Goal: Task Accomplishment & Management: Manage account settings

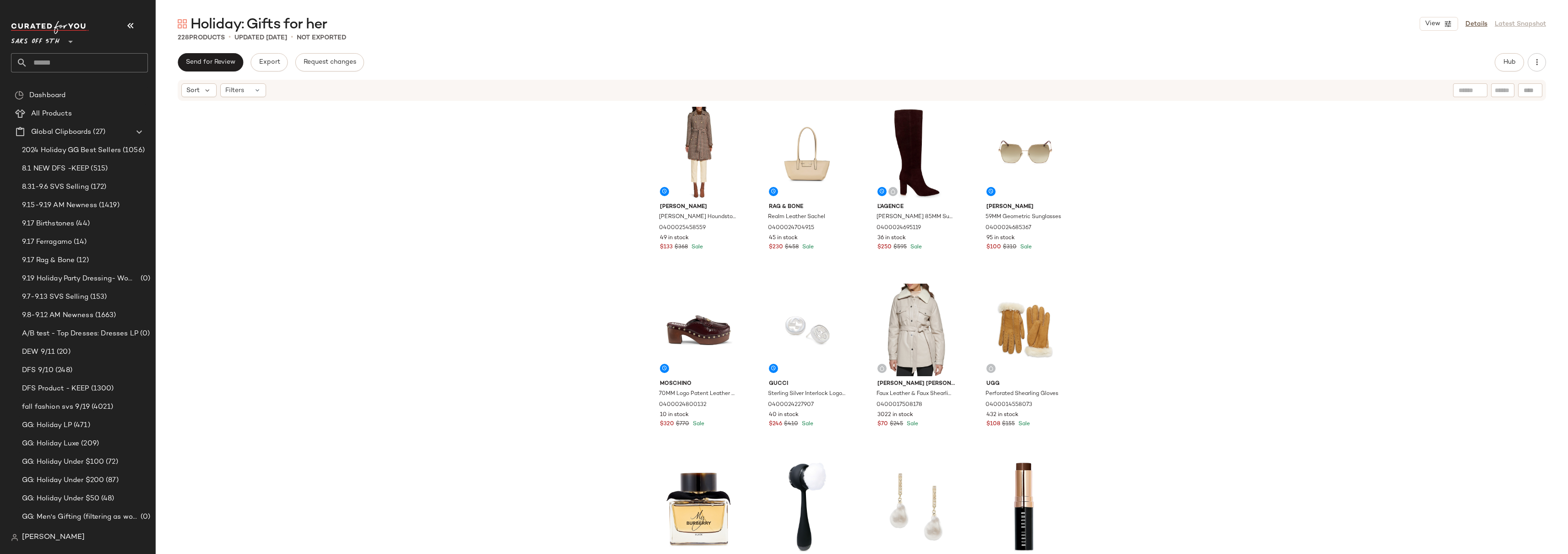
click at [1136, 167] on div "Walter Baker Vicky Houndstooth Belted Mid-Length Coat 0400025458559 49 in stock…" at bounding box center [862, 326] width 1412 height 449
click at [1129, 201] on div "Walter Baker Vicky Houndstooth Belted Mid-Length Coat 0400025458559 49 in stock…" at bounding box center [862, 326] width 1412 height 449
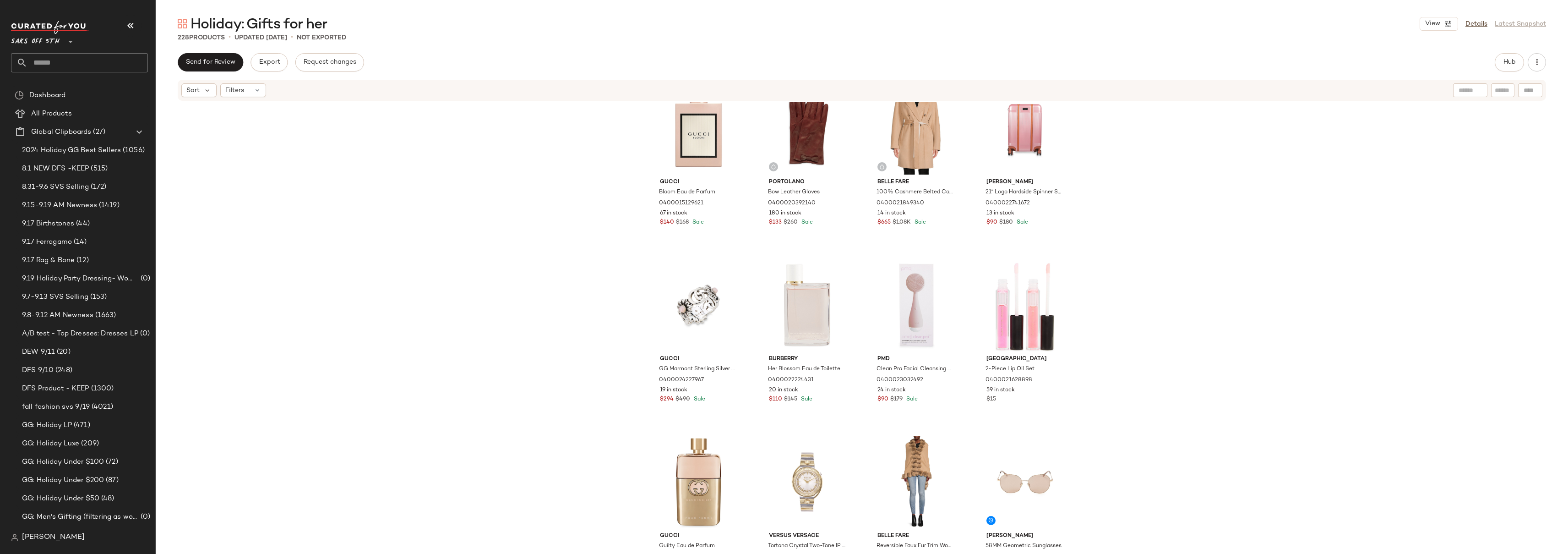
scroll to position [2511, 0]
click at [1162, 152] on div "Gucci Bloom Eau de Parfum 0400015129621 67 in stock $140 $168 Sale Portolano Bo…" at bounding box center [862, 326] width 1412 height 449
click at [1227, 236] on div "Gucci Bloom Eau de Parfum 0400015129621 67 in stock $140 $168 Sale Portolano Bo…" at bounding box center [862, 326] width 1412 height 449
click at [27, 45] on span "Saks OFF 5TH" at bounding box center [35, 39] width 49 height 16
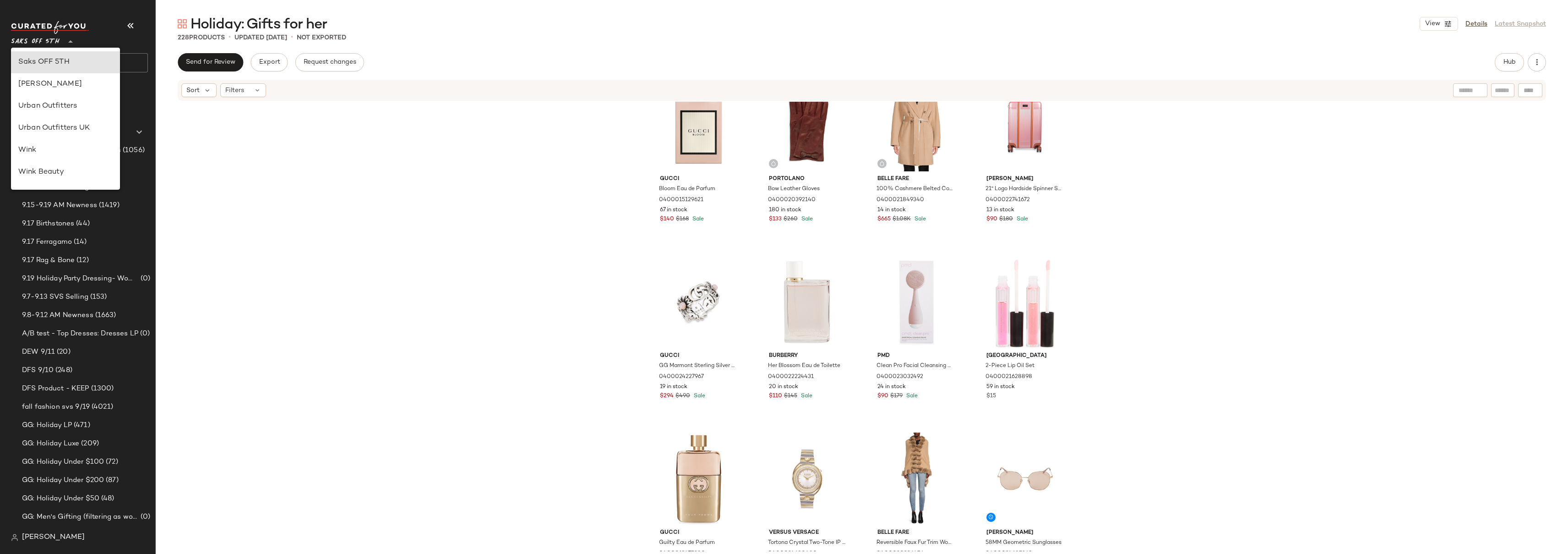
scroll to position [362, 0]
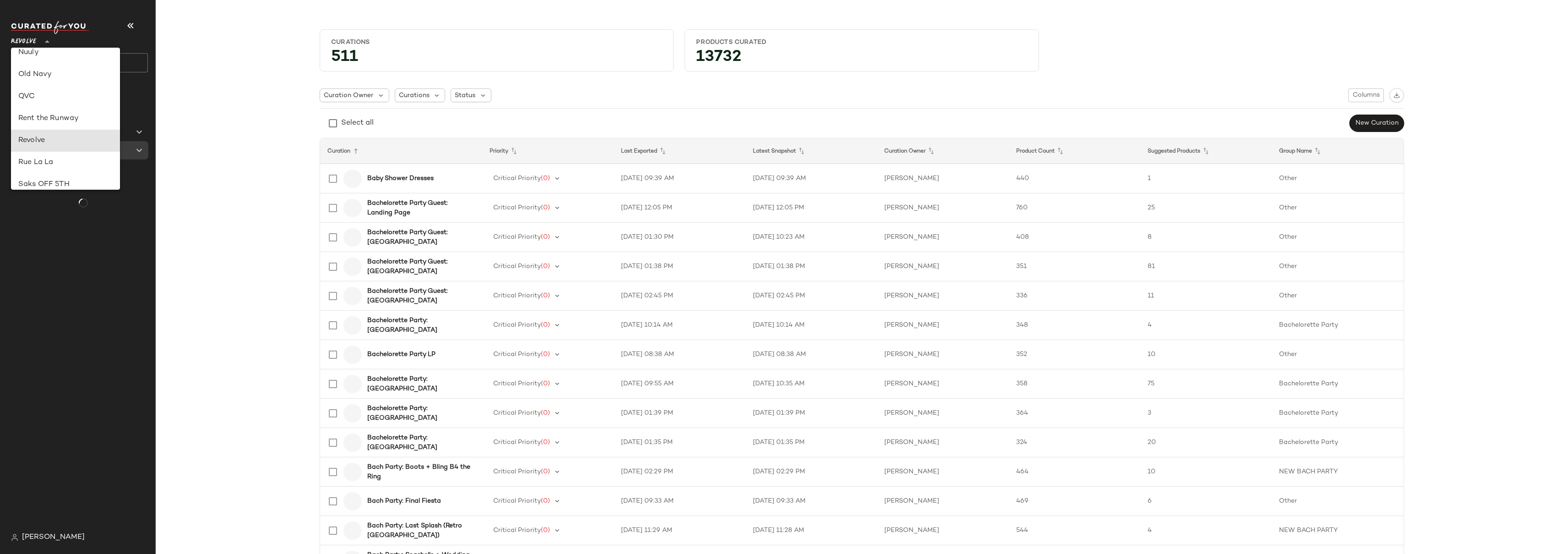
type input "**"
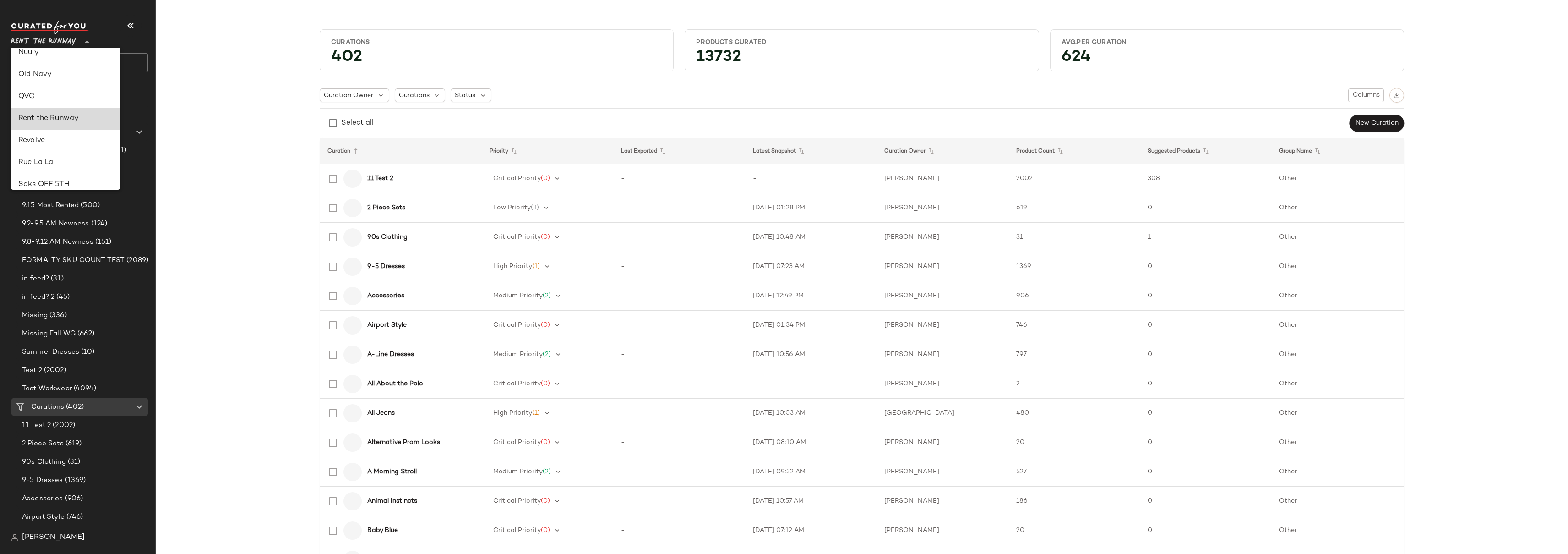
click at [55, 117] on div "Rent the Runway" at bounding box center [65, 119] width 94 height 11
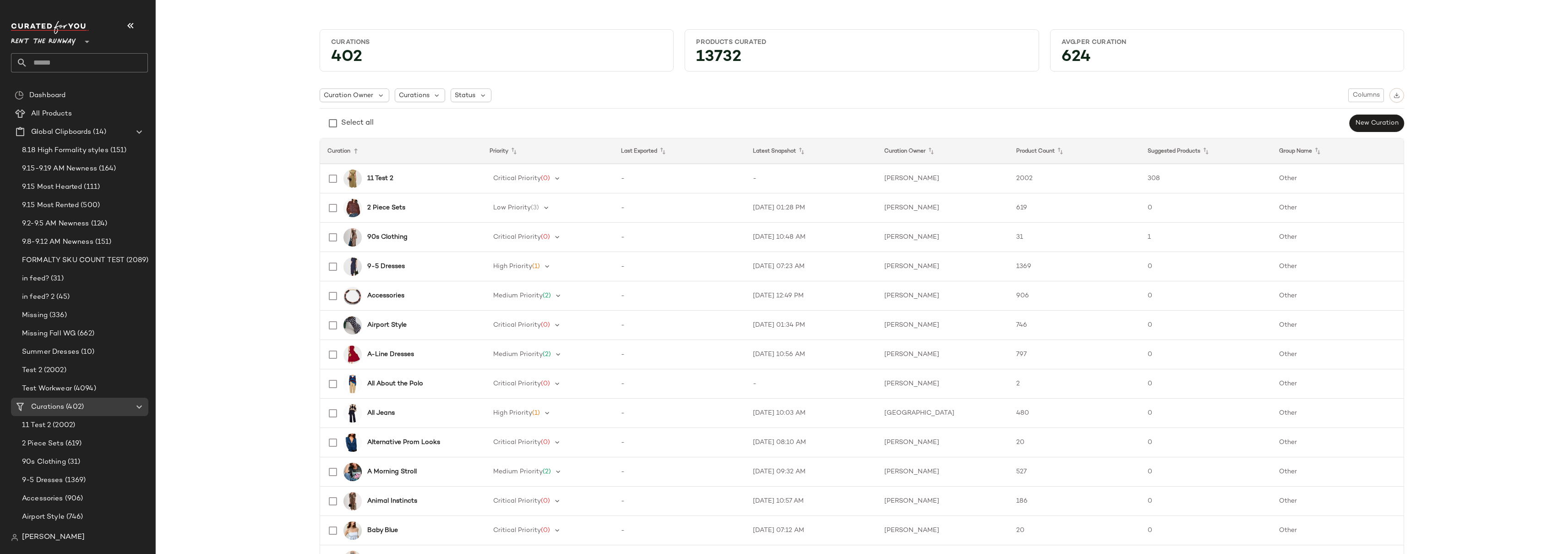
click at [87, 64] on input "text" at bounding box center [88, 63] width 121 height 19
type input "*******"
click at [69, 85] on span "Graphics" at bounding box center [58, 89] width 29 height 10
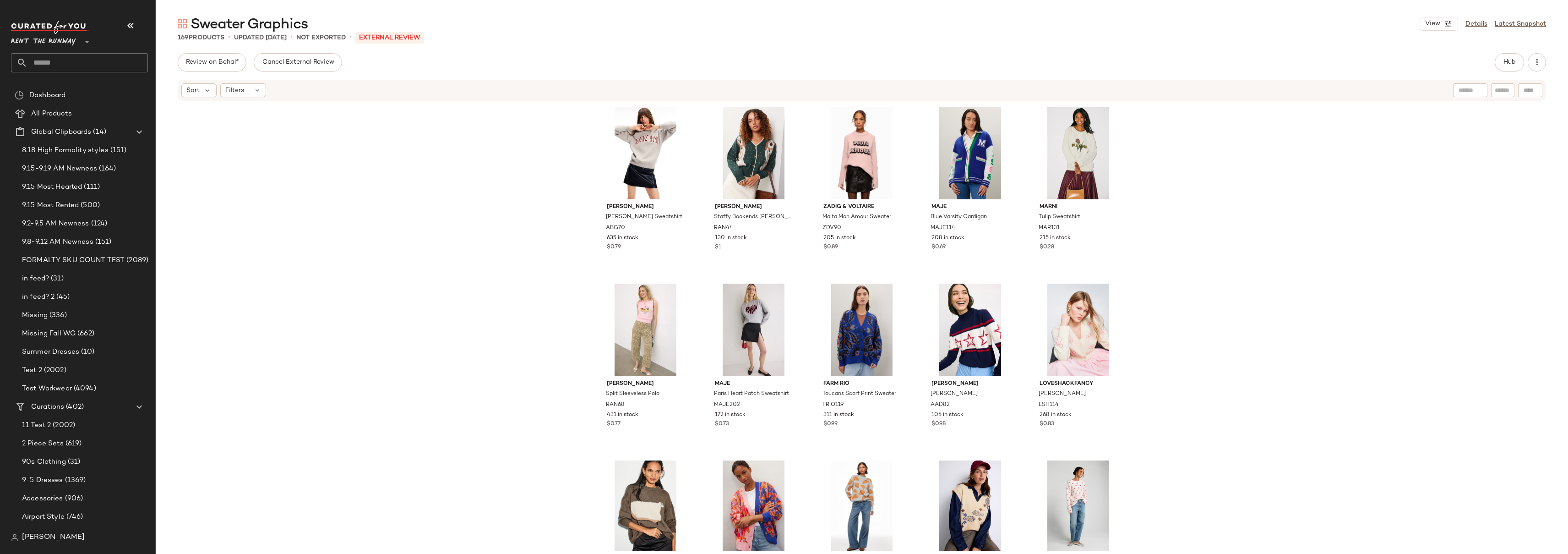
click at [537, 138] on div "Anine Bing Spencer Sweatshirt ABG70 635 in stock $0.79 Rachel Antonoff Staffy B…" at bounding box center [862, 326] width 1412 height 449
click at [501, 134] on div "Anine Bing Spencer Sweatshirt ABG70 635 in stock $0.79 Rachel Antonoff Staffy B…" at bounding box center [862, 326] width 1412 height 449
click at [489, 208] on div "Anine Bing Spencer Sweatshirt ABG70 635 in stock $0.79 Rachel Antonoff Staffy B…" at bounding box center [862, 326] width 1412 height 449
click at [1415, 171] on div "Anine Bing Spencer Sweatshirt ABG70 635 in stock $0.79 Rachel Antonoff Staffy B…" at bounding box center [862, 326] width 1412 height 449
click at [478, 166] on div "Anine Bing Spencer Sweatshirt ABG70 635 in stock $0.79 Rachel Antonoff Staffy B…" at bounding box center [862, 326] width 1412 height 449
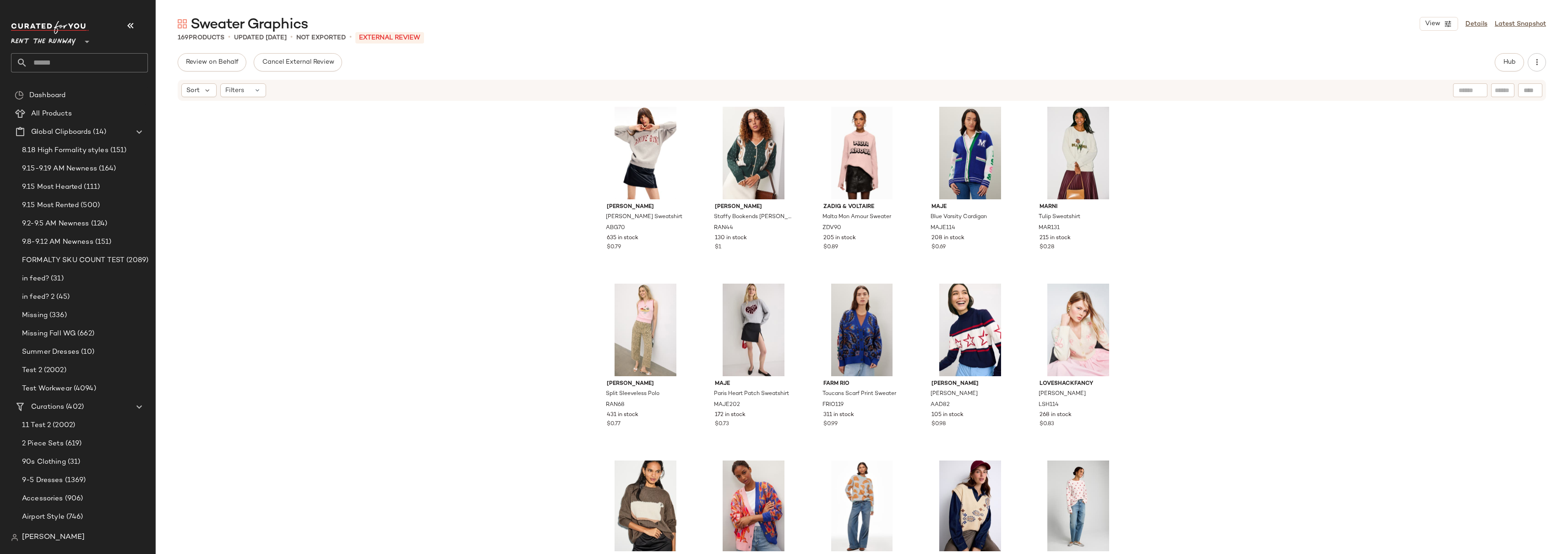
click at [1191, 206] on div "Anine Bing Spencer Sweatshirt ABG70 635 in stock $0.79 Rachel Antonoff Staffy B…" at bounding box center [862, 326] width 1412 height 449
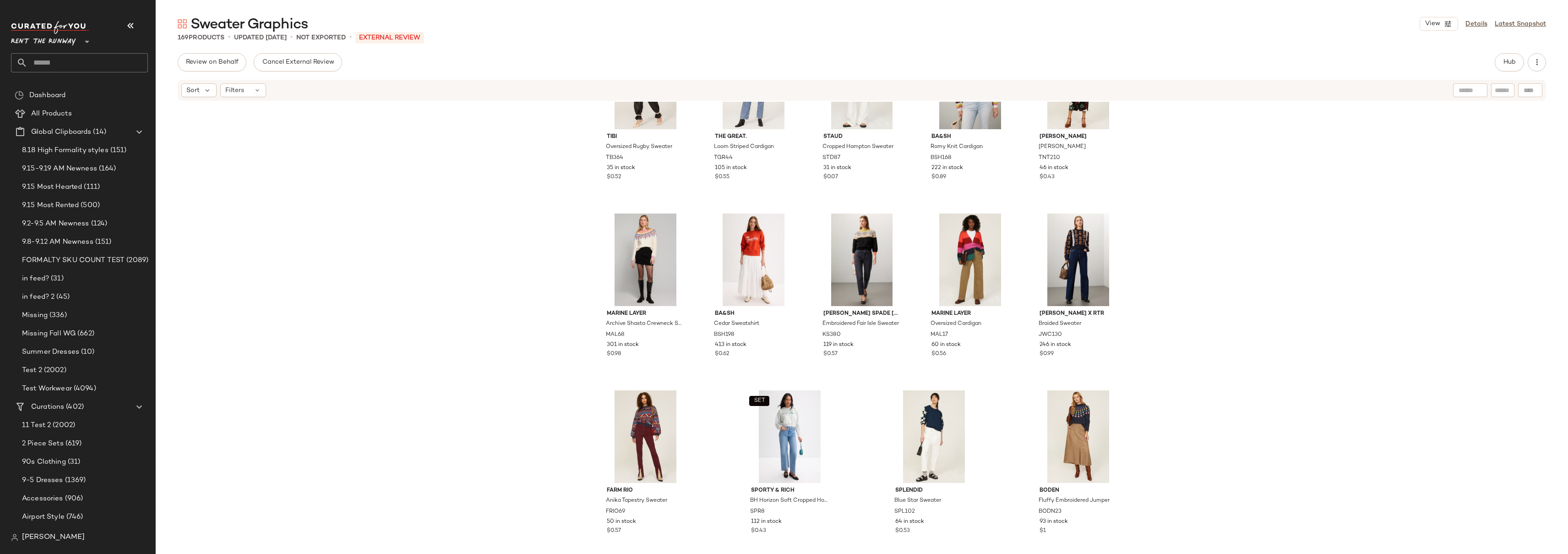
scroll to position [5564, 0]
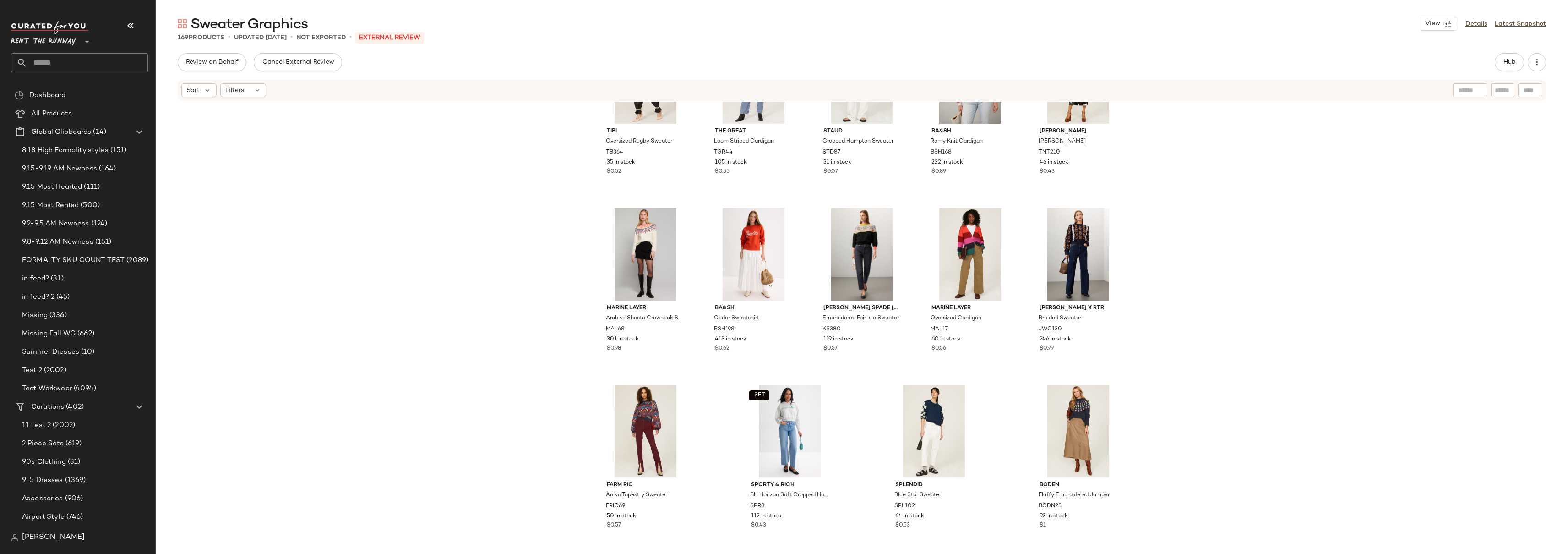
click at [1200, 217] on div "Tibi Oversized Rugby Sweater TB364 35 in stock $0.52 The Great. Loom Striped Ca…" at bounding box center [862, 326] width 1412 height 449
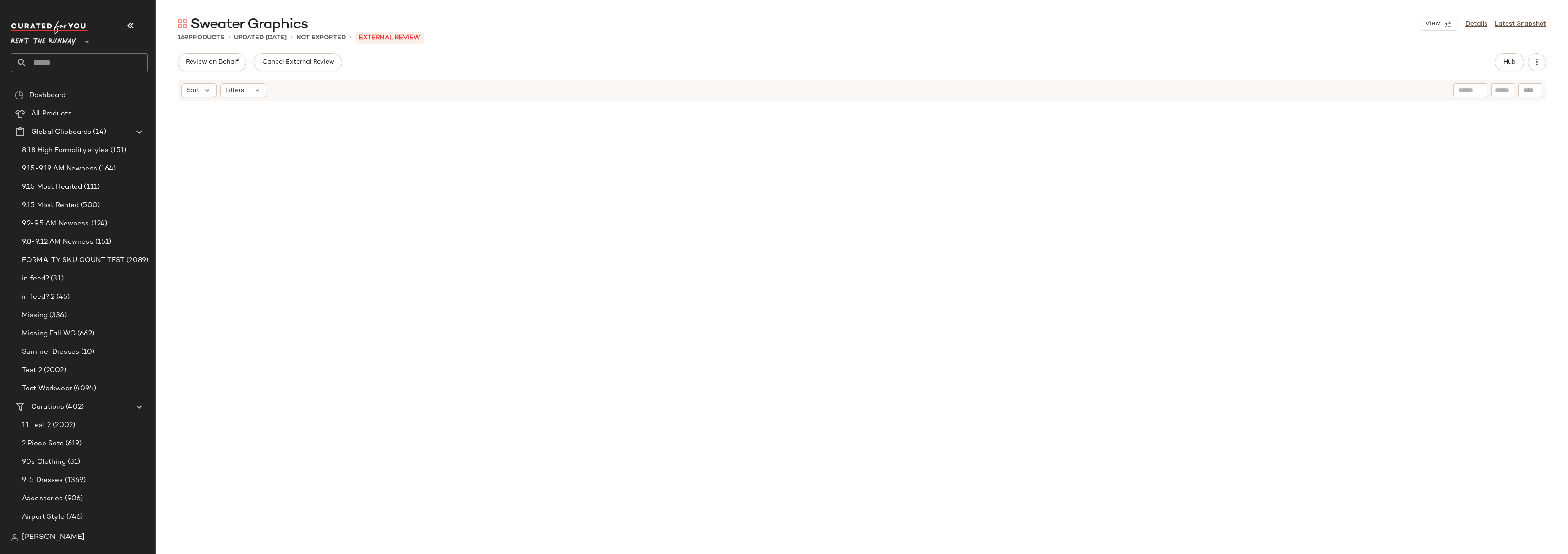
scroll to position [0, 0]
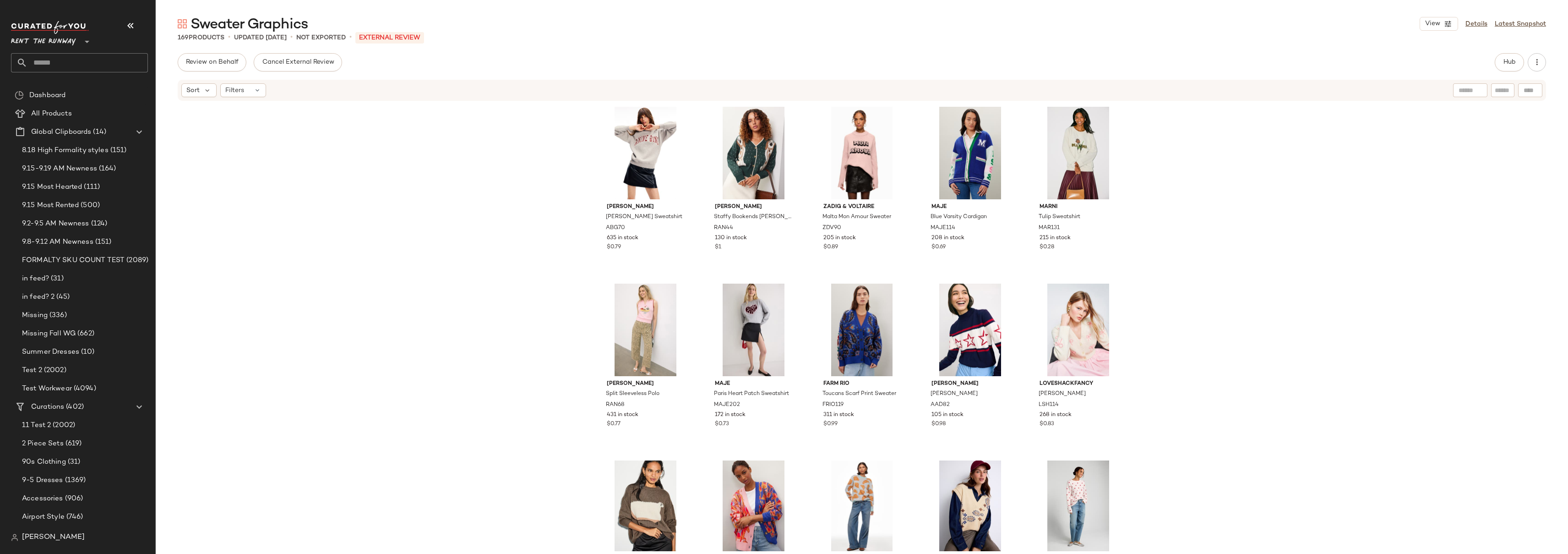
click at [537, 233] on div "Anine Bing Spencer Sweatshirt ABG70 635 in stock $0.79 Rachel Antonoff Staffy B…" at bounding box center [862, 326] width 1412 height 449
click at [1525, 25] on link "Latest Snapshot" at bounding box center [1521, 24] width 51 height 10
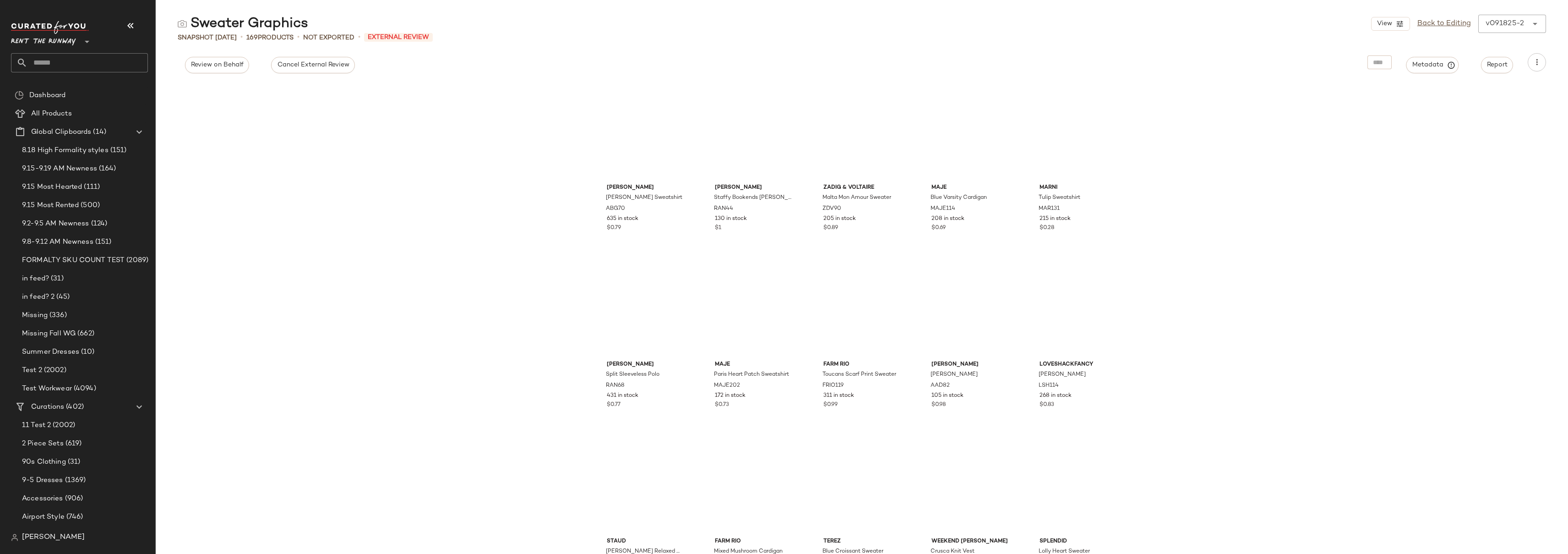
click at [1527, 25] on div "v091825-2 ******" at bounding box center [1503, 24] width 49 height 18
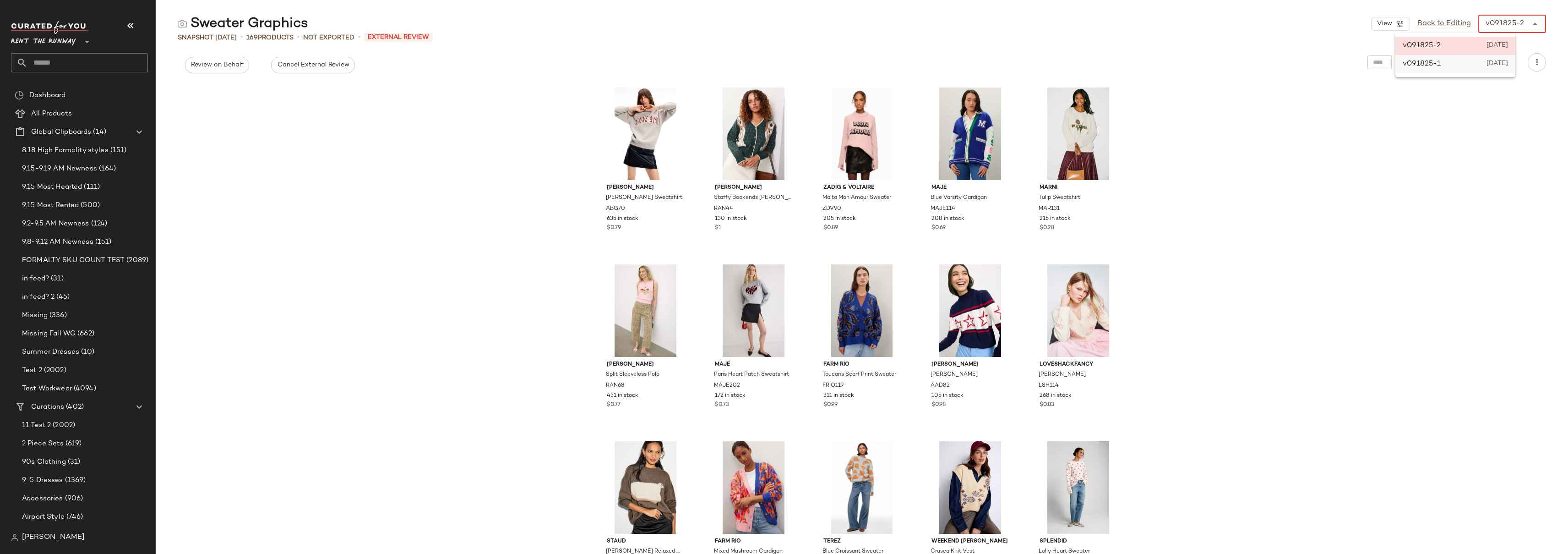
click at [1508, 64] on span "September 18th 2025" at bounding box center [1497, 64] width 21 height 11
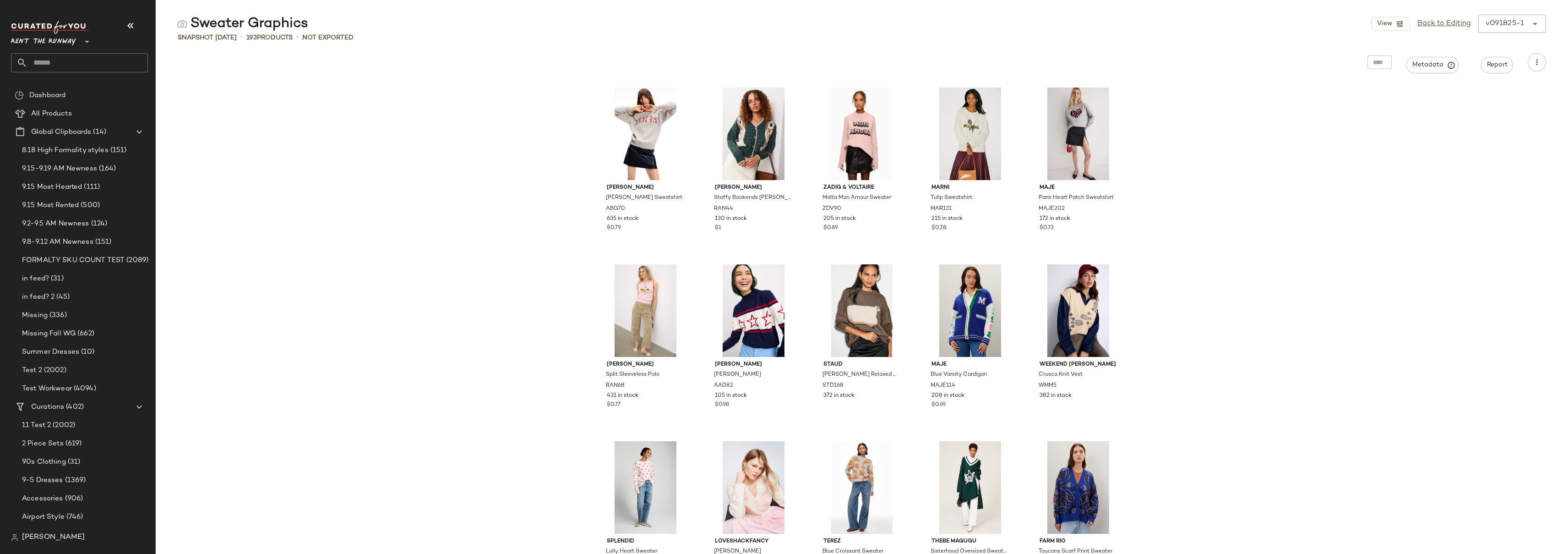
drag, startPoint x: 256, startPoint y: 37, endPoint x: 382, endPoint y: 36, distance: 126.0
click at [382, 36] on div "Snapshot Sep 18th • 193 Products • Not Exported" at bounding box center [862, 37] width 1412 height 9
click at [1308, 112] on div "Anine Bing Spencer Sweatshirt ABG70 635 in stock $0.79 Rachel Antonoff Staffy B…" at bounding box center [862, 318] width 1412 height 471
click at [1539, 22] on icon at bounding box center [1535, 24] width 11 height 11
click at [1499, 43] on span "September 18th 2025" at bounding box center [1497, 46] width 21 height 11
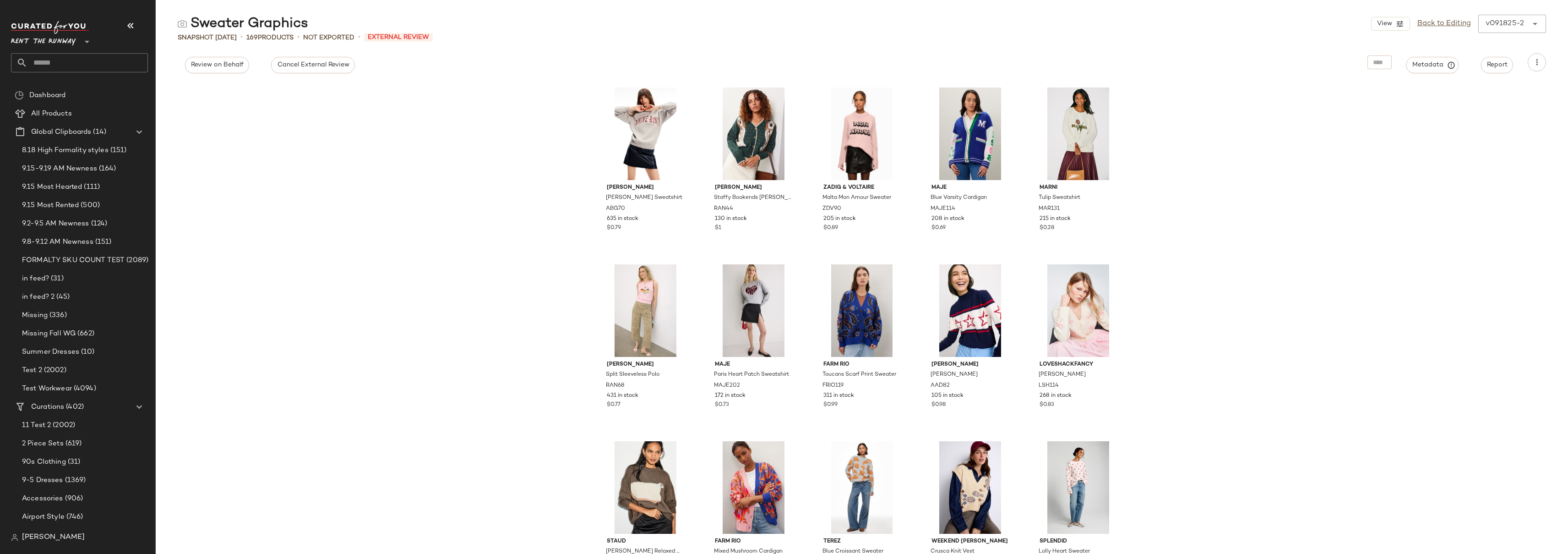
click at [1534, 24] on icon at bounding box center [1535, 24] width 11 height 11
click at [1508, 64] on span "September 18th 2025" at bounding box center [1497, 64] width 21 height 11
type input "******"
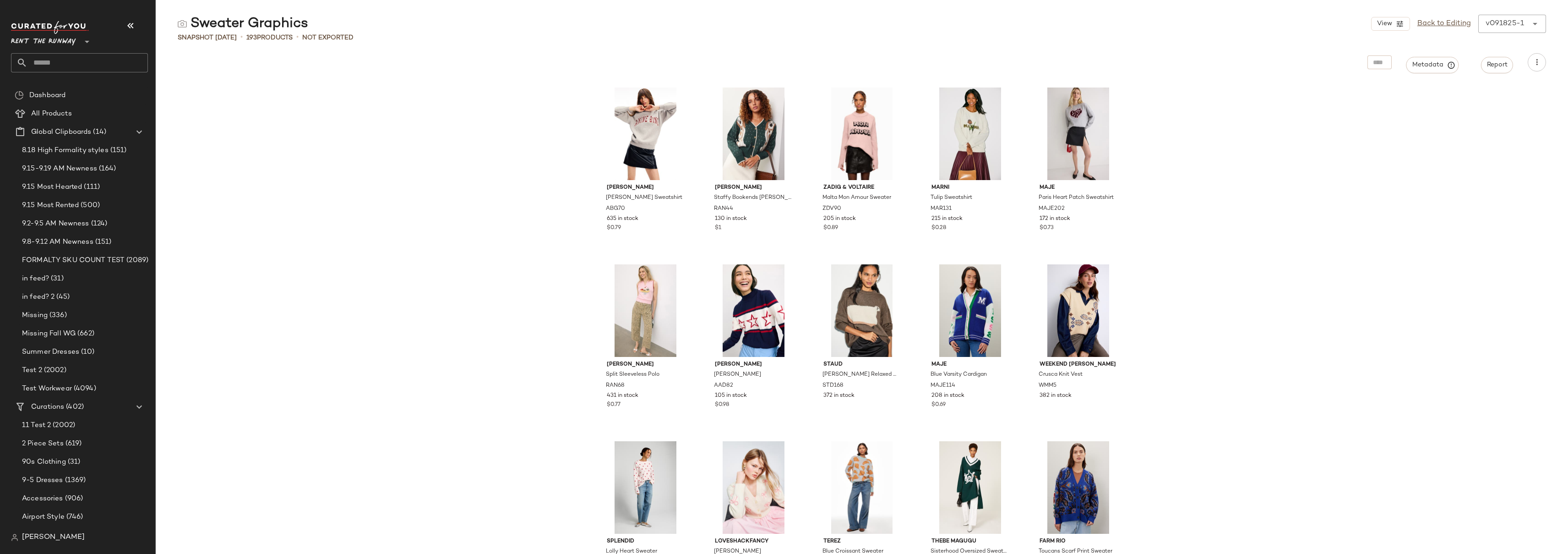
click at [271, 122] on div "Anine Bing Spencer Sweatshirt ABG70 635 in stock $0.79 Rachel Antonoff Staffy B…" at bounding box center [862, 318] width 1412 height 471
click at [340, 179] on div "Anine Bing Spencer Sweatshirt ABG70 635 in stock $0.79 Rachel Antonoff Staffy B…" at bounding box center [862, 318] width 1412 height 471
click at [87, 62] on input "text" at bounding box center [88, 63] width 121 height 19
click at [260, 115] on div "Anine Bing Spencer Sweatshirt ABG70 635 in stock $0.79 Rachel Antonoff Staffy B…" at bounding box center [862, 318] width 1412 height 471
click at [345, 153] on div "Anine Bing Spencer Sweatshirt ABG70 635 in stock $0.79 Rachel Antonoff Staffy B…" at bounding box center [862, 318] width 1412 height 471
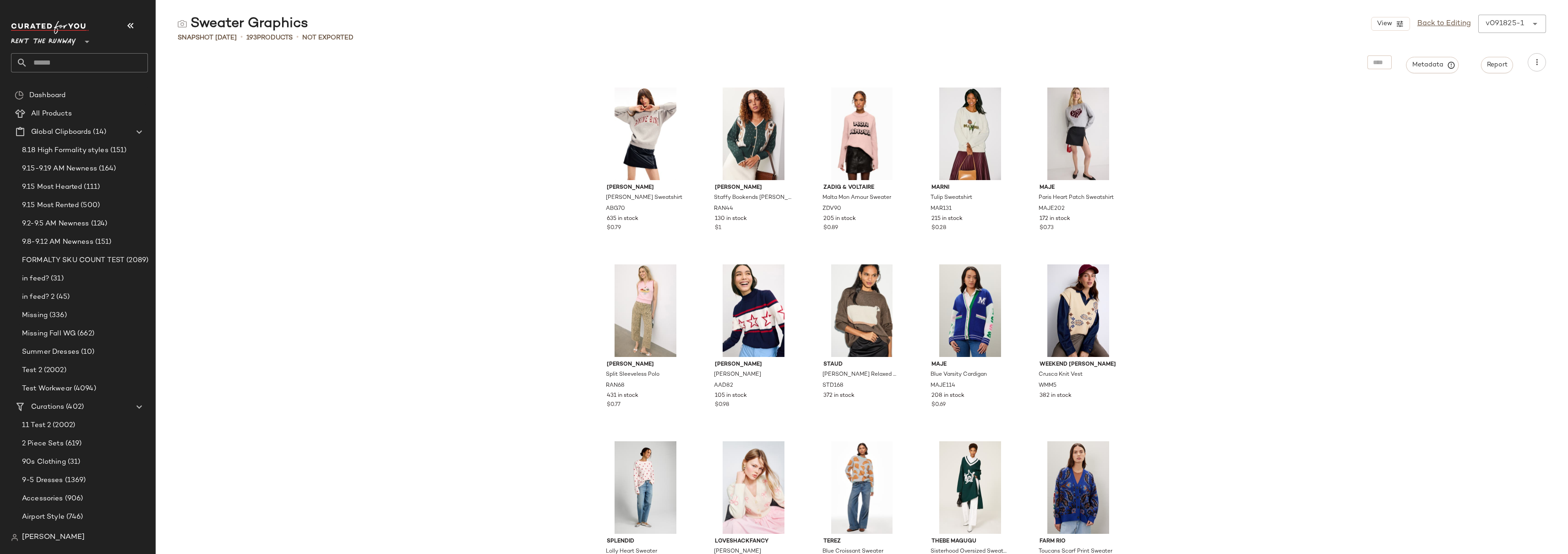
click at [483, 200] on div "Anine Bing Spencer Sweatshirt ABG70 635 in stock $0.79 Rachel Antonoff Staffy B…" at bounding box center [862, 318] width 1412 height 471
click at [519, 217] on div "Anine Bing Spencer Sweatshirt ABG70 635 in stock $0.79 Rachel Antonoff Staffy B…" at bounding box center [862, 318] width 1412 height 471
drag, startPoint x: 310, startPoint y: 172, endPoint x: 117, endPoint y: 72, distance: 217.4
click at [310, 172] on div "Anine Bing Spencer Sweatshirt ABG70 635 in stock $0.79 Rachel Antonoff Staffy B…" at bounding box center [862, 318] width 1412 height 471
click at [76, 64] on input "text" at bounding box center [88, 63] width 121 height 19
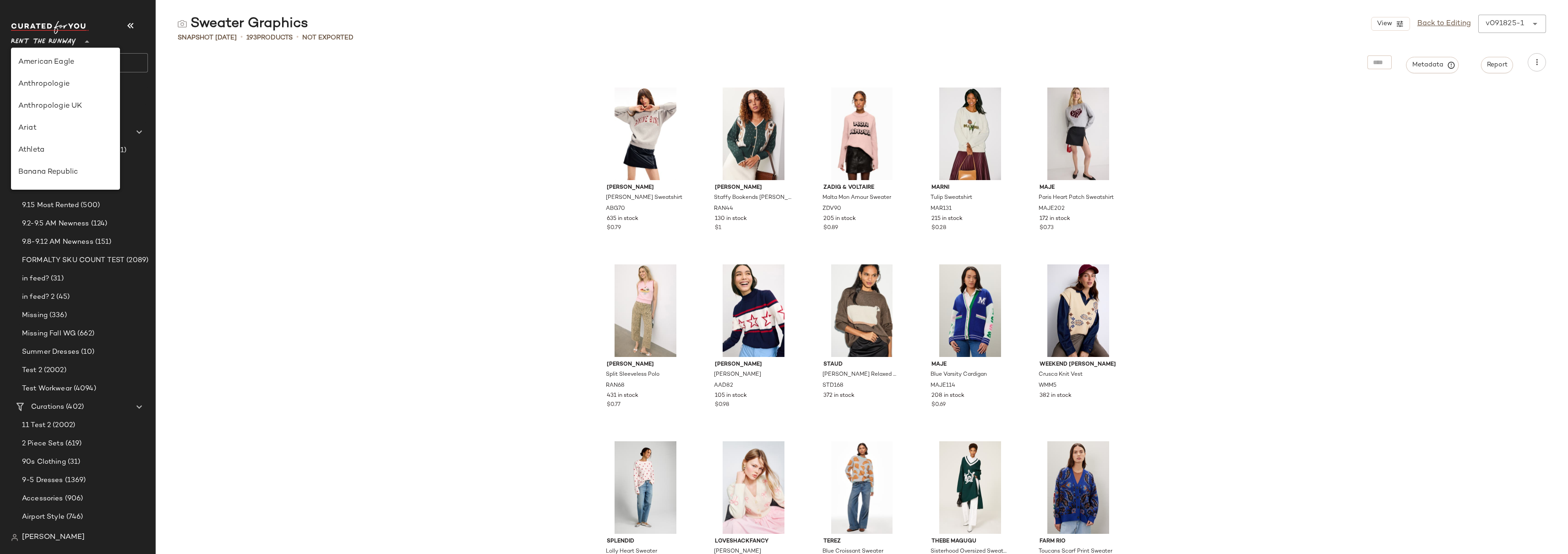
click at [50, 40] on span "Rent the Runway" at bounding box center [43, 39] width 65 height 16
type input "**"
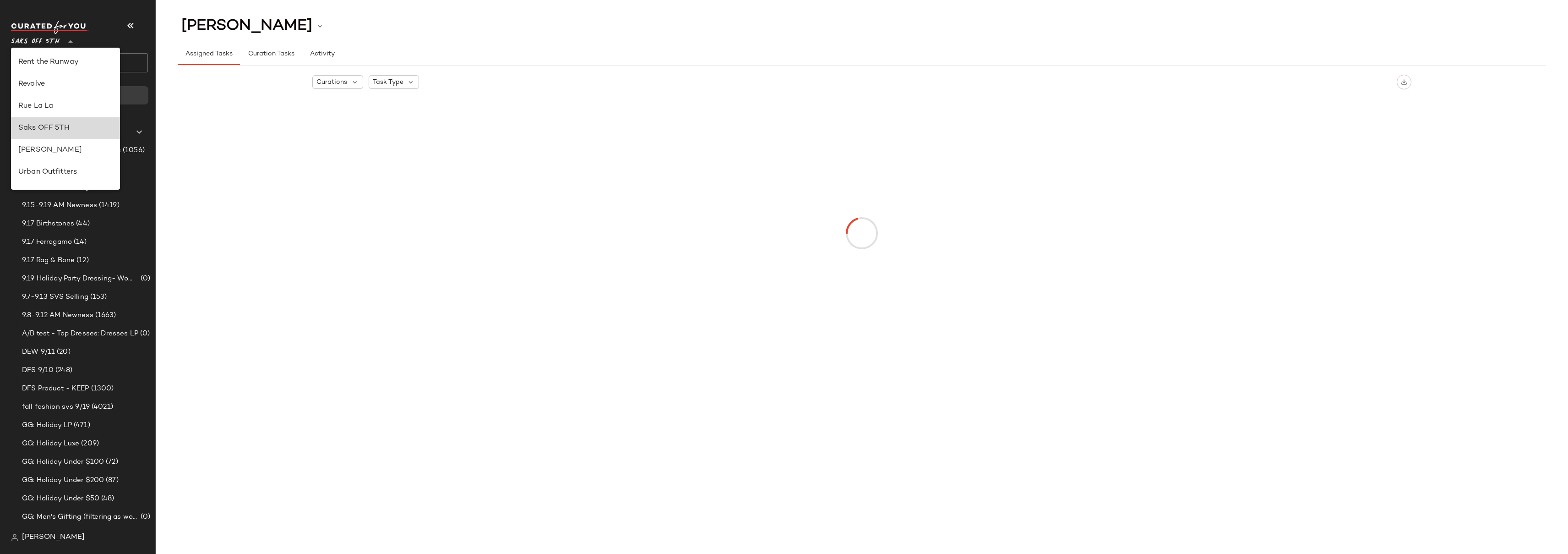
click at [52, 124] on div "Saks OFF 5TH" at bounding box center [65, 128] width 94 height 11
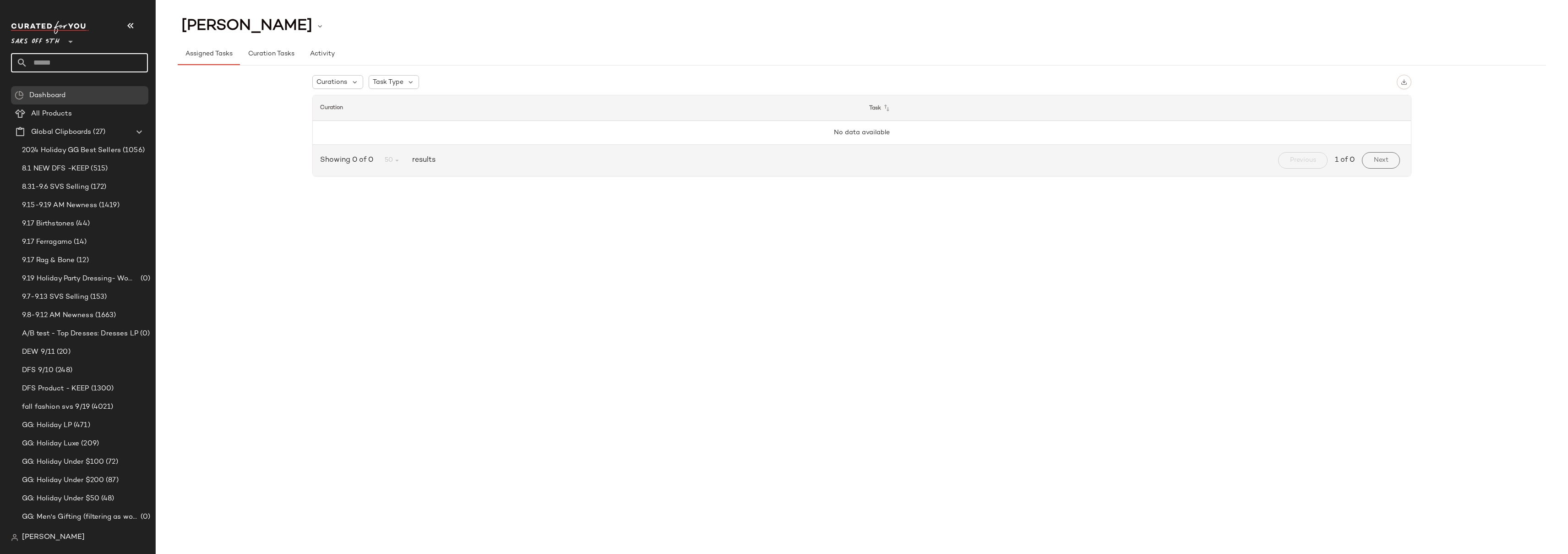
click at [65, 66] on input "text" at bounding box center [88, 63] width 121 height 19
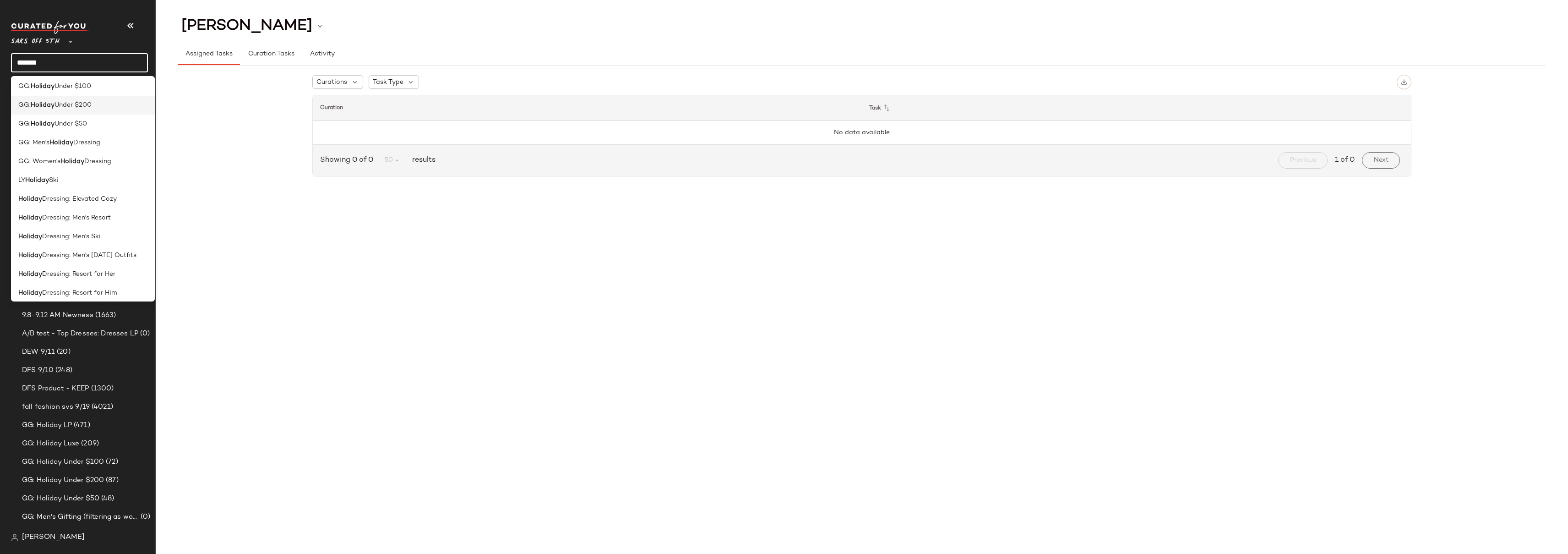
scroll to position [89, 0]
type input "*******"
click at [226, 111] on div "Curations Task Type Curation Task No data available Showing 0 of 0 50 results P…" at bounding box center [862, 127] width 1368 height 124
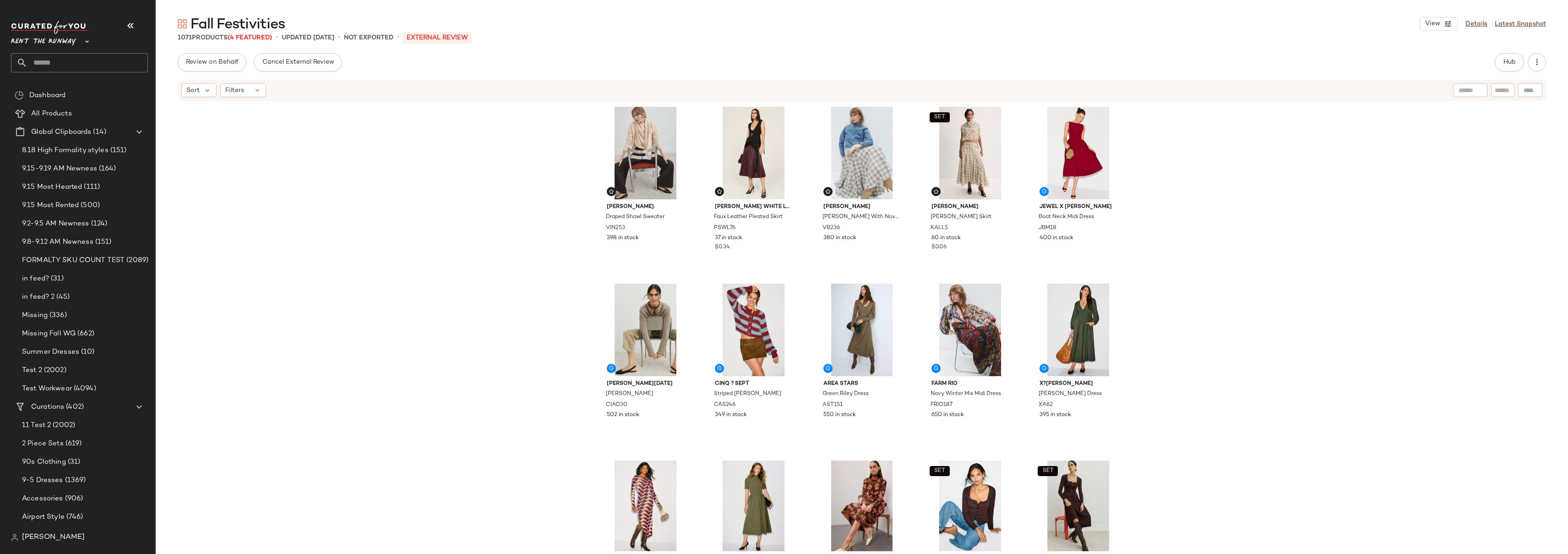
click at [554, 245] on div "[PERSON_NAME]. Draped Shawl Sweater VIN253 398 in stock [PERSON_NAME] White Lab…" at bounding box center [862, 326] width 1412 height 449
click at [363, 216] on div "VINCE. Draped Shawl Sweater VIN253 398 in stock Proenza Schouler White Label Fa…" at bounding box center [862, 326] width 1412 height 449
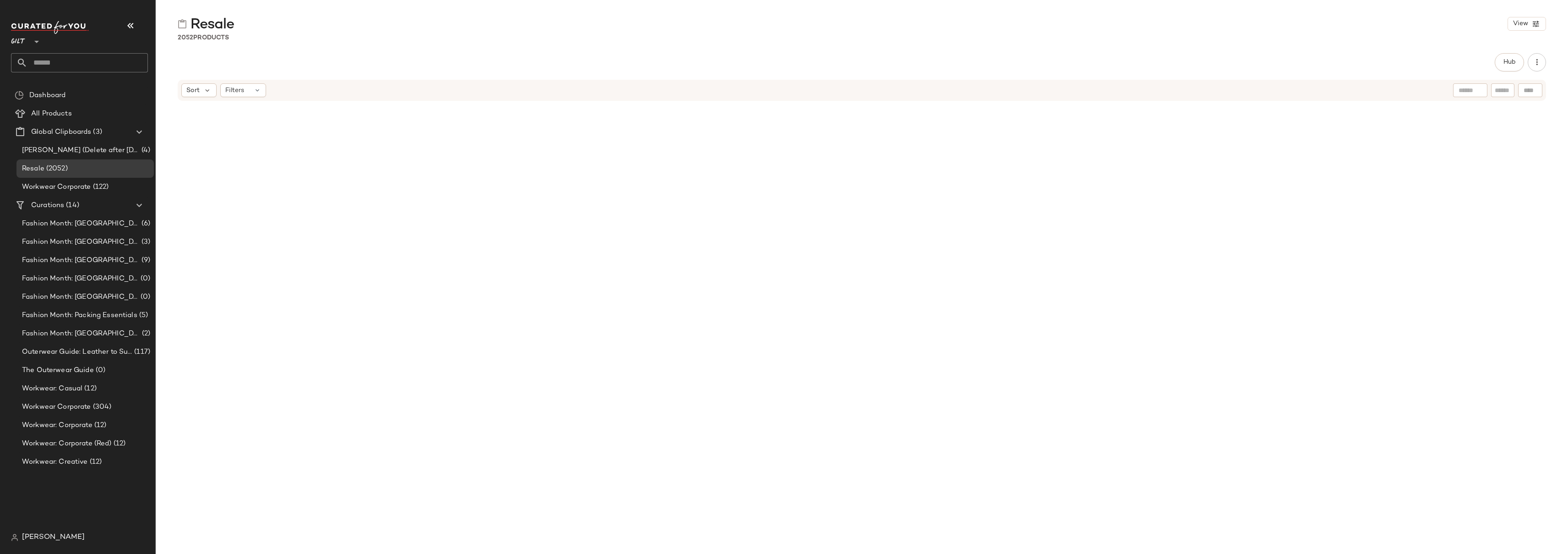
scroll to position [2766, 0]
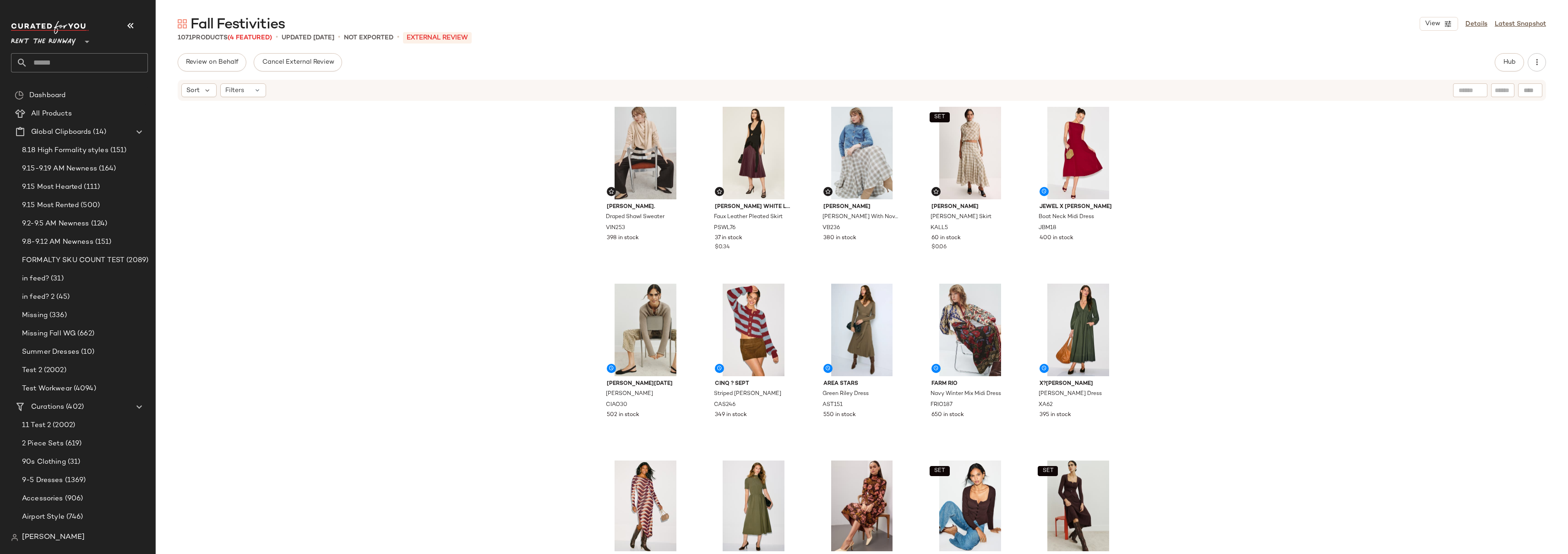
click at [1447, 194] on div "[PERSON_NAME]. Draped Shawl Sweater VIN253 398 in stock [PERSON_NAME] White Lab…" at bounding box center [862, 326] width 1412 height 449
click at [1523, 25] on link "Latest Snapshot" at bounding box center [1521, 24] width 51 height 10
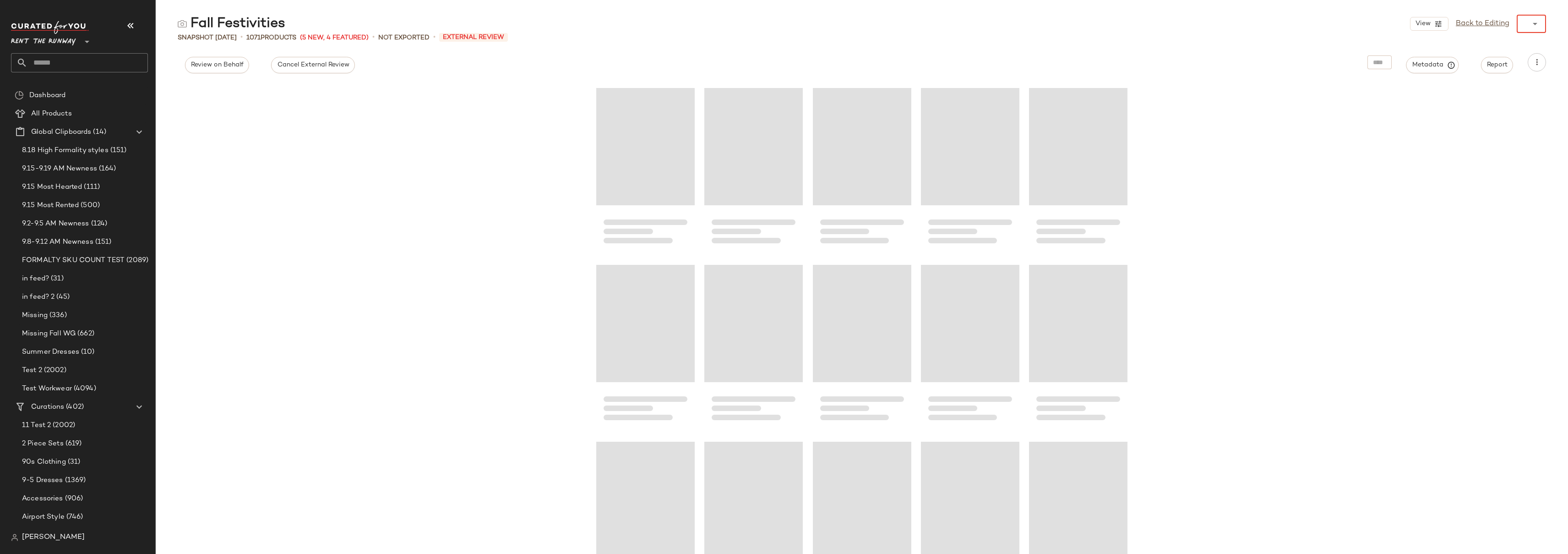
click at [1523, 25] on div "******" at bounding box center [1522, 24] width 11 height 18
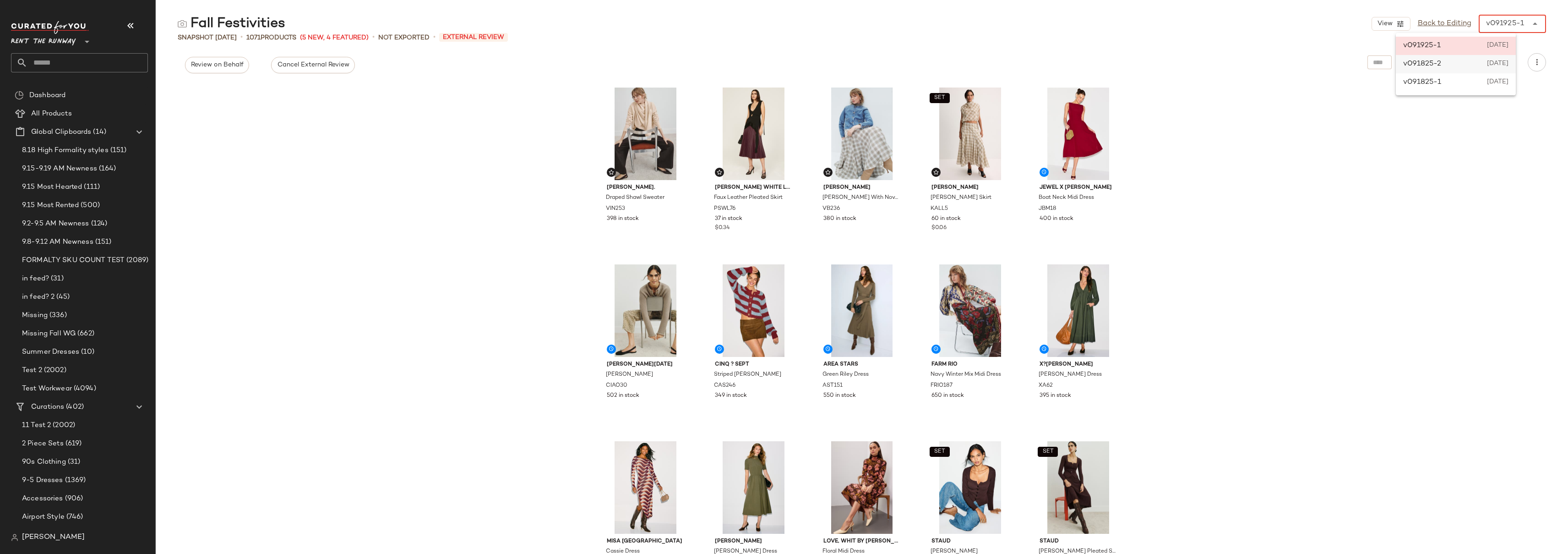
click at [1508, 61] on span "September 18th 2025" at bounding box center [1497, 64] width 21 height 11
type input "******"
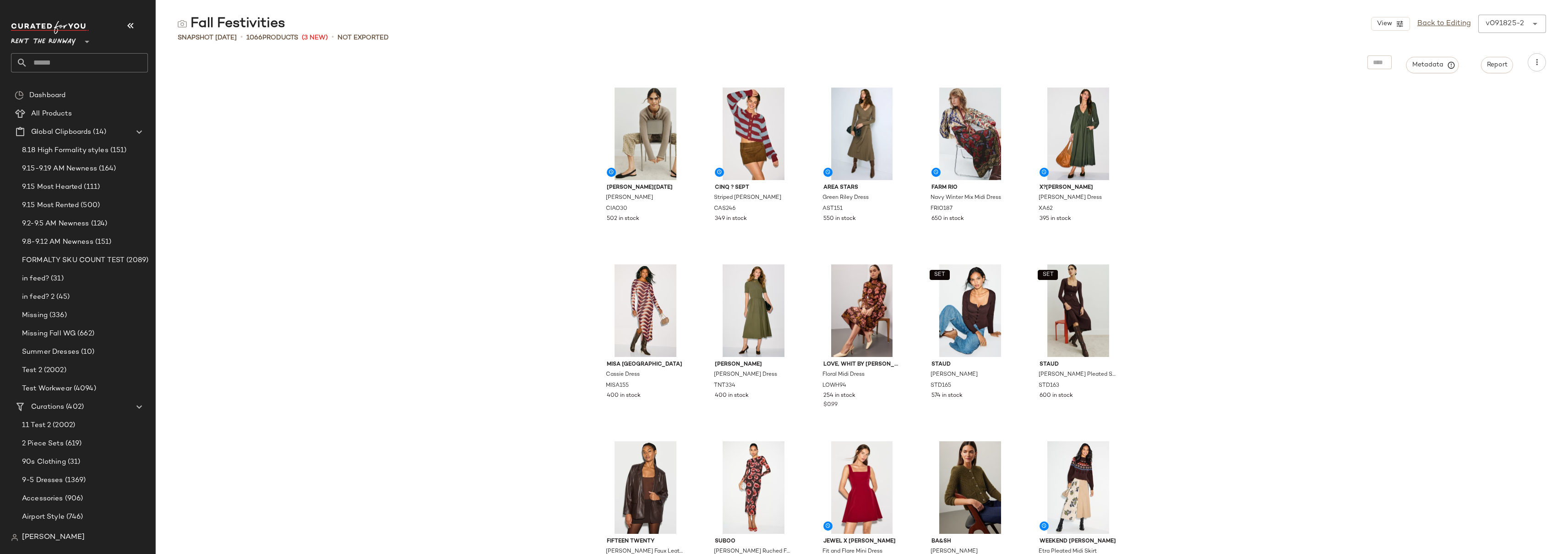
click at [1482, 144] on div "Ciao Lucia Doris Braided Cardigan CIAO30 502 in stock Cinq ? Sept Striped Milli…" at bounding box center [862, 318] width 1412 height 471
click at [1528, 106] on div "Ciao Lucia Doris Braided Cardigan CIAO30 502 in stock Cinq ? Sept Striped Milli…" at bounding box center [862, 318] width 1412 height 471
click at [1535, 23] on icon at bounding box center [1535, 24] width 11 height 11
click at [1502, 137] on div "Ciao Lucia Doris Braided Cardigan CIAO30 502 in stock Cinq ? Sept Striped Milli…" at bounding box center [862, 318] width 1412 height 471
click at [462, 103] on div "Ciao Lucia Doris Braided Cardigan CIAO30 502 in stock Cinq ? Sept Striped Milli…" at bounding box center [862, 318] width 1412 height 471
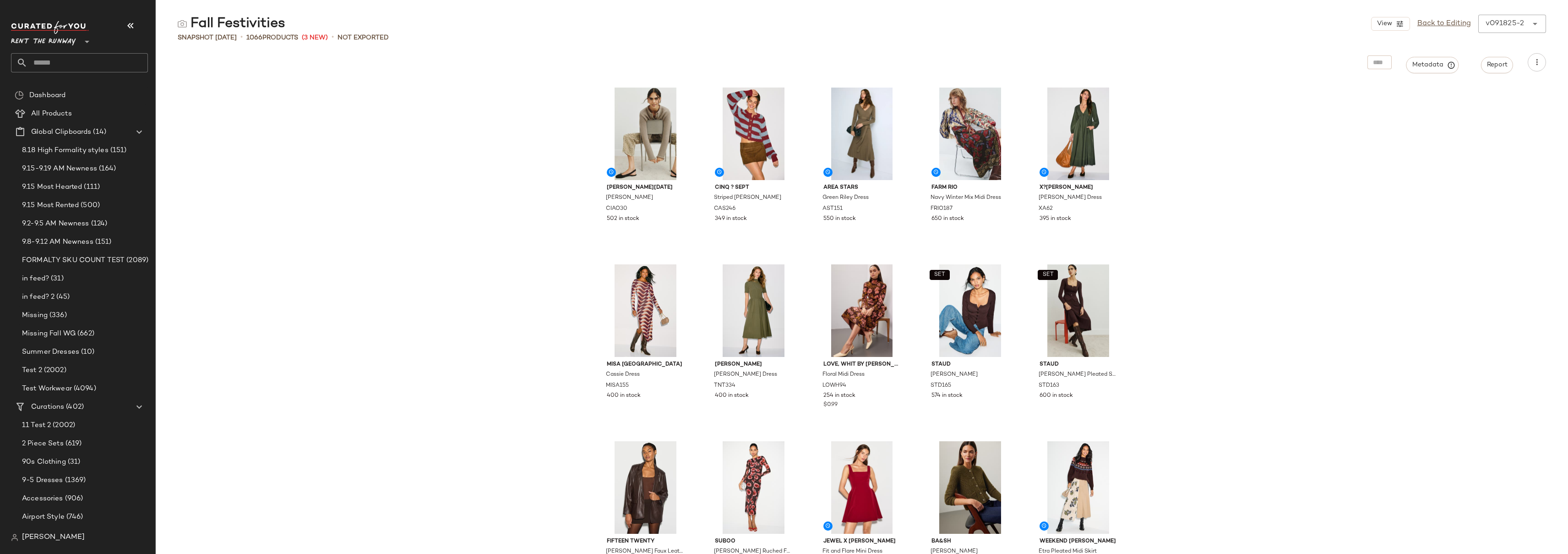
click at [285, 51] on div "Fall Festivities View Back to Editing v091825-2 ****** Snapshot Sep 18th • 1066…" at bounding box center [862, 284] width 1412 height 539
click at [284, 77] on div "Fall Festivities View Back to Editing v091825-2 ****** Snapshot Sep 18th • 1066…" at bounding box center [862, 284] width 1412 height 539
click at [1293, 135] on div "Ciao Lucia Doris Braided Cardigan CIAO30 502 in stock Cinq ? Sept Striped Milli…" at bounding box center [862, 318] width 1412 height 471
click at [247, 119] on div "Ciao Lucia Doris Braided Cardigan CIAO30 502 in stock Cinq ? Sept Striped Milli…" at bounding box center [862, 318] width 1412 height 471
click at [467, 189] on div "Ciao Lucia Doris Braided Cardigan CIAO30 502 in stock Cinq ? Sept Striped Milli…" at bounding box center [862, 318] width 1412 height 471
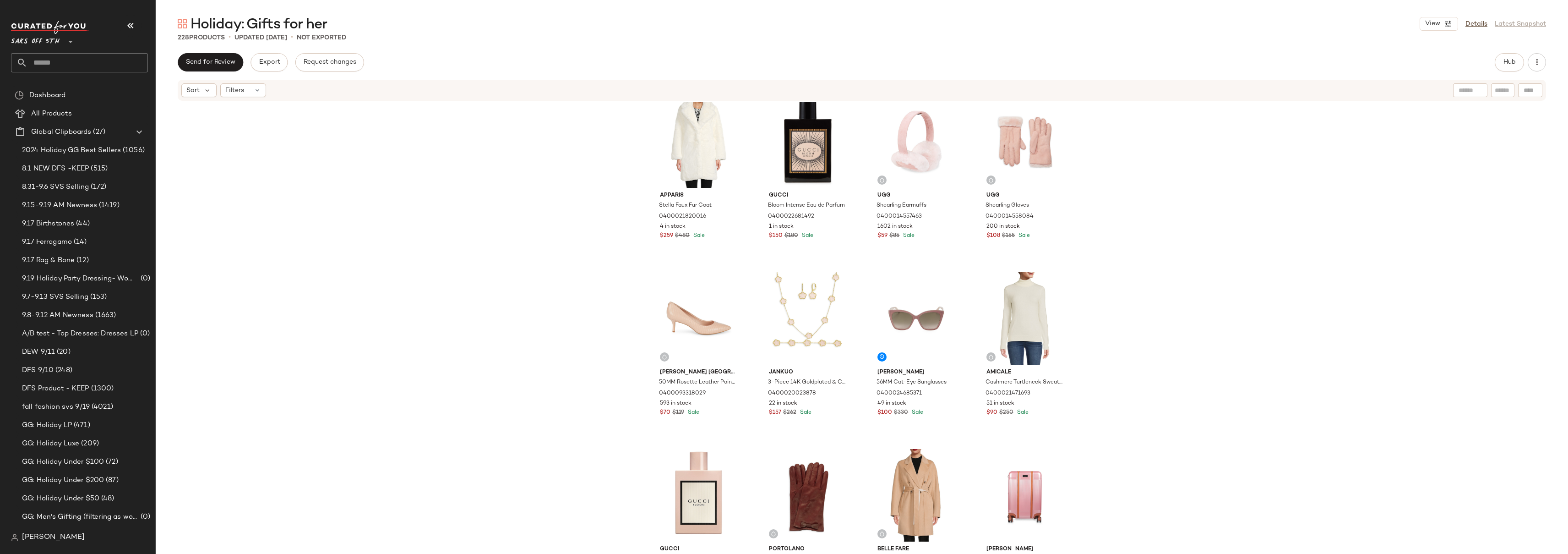
scroll to position [2142, 0]
click at [656, 125] on div "#49 View" at bounding box center [698, 139] width 92 height 93
click at [1013, 458] on div "#60 View" at bounding box center [1024, 493] width 92 height 93
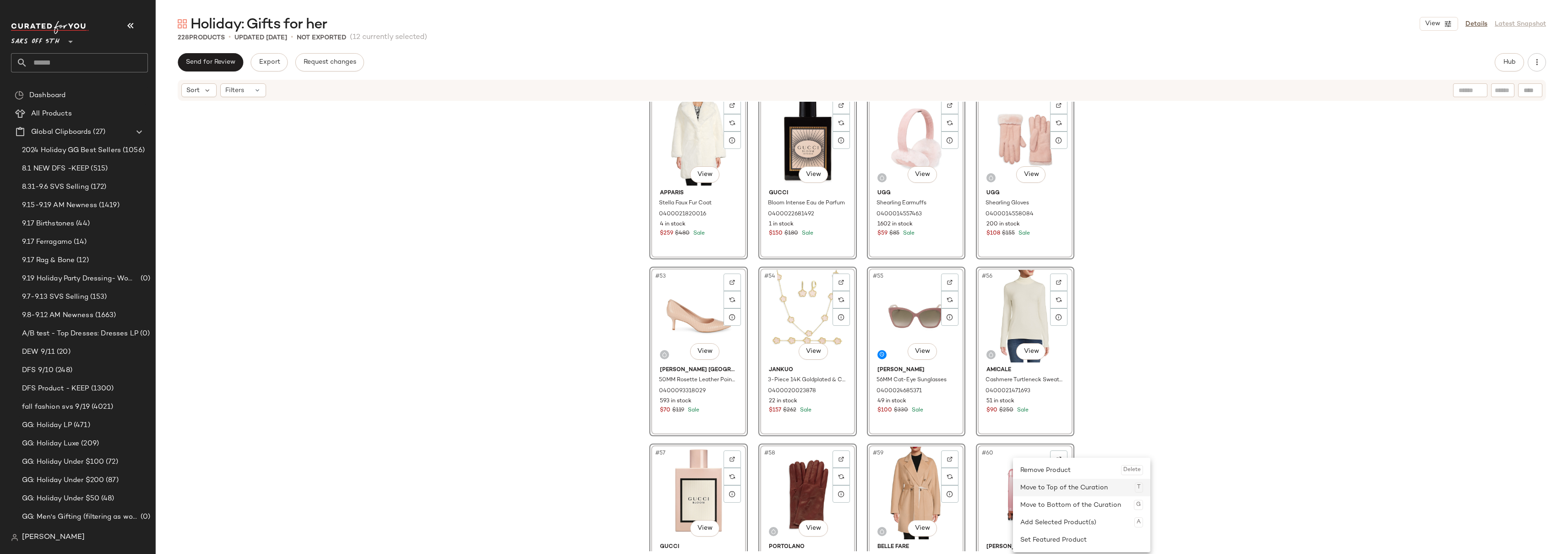
click at [1045, 489] on div "Move to Top of the Curation T" at bounding box center [1082, 487] width 123 height 18
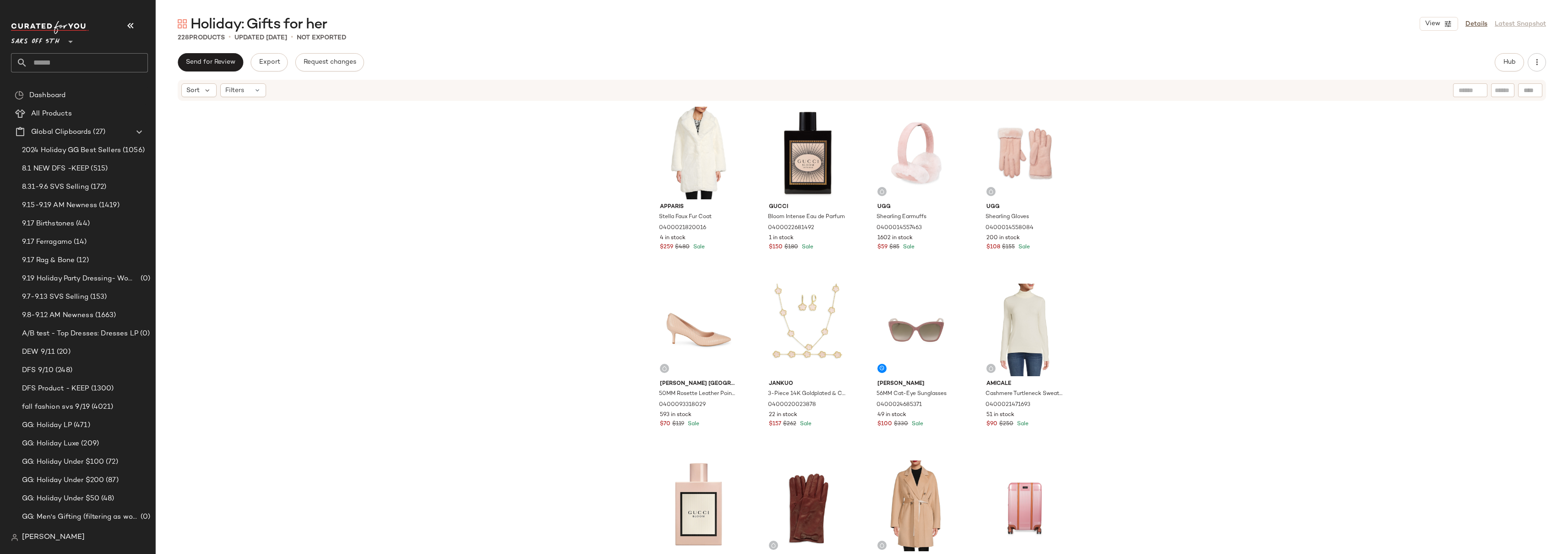
click at [556, 201] on div "Apparis Stella Faux Fur Coat 0400021820016 4 in stock $259 $480 Sale Gucci Bloo…" at bounding box center [862, 326] width 1412 height 449
click at [1164, 191] on div "Apparis Stella Faux Fur Coat 0400021820016 4 in stock $259 $480 Sale Gucci Bloo…" at bounding box center [862, 326] width 1412 height 449
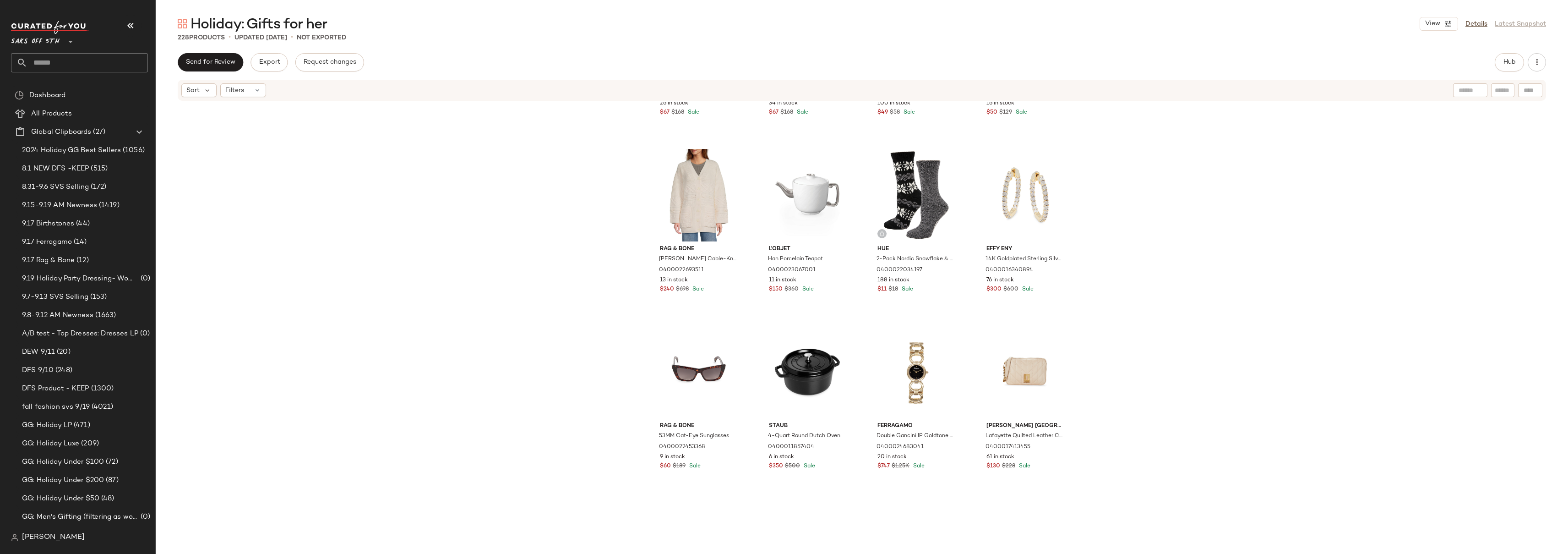
scroll to position [1395, 0]
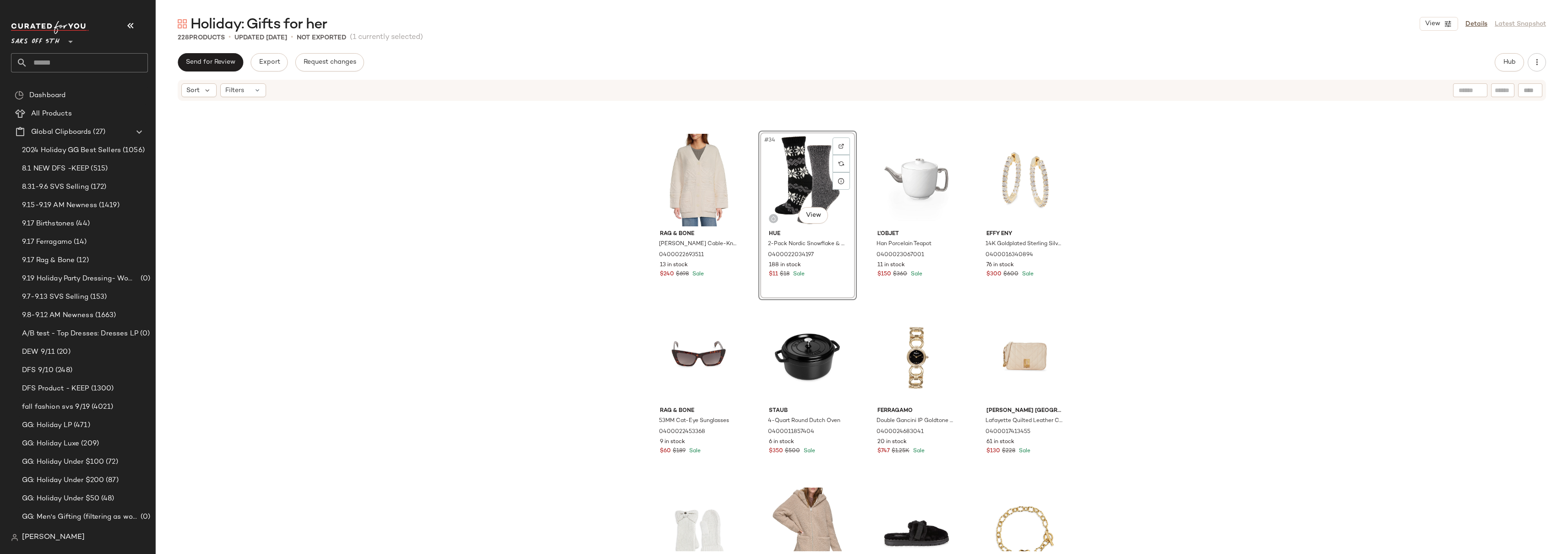
click at [1171, 160] on div "SET Saks Fifth Avenue Snap Placket Funnel Neck Sweater 0400022792590 26 in stoc…" at bounding box center [862, 326] width 1412 height 449
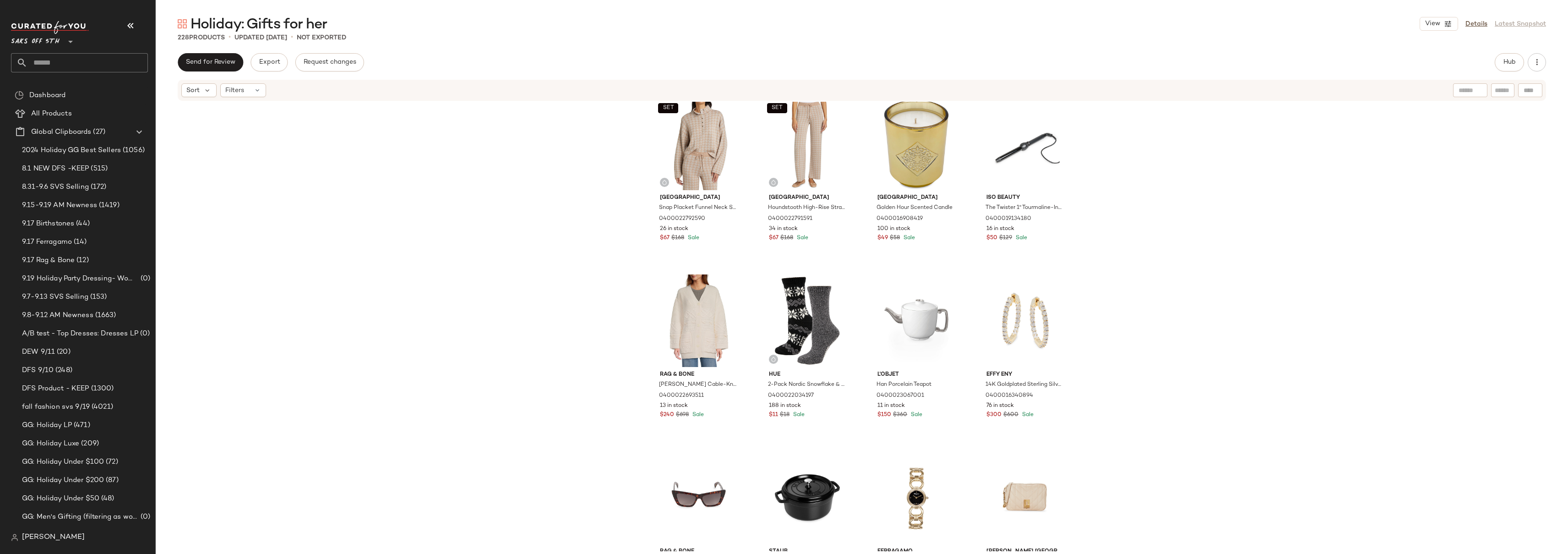
scroll to position [1227, 0]
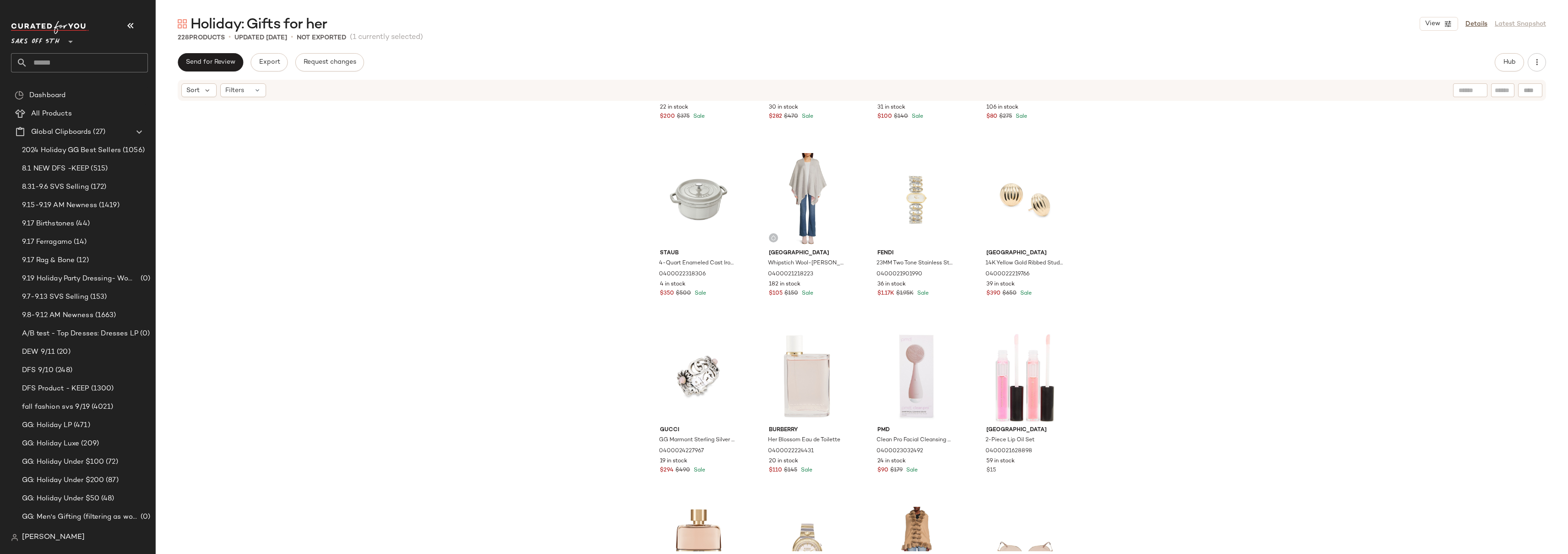
scroll to position [2446, 0]
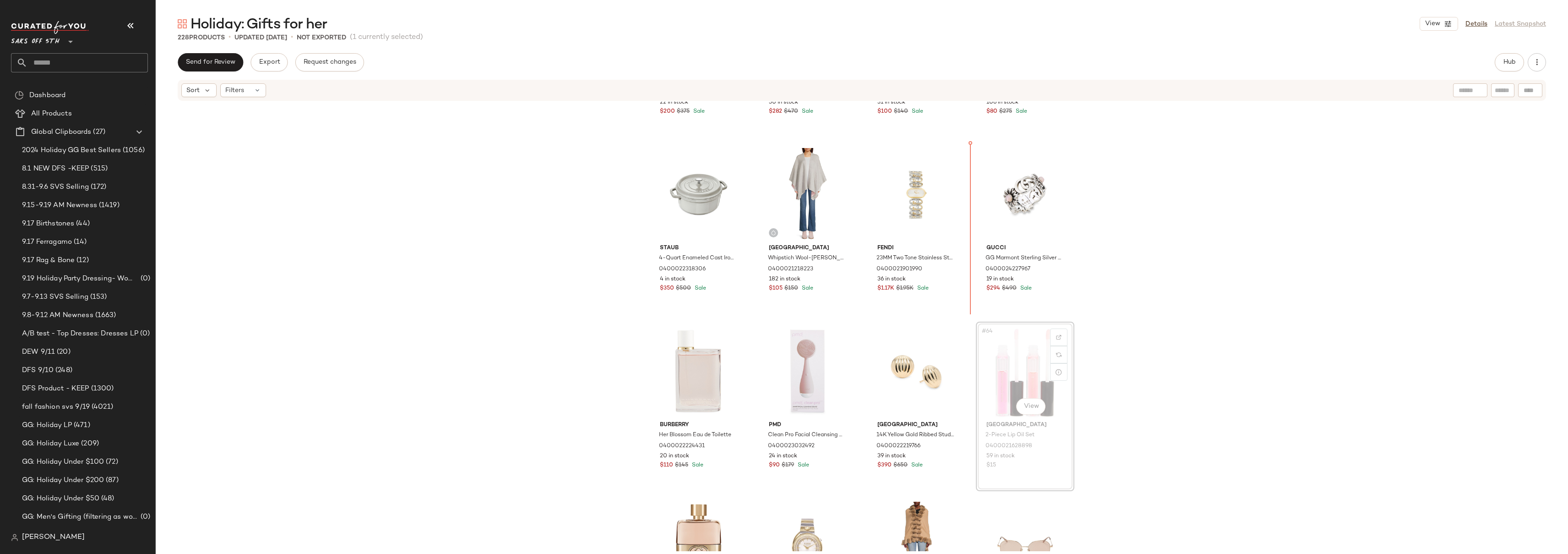
scroll to position [2438, 0]
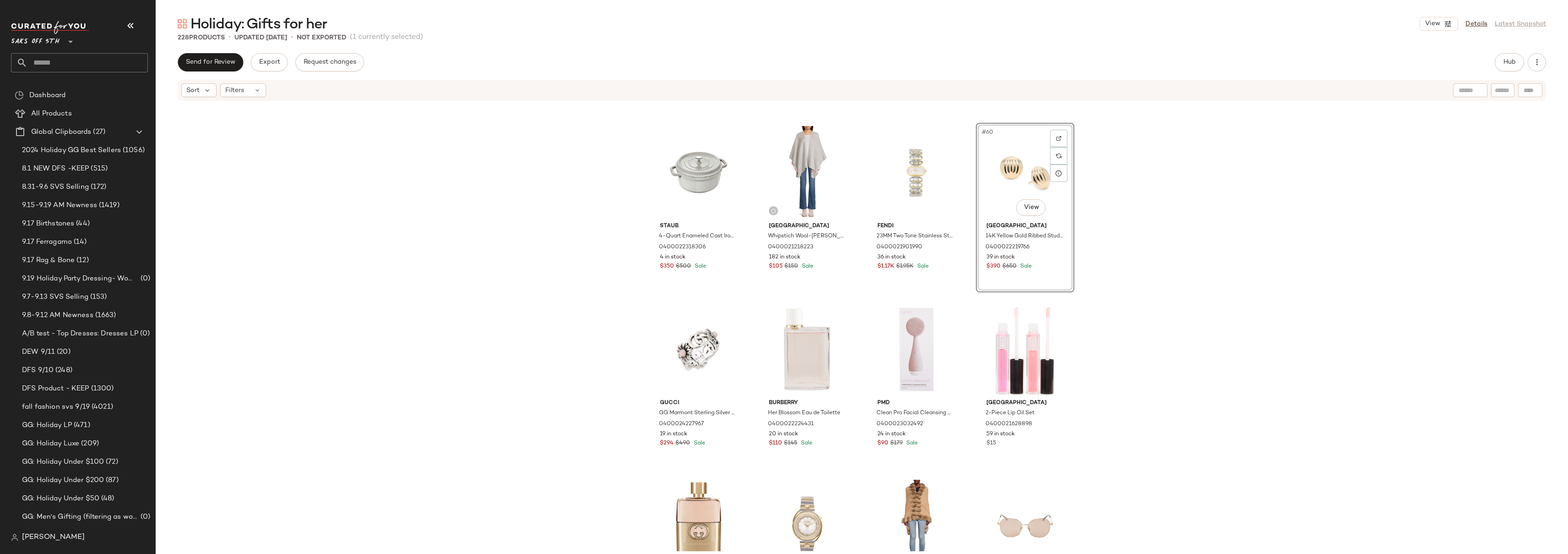
scroll to position [2480, 0]
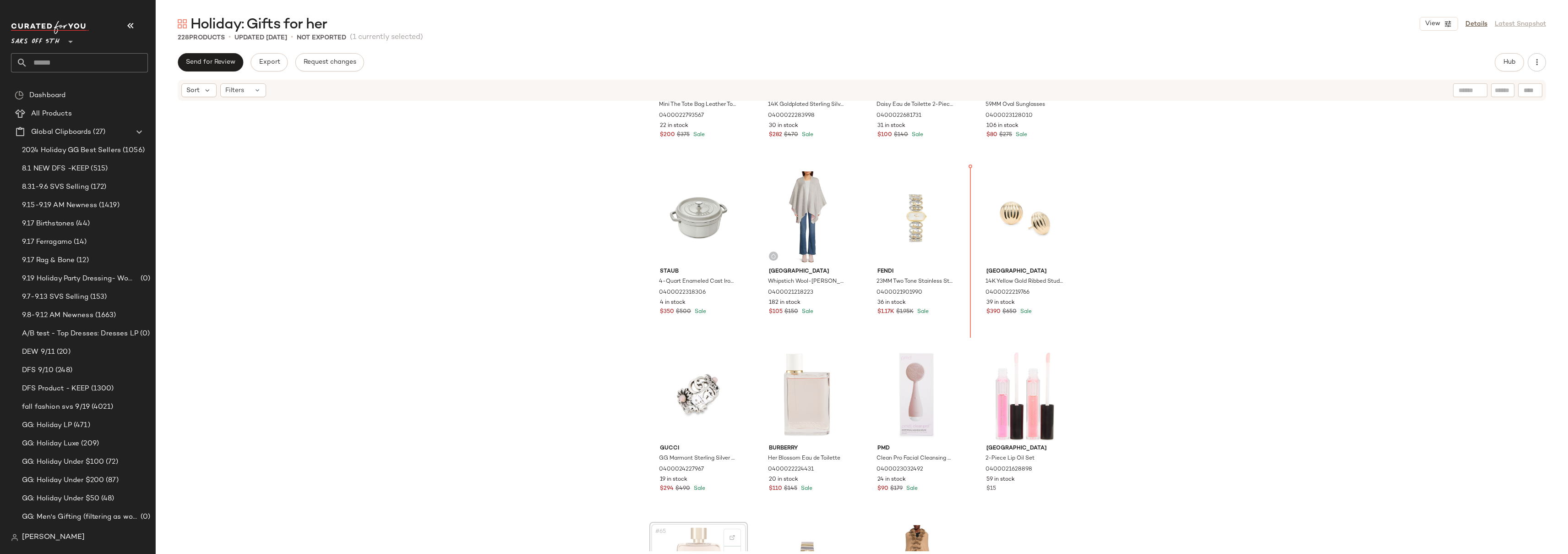
scroll to position [2376, 0]
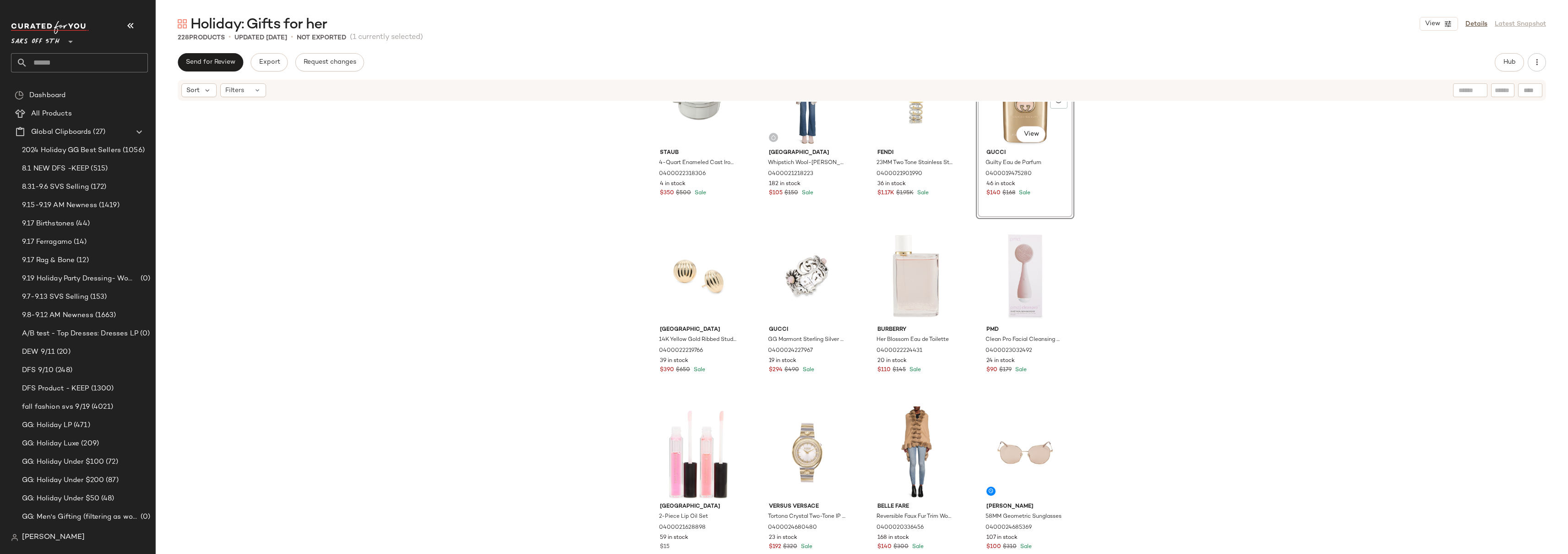
scroll to position [2535, 0]
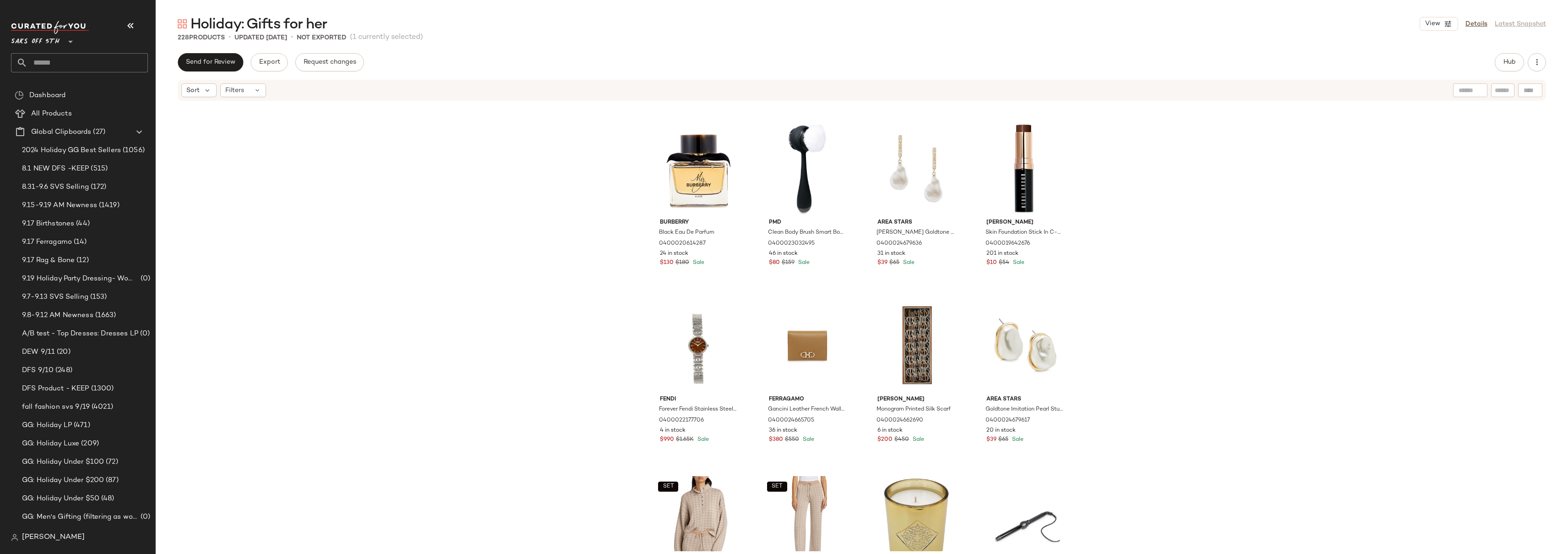
scroll to position [679, 0]
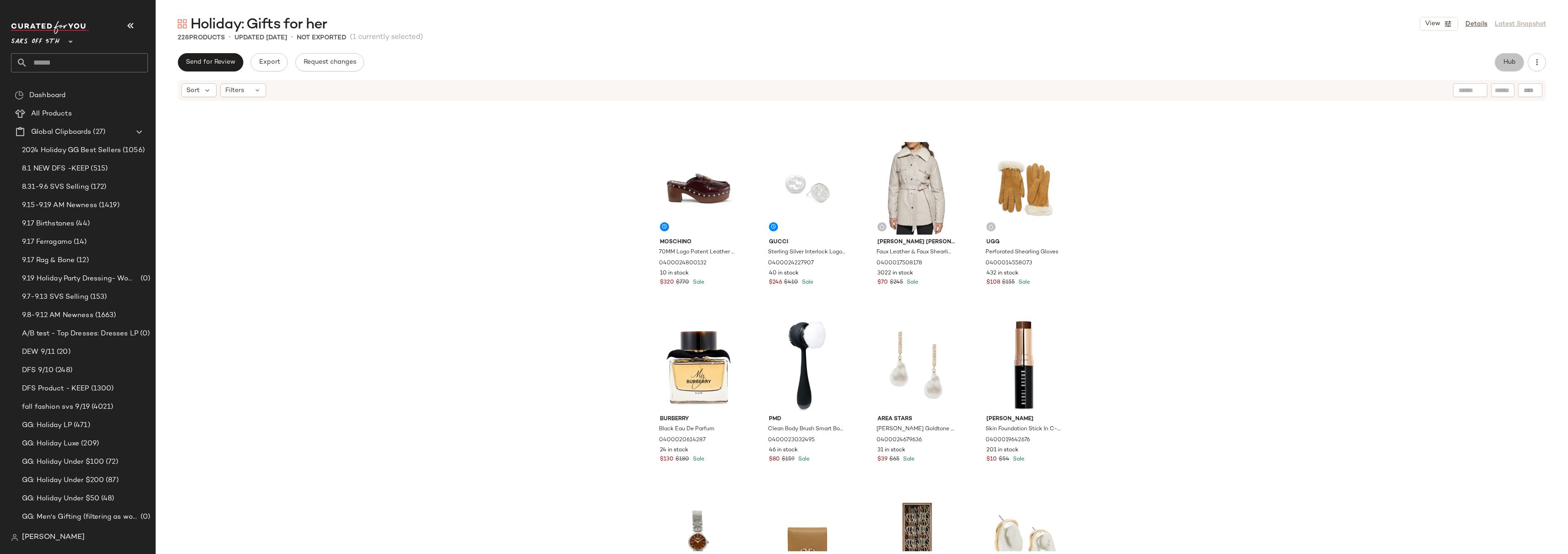
click at [1507, 63] on span "Hub" at bounding box center [1509, 62] width 13 height 7
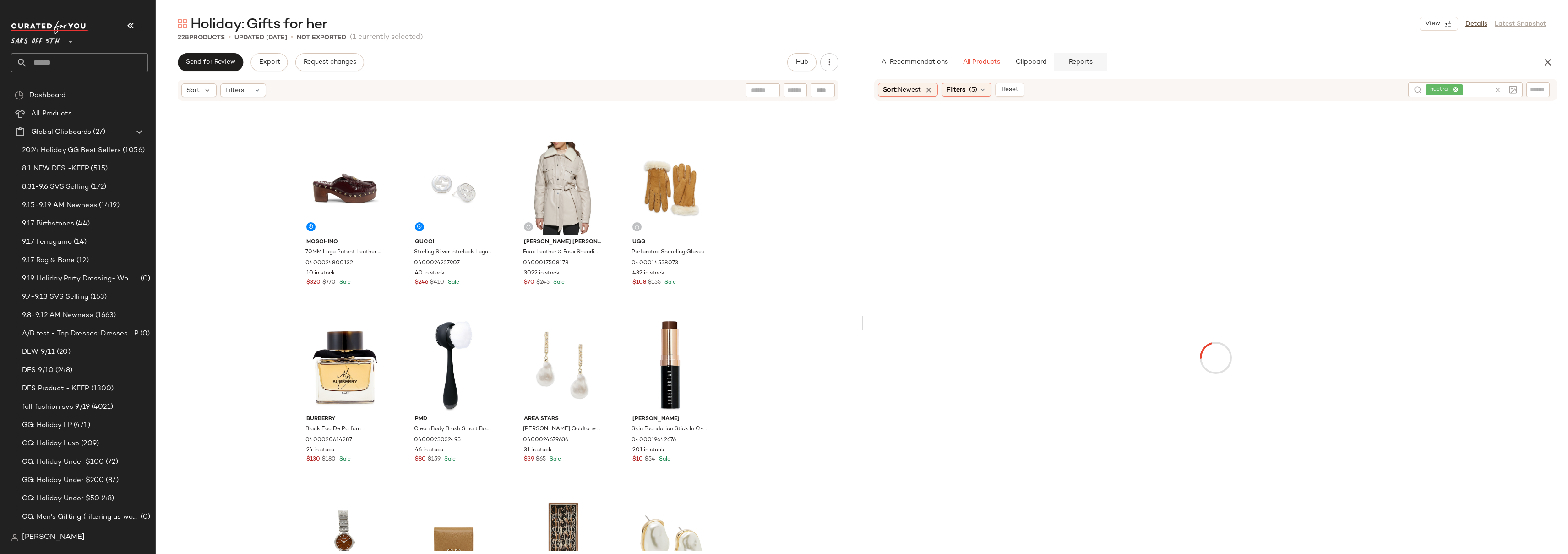
click at [1088, 64] on span "Reports" at bounding box center [1080, 62] width 24 height 7
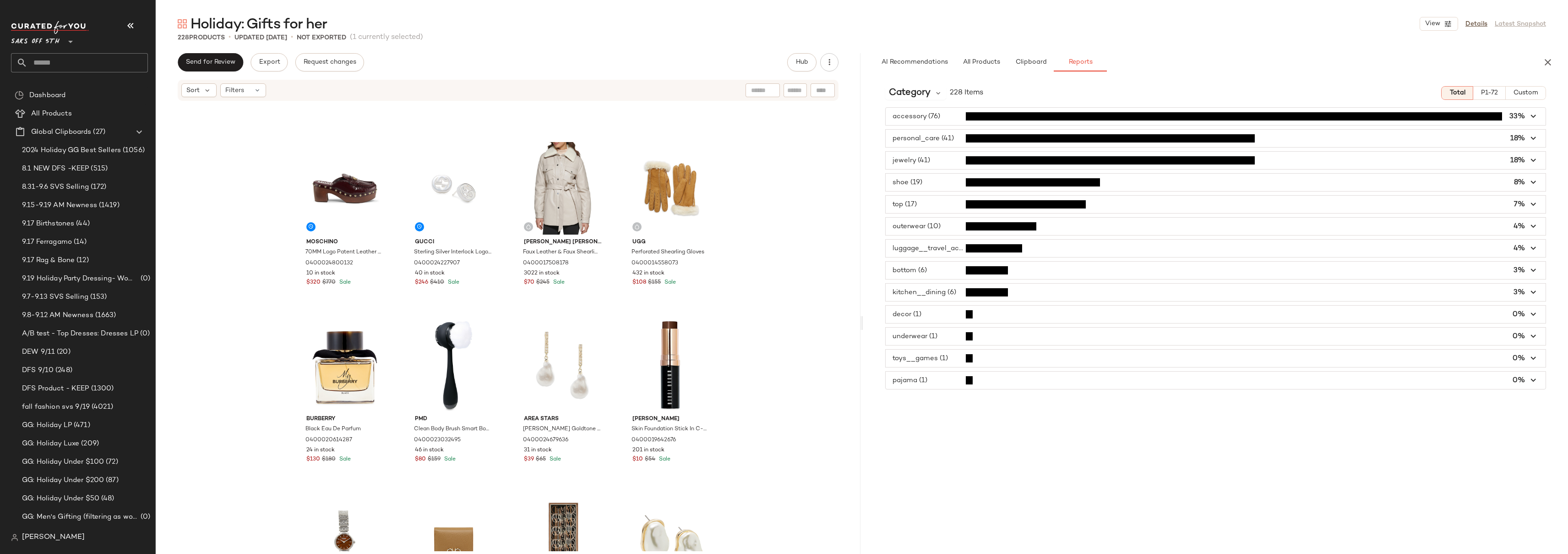
click at [1530, 96] on span "Custom" at bounding box center [1525, 93] width 25 height 7
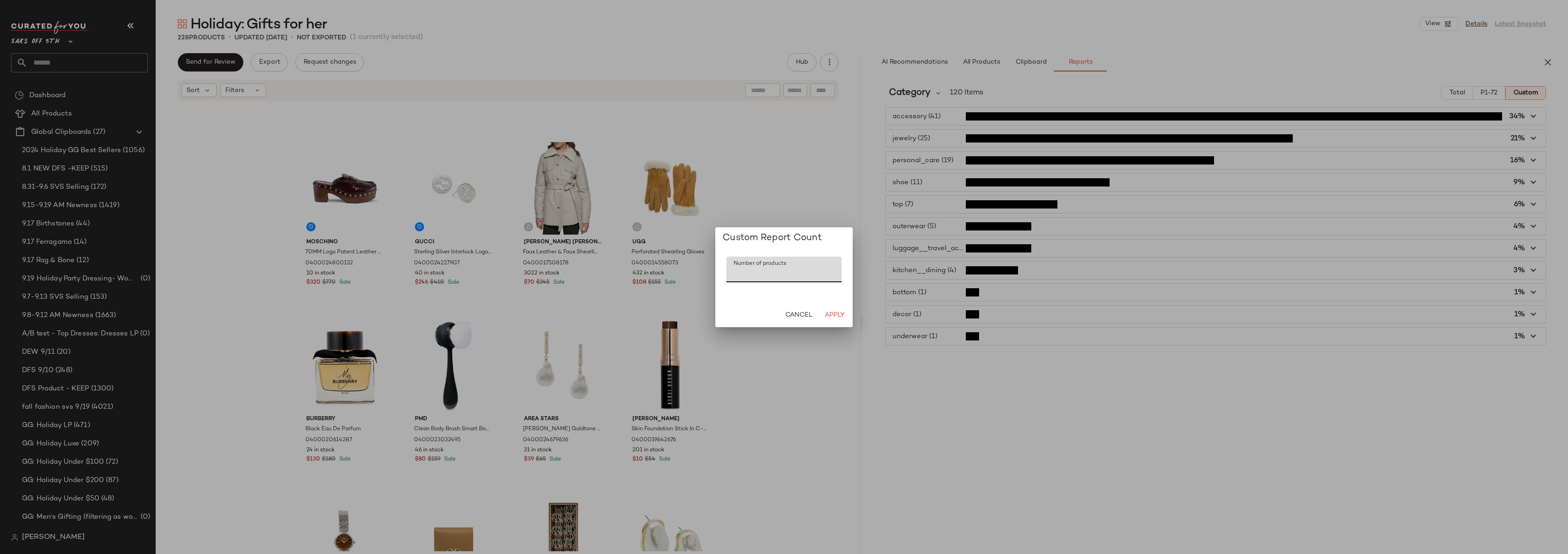
drag, startPoint x: 747, startPoint y: 269, endPoint x: 729, endPoint y: 269, distance: 18.0
click at [729, 269] on input "***" at bounding box center [784, 269] width 116 height 26
type input "***"
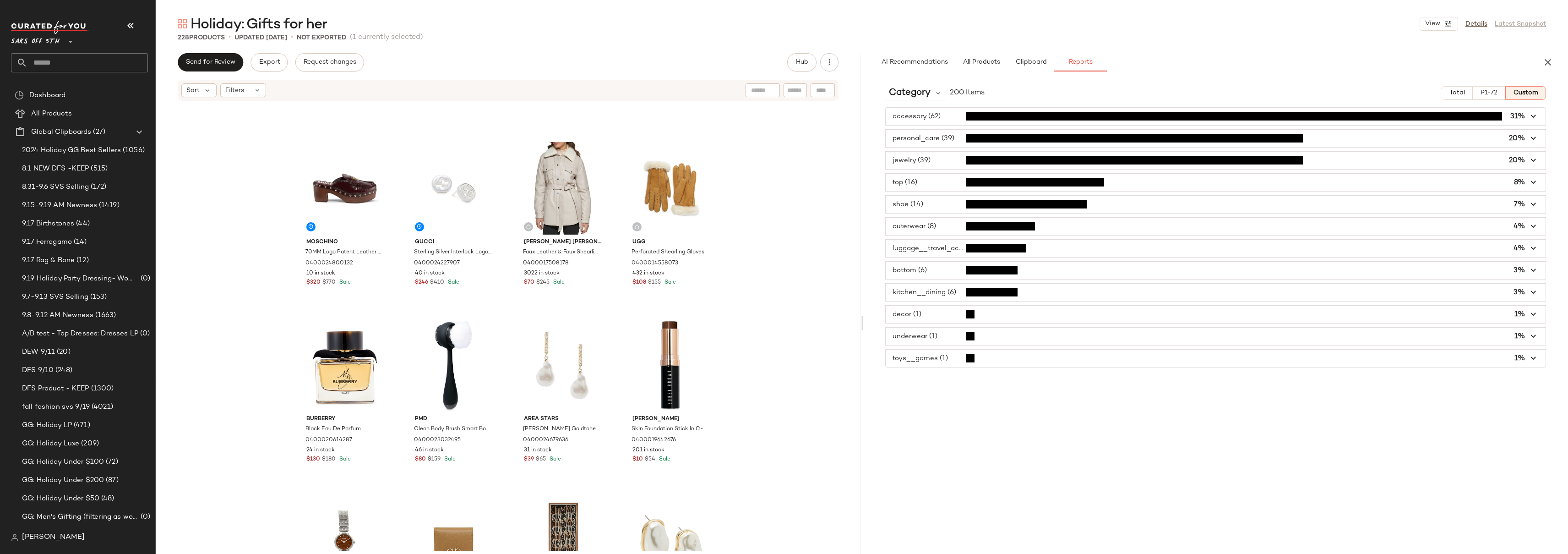
click at [943, 114] on span "button" at bounding box center [1216, 116] width 660 height 18
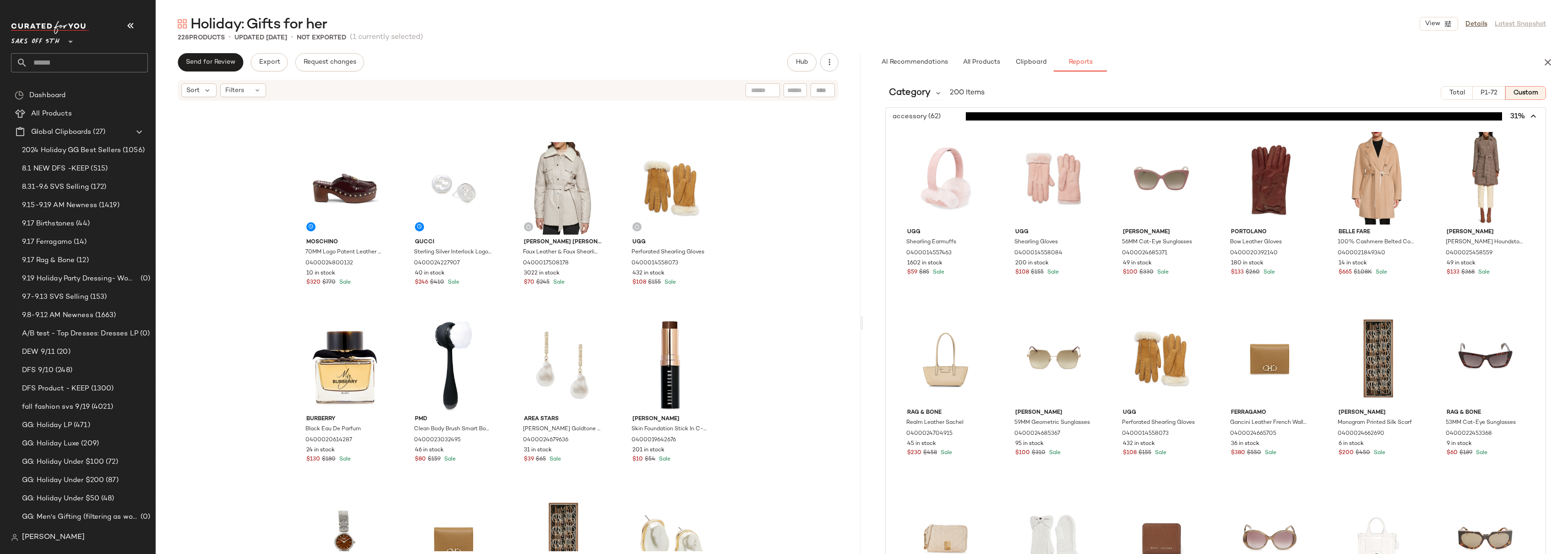
click at [943, 114] on span "button" at bounding box center [1216, 116] width 660 height 18
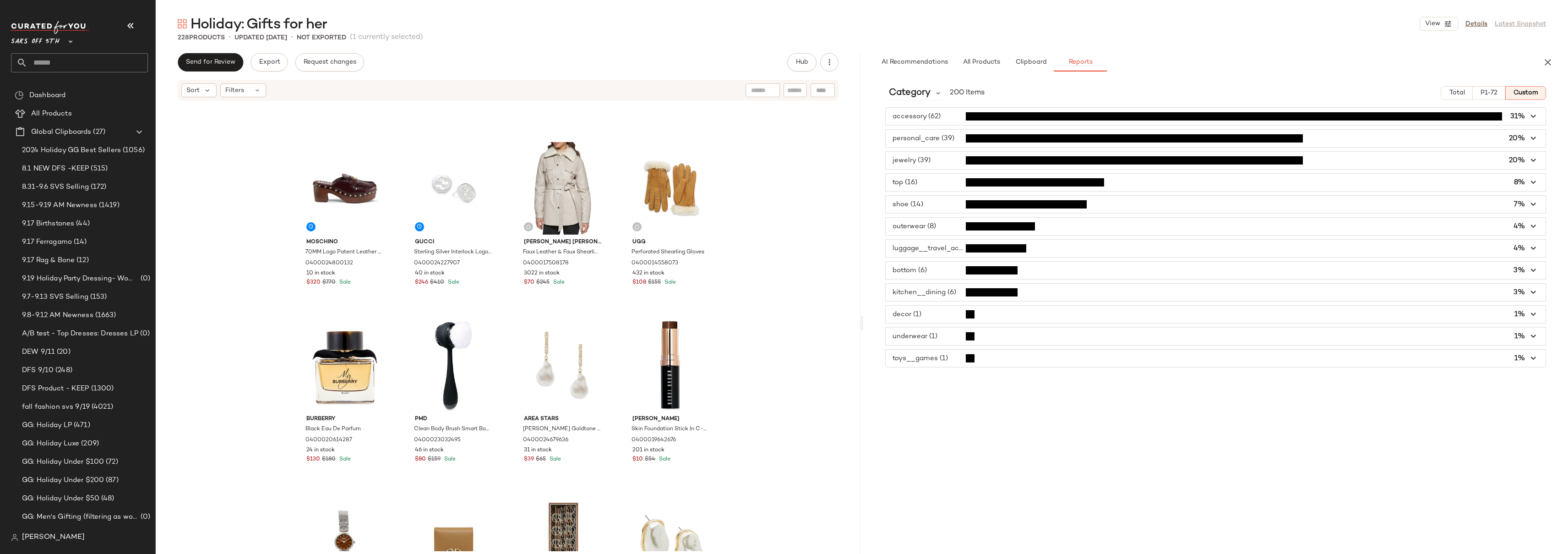
click at [934, 140] on span "button" at bounding box center [1216, 138] width 660 height 18
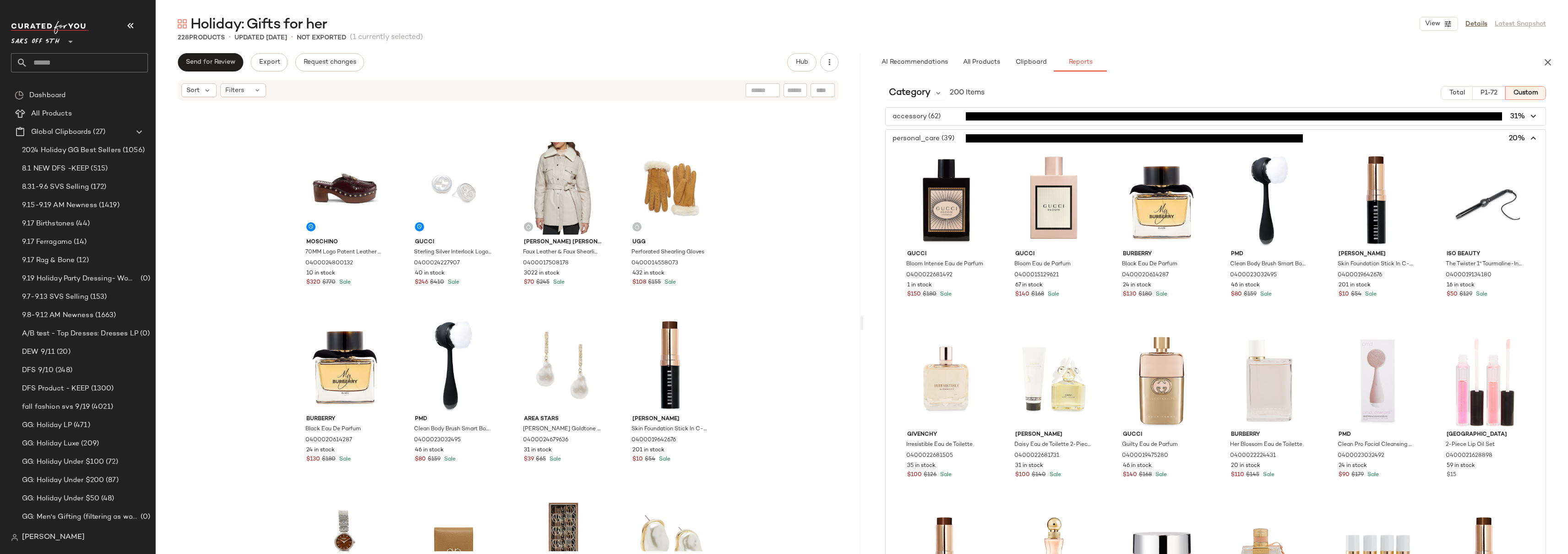
click at [934, 140] on span "button" at bounding box center [1216, 138] width 660 height 18
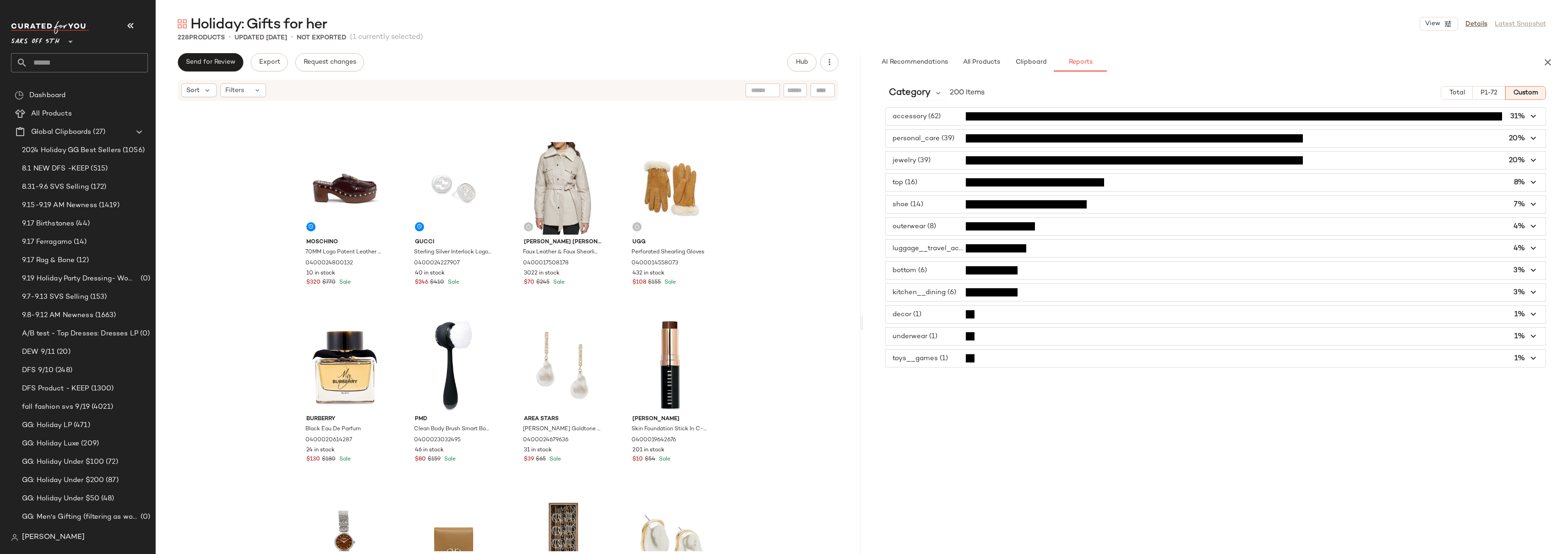
click at [937, 182] on span "button" at bounding box center [1216, 182] width 660 height 18
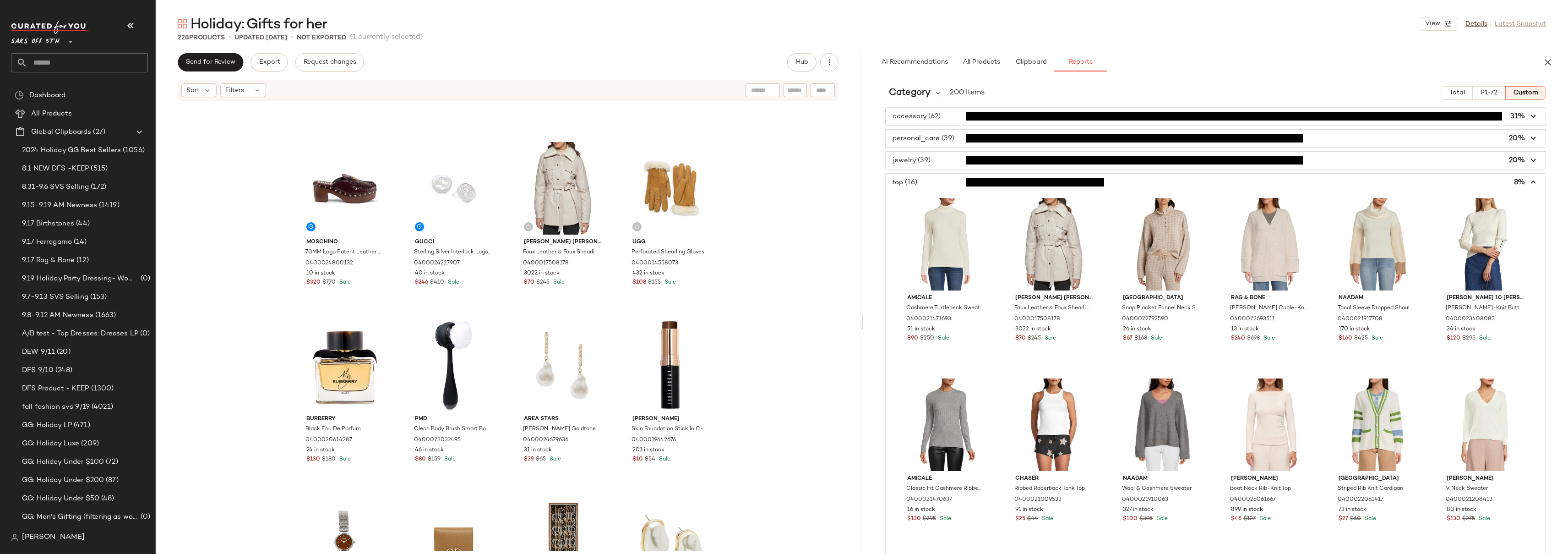
click at [937, 182] on span "button" at bounding box center [1216, 182] width 660 height 18
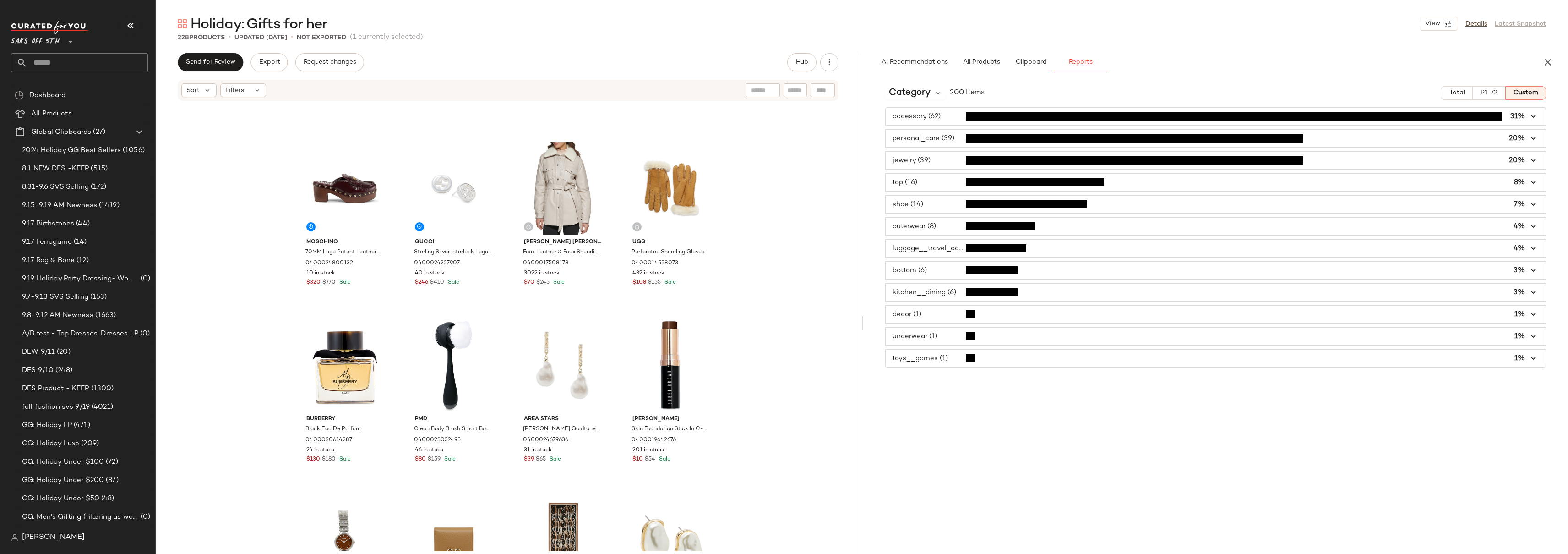
click at [935, 208] on span "button" at bounding box center [1216, 204] width 660 height 18
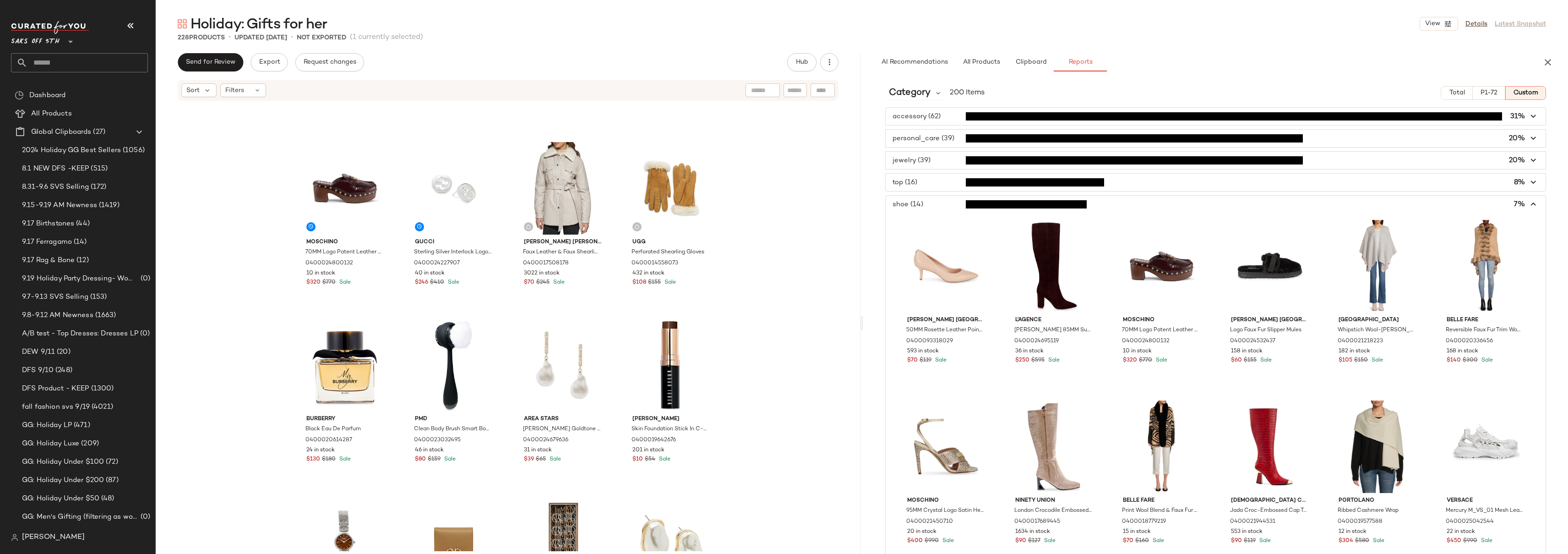
click at [935, 208] on span "button" at bounding box center [1216, 204] width 660 height 18
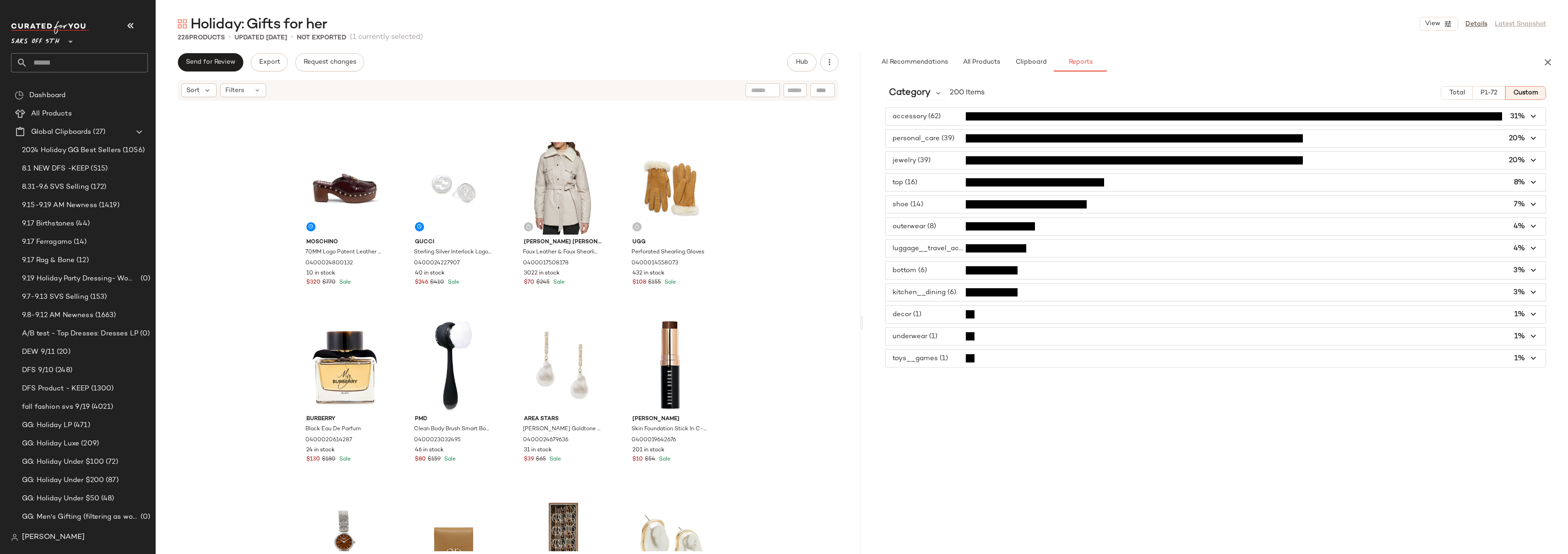
click at [942, 227] on span "button" at bounding box center [1216, 226] width 660 height 18
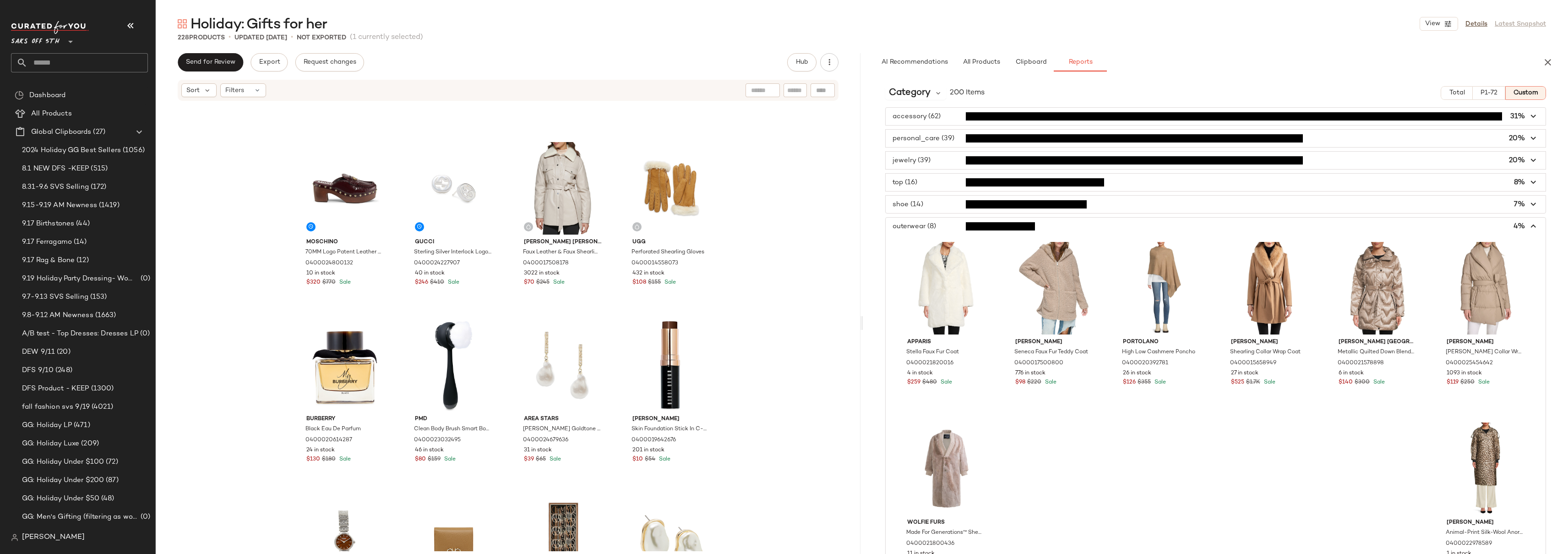
click at [942, 227] on span "button" at bounding box center [1216, 226] width 660 height 18
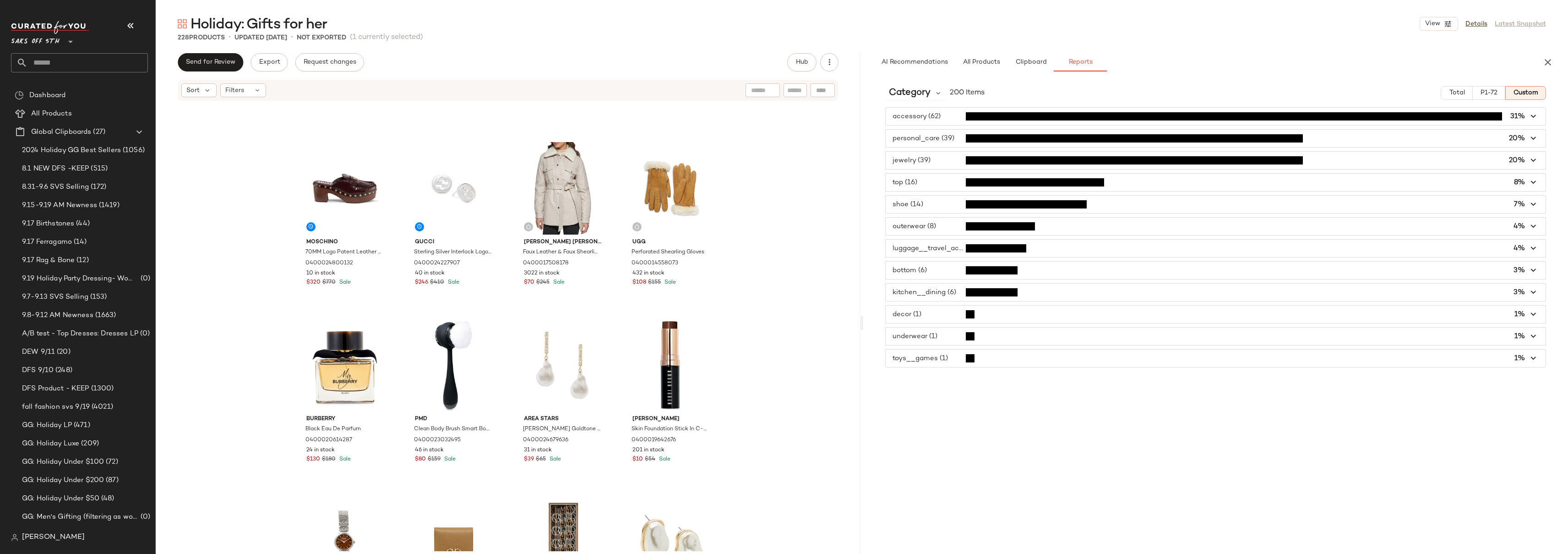
click at [752, 223] on div "Moschino 70MM Logo Patent Leather Platform Clogs 0400024800132 10 in stock $320…" at bounding box center [508, 326] width 705 height 449
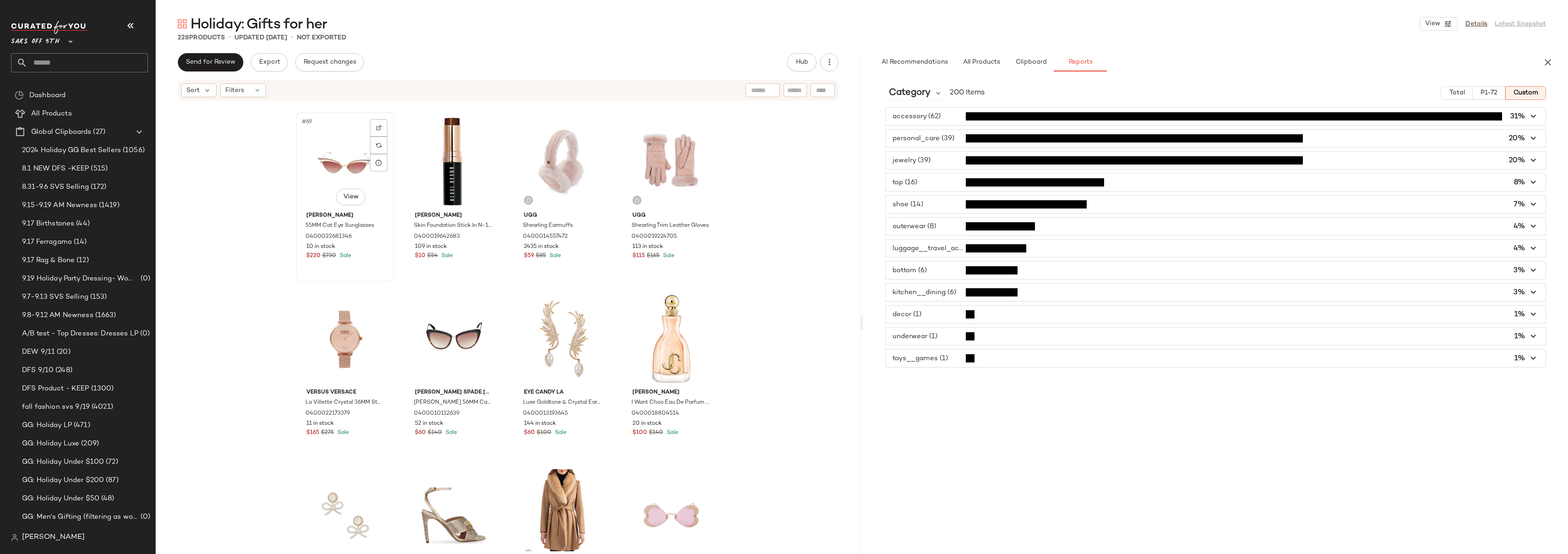
scroll to position [3199, 0]
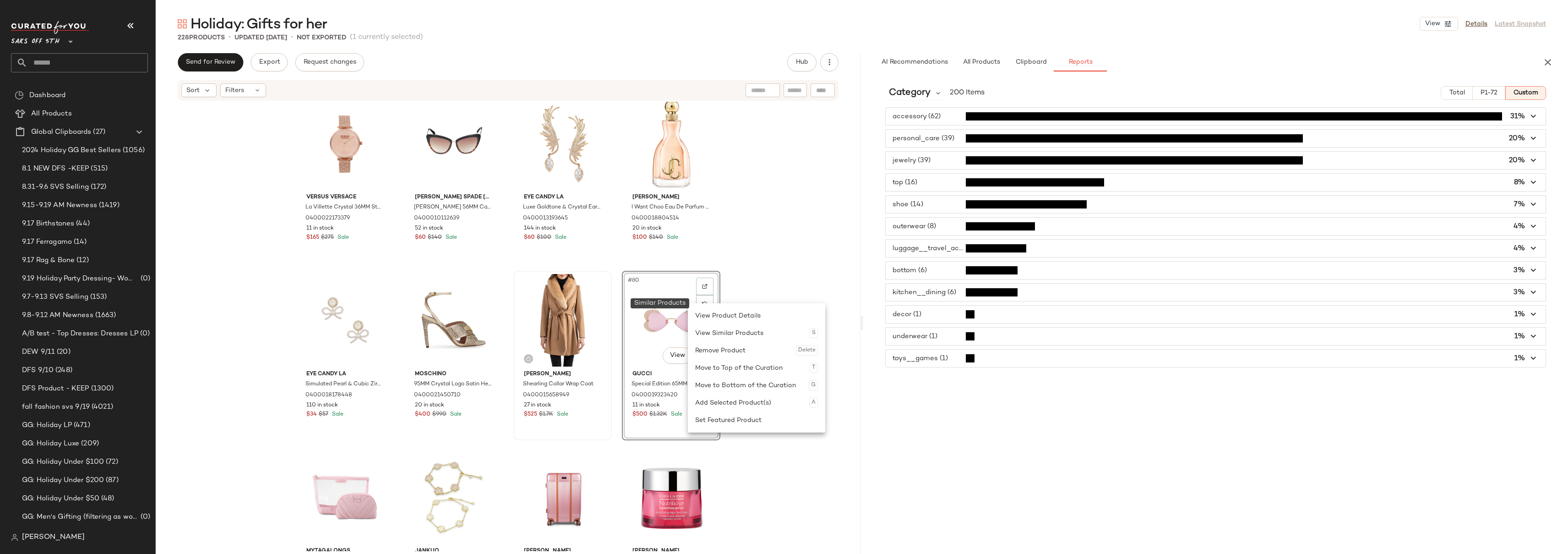
drag, startPoint x: 688, startPoint y: 303, endPoint x: 521, endPoint y: 309, distance: 167.1
click at [791, 259] on div "Valentino Garavani 55MM Cat Eye Sunglasses 0400022681346 10 in stock $220 $730 …" at bounding box center [508, 326] width 705 height 449
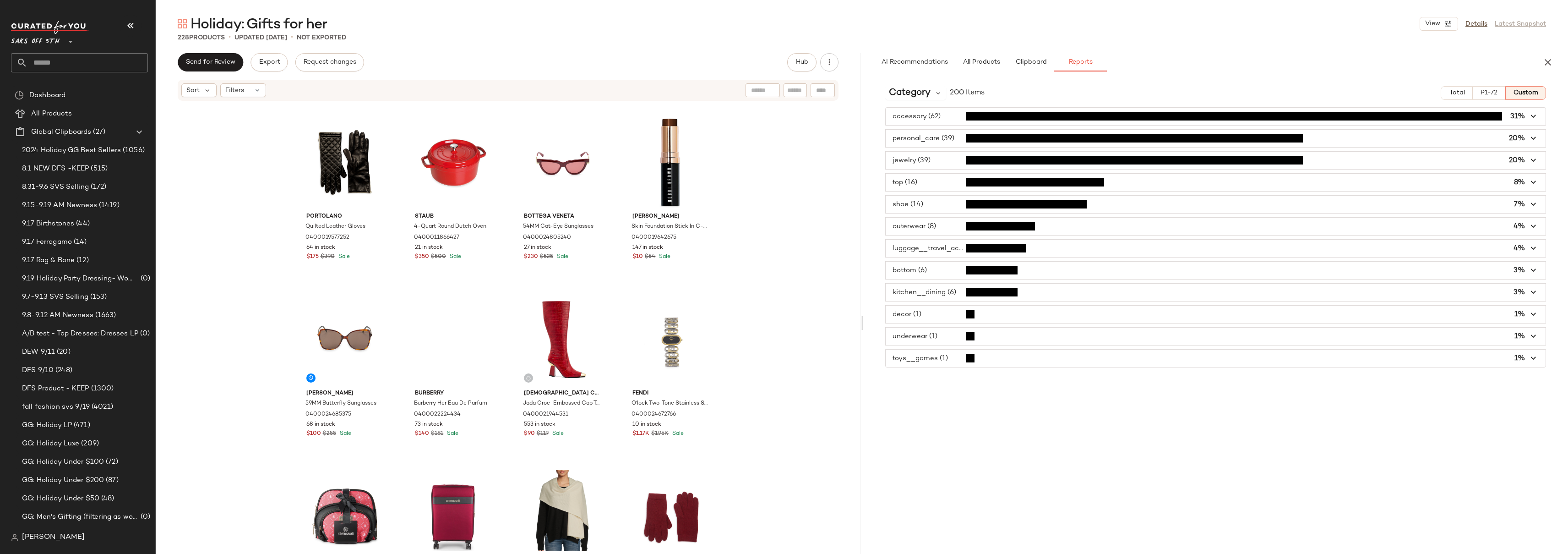
scroll to position [4776, 0]
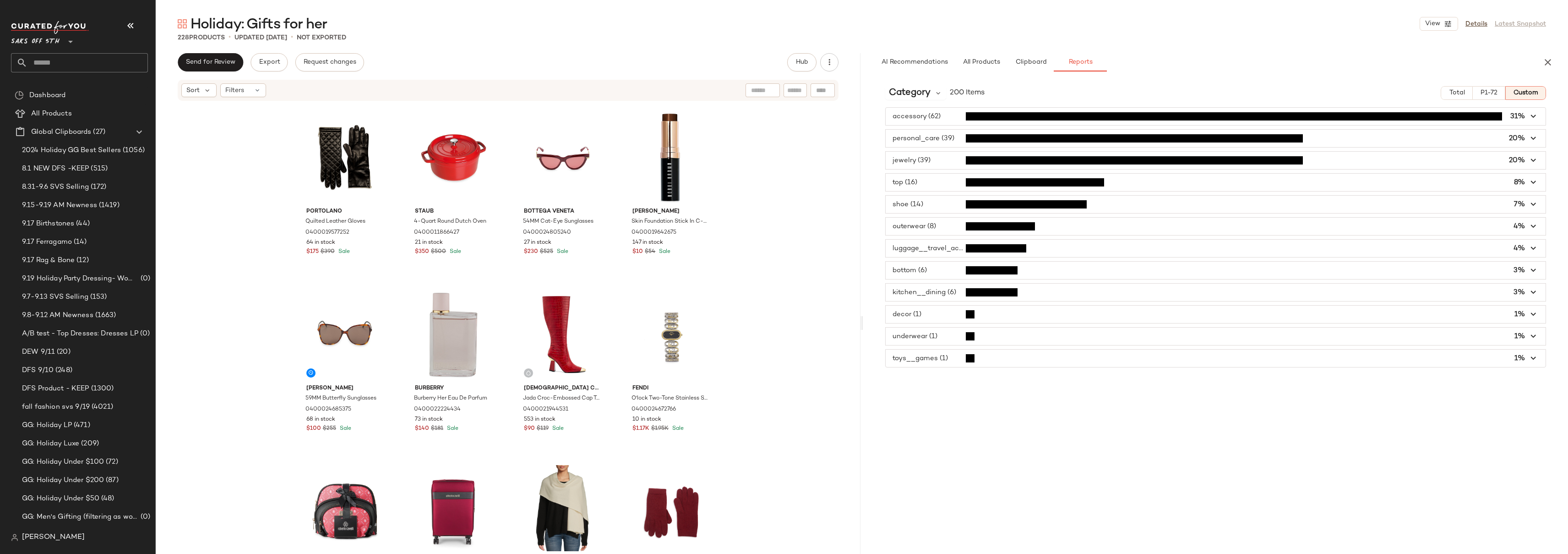
click at [761, 229] on div "Ferragamo Gancini Leather French Wallet 0400024665704 30 in stock $380 $550 Sal…" at bounding box center [508, 326] width 705 height 449
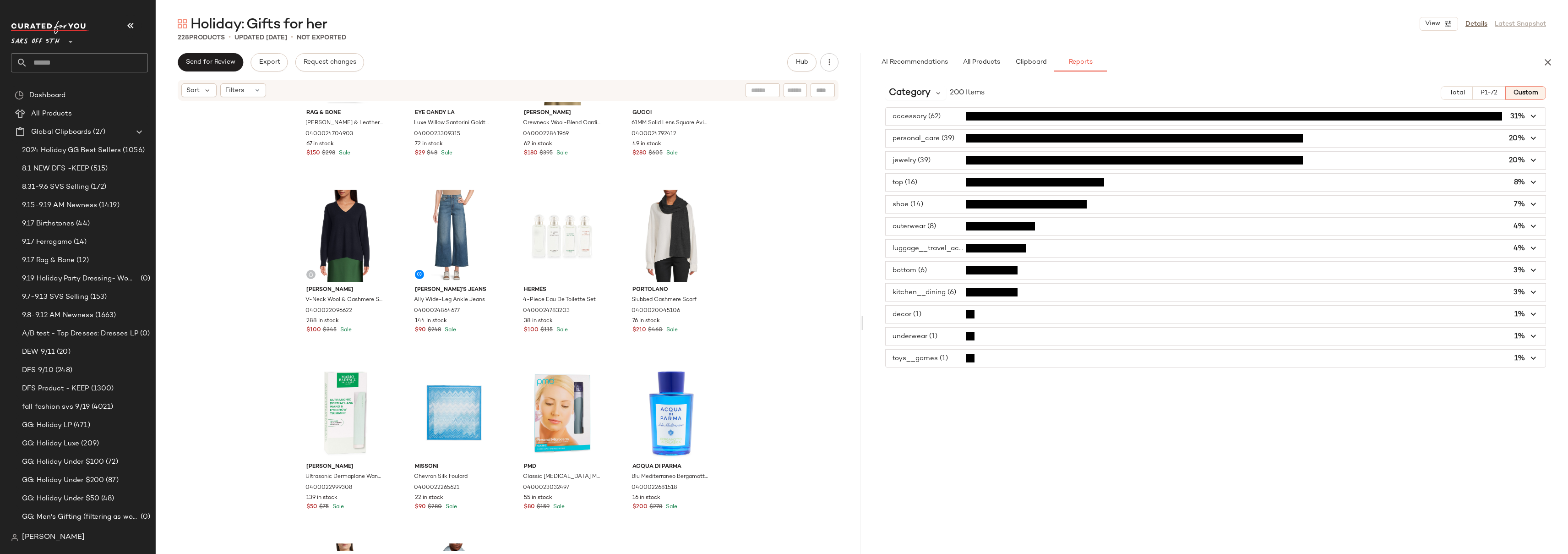
scroll to position [8236, 0]
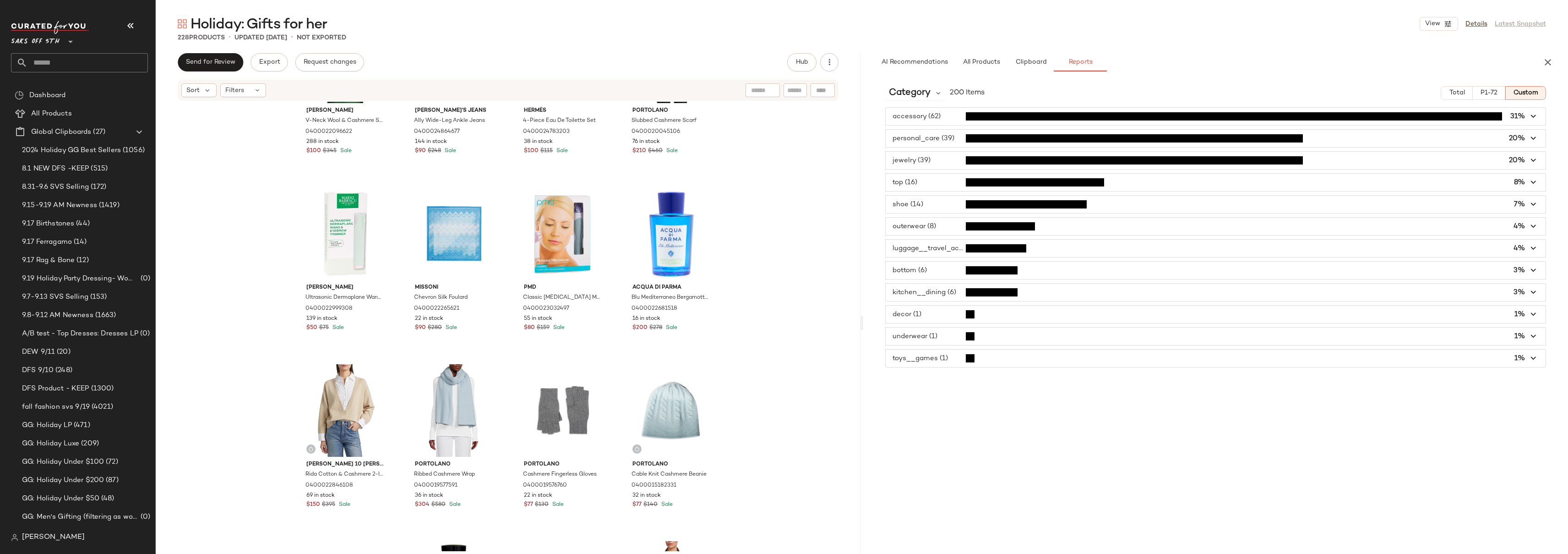
click at [795, 205] on div "Vince V-Neck Wool & Cashmere Sweater 0400022096622 288 in stock $100 $345 Sale …" at bounding box center [508, 326] width 705 height 449
click at [744, 197] on div "Vince V-Neck Wool & Cashmere Sweater 0400022096622 288 in stock $100 $345 Sale …" at bounding box center [508, 326] width 705 height 449
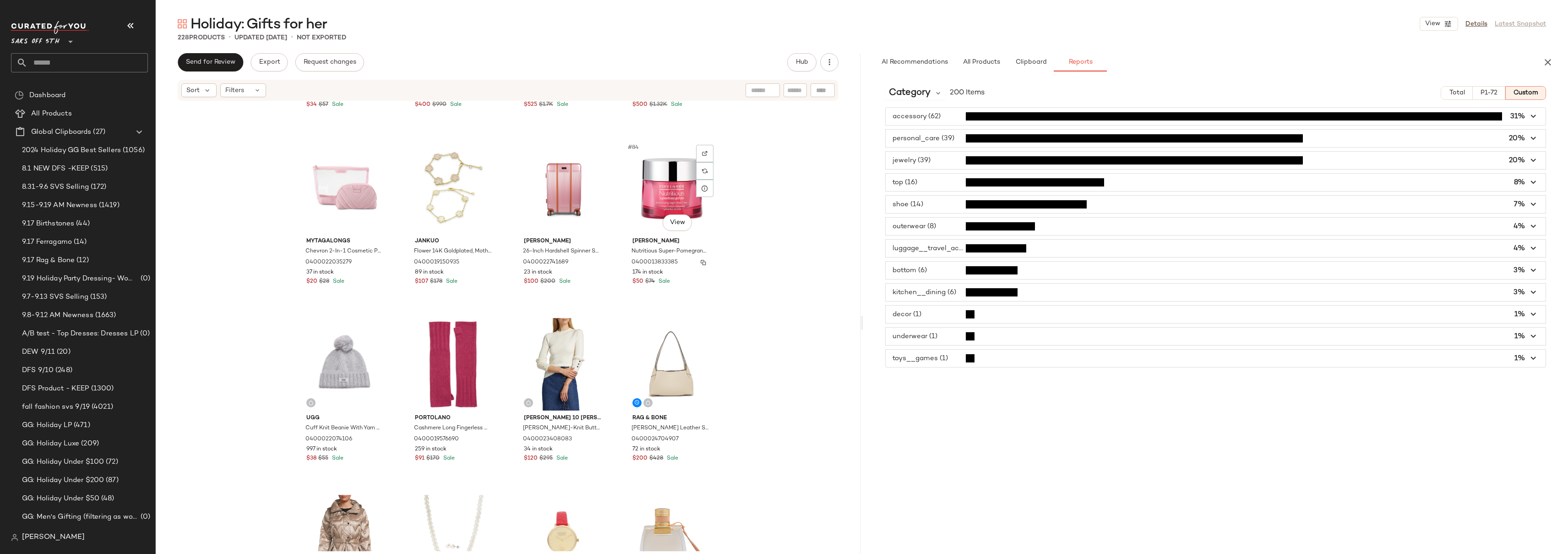
scroll to position [3326, 0]
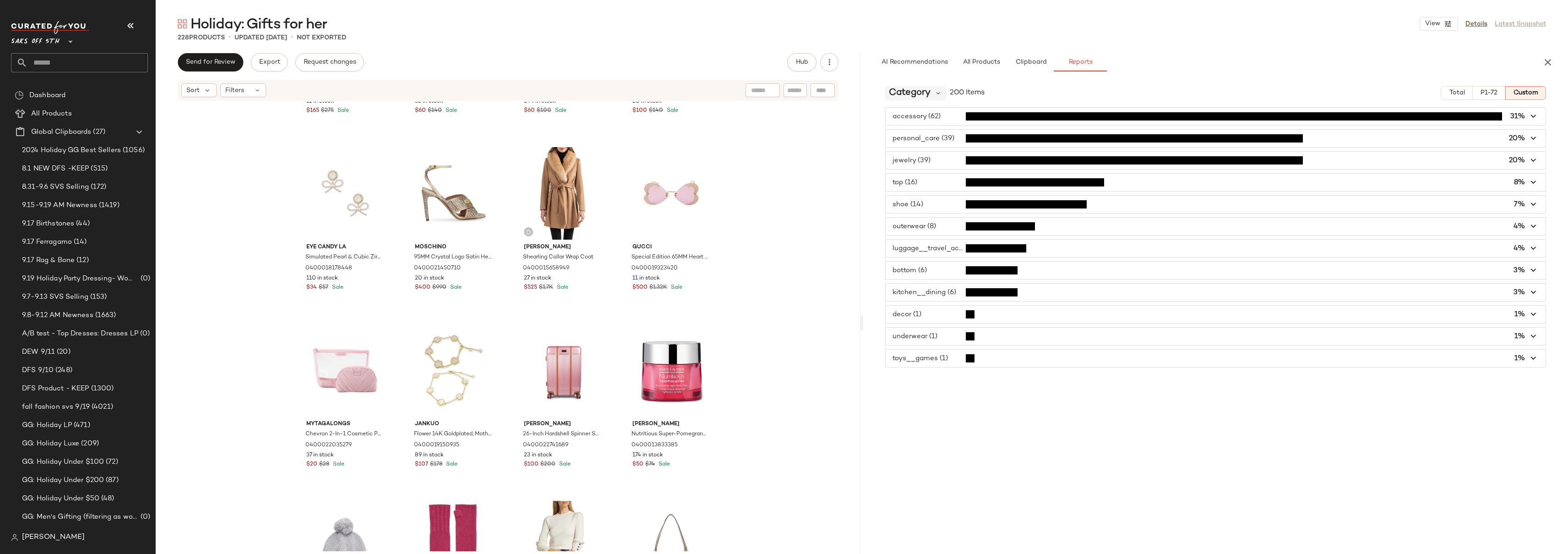
click at [931, 99] on div "Category" at bounding box center [915, 93] width 61 height 14
click at [937, 237] on div "Product Category CFY" at bounding box center [943, 232] width 116 height 22
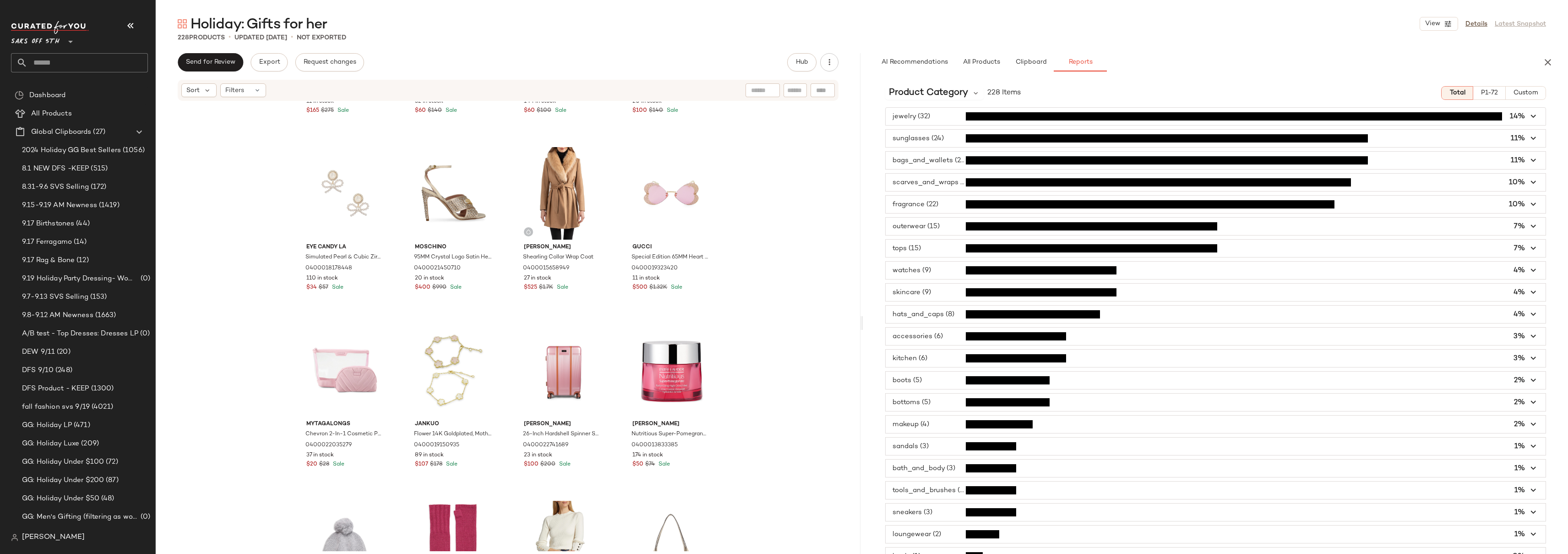
click at [940, 116] on span "button" at bounding box center [1216, 116] width 660 height 18
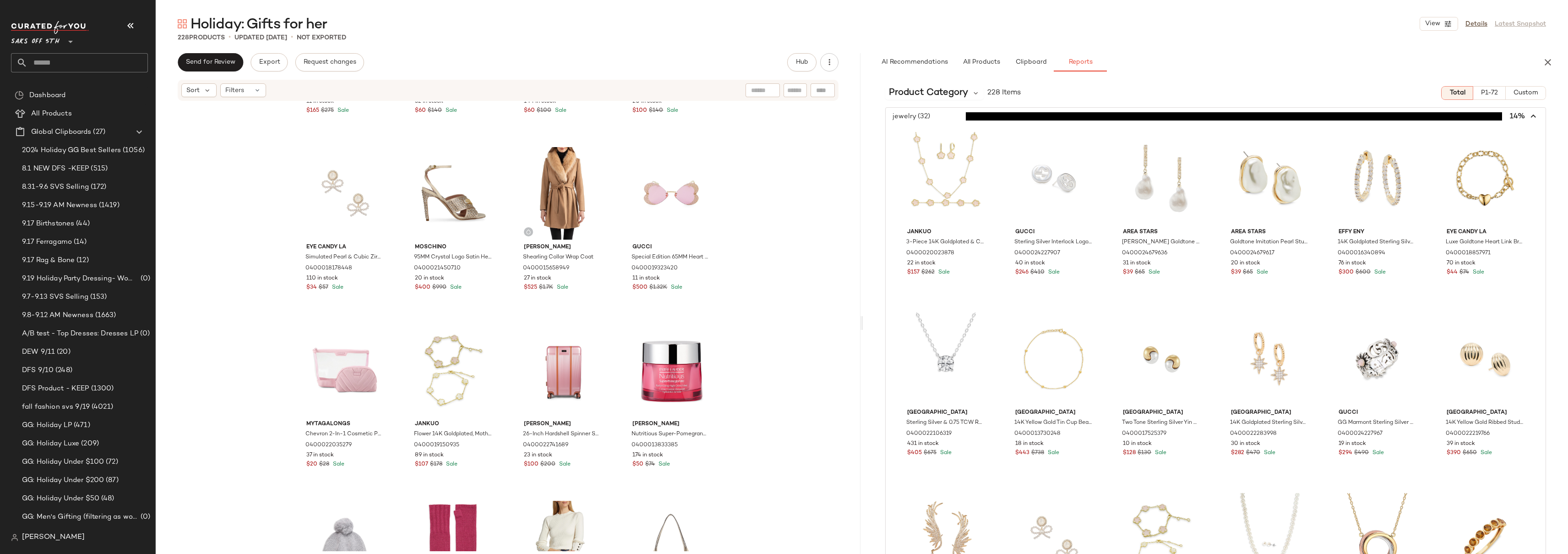
click at [940, 116] on span "button" at bounding box center [1216, 116] width 660 height 18
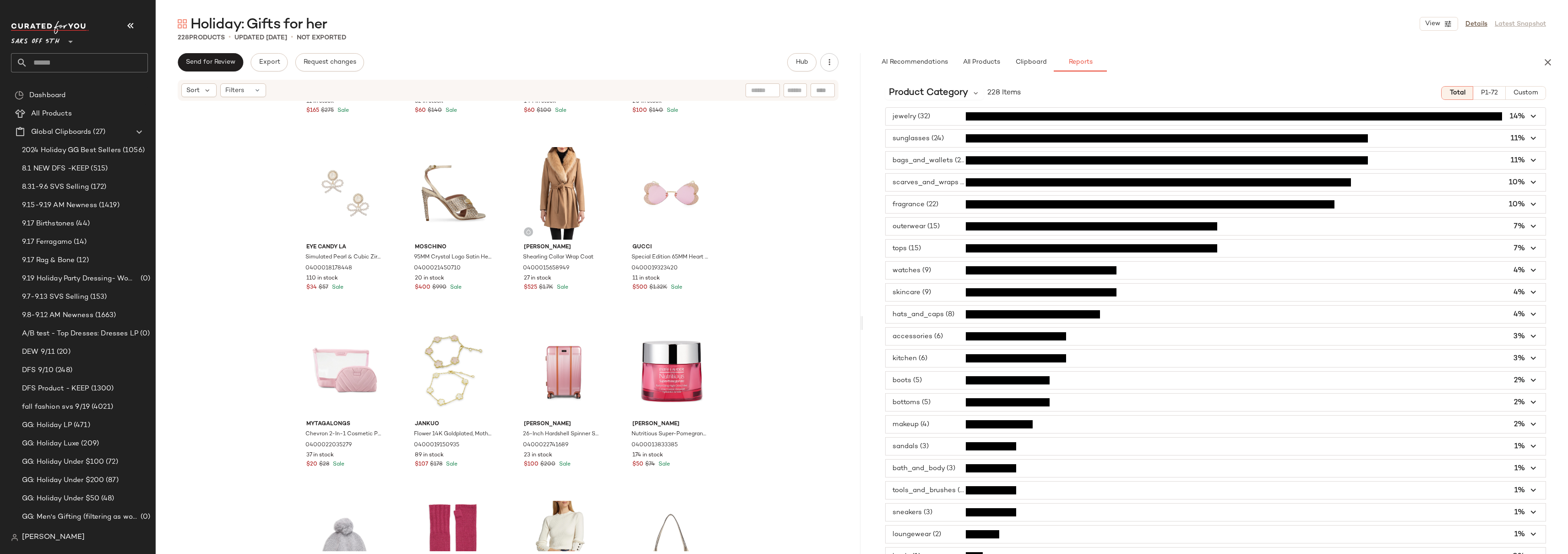
click at [944, 228] on span "button" at bounding box center [1216, 226] width 660 height 18
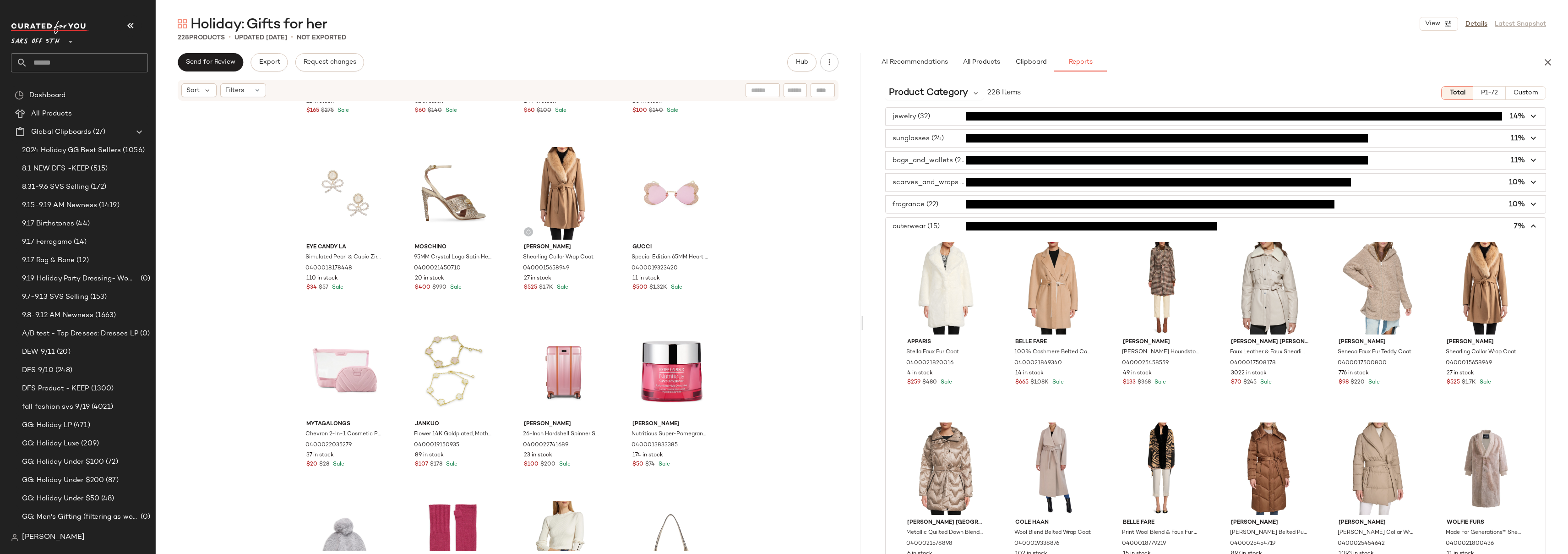
click at [944, 228] on span "button" at bounding box center [1216, 226] width 660 height 18
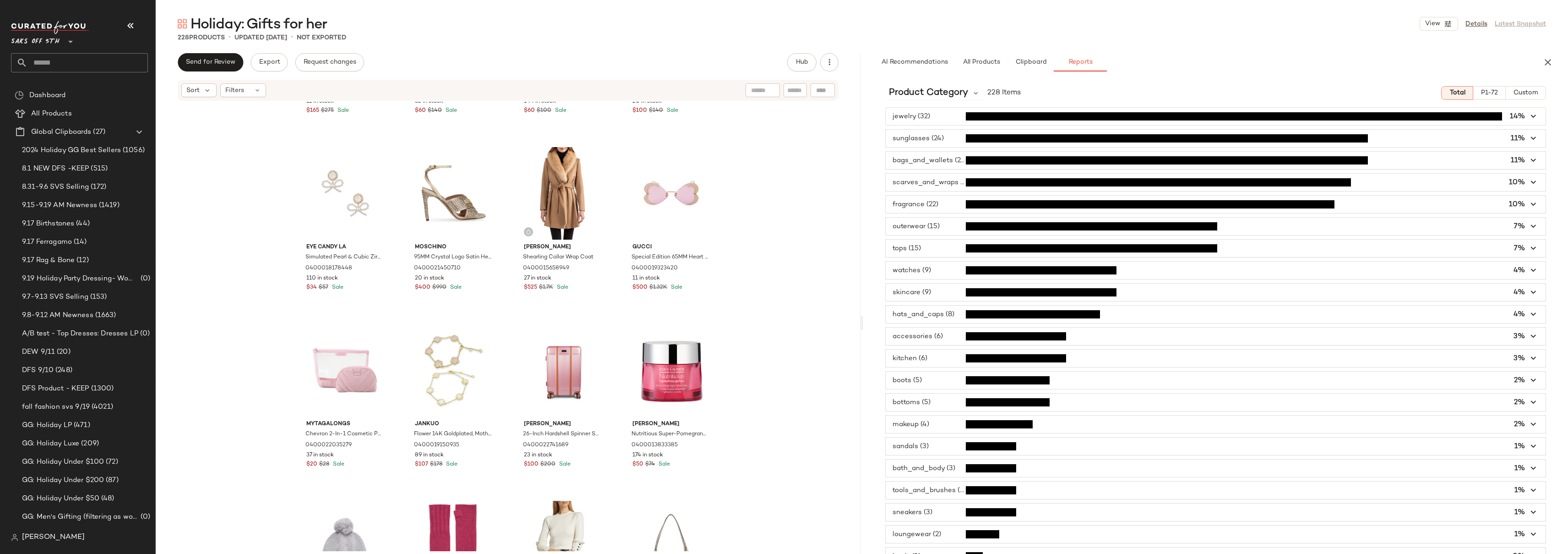
click at [916, 248] on span "button" at bounding box center [1216, 248] width 660 height 18
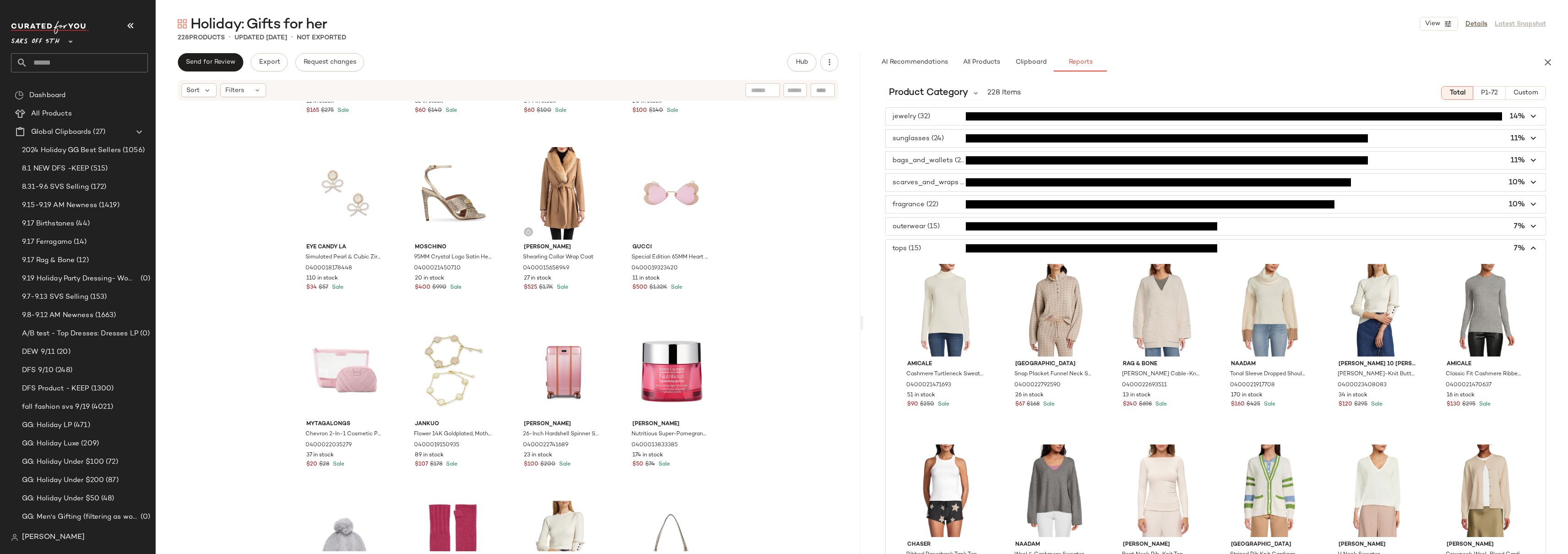
click at [916, 248] on span "button" at bounding box center [1216, 248] width 660 height 18
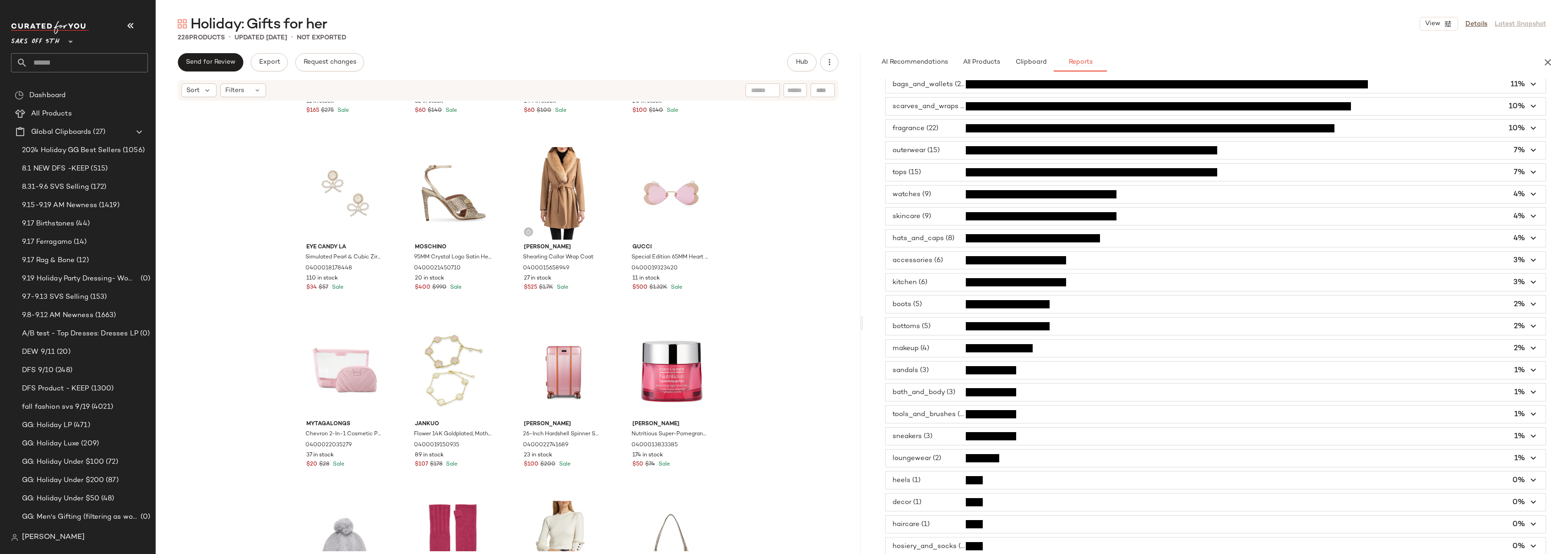
scroll to position [80, 0]
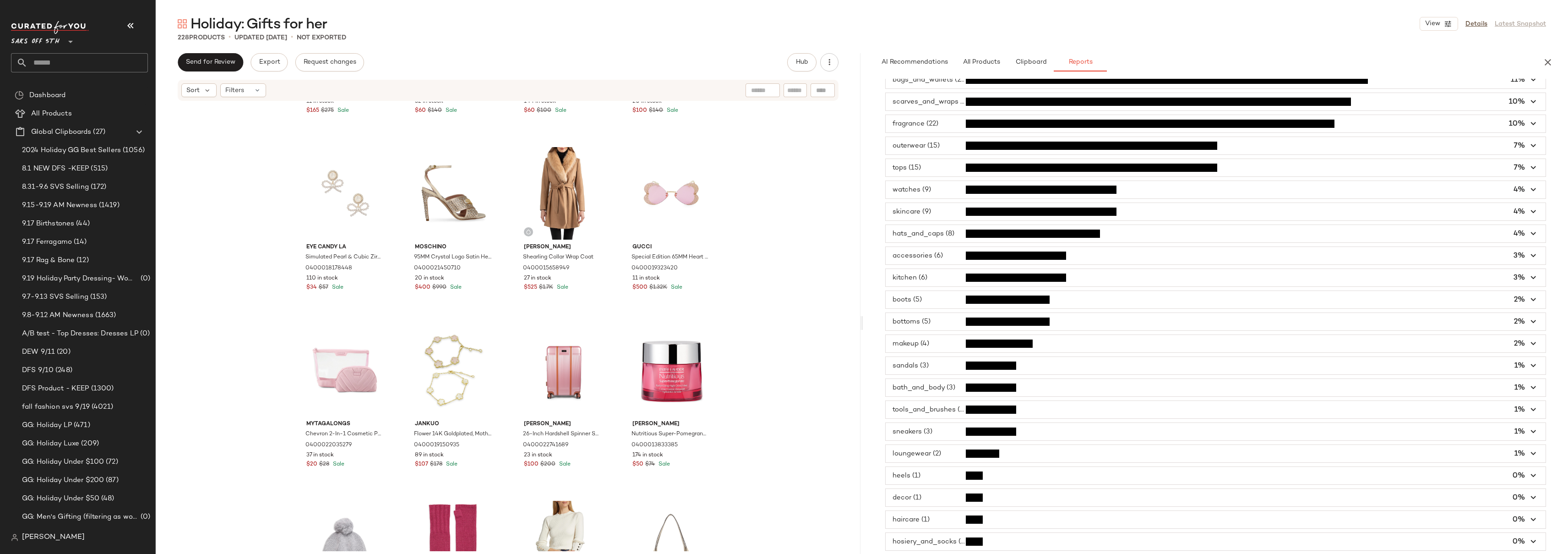
click at [943, 212] on span "button" at bounding box center [1216, 211] width 660 height 18
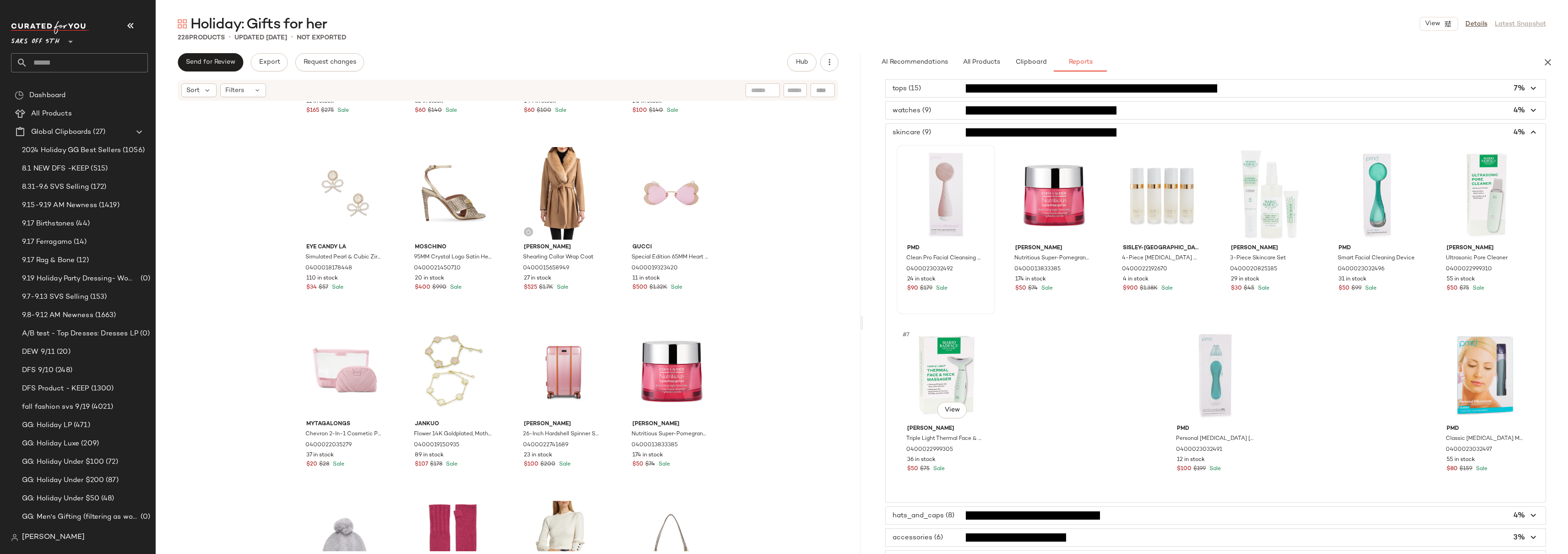
scroll to position [94, 0]
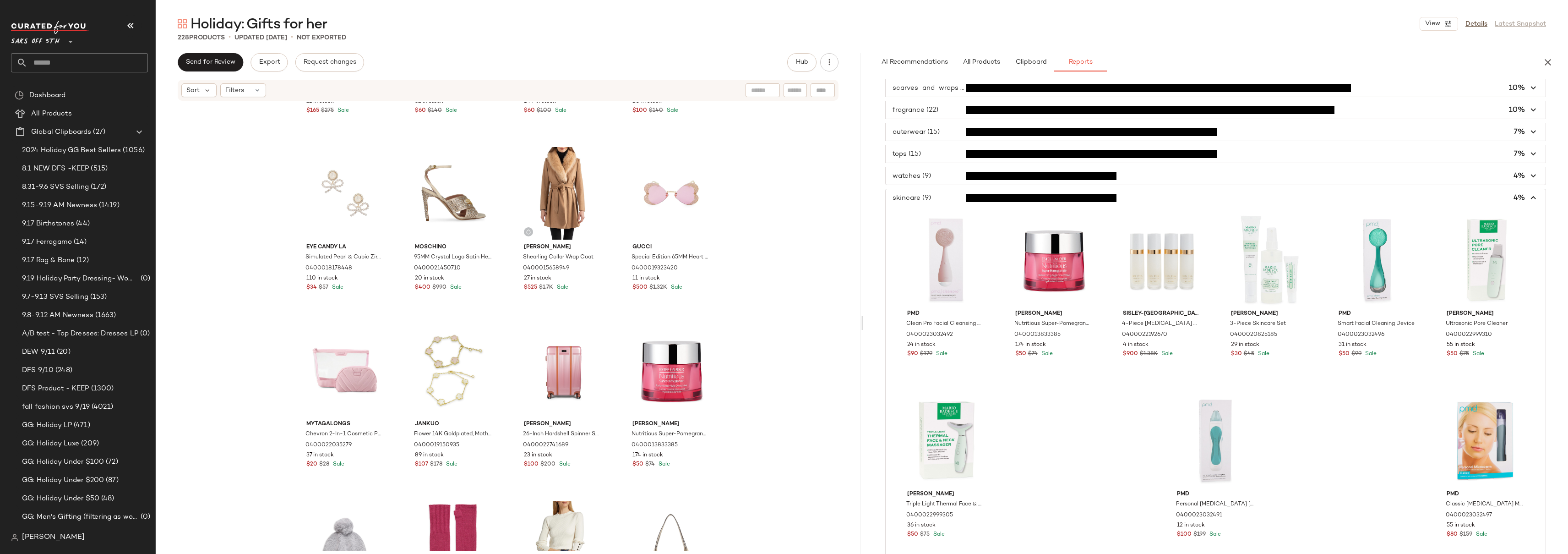
click at [935, 200] on span "button" at bounding box center [1216, 198] width 660 height 18
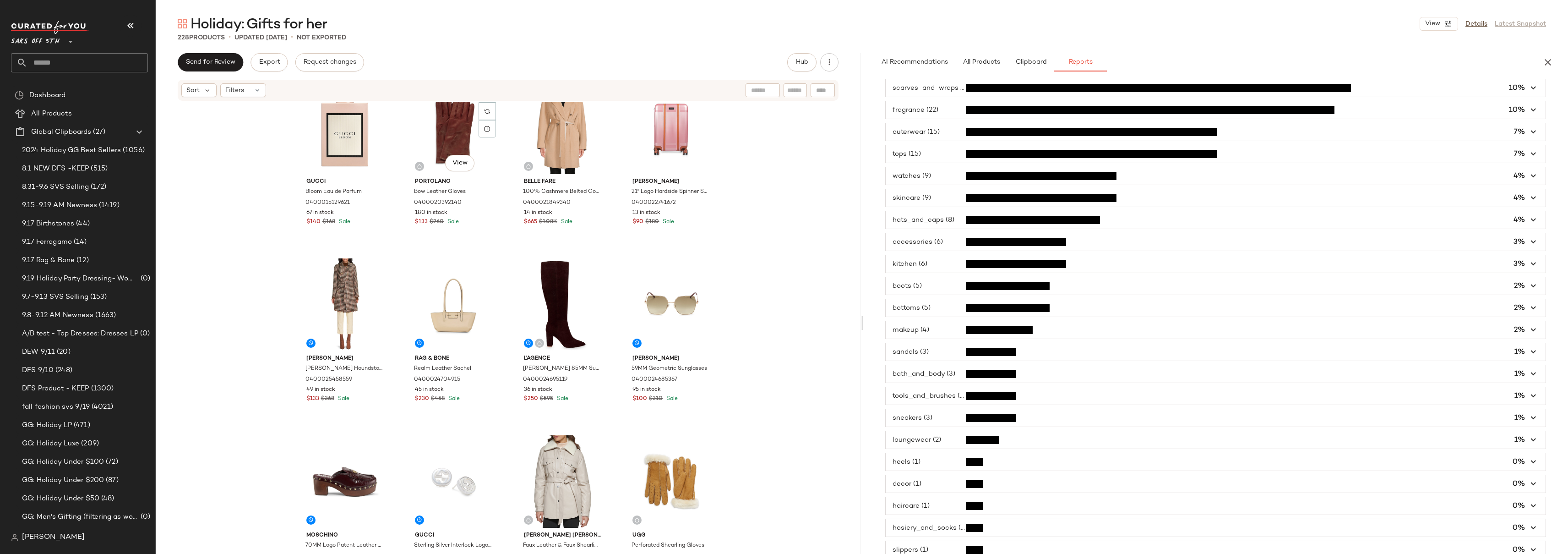
scroll to position [580, 0]
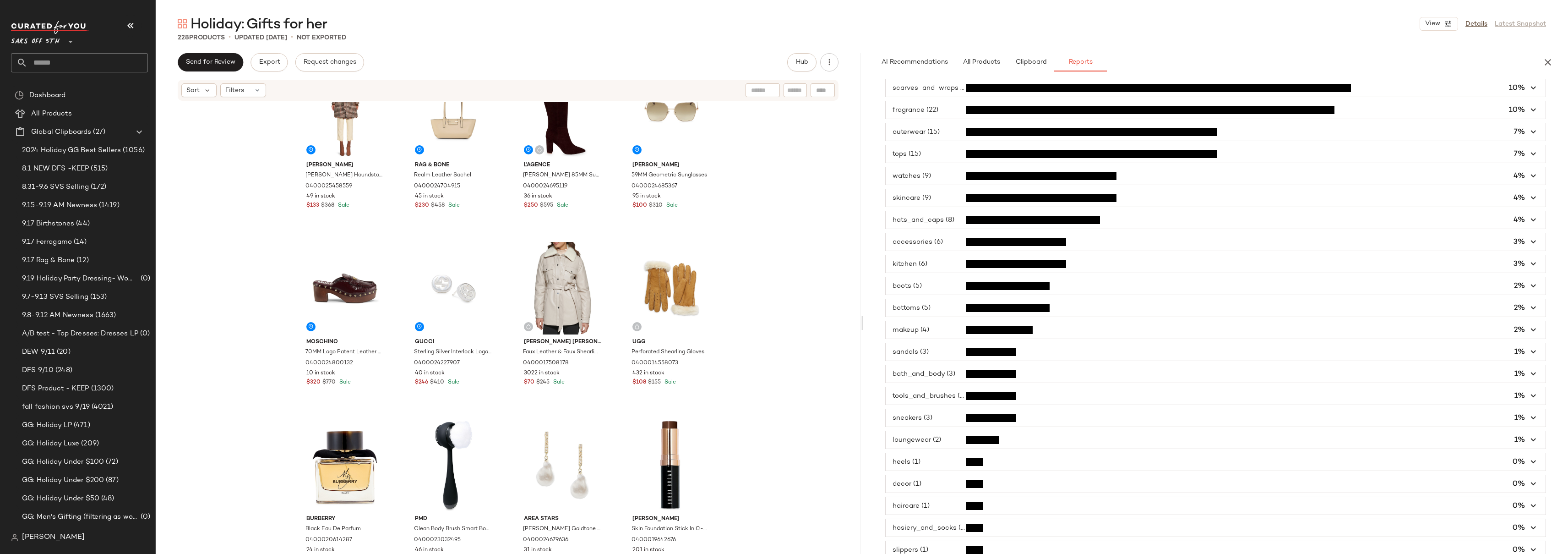
click at [775, 220] on div "Walter Baker Vicky Houndstooth Belted Mid-Length Coat 0400025458559 49 in stock…" at bounding box center [508, 326] width 705 height 449
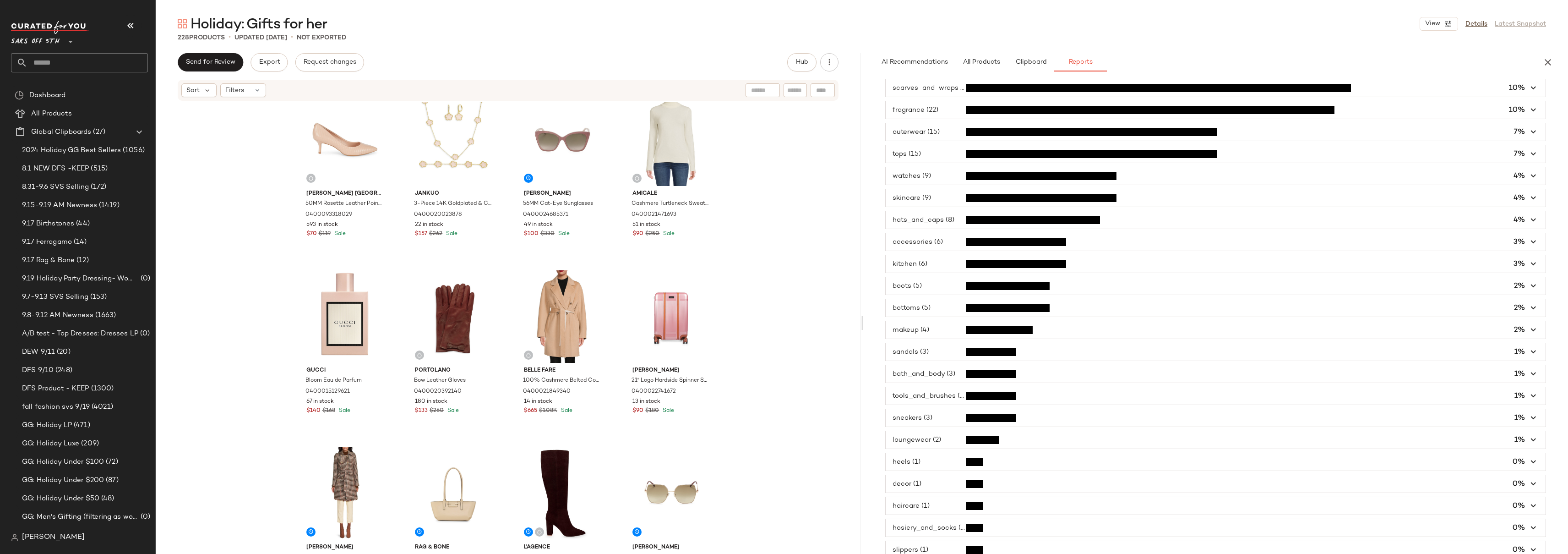
scroll to position [0, 0]
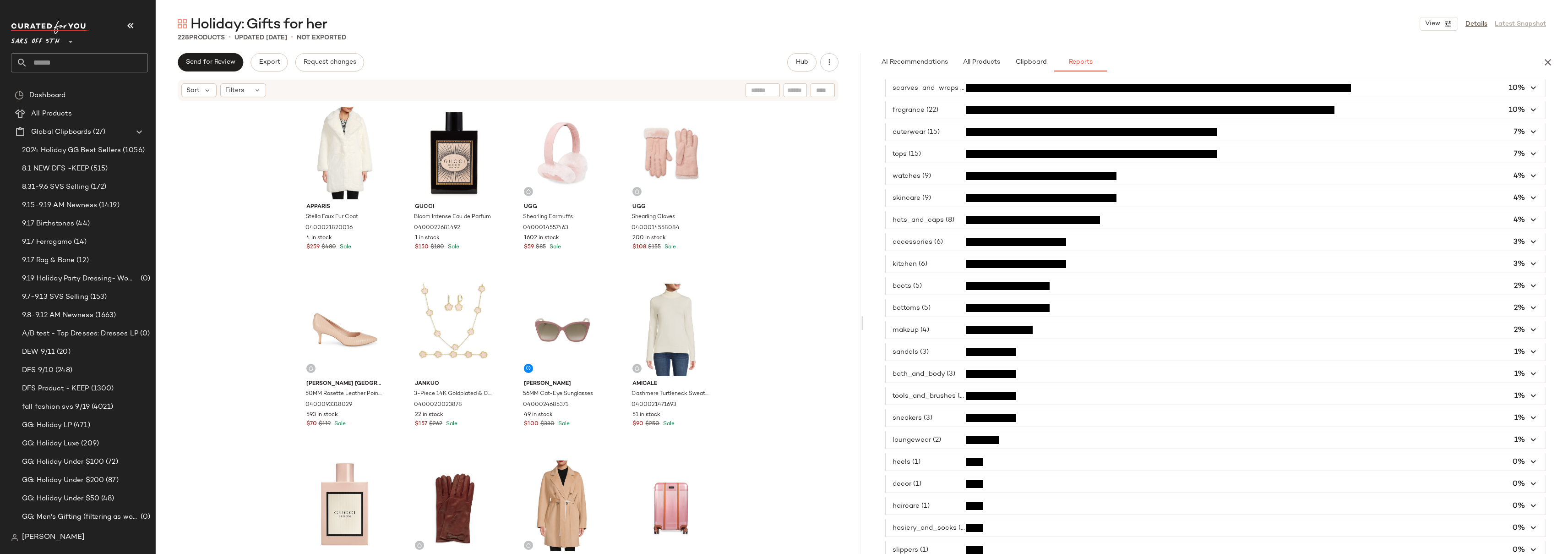
click at [782, 220] on div "Apparis Stella Faux Fur Coat 0400021820016 4 in stock $259 $480 Sale Gucci Bloo…" at bounding box center [508, 326] width 705 height 449
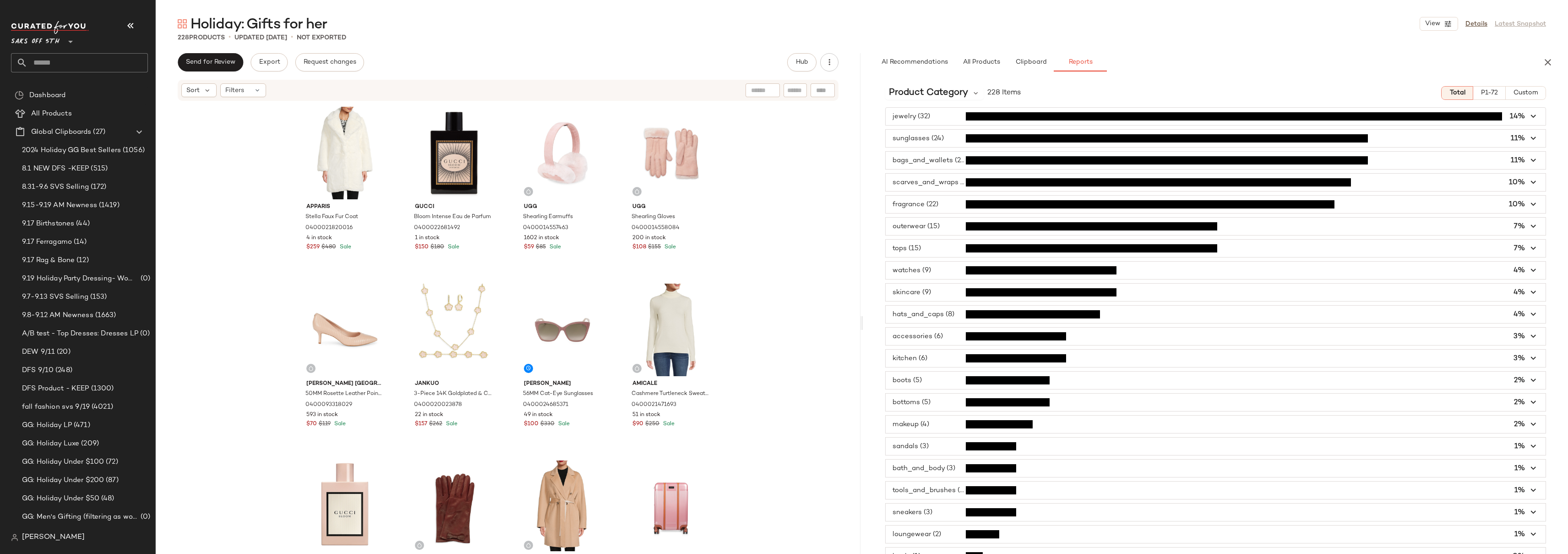
click at [1488, 88] on button "P1-72" at bounding box center [1489, 93] width 32 height 14
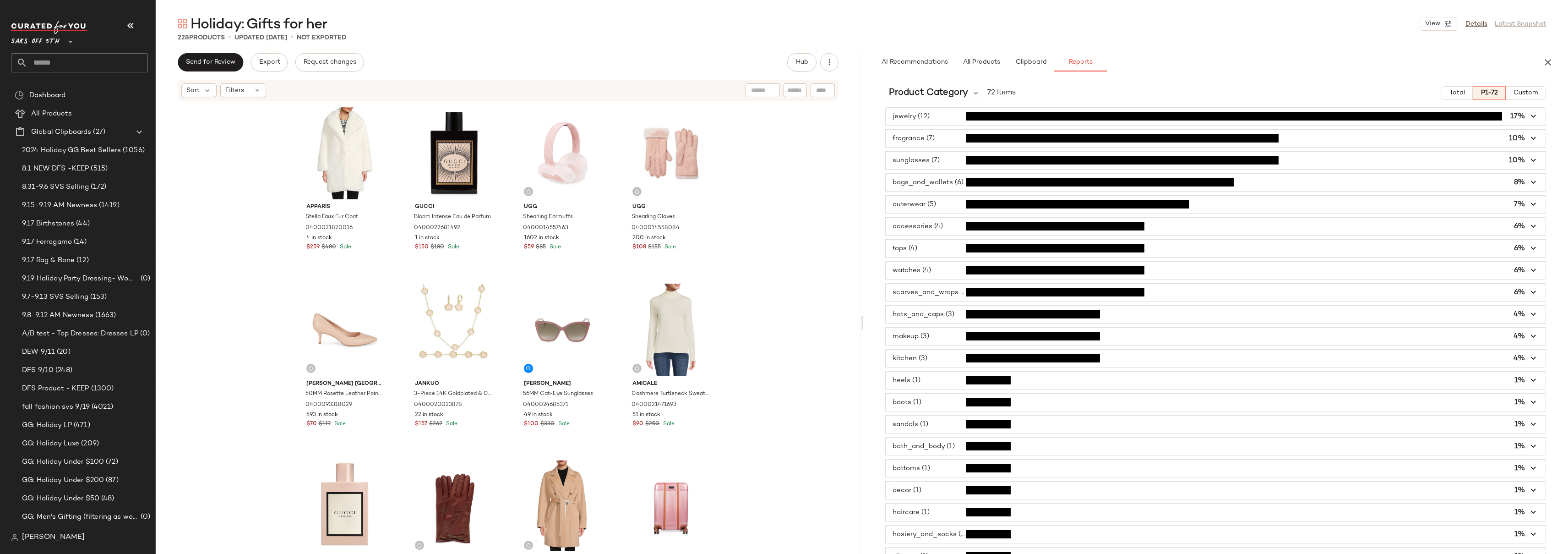
click at [936, 253] on span "button" at bounding box center [1216, 248] width 660 height 18
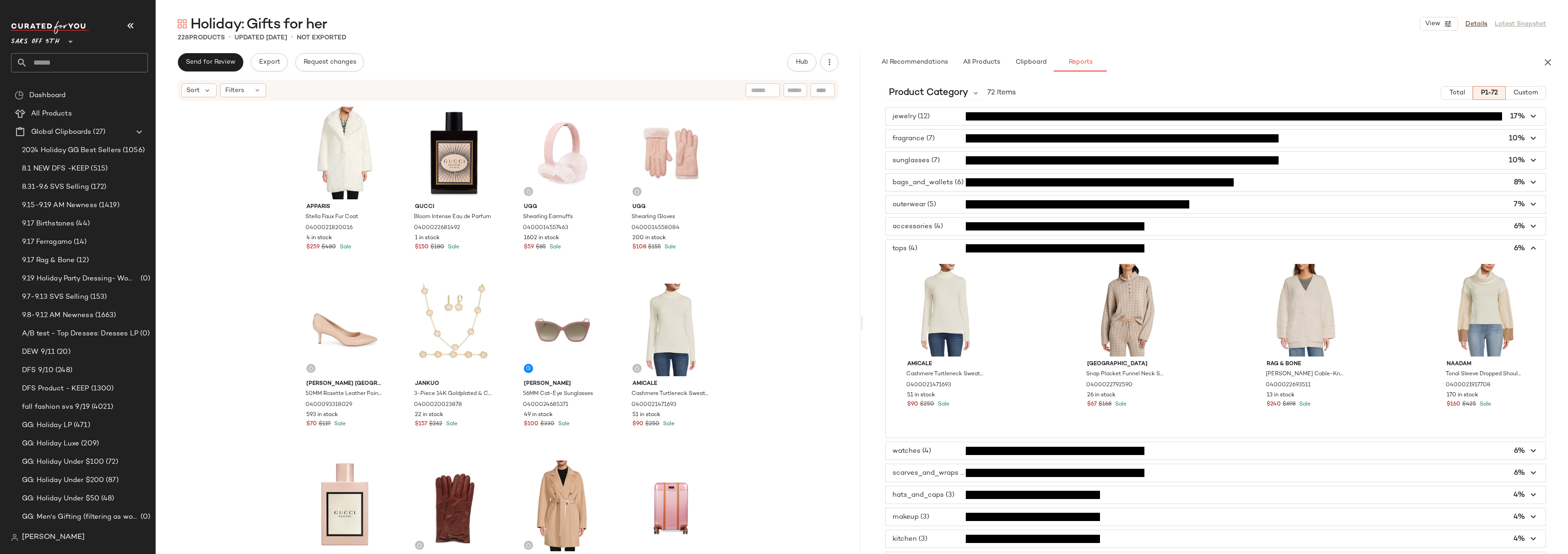
click at [940, 230] on span "button" at bounding box center [1216, 226] width 660 height 18
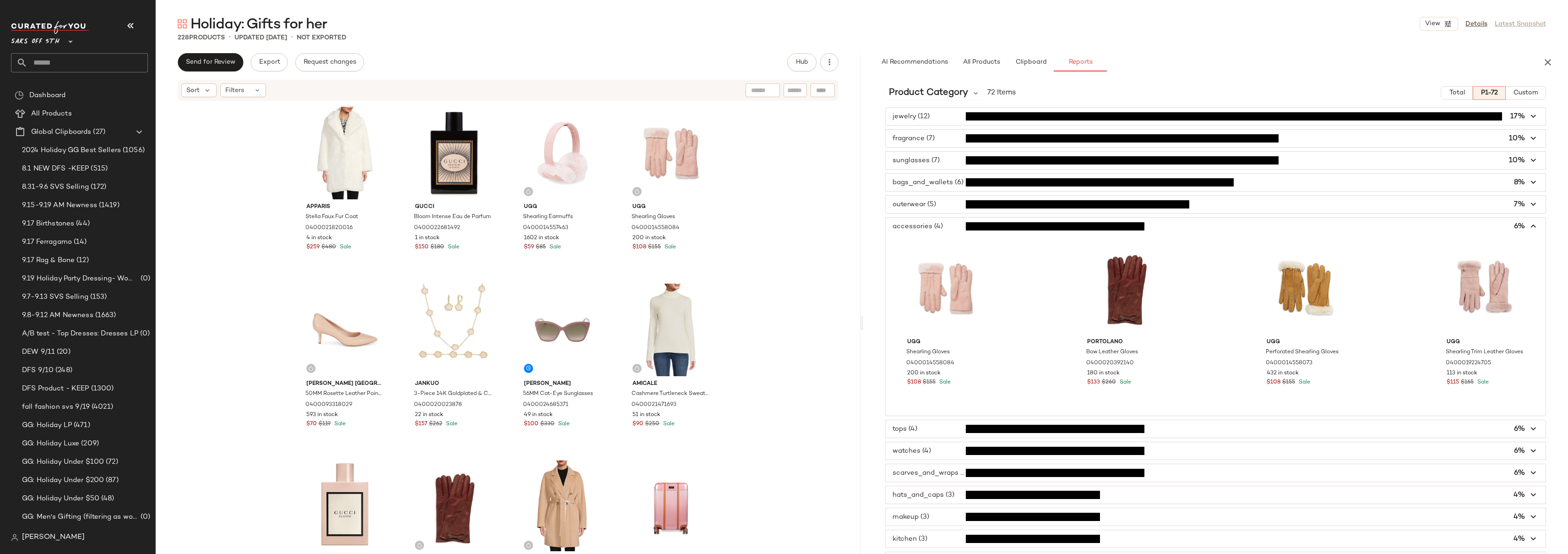
click at [1528, 229] on icon "button" at bounding box center [1533, 226] width 10 height 10
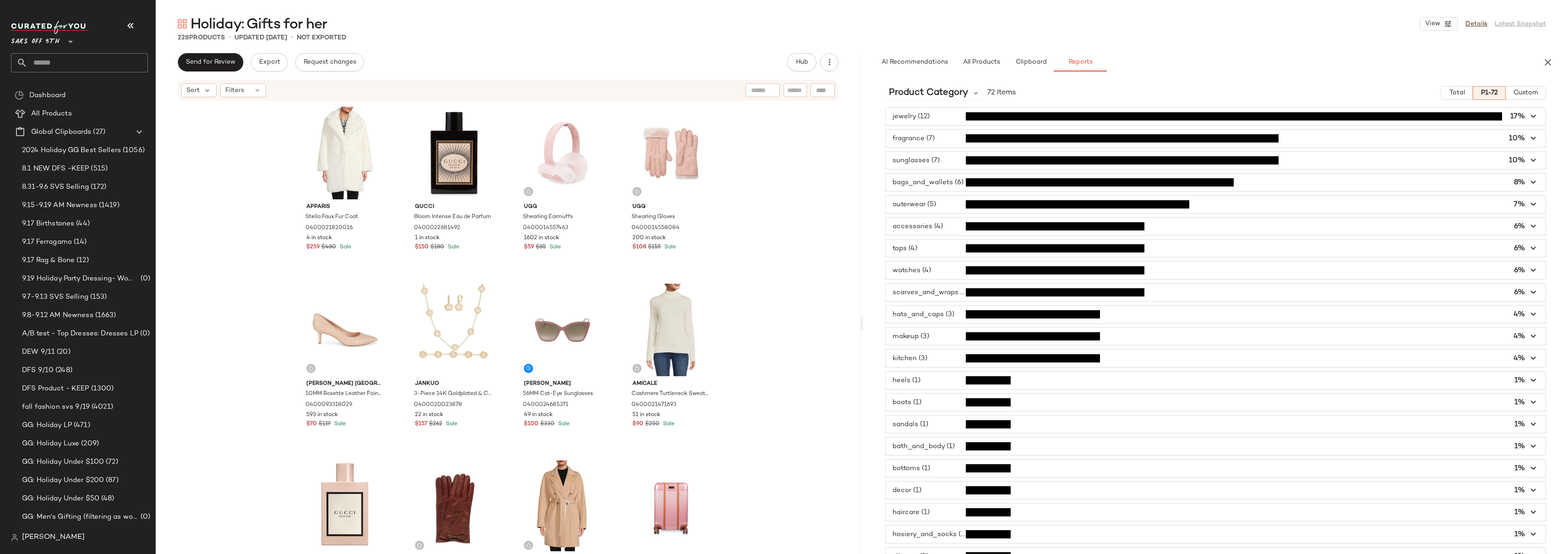
click at [935, 140] on span "button" at bounding box center [1216, 138] width 660 height 18
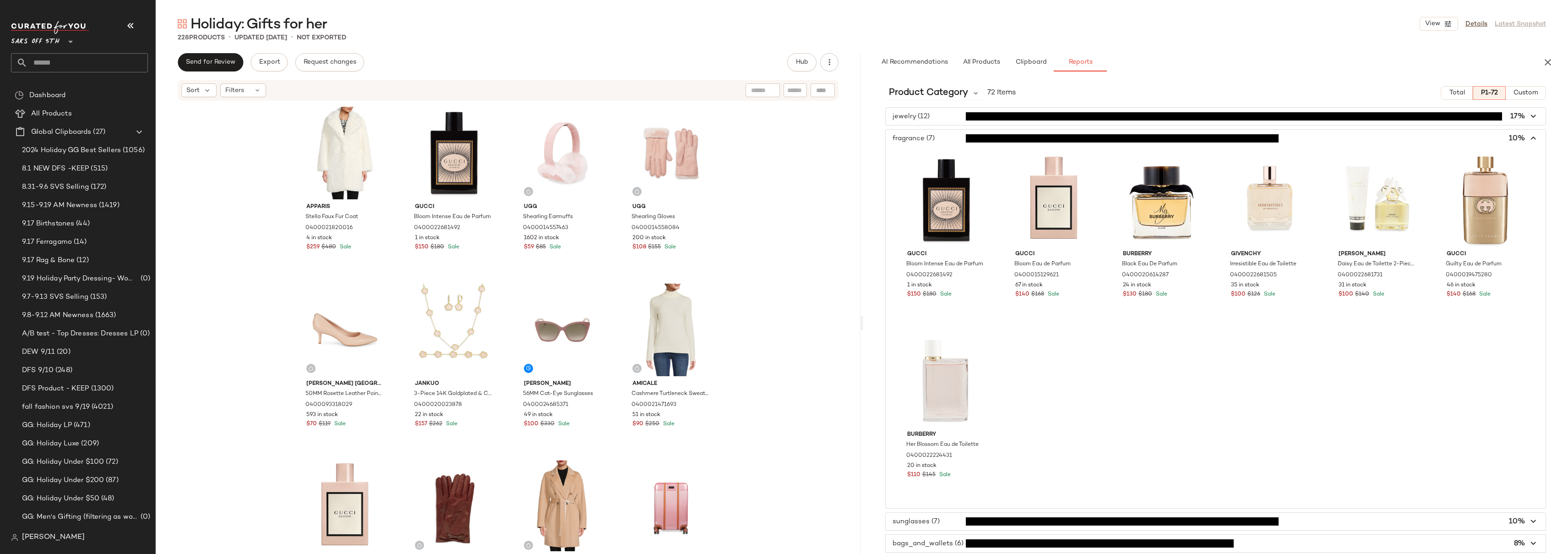
click at [937, 138] on span "button" at bounding box center [1216, 138] width 660 height 18
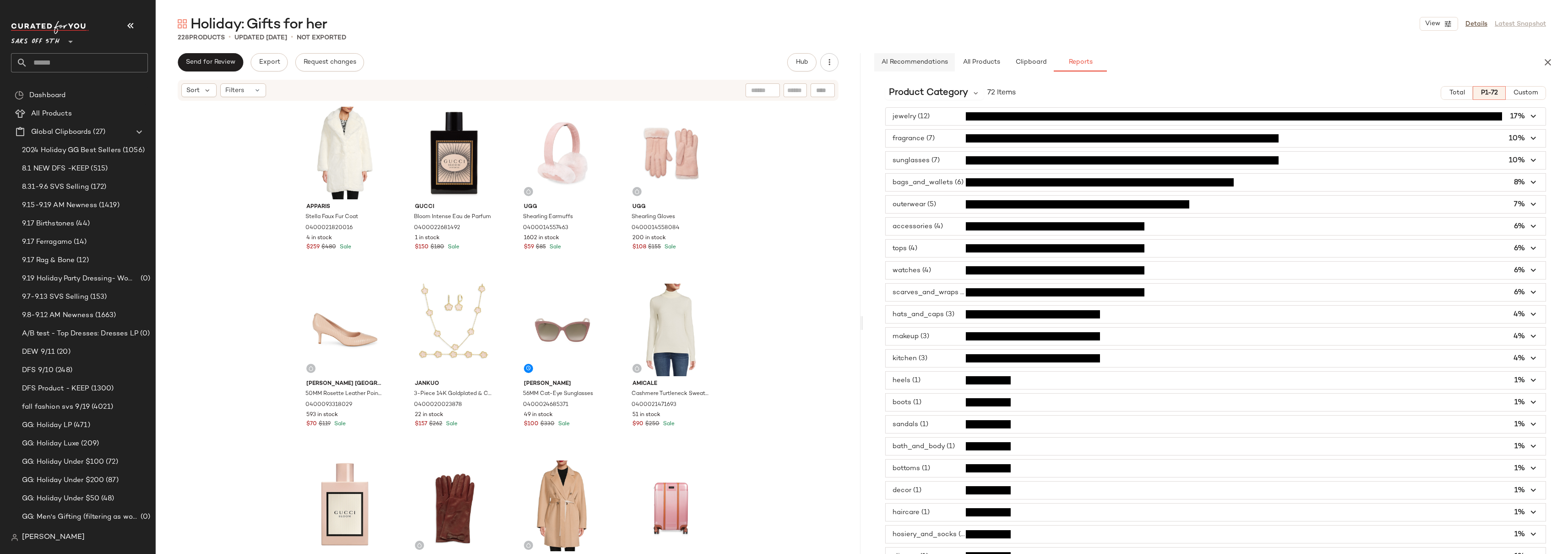
click at [914, 61] on span "AI Recommendations" at bounding box center [914, 62] width 67 height 7
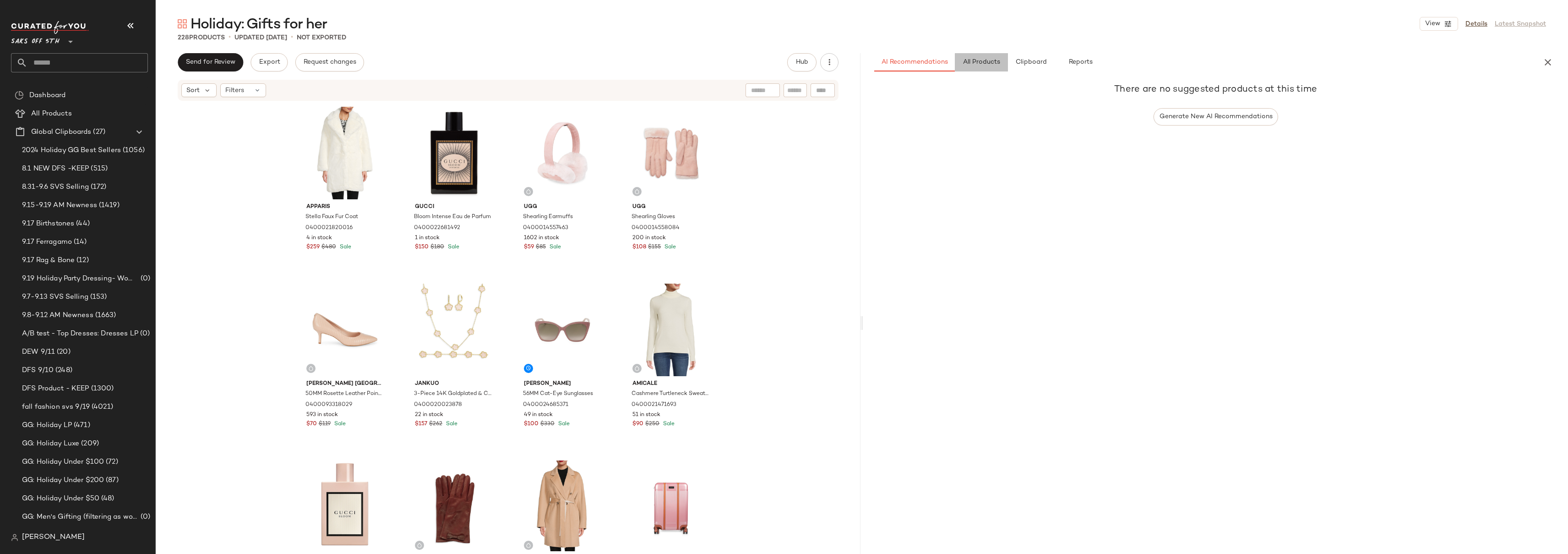
click at [987, 65] on span "All Products" at bounding box center [981, 62] width 38 height 7
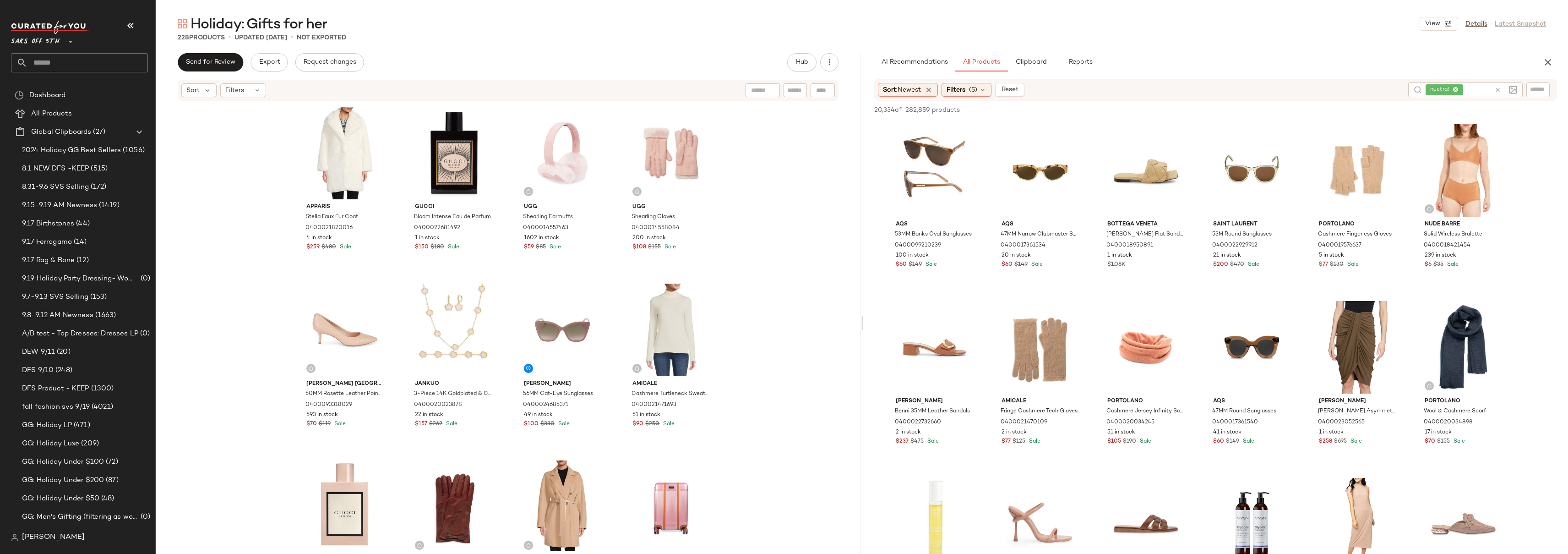
click at [1456, 88] on span "nuetral" at bounding box center [1444, 89] width 38 height 11
click at [1453, 90] on icon at bounding box center [1452, 90] width 6 height 6
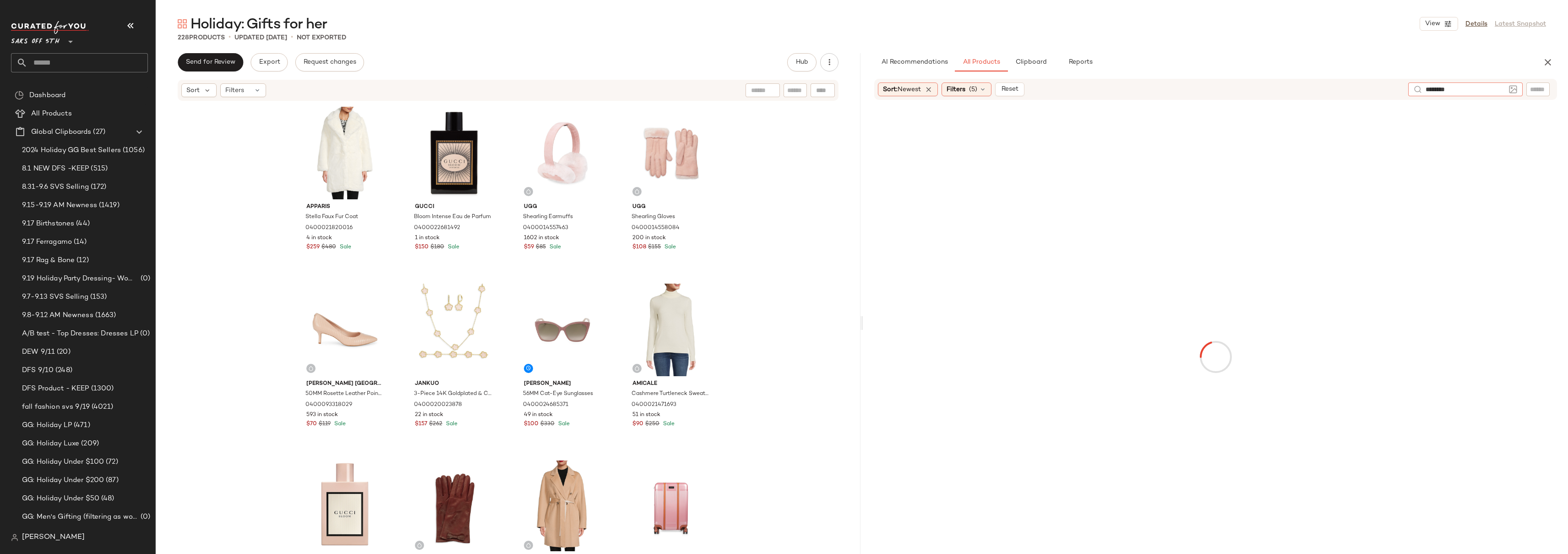
type input "*********"
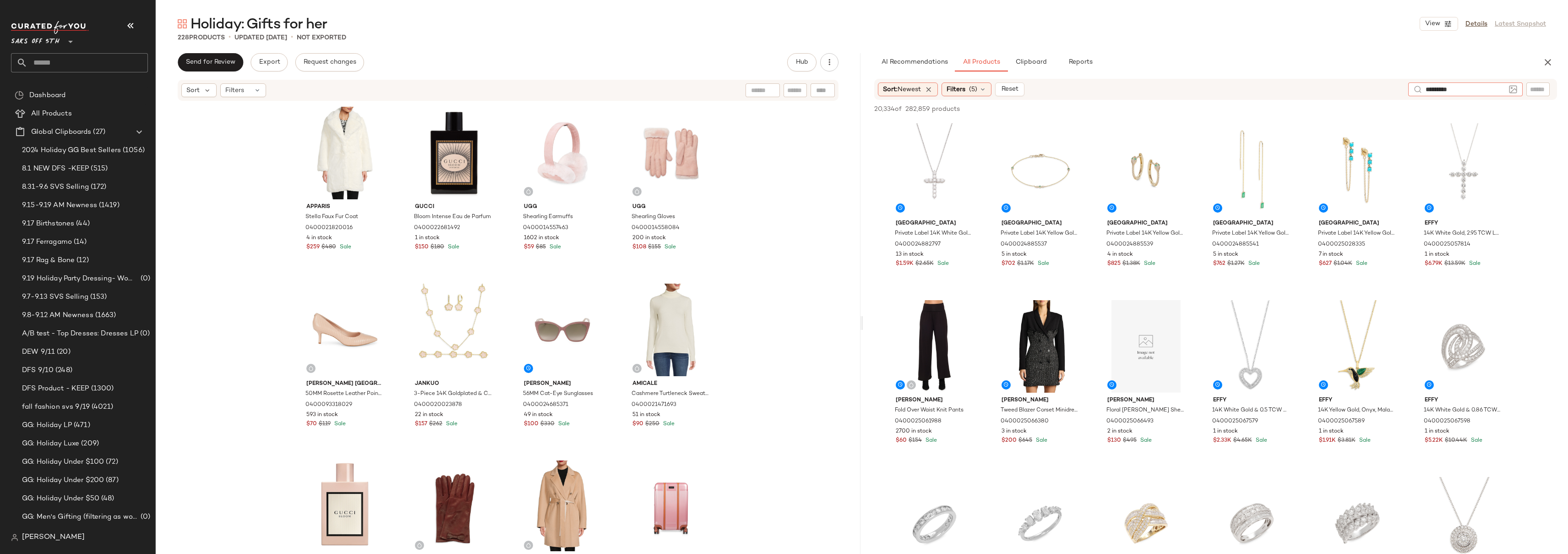
drag, startPoint x: 1445, startPoint y: 89, endPoint x: 1393, endPoint y: 88, distance: 52.0
click at [1393, 88] on div "Sort: Newest Filters (5) Reset *********" at bounding box center [1216, 89] width 683 height 21
drag, startPoint x: 1212, startPoint y: 47, endPoint x: 1078, endPoint y: 102, distance: 144.8
click at [1211, 47] on div "Holiday: Gifts for her View Details Latest Snapshot 228 Products • updated Sep …" at bounding box center [862, 284] width 1412 height 539
click at [965, 89] on span "Filters" at bounding box center [956, 89] width 19 height 10
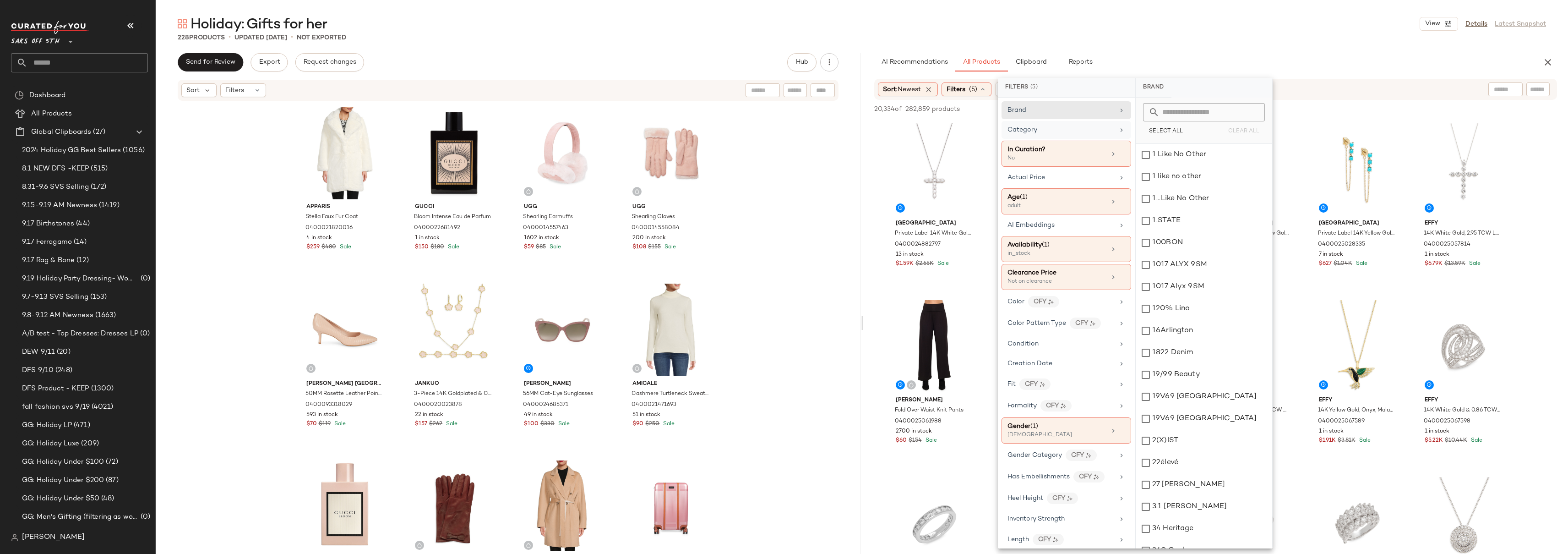
click at [1032, 131] on span "Category" at bounding box center [1022, 130] width 30 height 7
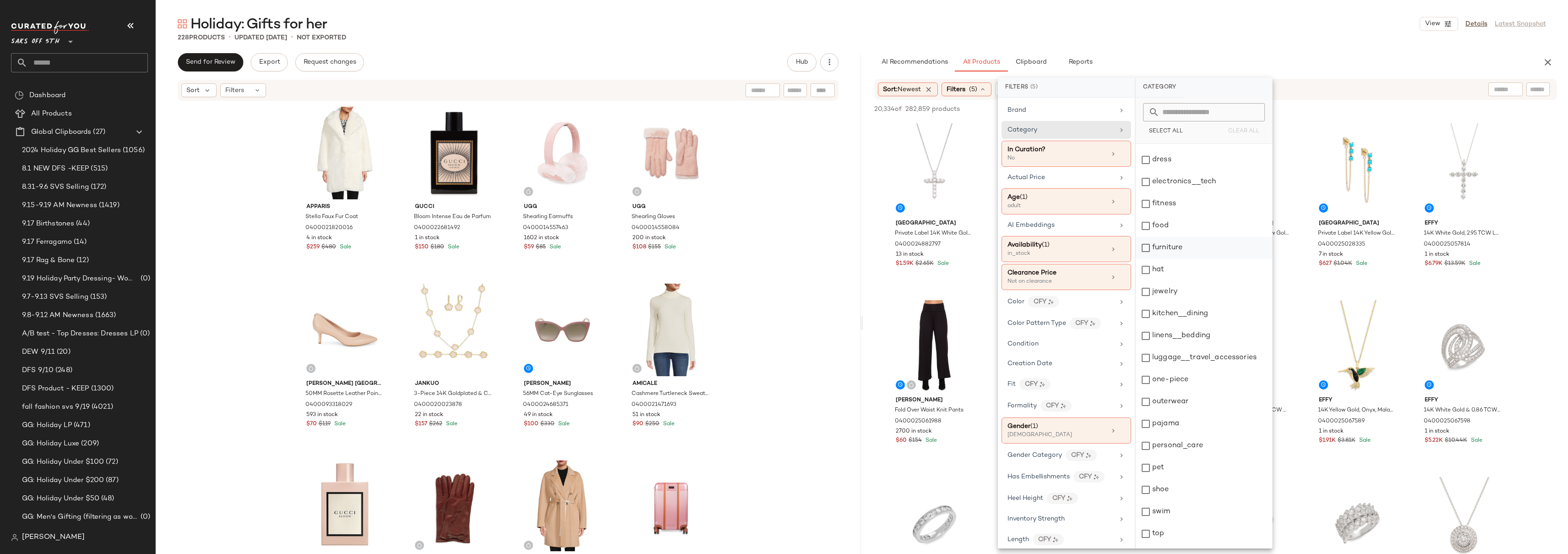
scroll to position [145, 0]
click at [1415, 84] on div "Sort: Newest Filters (5) Reset" at bounding box center [1156, 89] width 556 height 14
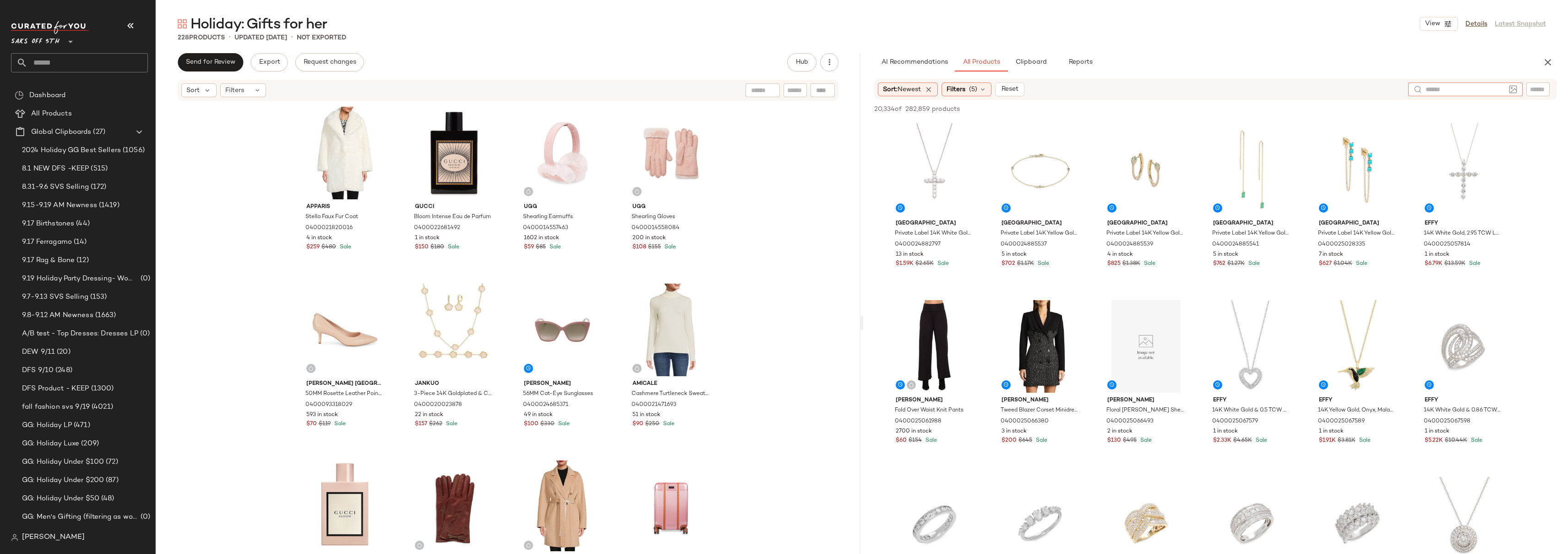
click at [1513, 90] on div at bounding box center [1465, 89] width 114 height 14
type input "*******"
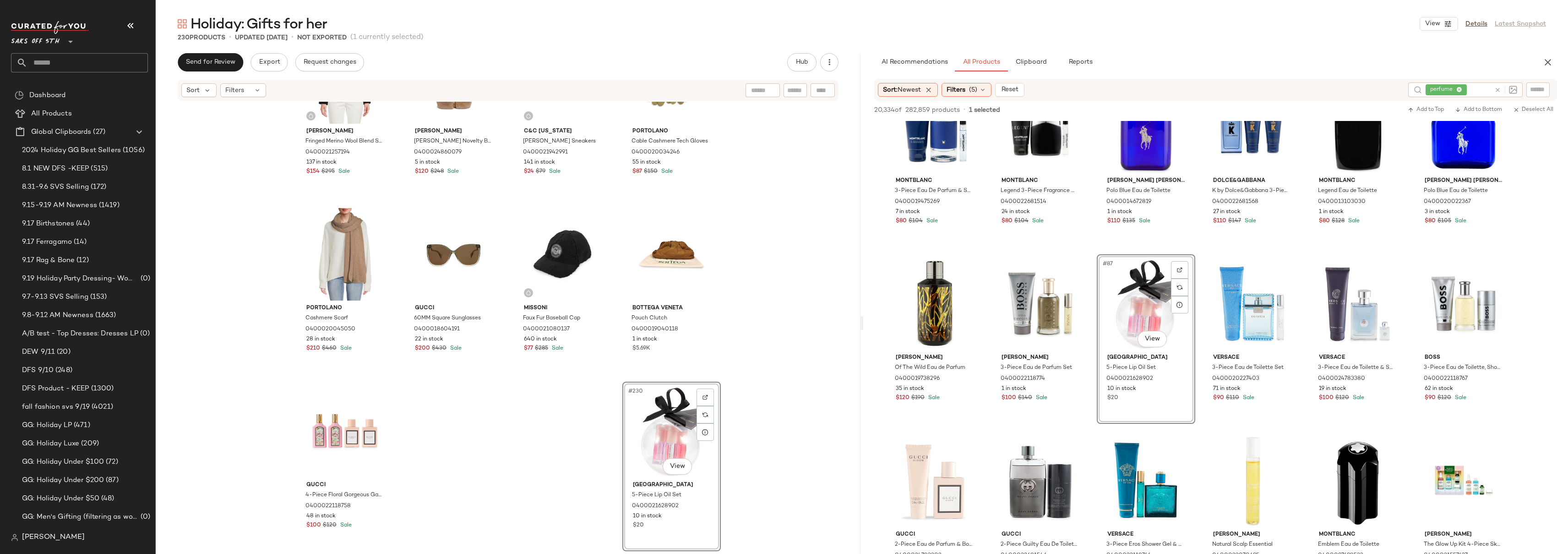
scroll to position [2635, 0]
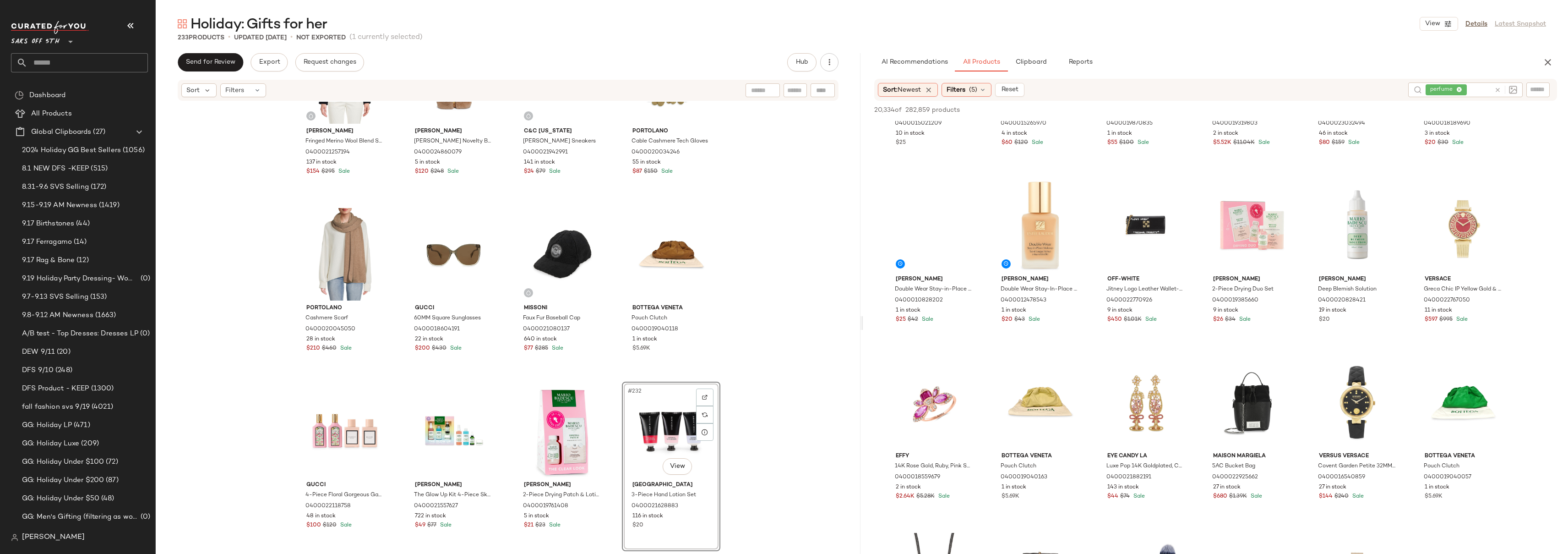
scroll to position [3606, 0]
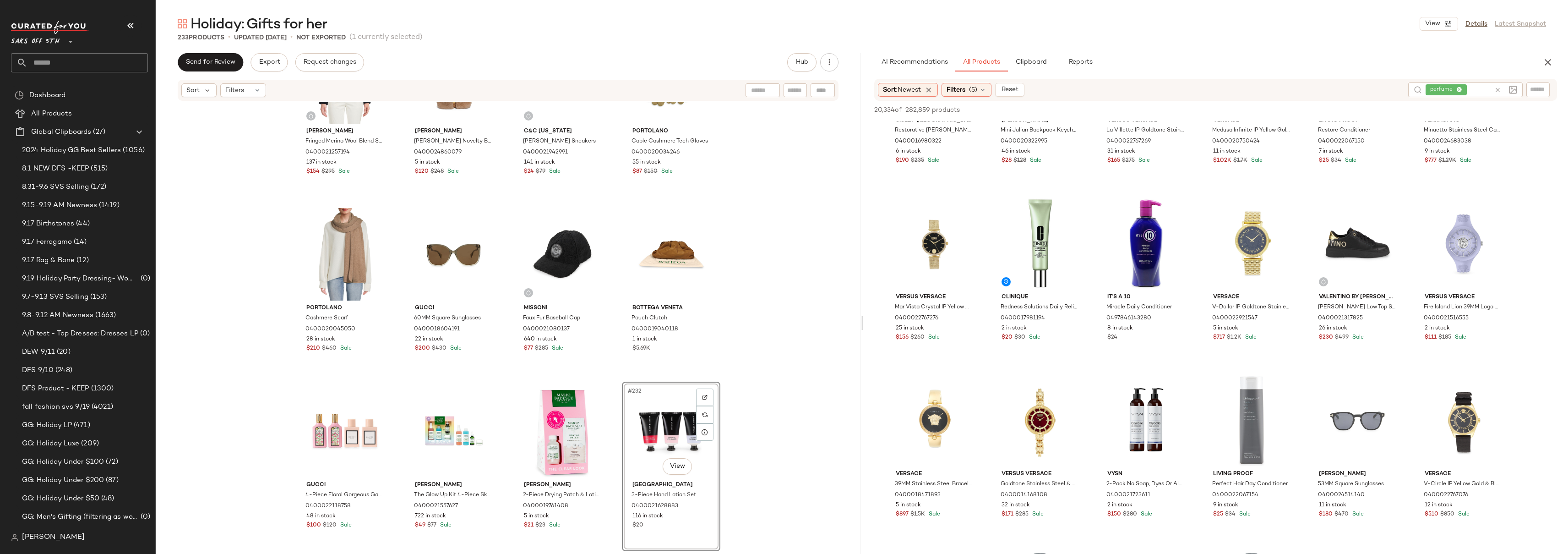
scroll to position [4099, 0]
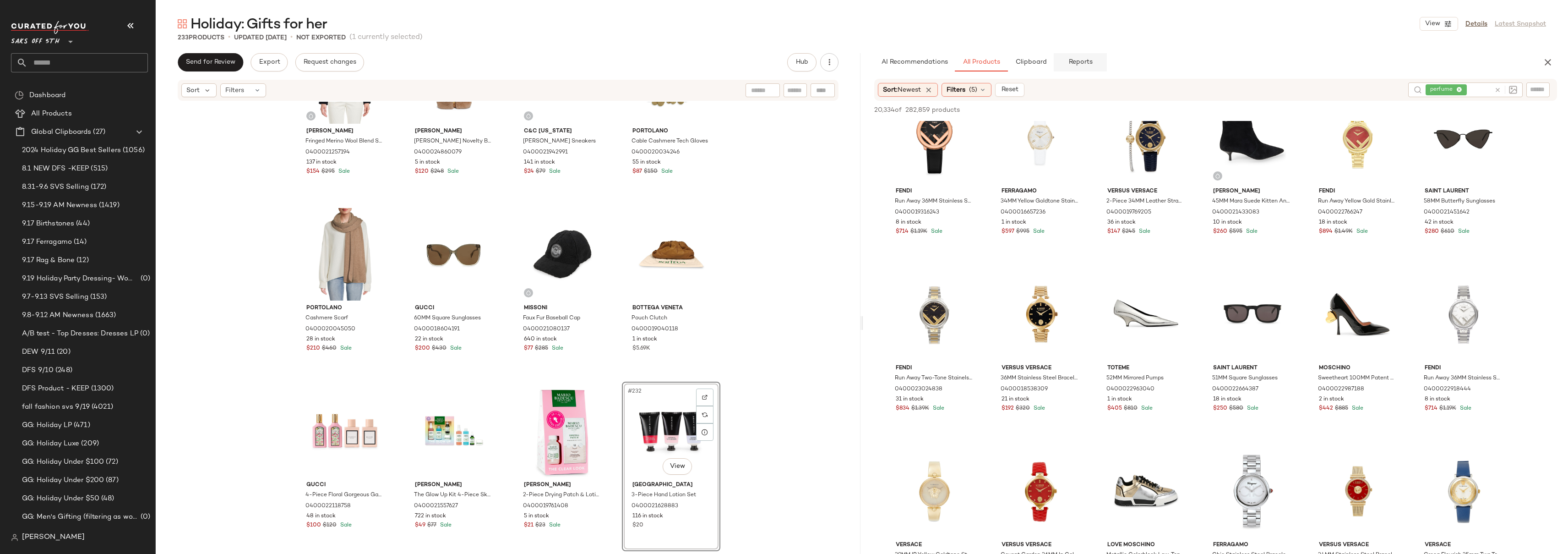
click at [1077, 64] on span "Reports" at bounding box center [1080, 62] width 24 height 7
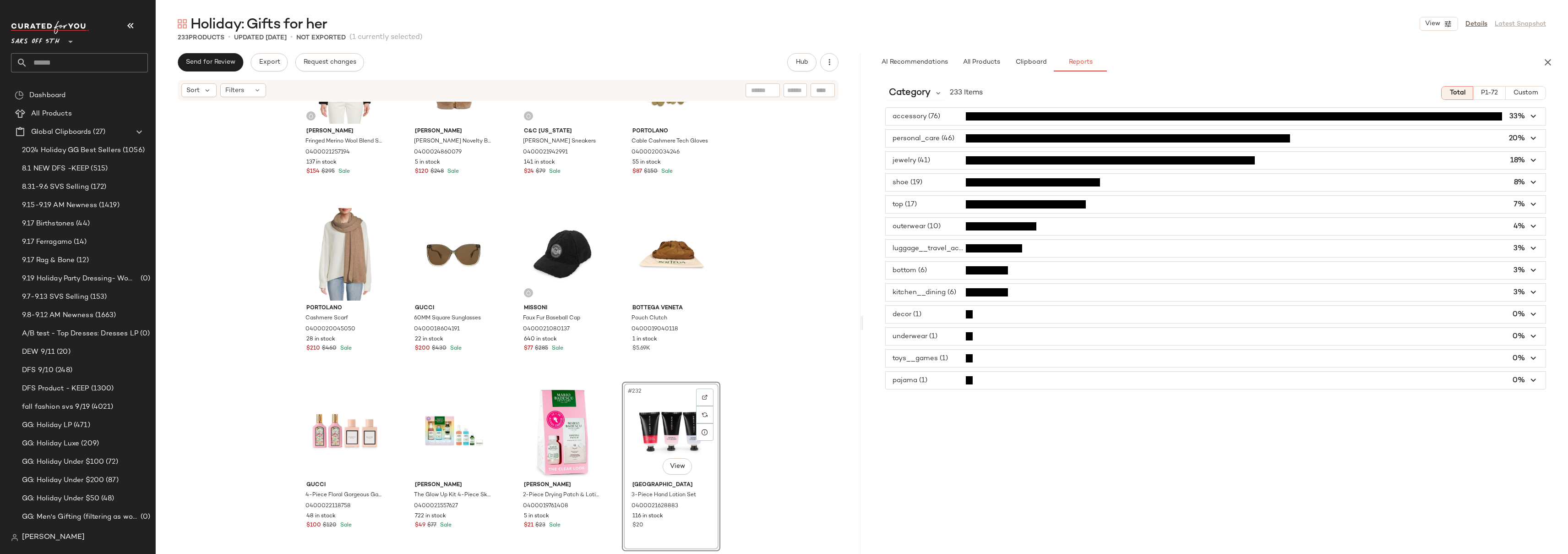
click at [1550, 61] on icon "button" at bounding box center [1548, 62] width 11 height 11
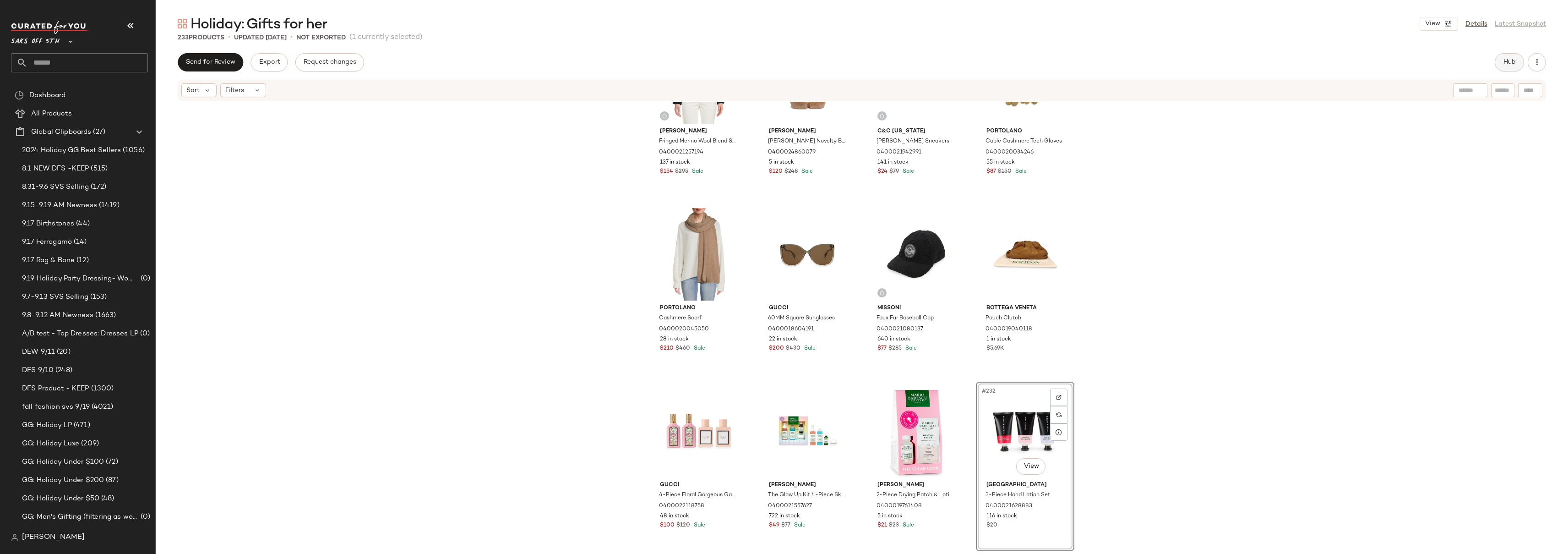
click at [1507, 58] on span "Hub" at bounding box center [1509, 62] width 13 height 7
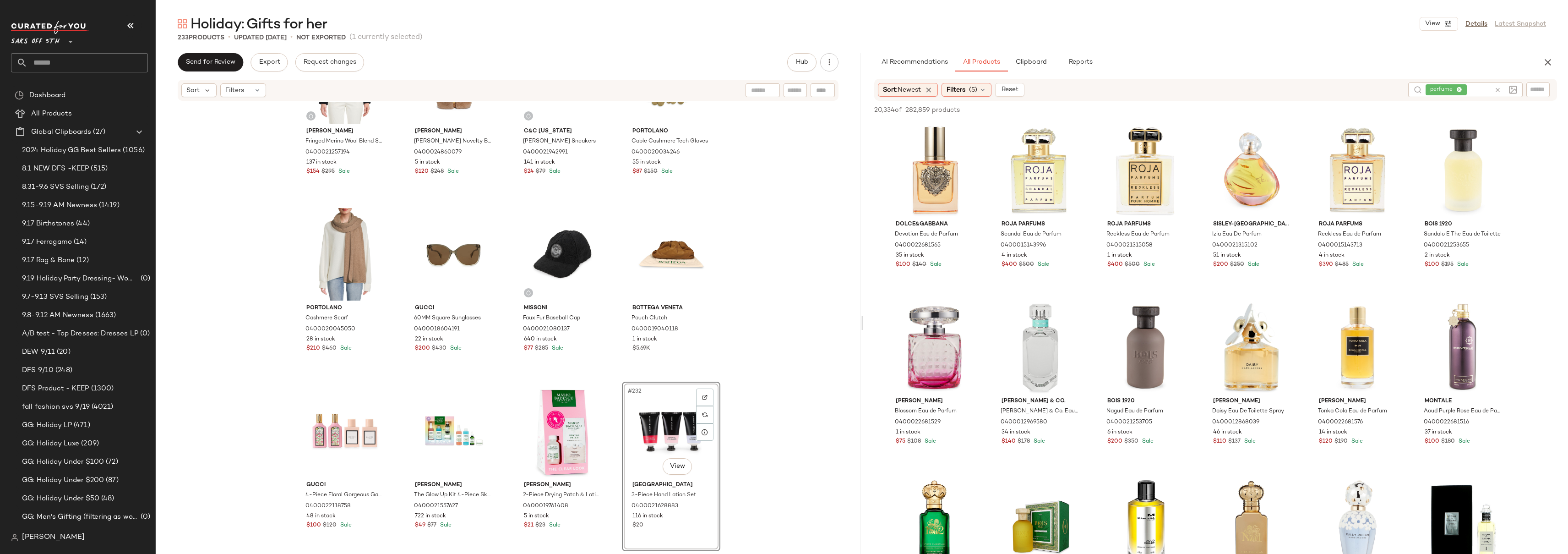
click at [1459, 90] on span "perfume" at bounding box center [1446, 89] width 41 height 11
click at [1455, 89] on span "perfume" at bounding box center [1439, 89] width 41 height 11
click at [1452, 89] on icon at bounding box center [1452, 90] width 6 height 6
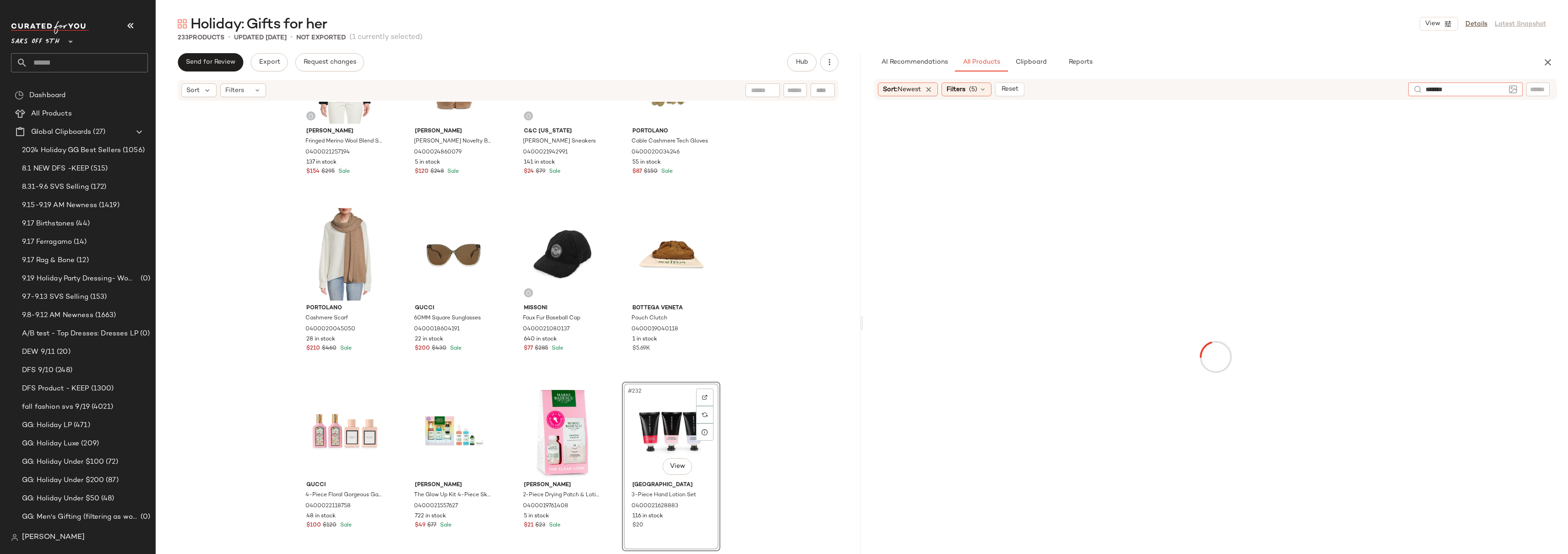
type input "********"
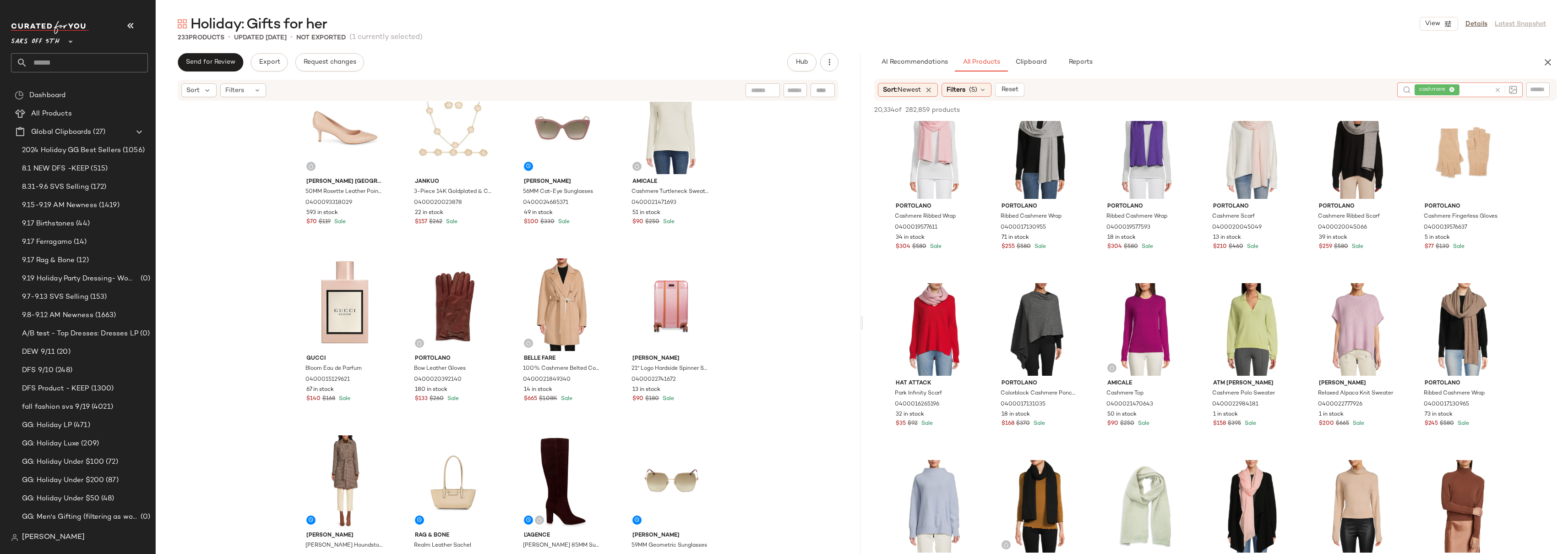
scroll to position [0, 0]
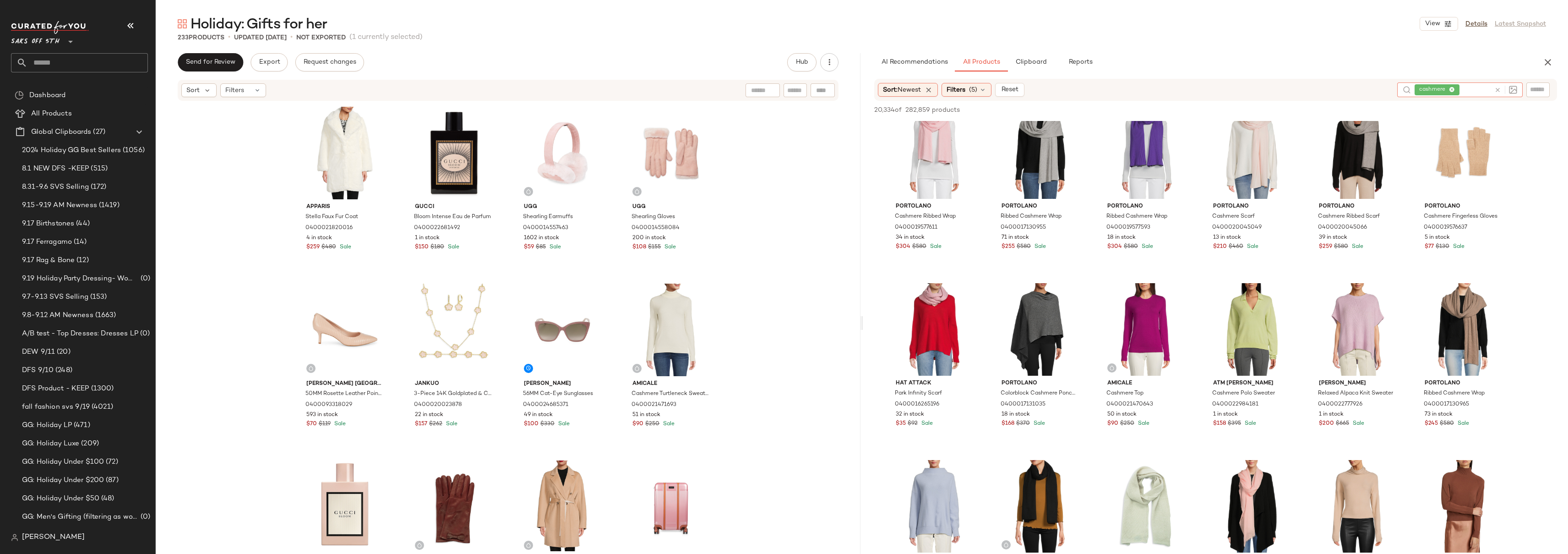
click at [770, 172] on div "Apparis Stella Faux Fur Coat 0400021820016 4 in stock $259 $480 Sale Gucci Bloo…" at bounding box center [508, 326] width 705 height 449
click at [803, 216] on div "Apparis Stella Faux Fur Coat 0400021820016 4 in stock $259 $480 Sale Gucci Bloo…" at bounding box center [508, 326] width 705 height 449
click at [975, 91] on span "(5)" at bounding box center [973, 90] width 9 height 10
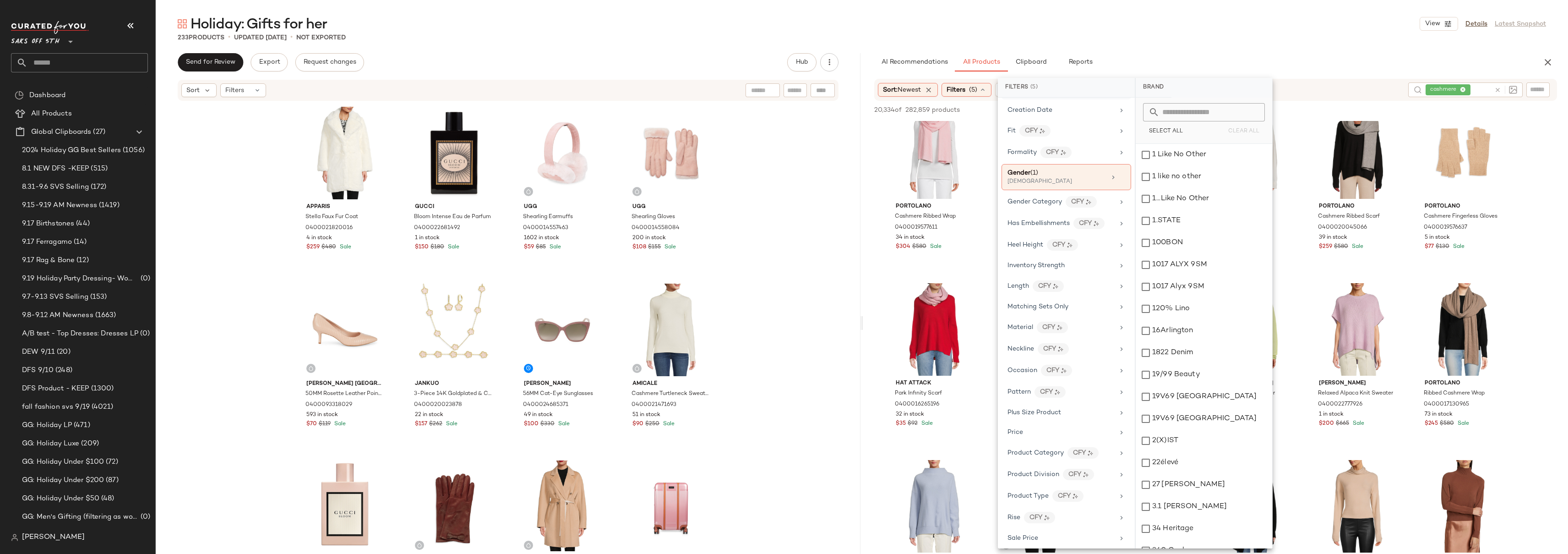
scroll to position [362, 0]
click at [1069, 160] on div "Inventory Strength" at bounding box center [1060, 158] width 107 height 10
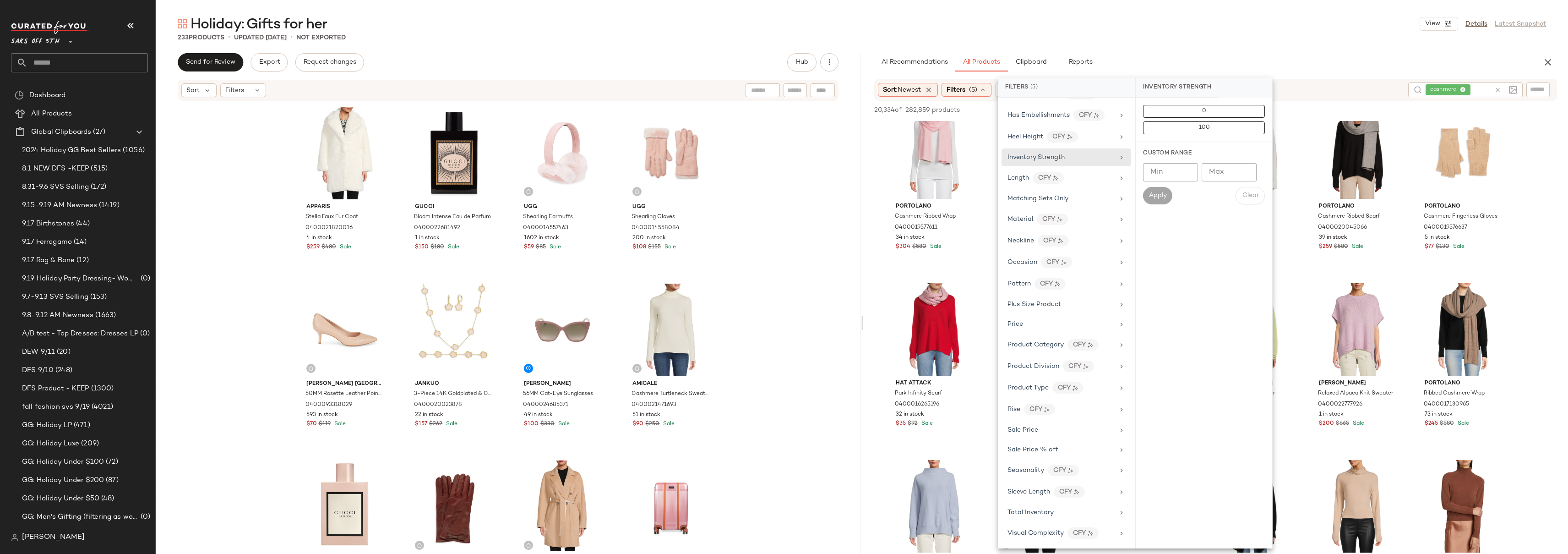
click at [1161, 172] on input "Min" at bounding box center [1171, 172] width 55 height 18
type input "**"
click at [1157, 197] on span "Apply" at bounding box center [1158, 195] width 18 height 7
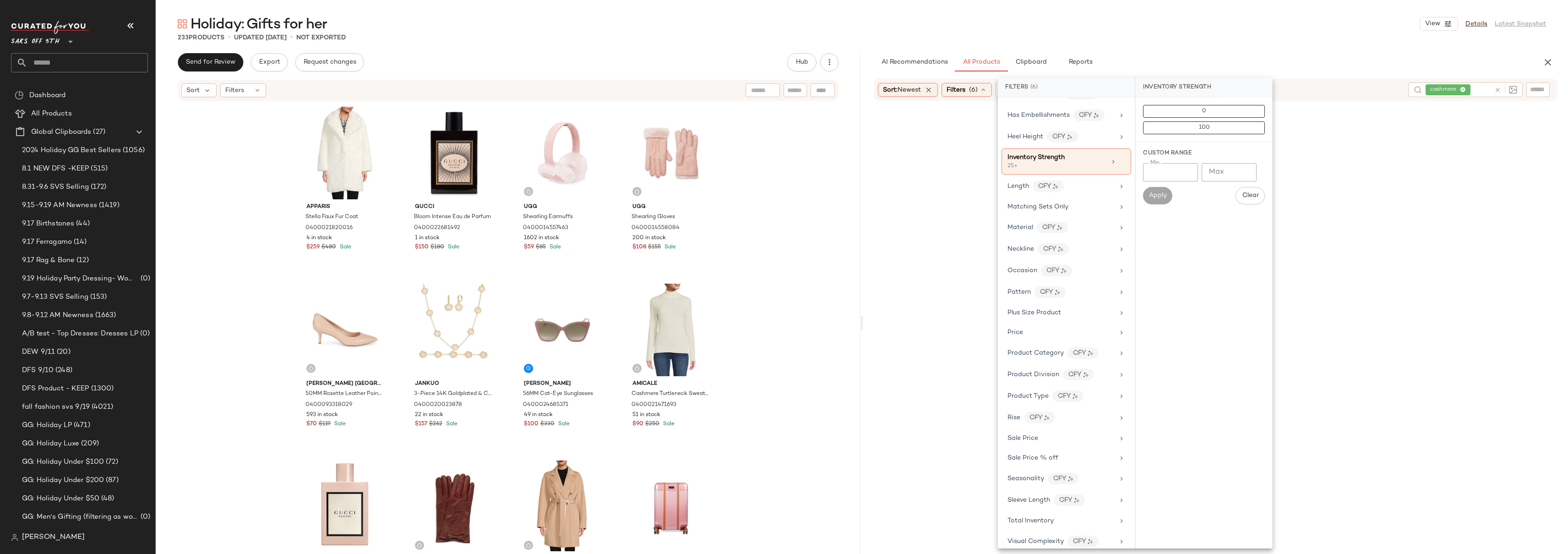
click at [1530, 206] on div at bounding box center [1216, 357] width 701 height 510
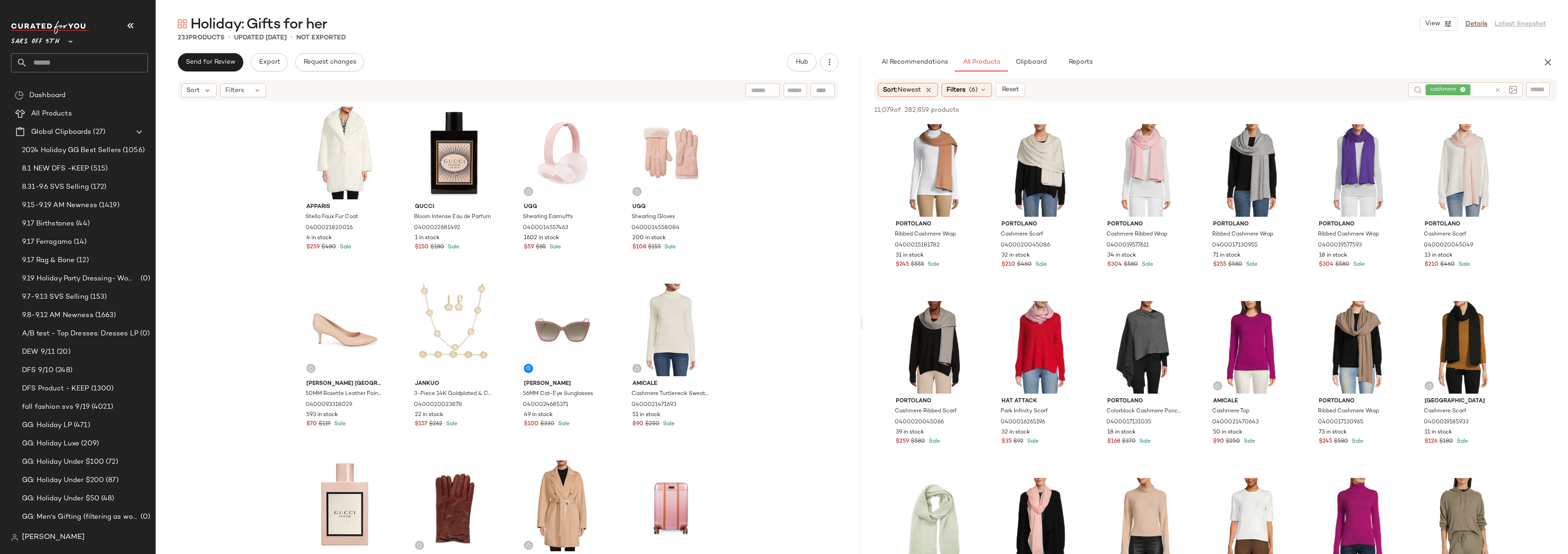
scroll to position [313, 0]
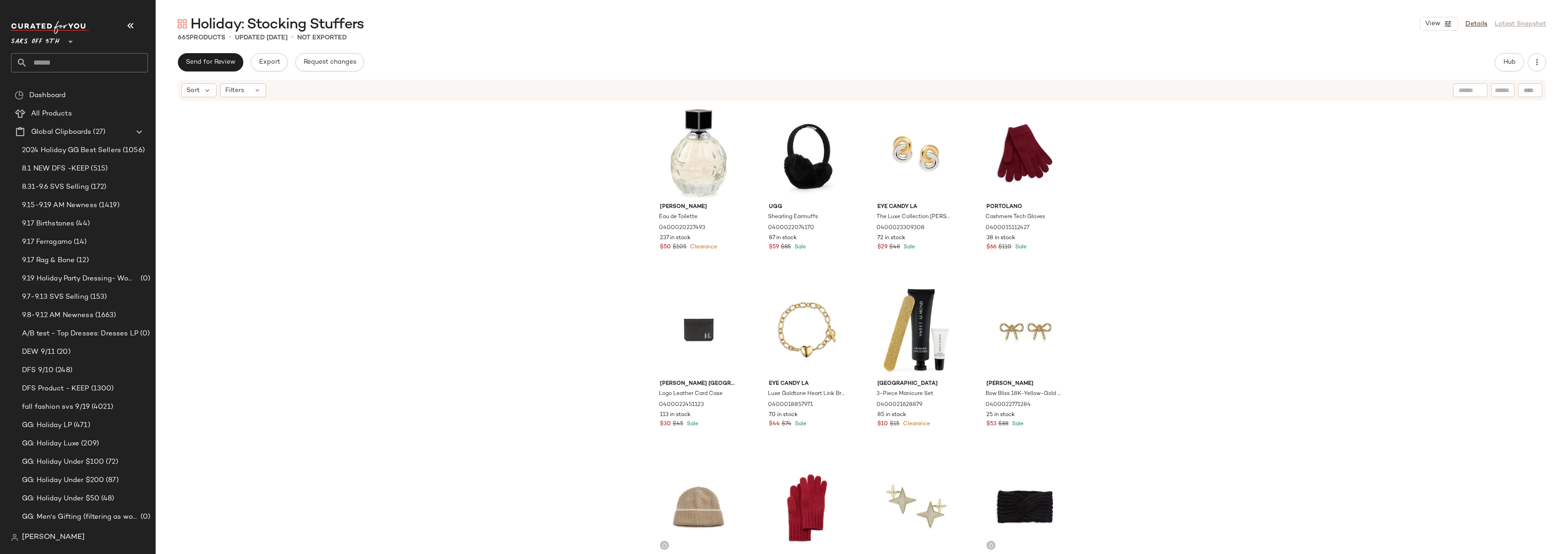
click at [465, 256] on div "[PERSON_NAME] Eau de Toilette 0400020227493 237 in stock $50 $105 Clearance Ugg…" at bounding box center [862, 326] width 1412 height 449
click at [1169, 212] on div "[PERSON_NAME] Eau de Toilette 0400020227493 237 in stock $50 $105 Clearance Ugg…" at bounding box center [862, 326] width 1412 height 449
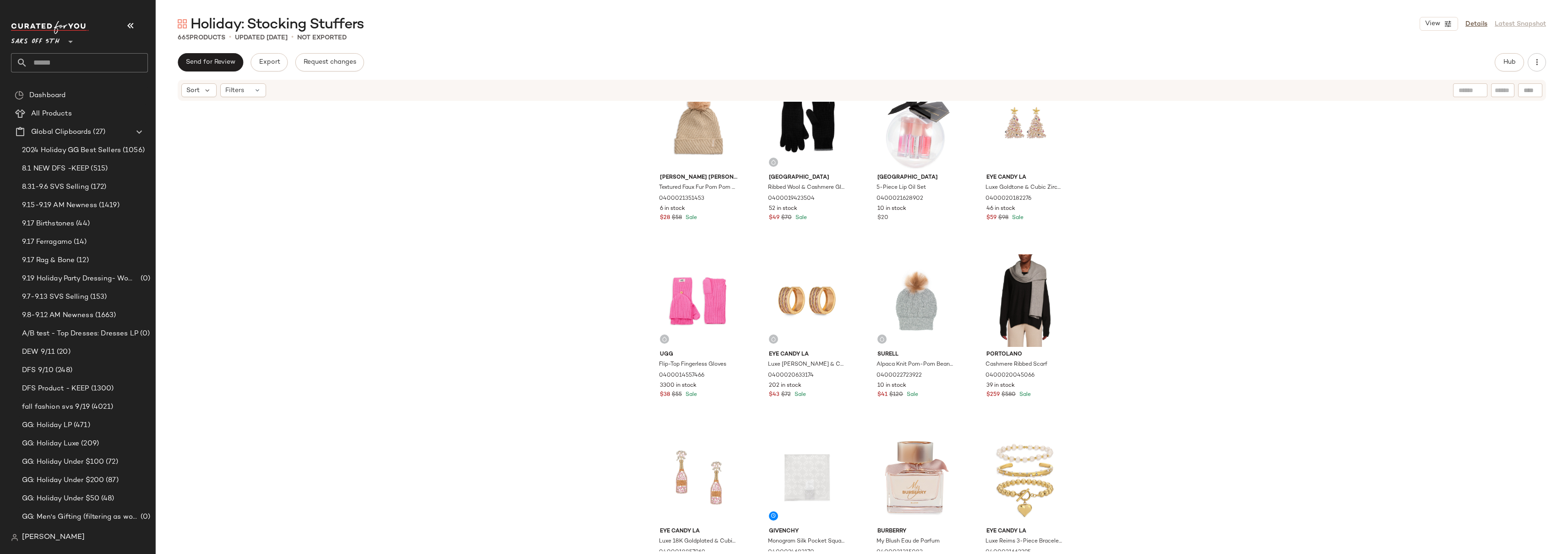
scroll to position [1727, 0]
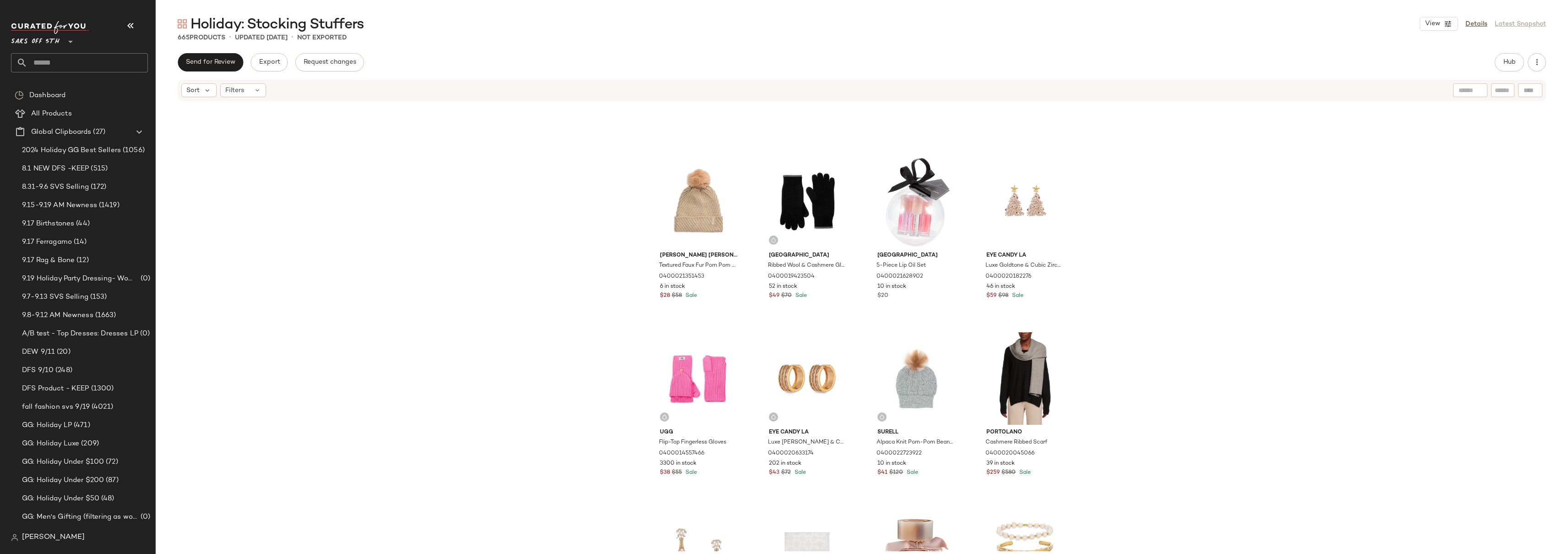
click at [1167, 209] on div "[PERSON_NAME] [PERSON_NAME] Textured Faux Fur Pom Pom Beanie 0400021351453 6 in…" at bounding box center [862, 326] width 1412 height 449
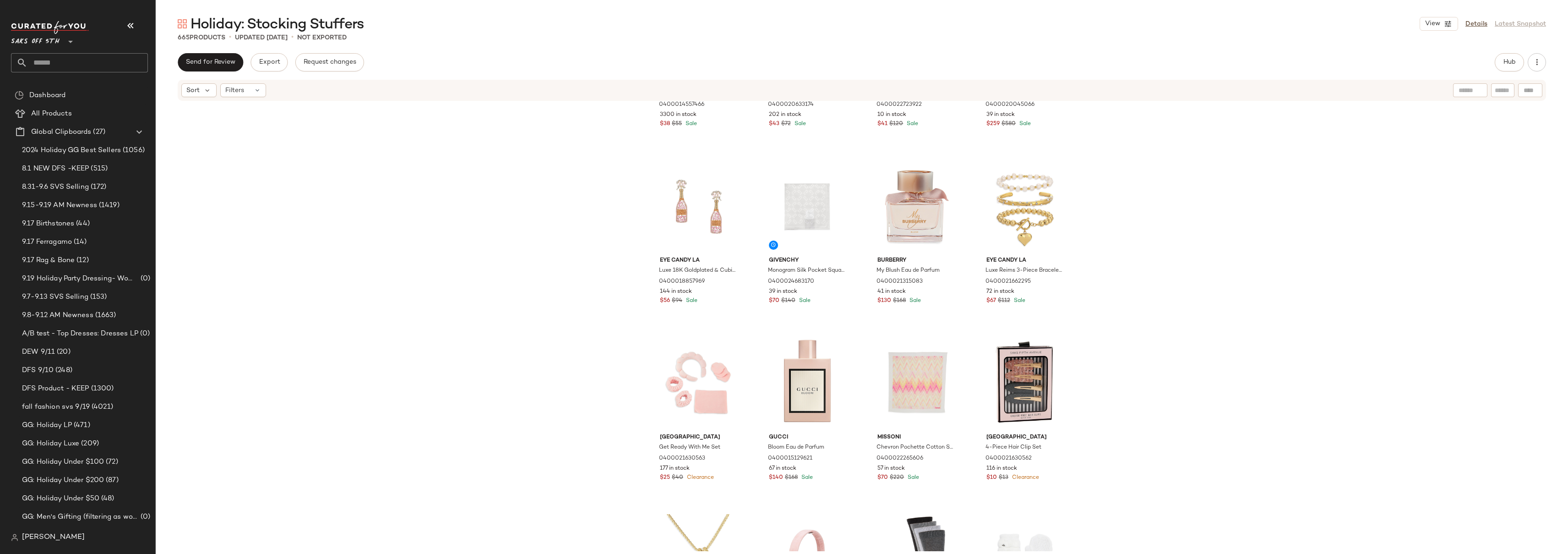
scroll to position [2131, 0]
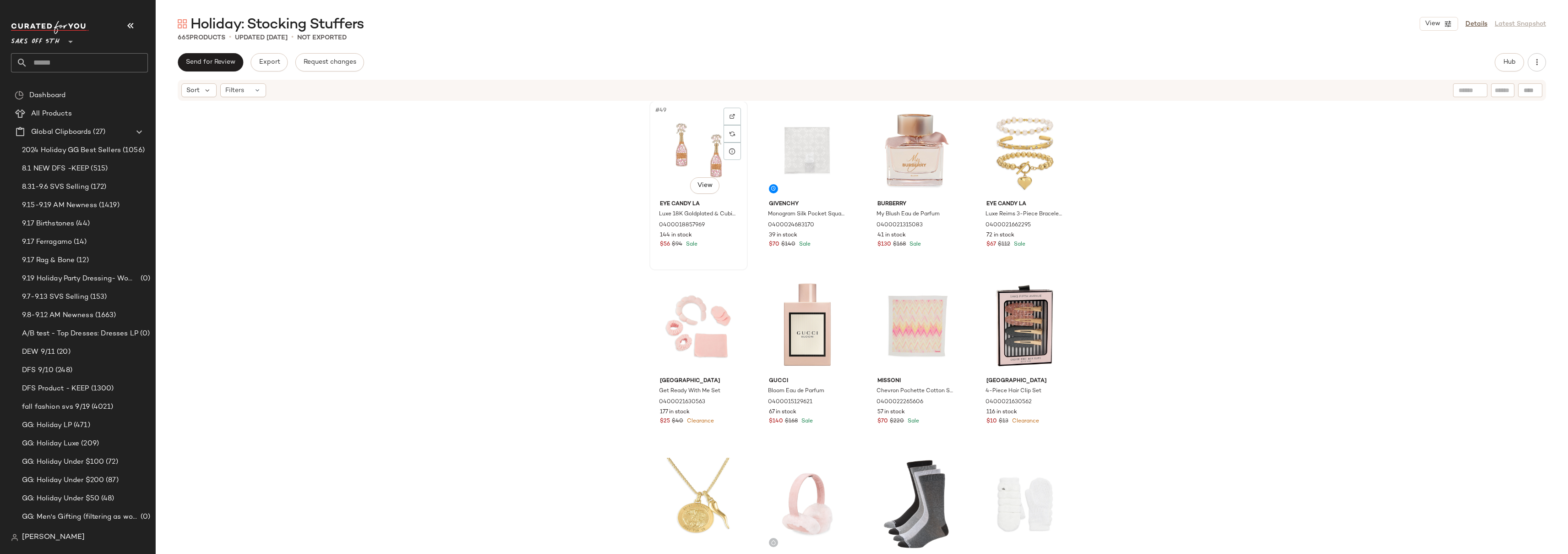
click at [660, 159] on div "#49 View" at bounding box center [698, 150] width 92 height 93
click at [1062, 369] on div "#56 View" at bounding box center [1024, 327] width 92 height 93
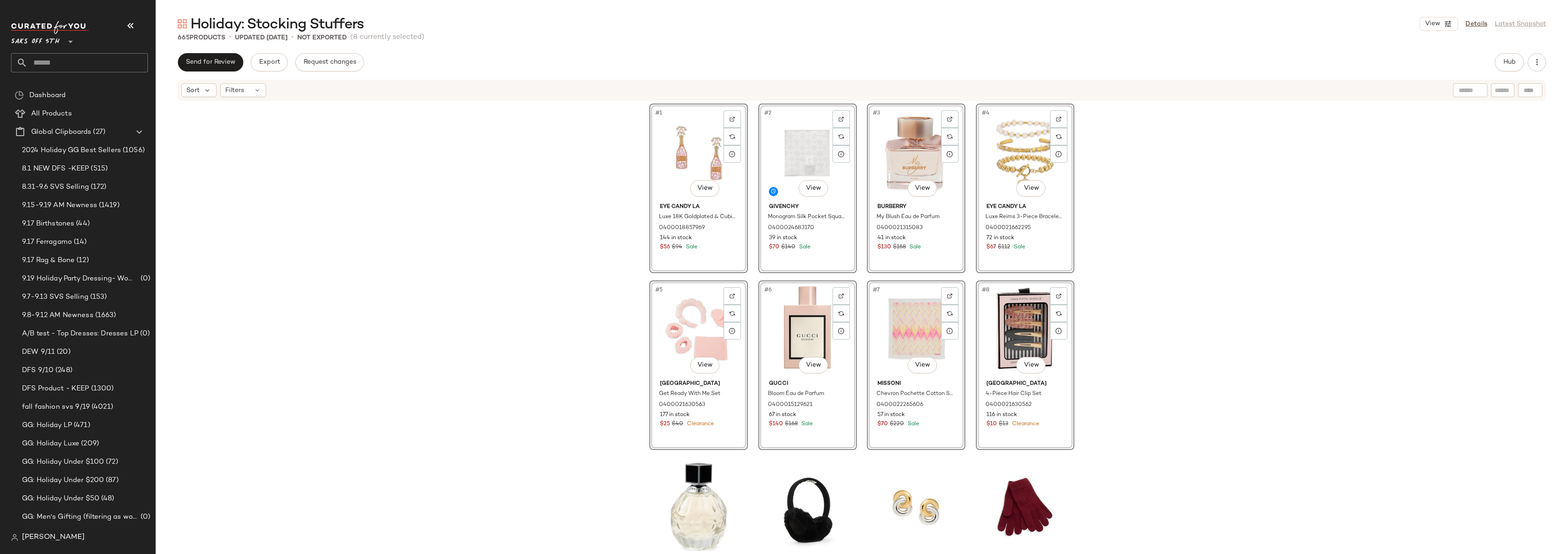
click at [1231, 205] on div "#1 View Eye Candy LA Luxe 18K Goldplated & Cubic Zirconia Popping Champagne Dan…" at bounding box center [862, 326] width 1412 height 449
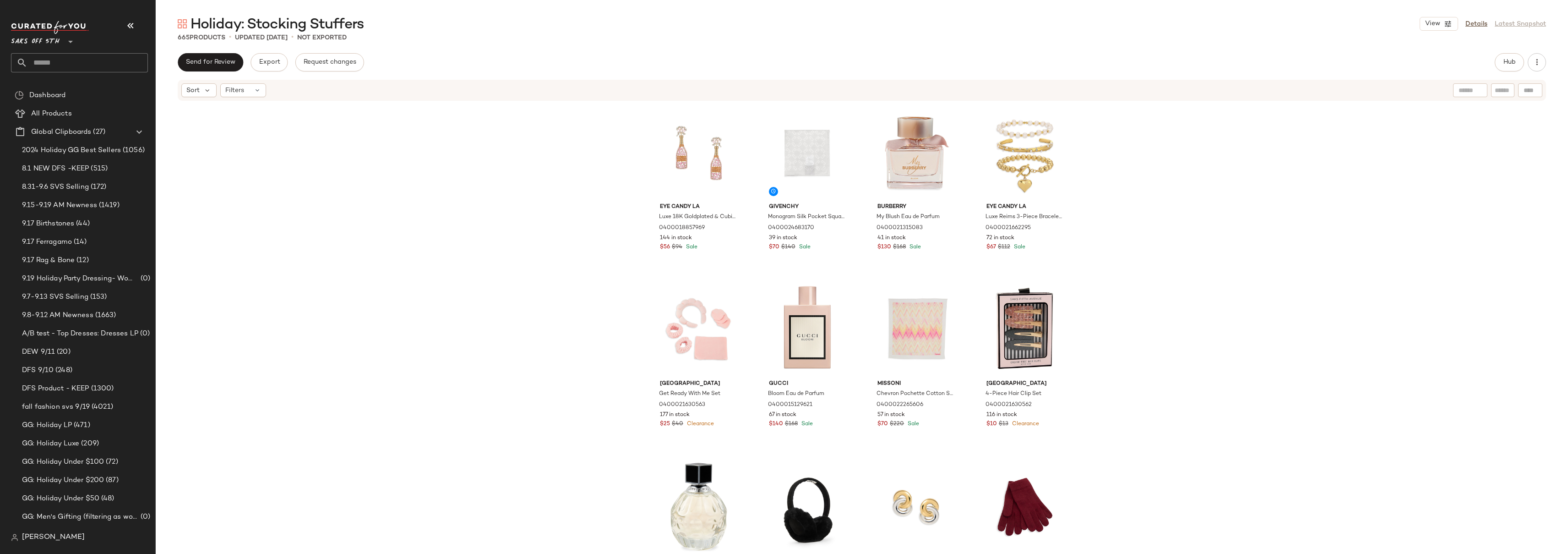
click at [1149, 220] on div "Eye Candy LA Luxe 18K Goldplated & Cubic Zirconia Popping Champagne Dangle Earr…" at bounding box center [862, 326] width 1412 height 449
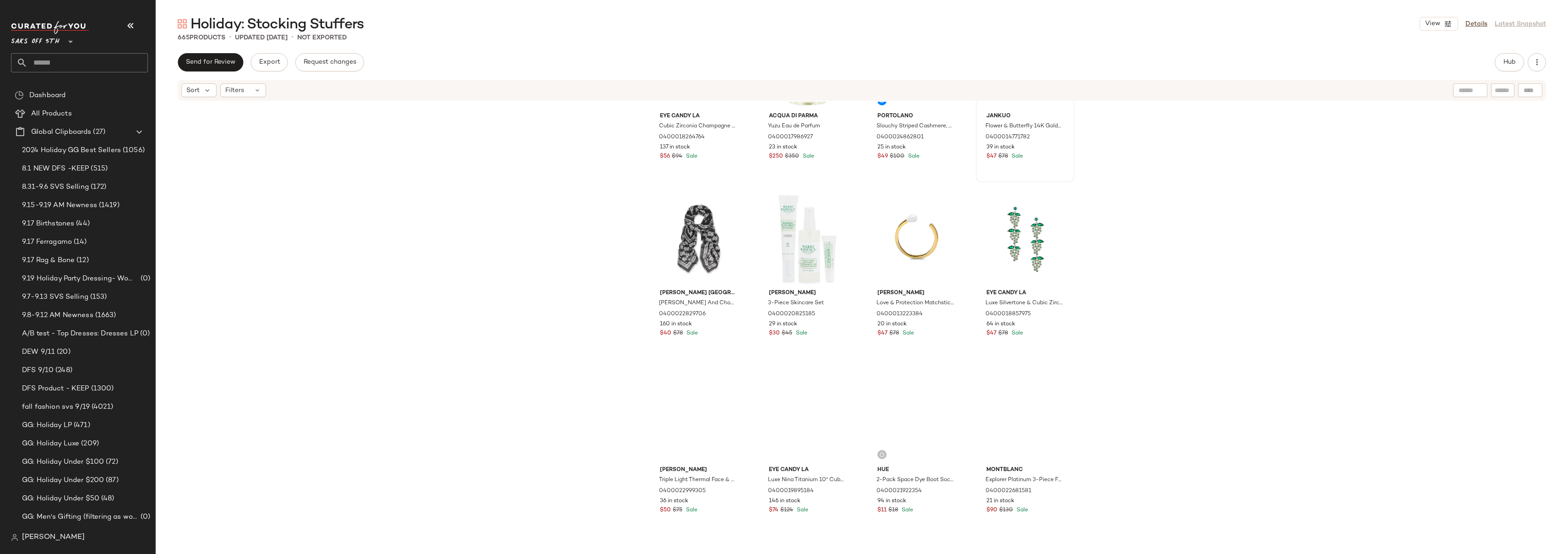
scroll to position [3990, 0]
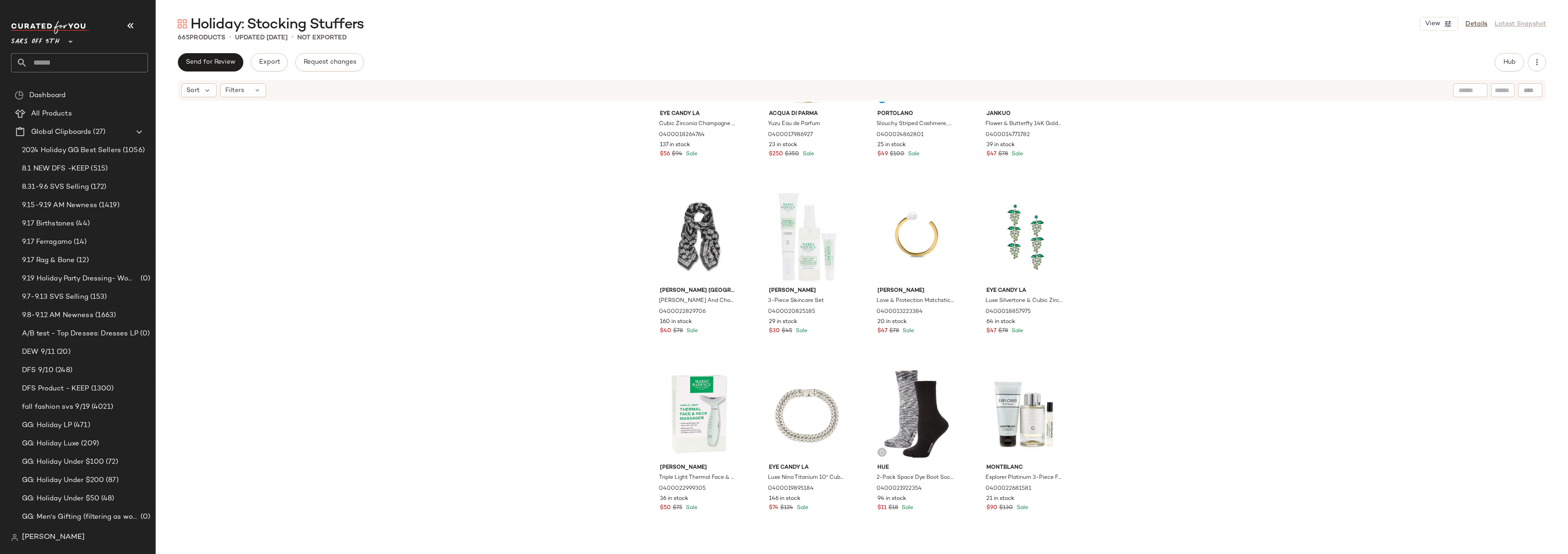
click at [1127, 239] on div "Eye Candy LA Cubic Zirconia Champagne Bottle Drop Earrings 0400018264764 137 in…" at bounding box center [862, 326] width 1412 height 449
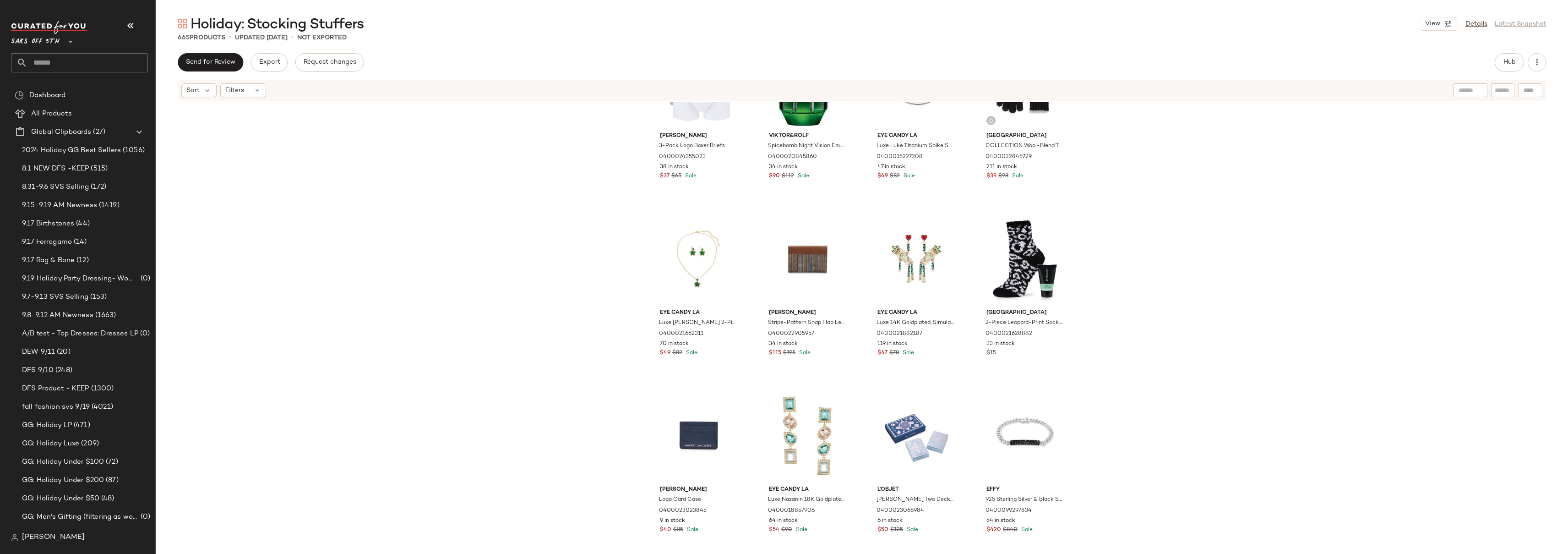
scroll to position [5332, 0]
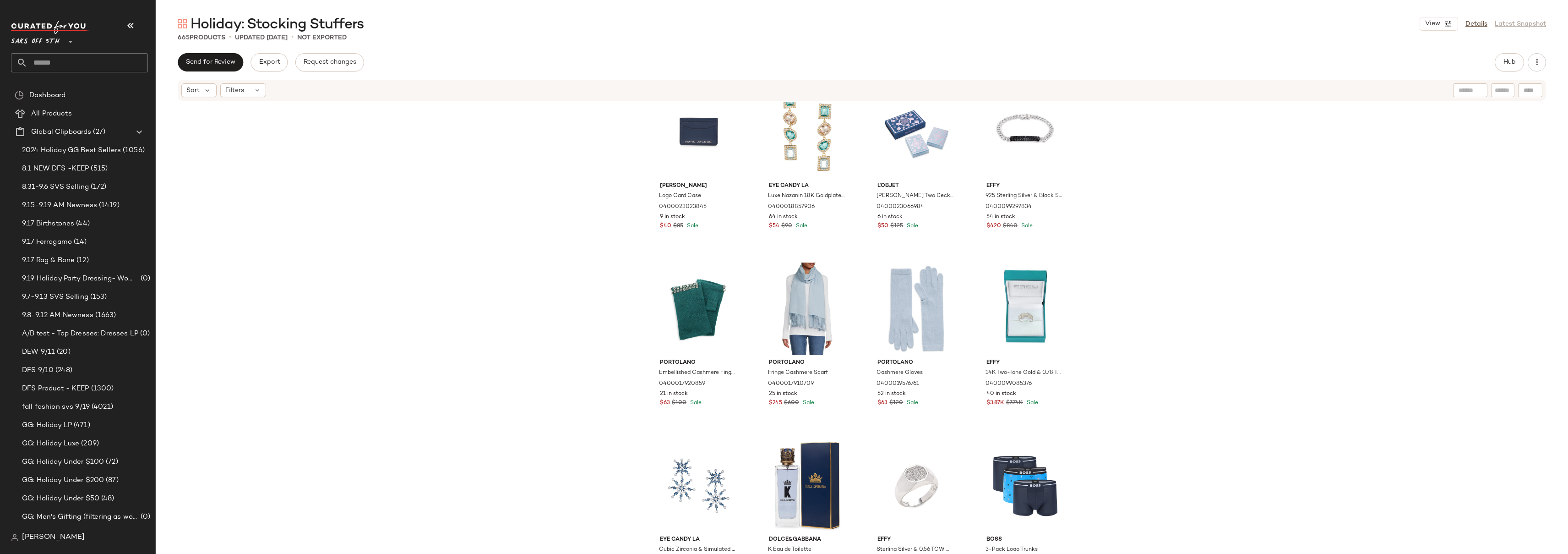
click at [1219, 264] on div "Eye Candy LA Luxe [PERSON_NAME] 2-Piece 14K Goldplated & Cubic Zirconia Necklac…" at bounding box center [862, 326] width 1412 height 449
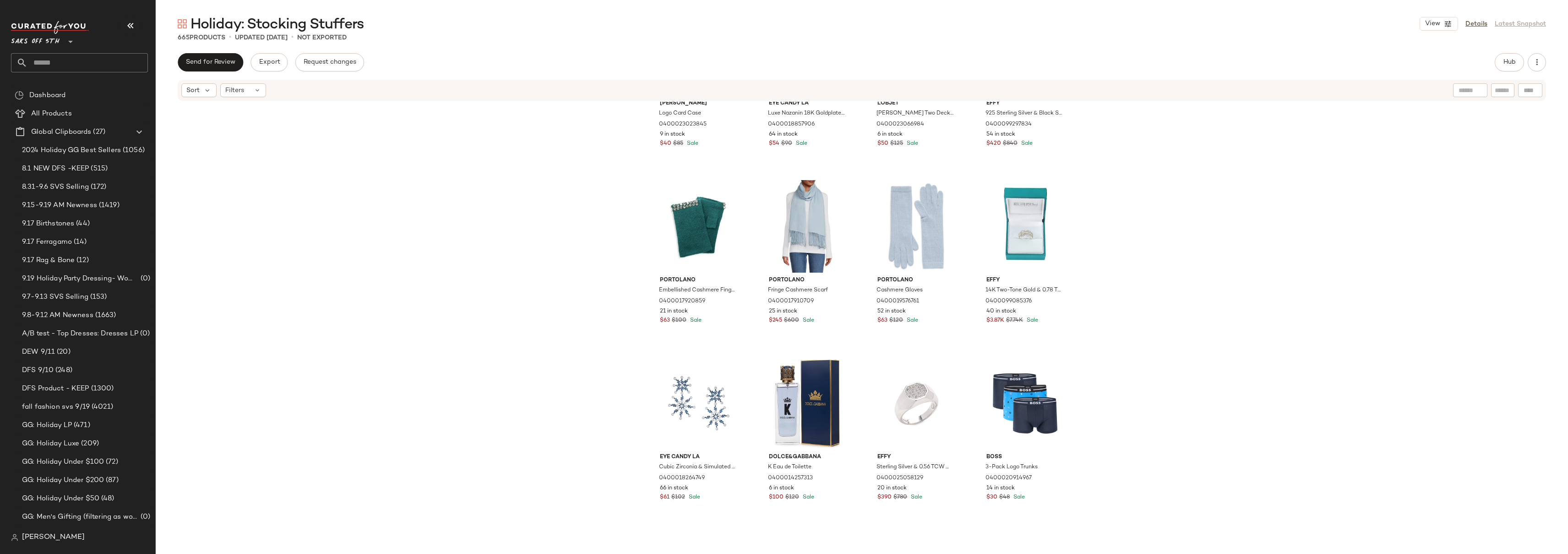
scroll to position [5416, 0]
click at [1136, 208] on div "[PERSON_NAME] Logo Card Case 0400023023845 9 in stock $40 $85 Sale Eye Candy LA…" at bounding box center [862, 326] width 1412 height 449
click at [1130, 201] on div "[PERSON_NAME] Logo Card Case 0400023023845 9 in stock $40 $85 Sale Eye Candy LA…" at bounding box center [862, 326] width 1412 height 449
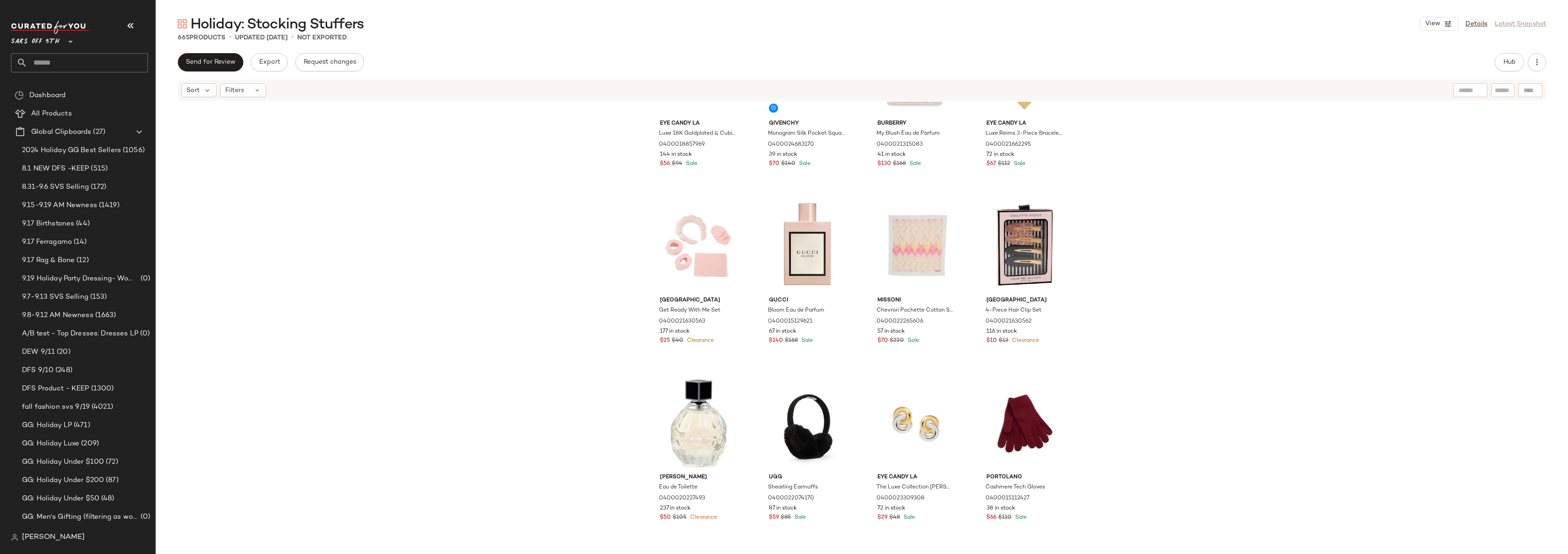
scroll to position [0, 0]
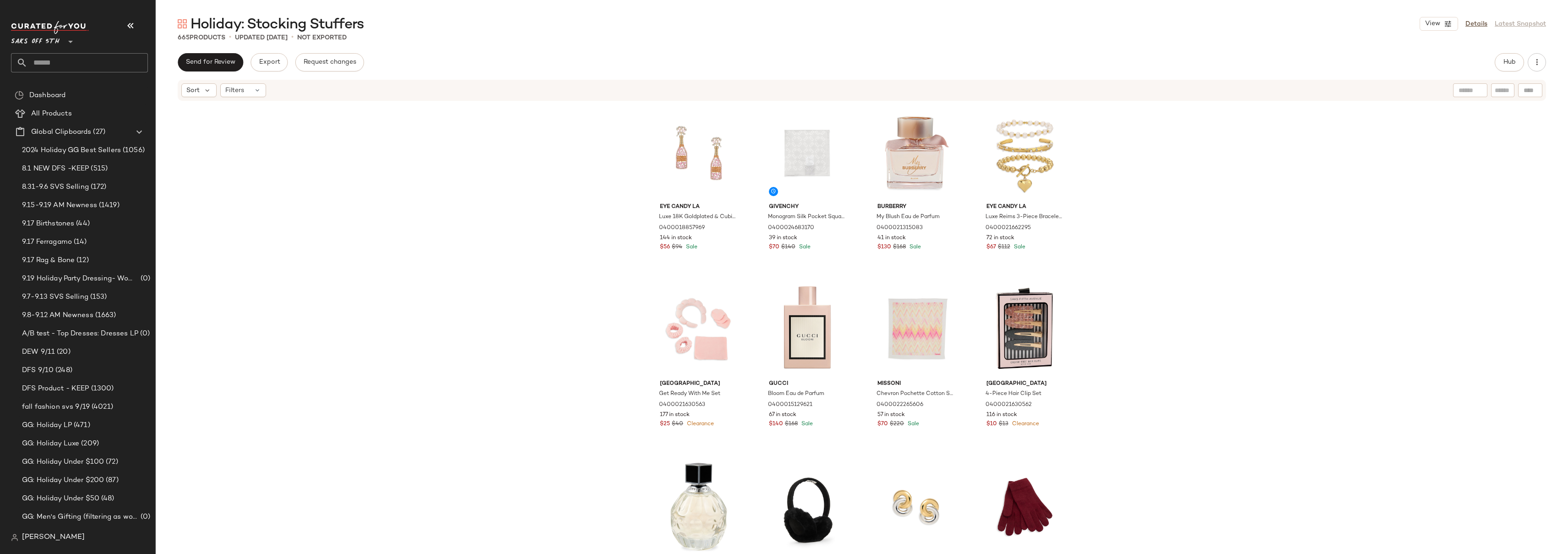
click at [1221, 149] on div "Eye Candy LA Luxe 18K Goldplated & Cubic Zirconia Popping Champagne Dangle Earr…" at bounding box center [862, 326] width 1412 height 449
click at [1232, 219] on div "Eye Candy LA Luxe 18K Goldplated & Cubic Zirconia Popping Champagne Dangle Earr…" at bounding box center [862, 326] width 1412 height 449
click at [1264, 225] on div "Eye Candy LA Luxe 18K Goldplated & Cubic Zirconia Popping Champagne Dangle Earr…" at bounding box center [862, 326] width 1412 height 449
click at [1155, 207] on div "Eye Candy LA Luxe 18K Goldplated & Cubic Zirconia Popping Champagne Dangle Earr…" at bounding box center [862, 326] width 1412 height 449
click at [1510, 63] on span "Hub" at bounding box center [1509, 62] width 13 height 7
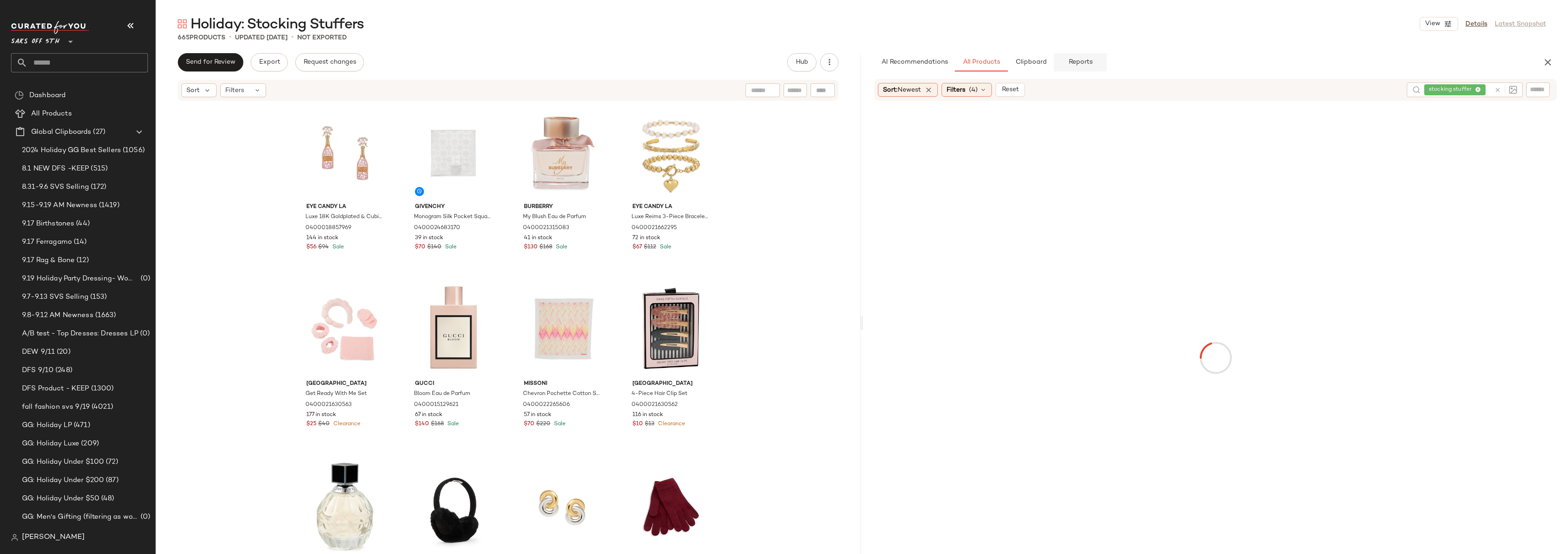
click at [1074, 64] on span "Reports" at bounding box center [1080, 62] width 24 height 7
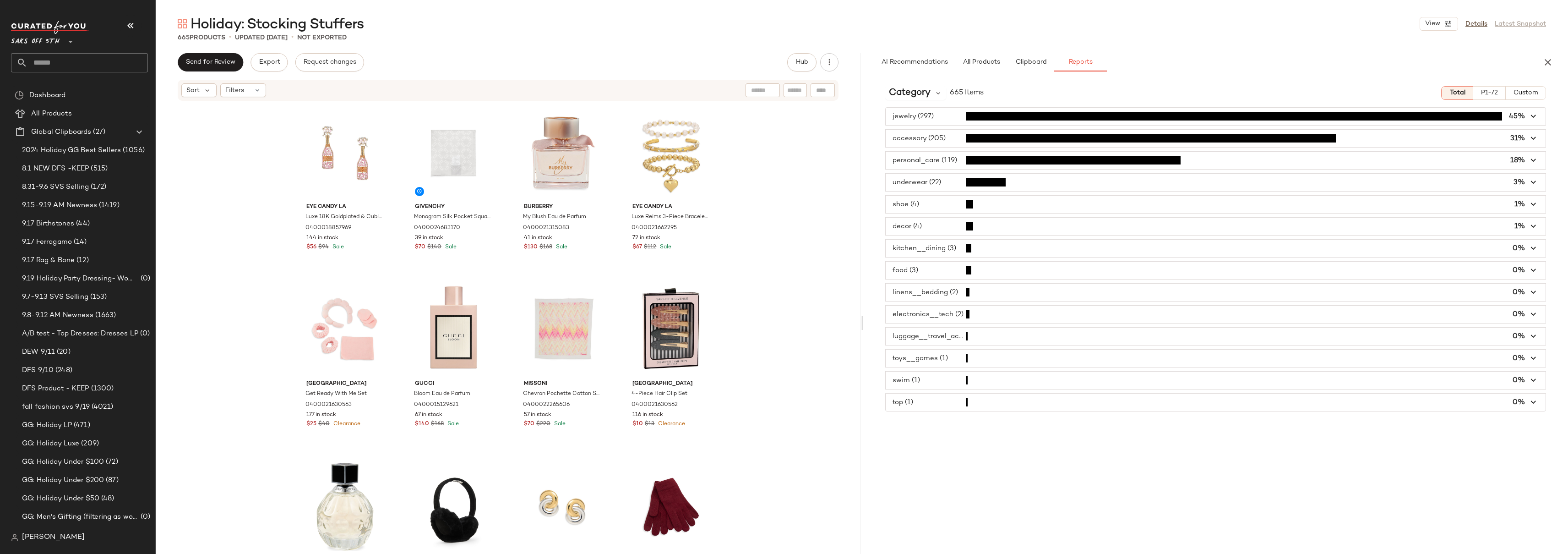
click at [948, 117] on span "button" at bounding box center [1216, 116] width 660 height 18
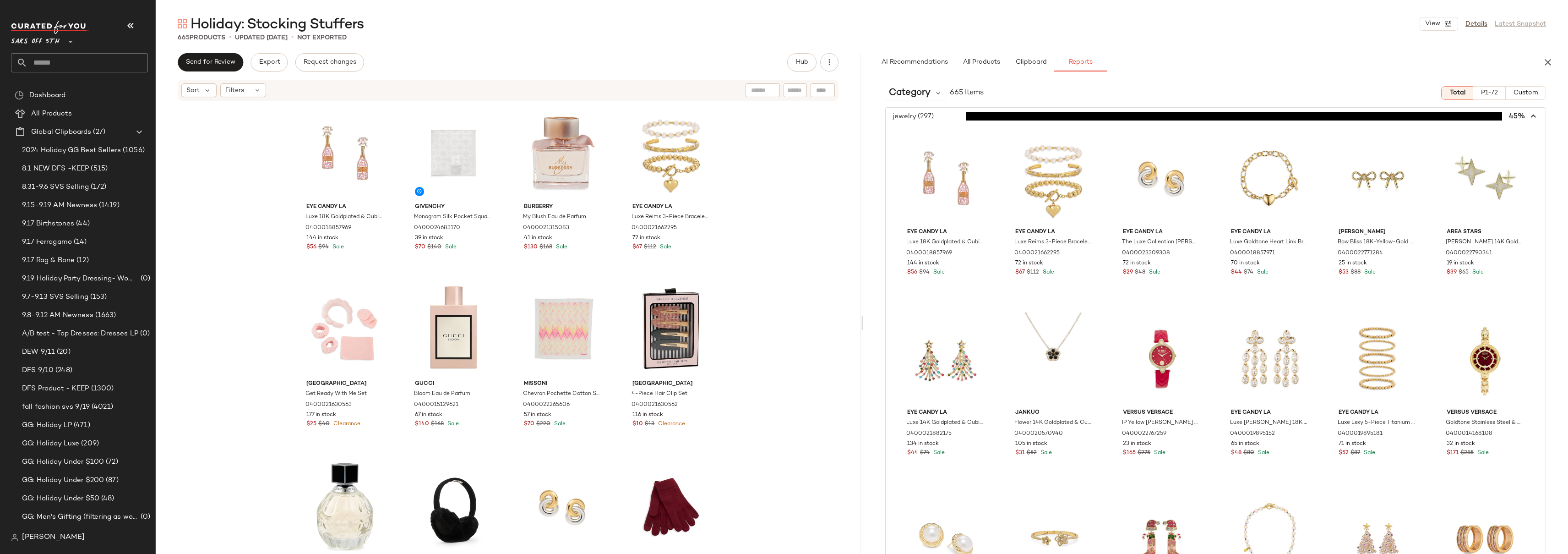
click at [948, 117] on span "button" at bounding box center [1216, 116] width 660 height 18
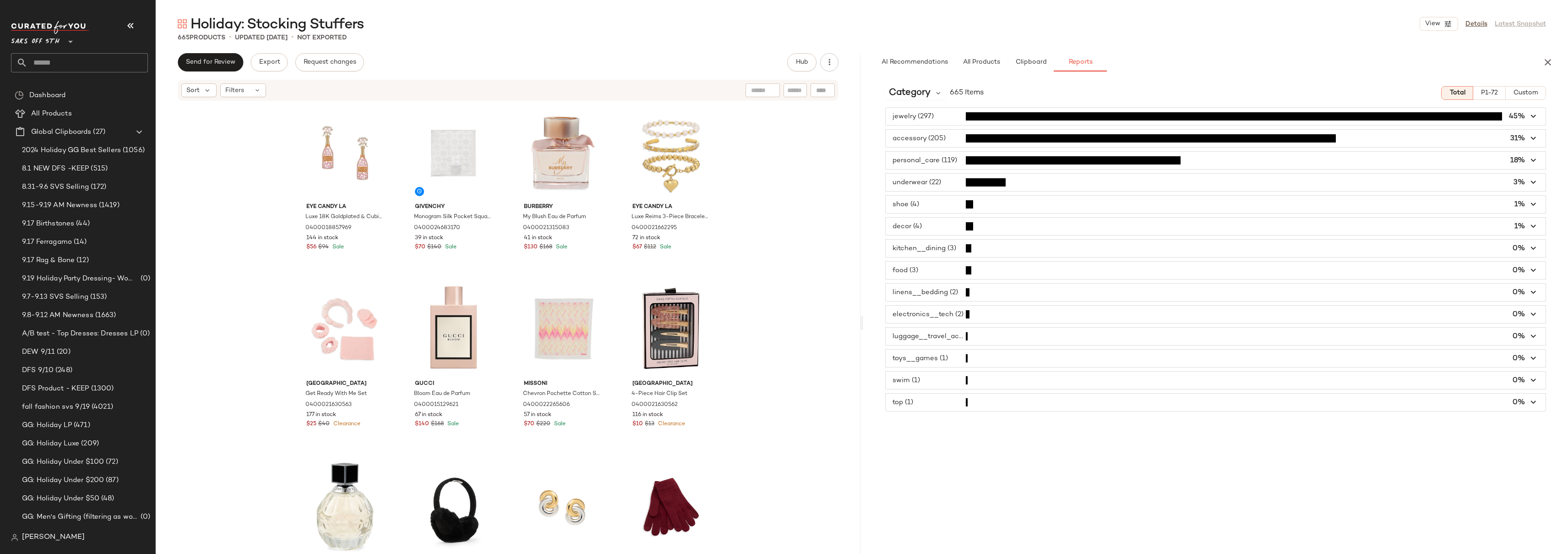
click at [943, 135] on span "button" at bounding box center [1216, 138] width 660 height 18
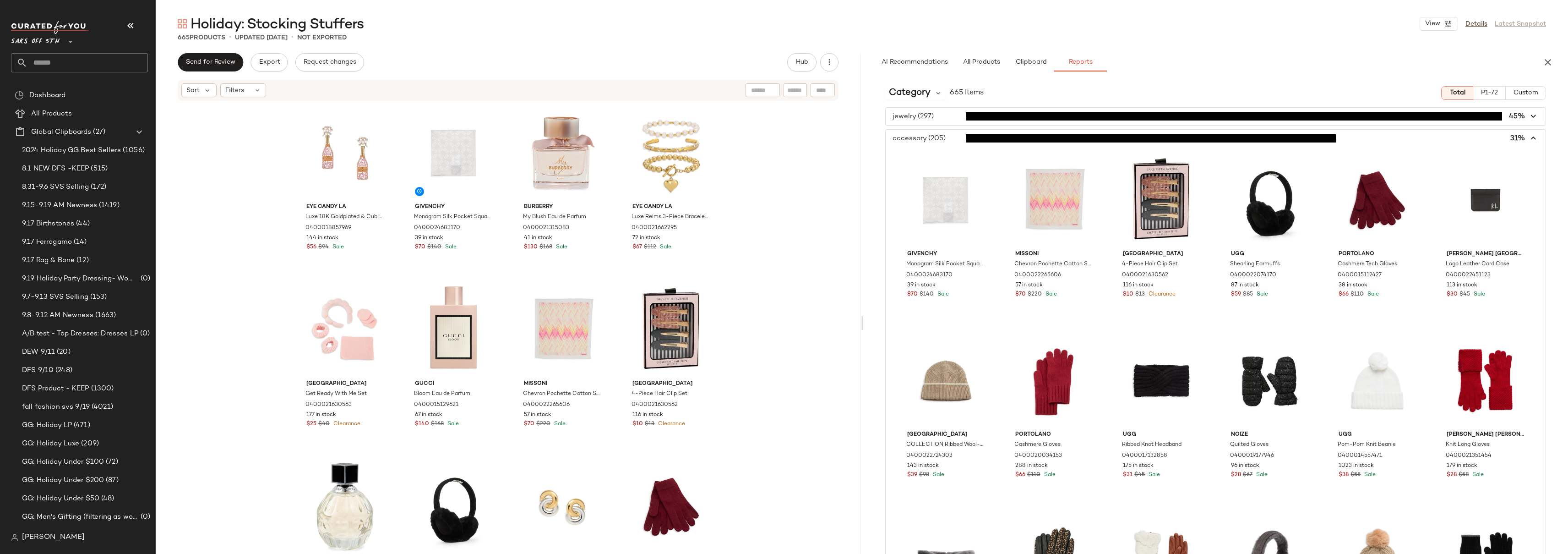
click at [946, 135] on span "button" at bounding box center [1216, 138] width 660 height 18
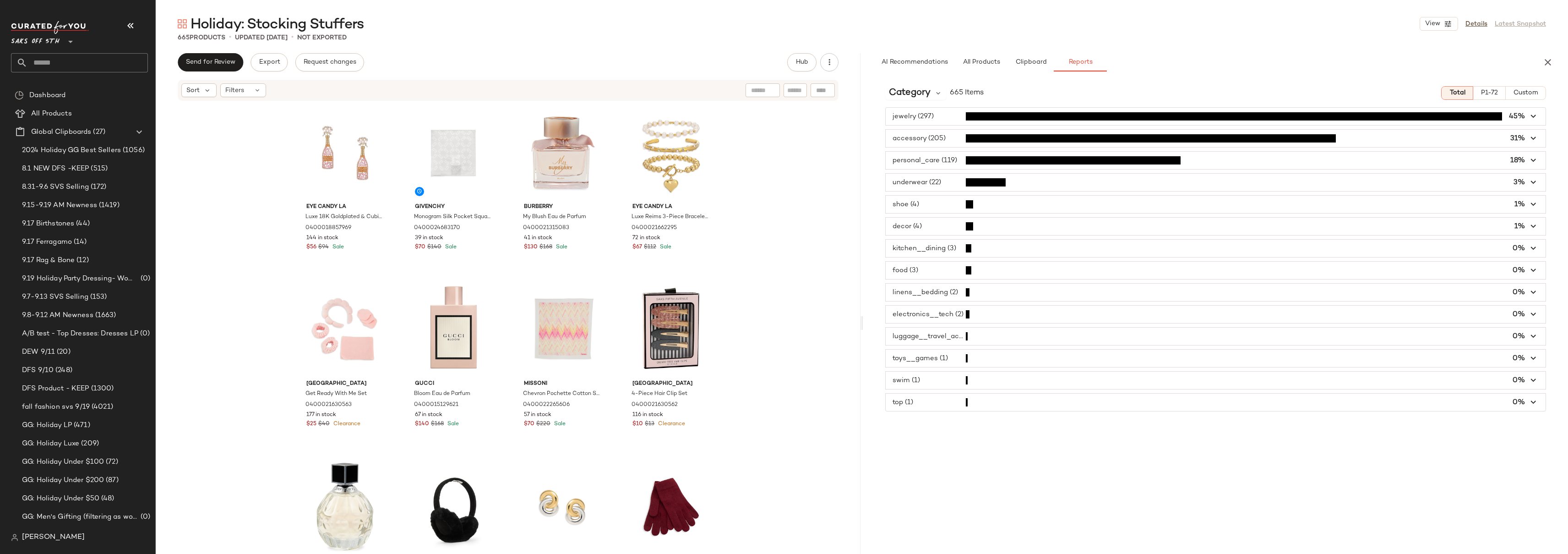
click at [926, 166] on span "button" at bounding box center [1216, 160] width 660 height 18
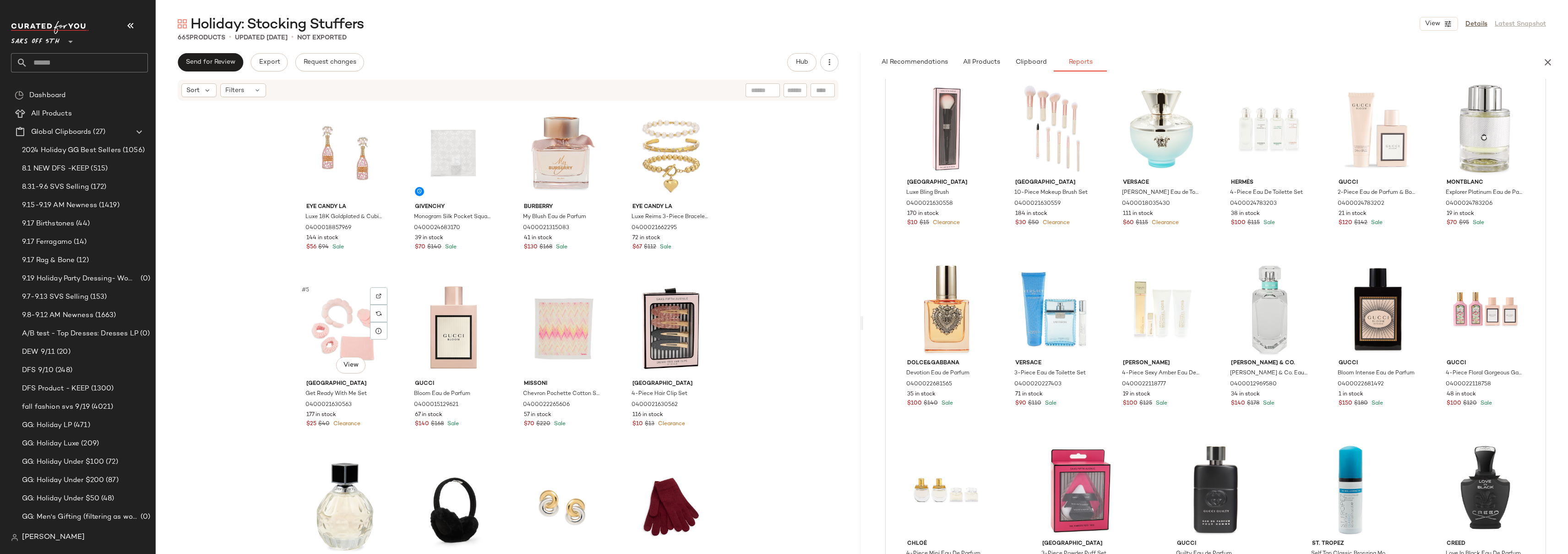
drag, startPoint x: 1014, startPoint y: 138, endPoint x: 757, endPoint y: 275, distance: 291.2
click at [393, 337] on div "Send for Review Export Request changes Hub Sort Filters Eye Candy LA Luxe 18K G…" at bounding box center [862, 323] width 1412 height 539
drag, startPoint x: 1020, startPoint y: 144, endPoint x: 427, endPoint y: 357, distance: 630.1
click at [405, 358] on div "Send for Review Export Request changes Hub Sort Filters Eye Candy LA Luxe 18K G…" at bounding box center [862, 323] width 1412 height 539
click at [1017, 150] on div "#104 View" at bounding box center [1054, 128] width 92 height 93
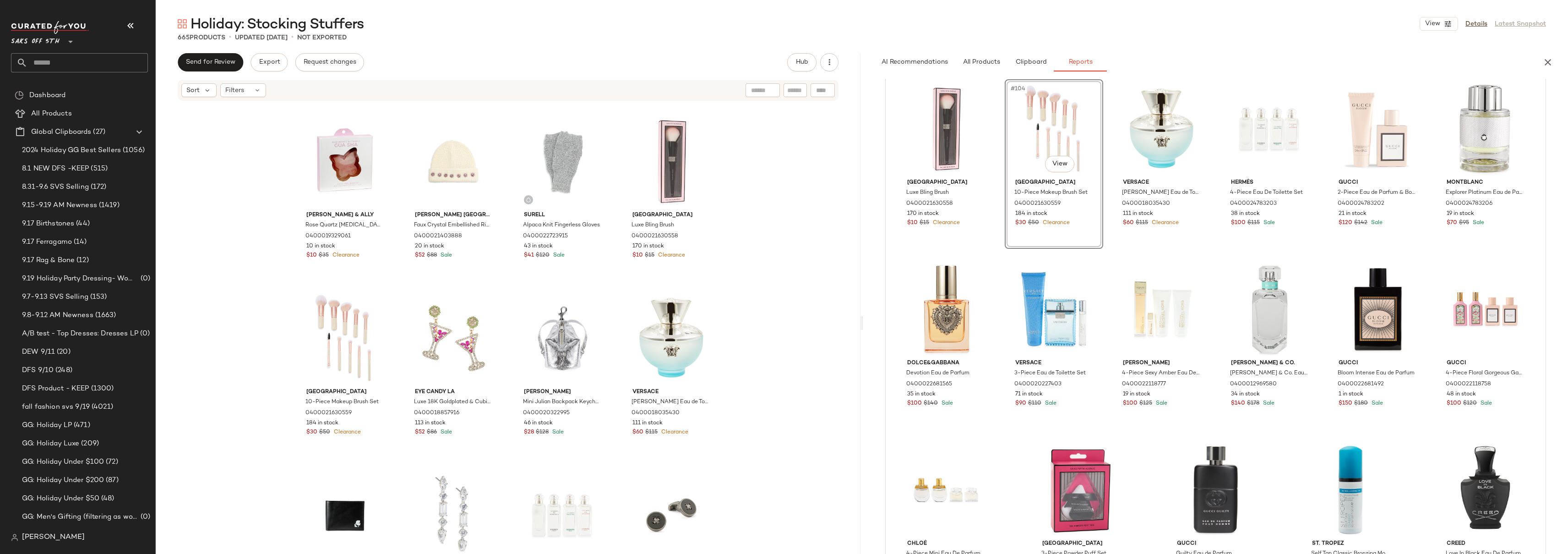
scroll to position [24756, 0]
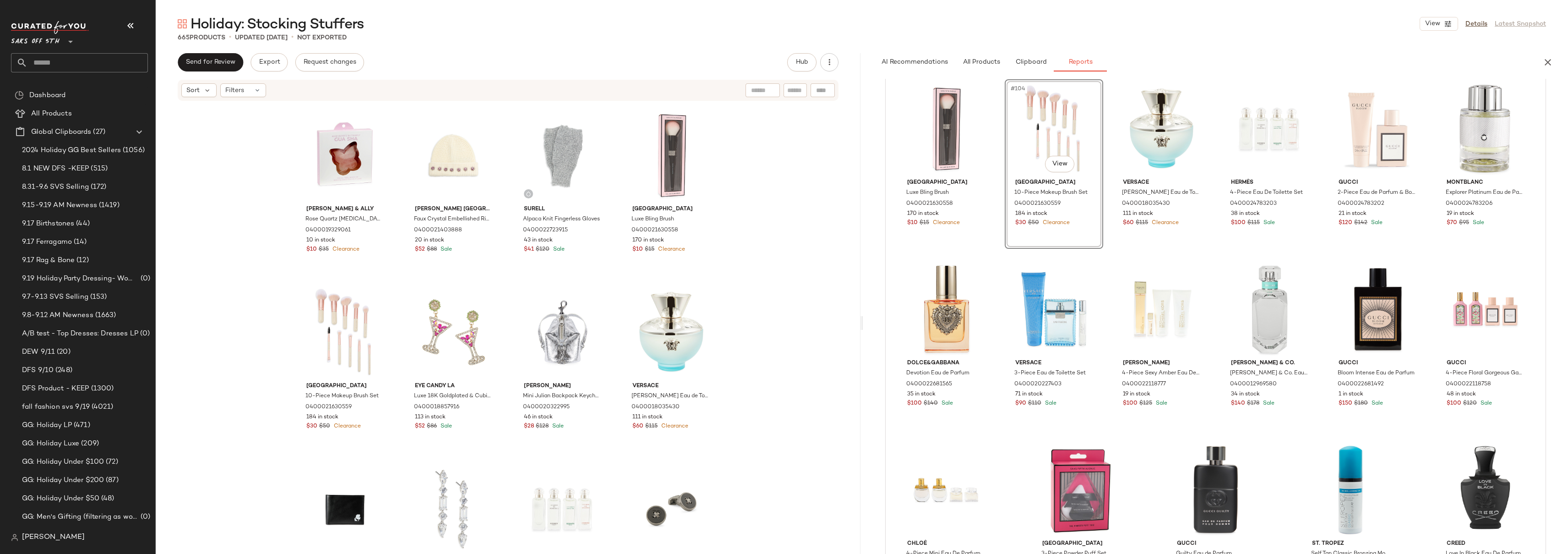
click at [821, 285] on div "Jill & Ally Rose Quartz Gua Sha Facial Tool 0400019329061 10 in stock $10 $35 C…" at bounding box center [508, 326] width 705 height 449
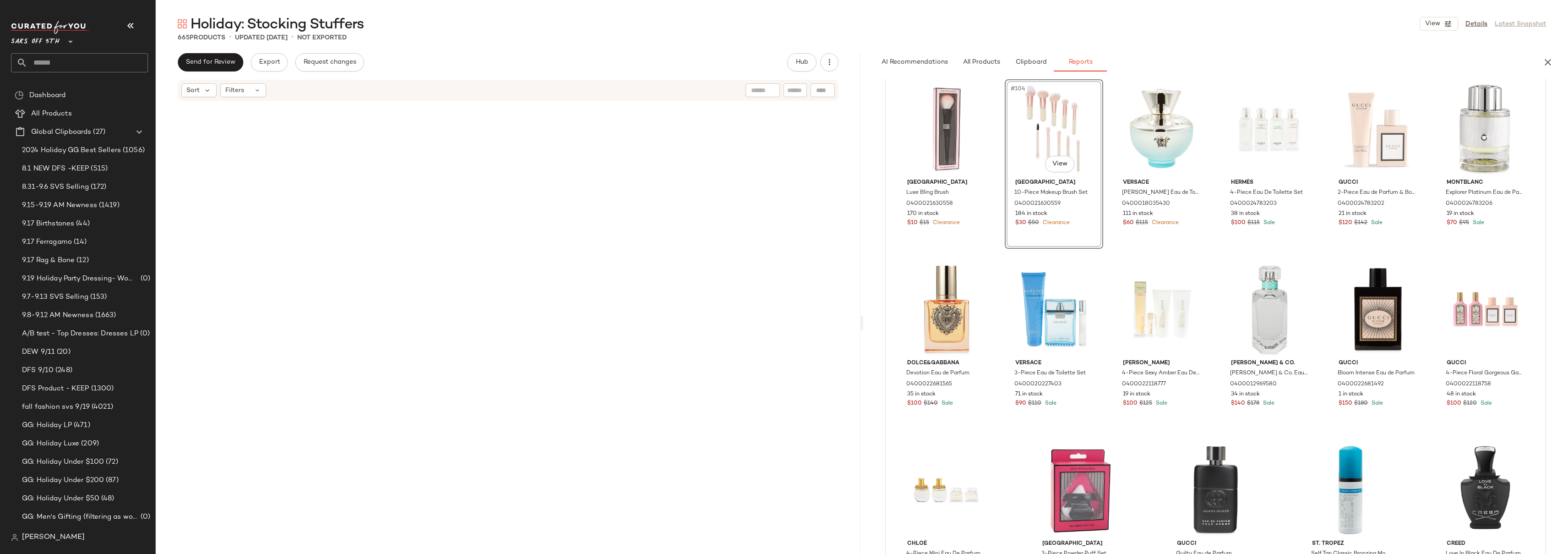
scroll to position [0, 0]
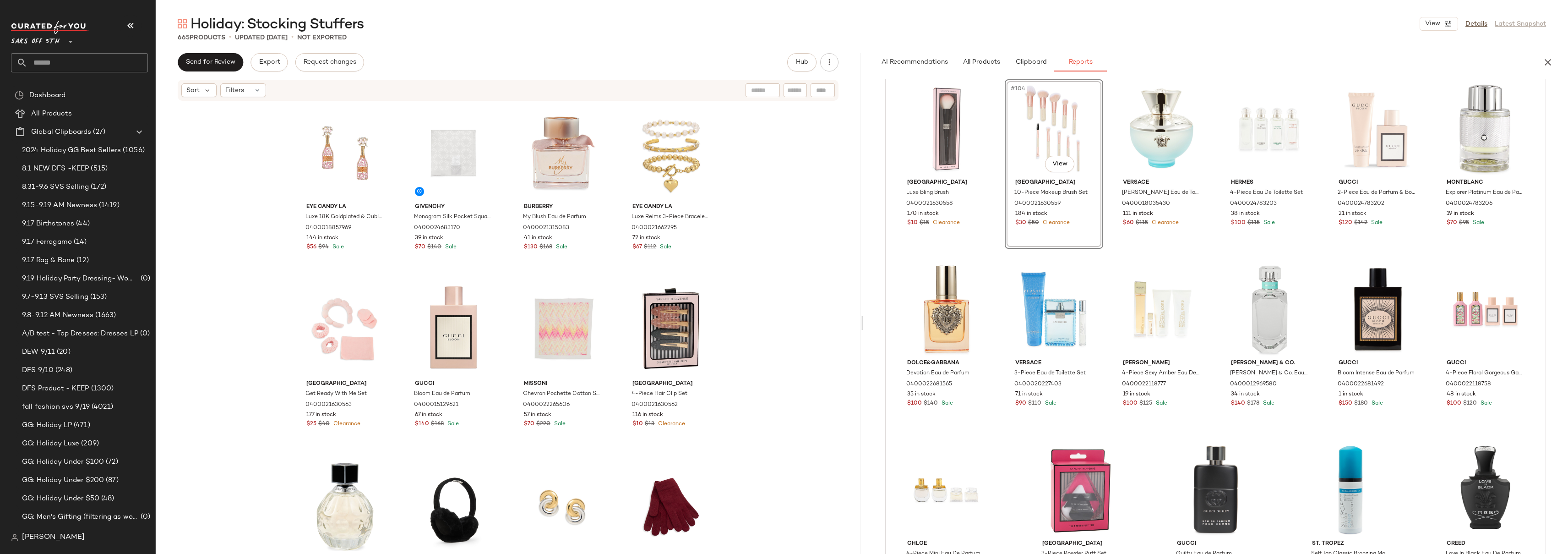
click at [771, 171] on div "Eye Candy LA Luxe 18K Goldplated & Cubic Zirconia Popping Champagne Dangle Earr…" at bounding box center [508, 326] width 705 height 449
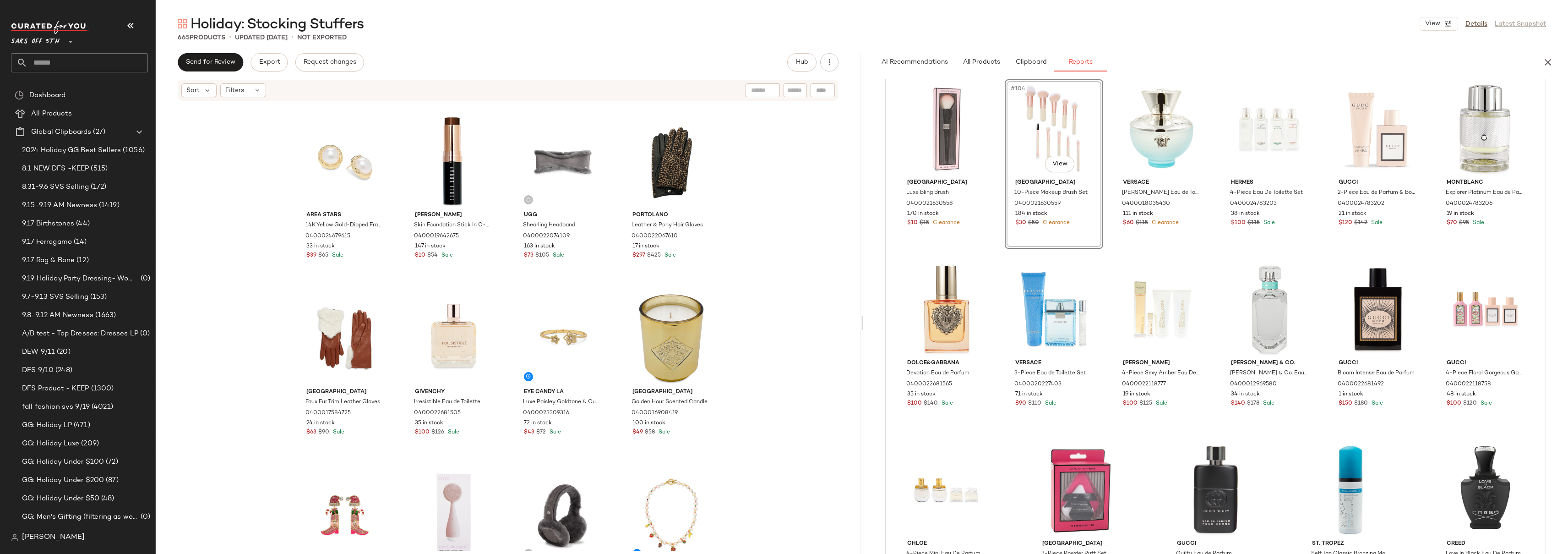
scroll to position [2035, 0]
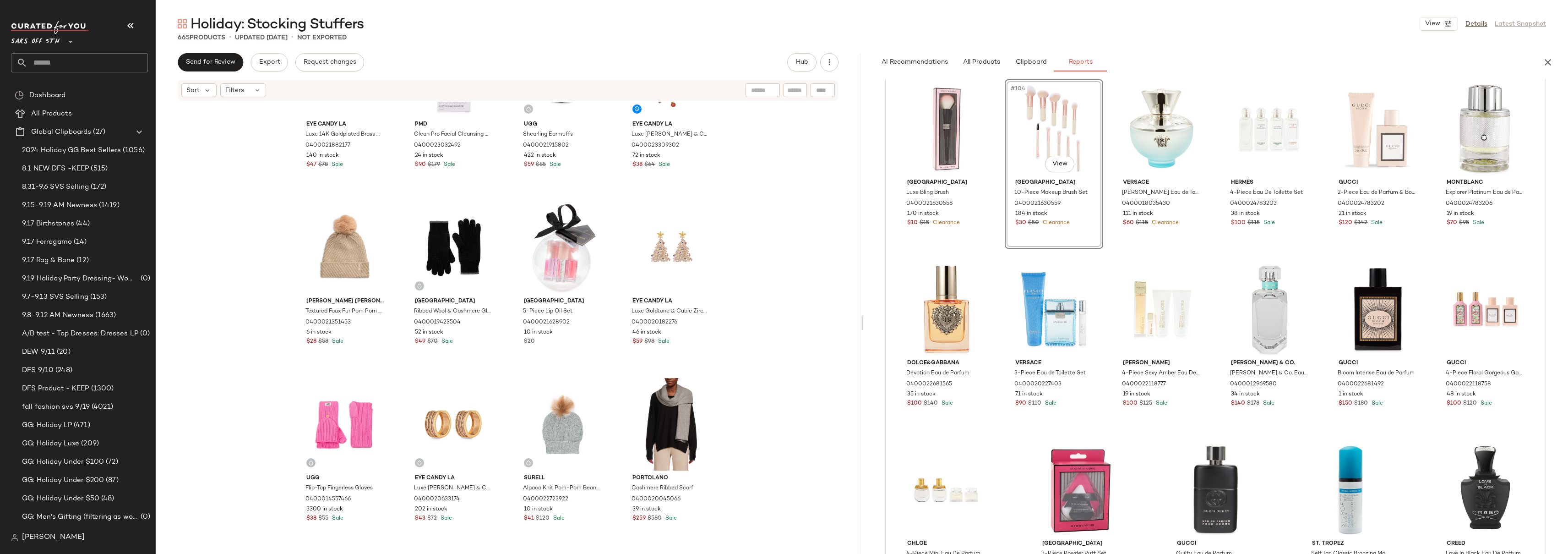
click at [1020, 143] on div "#104 View" at bounding box center [1054, 128] width 92 height 93
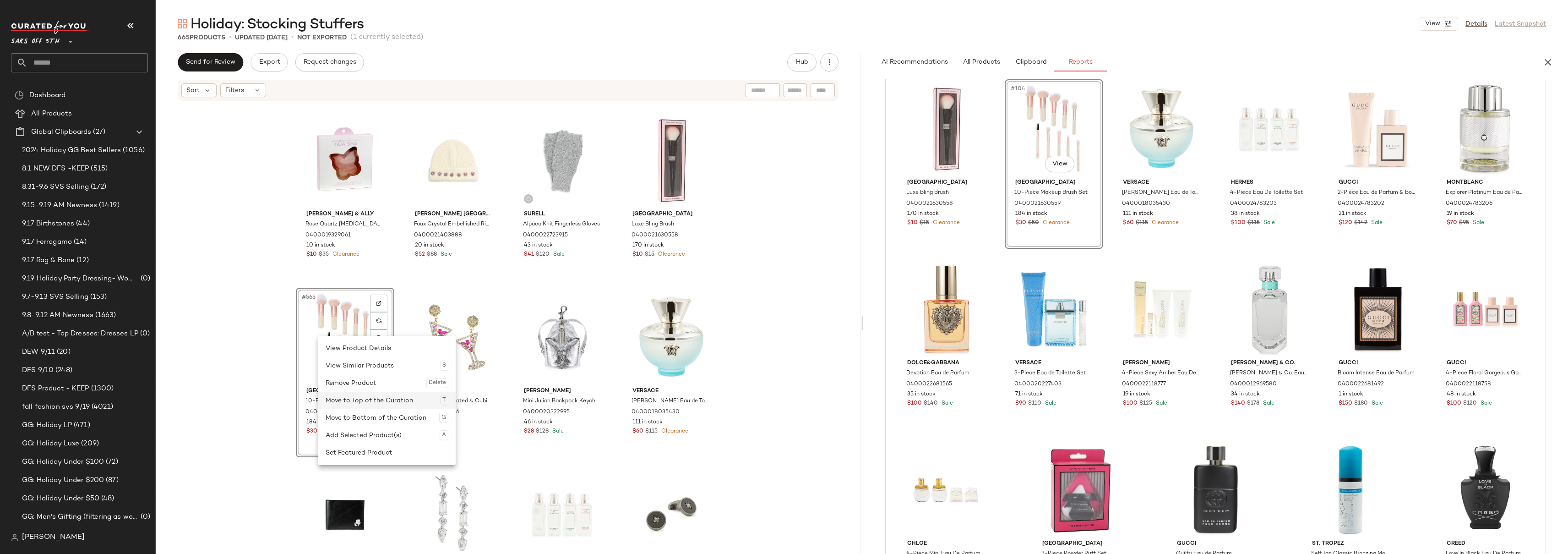
click at [365, 402] on div "Move to Top of the Curation T" at bounding box center [387, 400] width 123 height 18
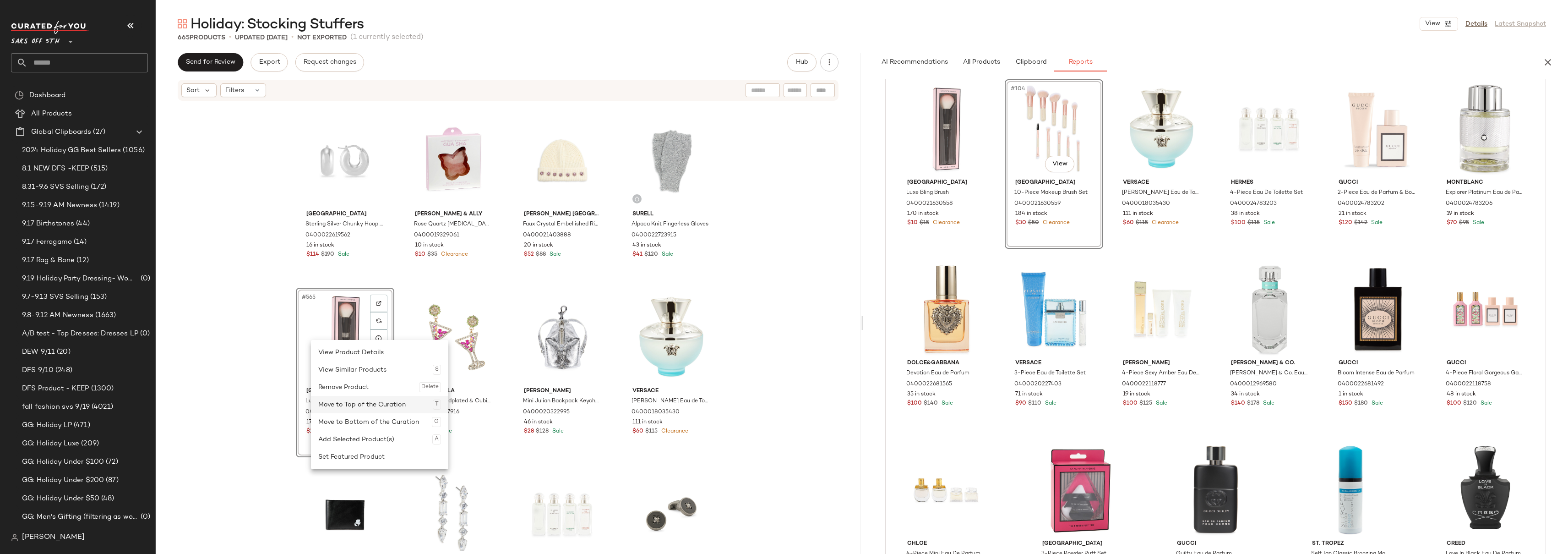
click at [387, 404] on div "Move to Top of the Curation T" at bounding box center [380, 404] width 123 height 18
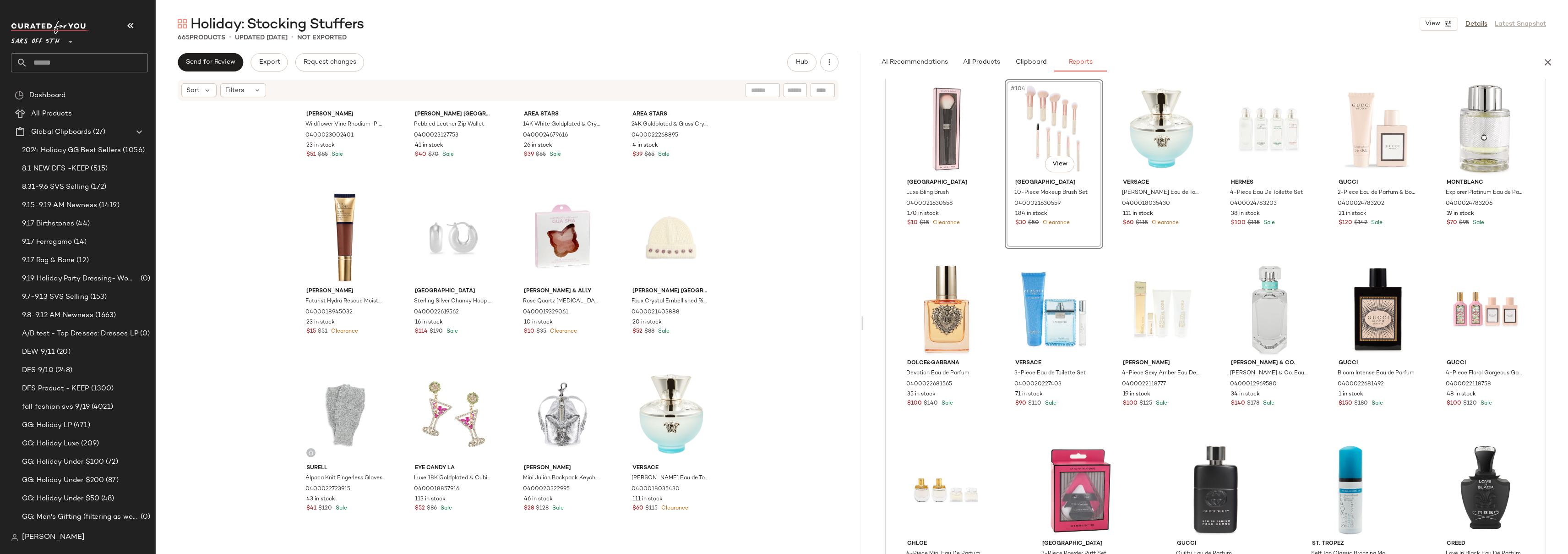
scroll to position [24620, 0]
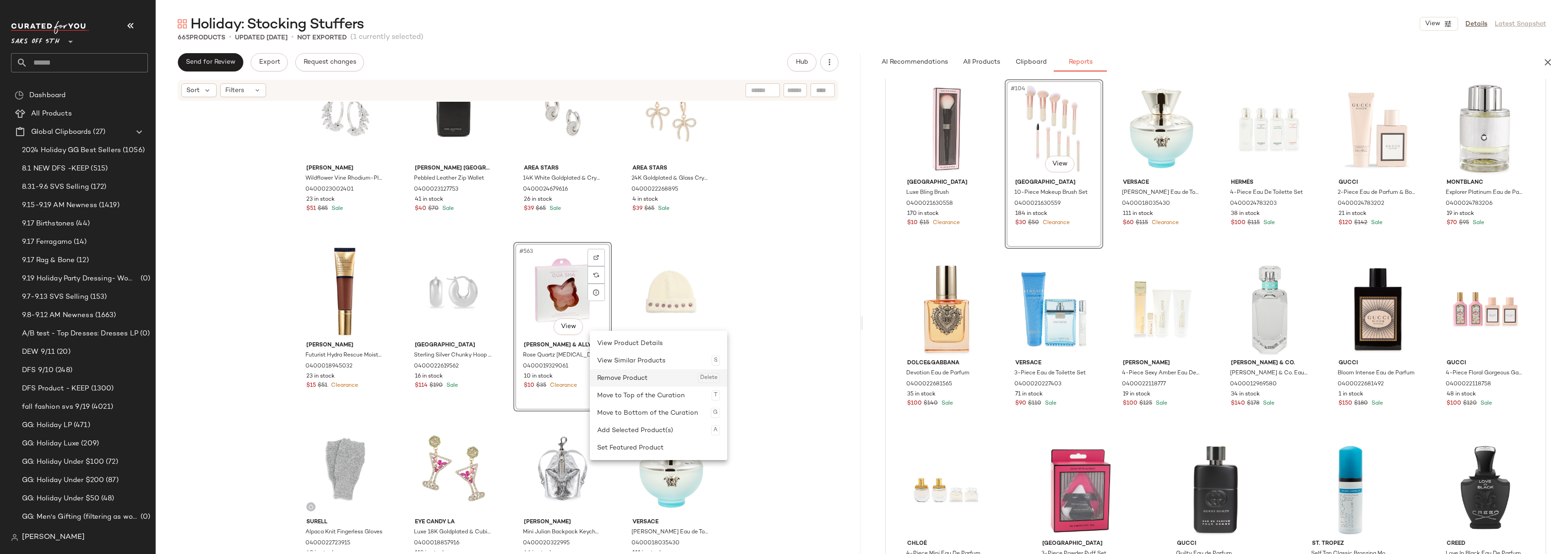
click at [634, 379] on div "Remove Product Delete" at bounding box center [659, 377] width 123 height 18
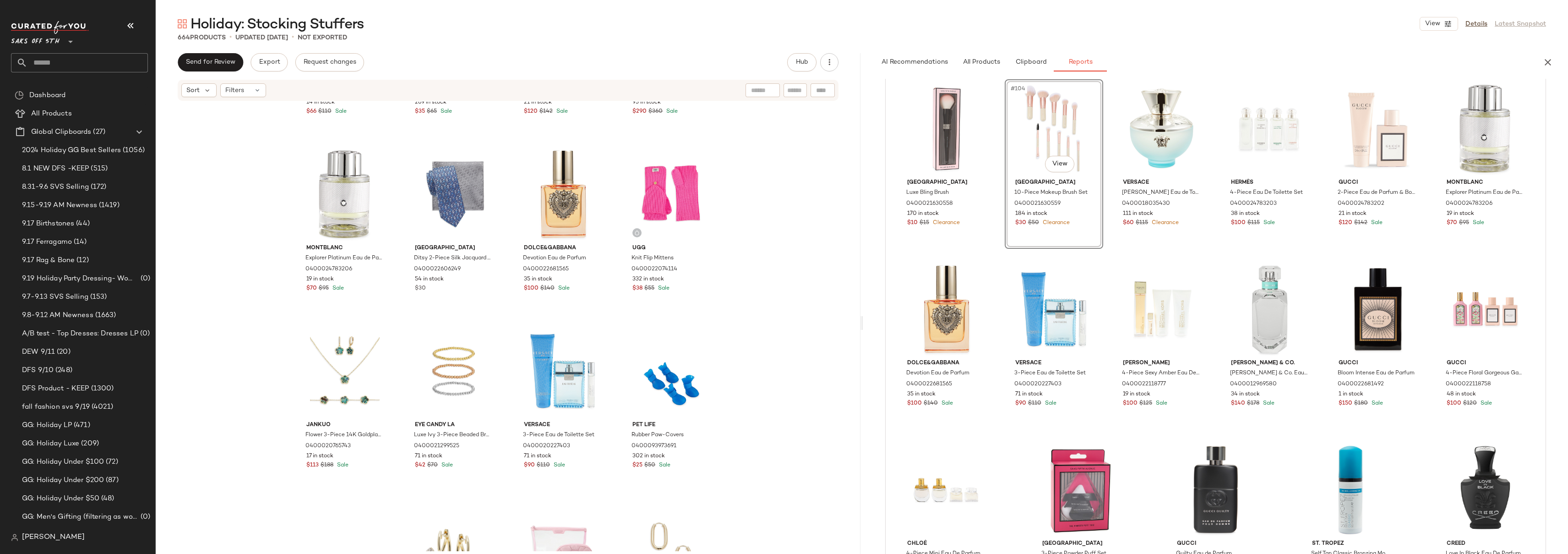
scroll to position [25181, 0]
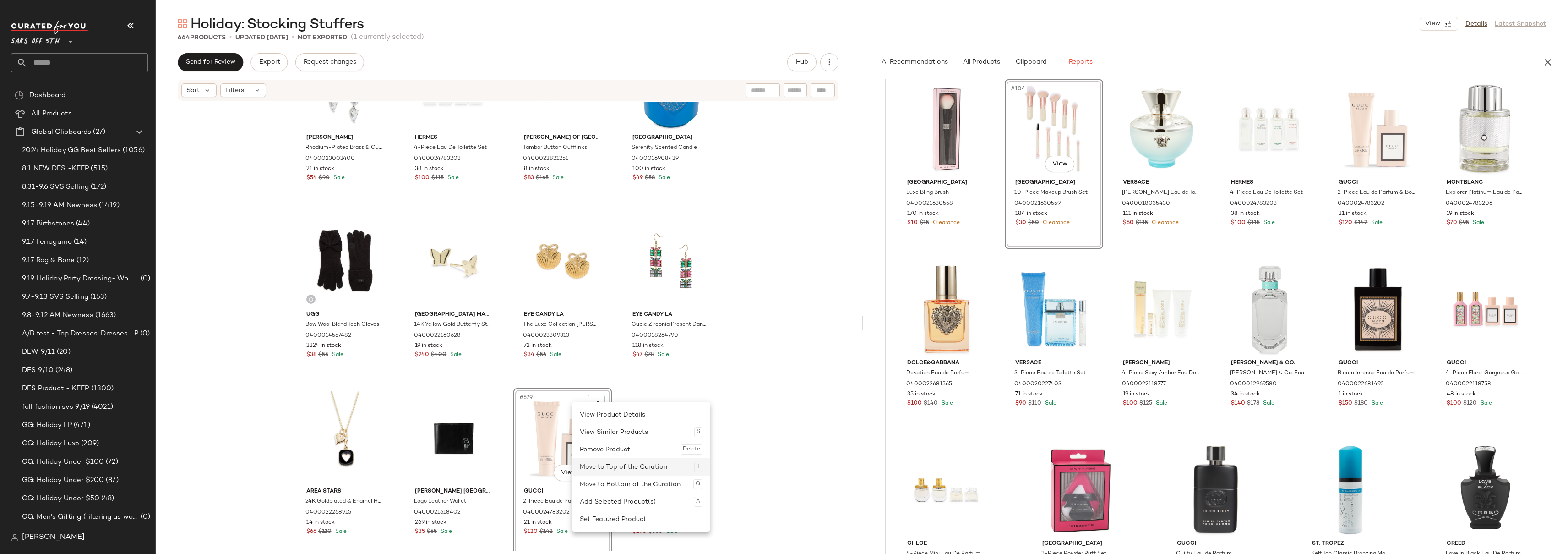
click at [641, 467] on div "Move to Top of the Curation T" at bounding box center [641, 466] width 123 height 18
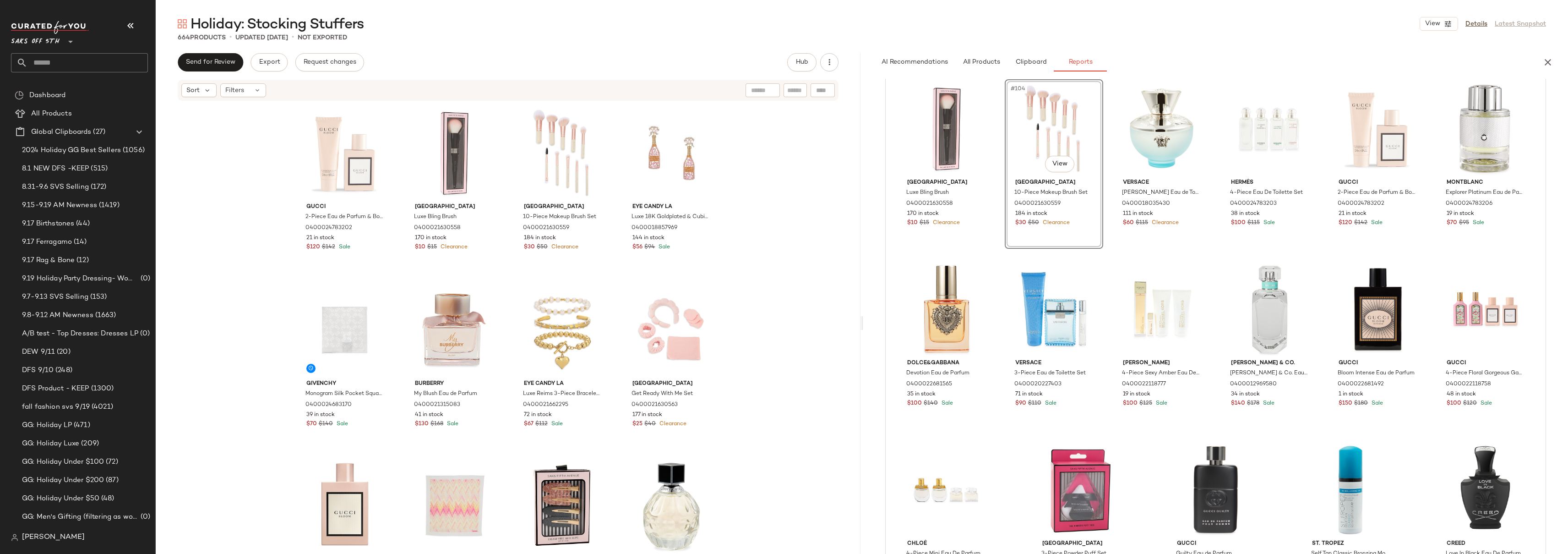
click at [808, 208] on div "Gucci 2-Piece Eau de Parfum & Body Lotion Set 0400024783202 21 in stock $120 $1…" at bounding box center [508, 326] width 705 height 449
click at [645, 181] on div "#4 View" at bounding box center [671, 153] width 92 height 93
click at [727, 265] on div "Move to Bottom of the Curation G" at bounding box center [708, 265] width 123 height 18
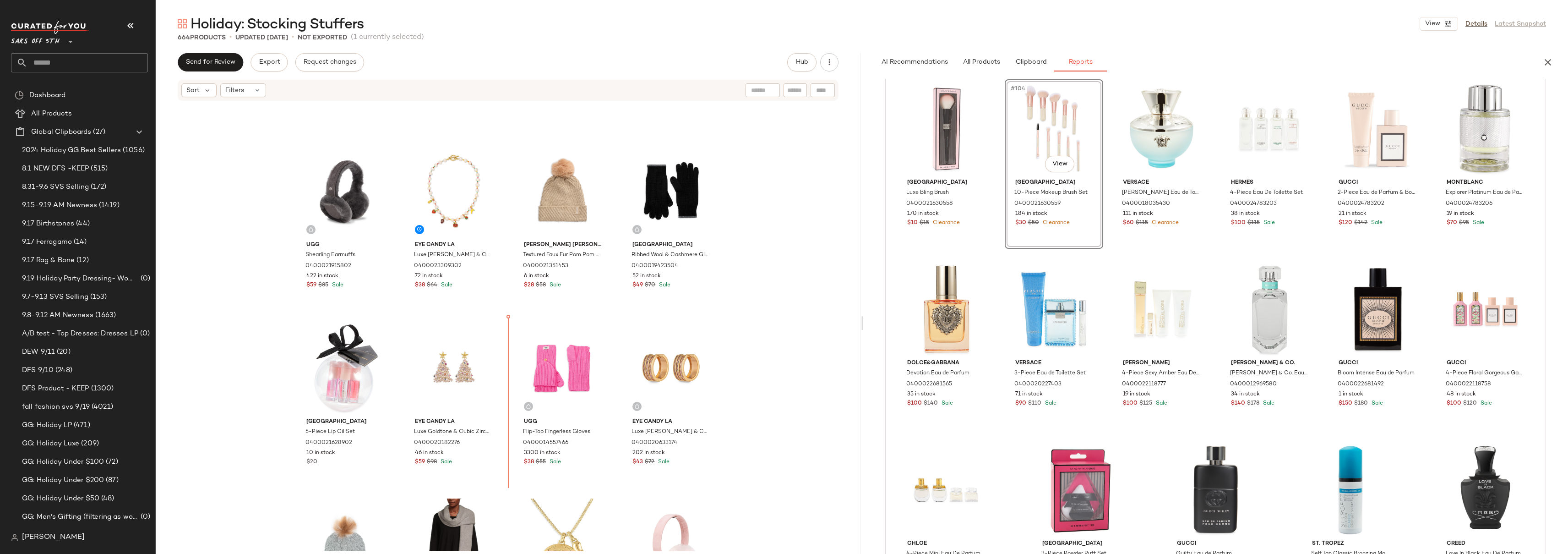
scroll to position [2058, 0]
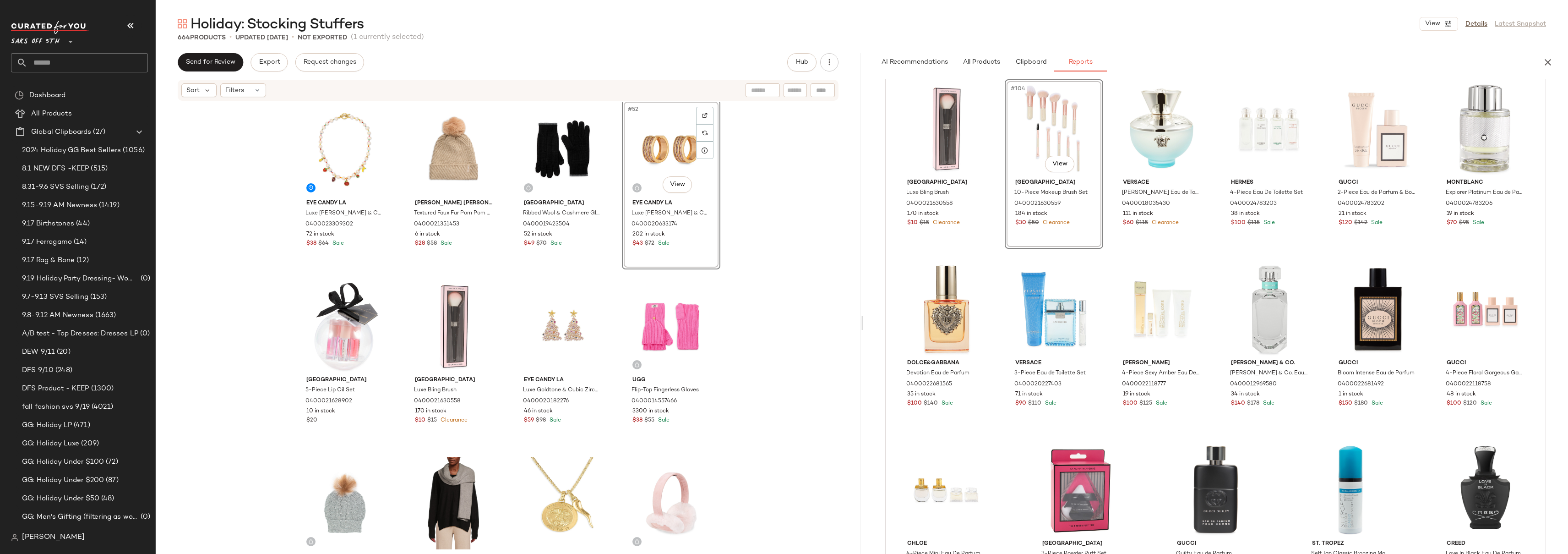
scroll to position [2139, 0]
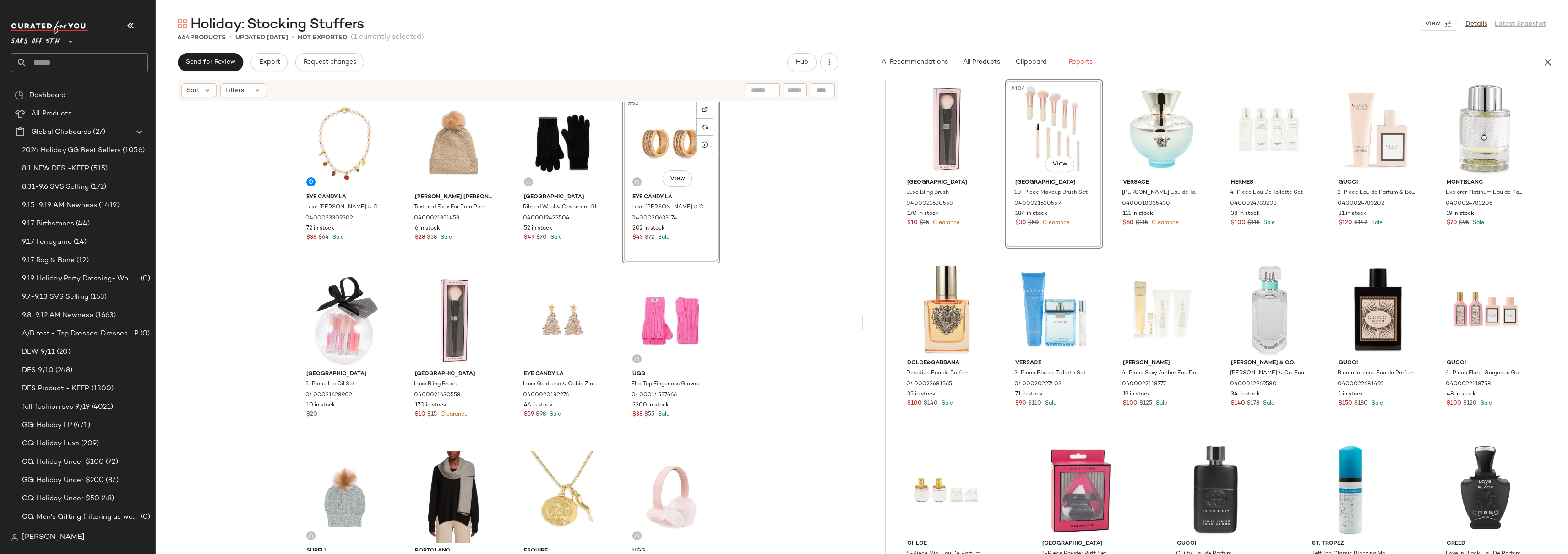
click at [798, 213] on div "Eye Candy LA Luxe Sophie Goldtone & Cubic Zirconia Fruit Charm Necklace 0400023…" at bounding box center [508, 326] width 705 height 449
click at [807, 232] on div "Eye Candy LA Luxe Sophie Goldtone & Cubic Zirconia Fruit Charm Necklace 0400023…" at bounding box center [508, 326] width 705 height 449
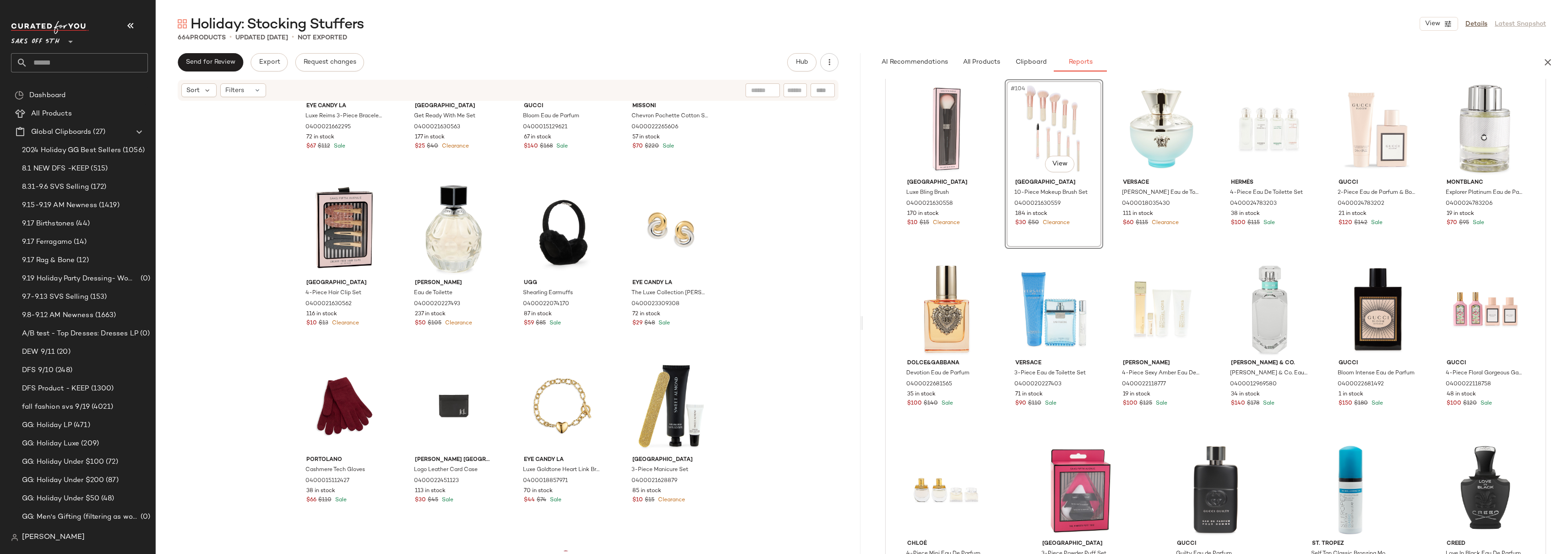
scroll to position [0, 0]
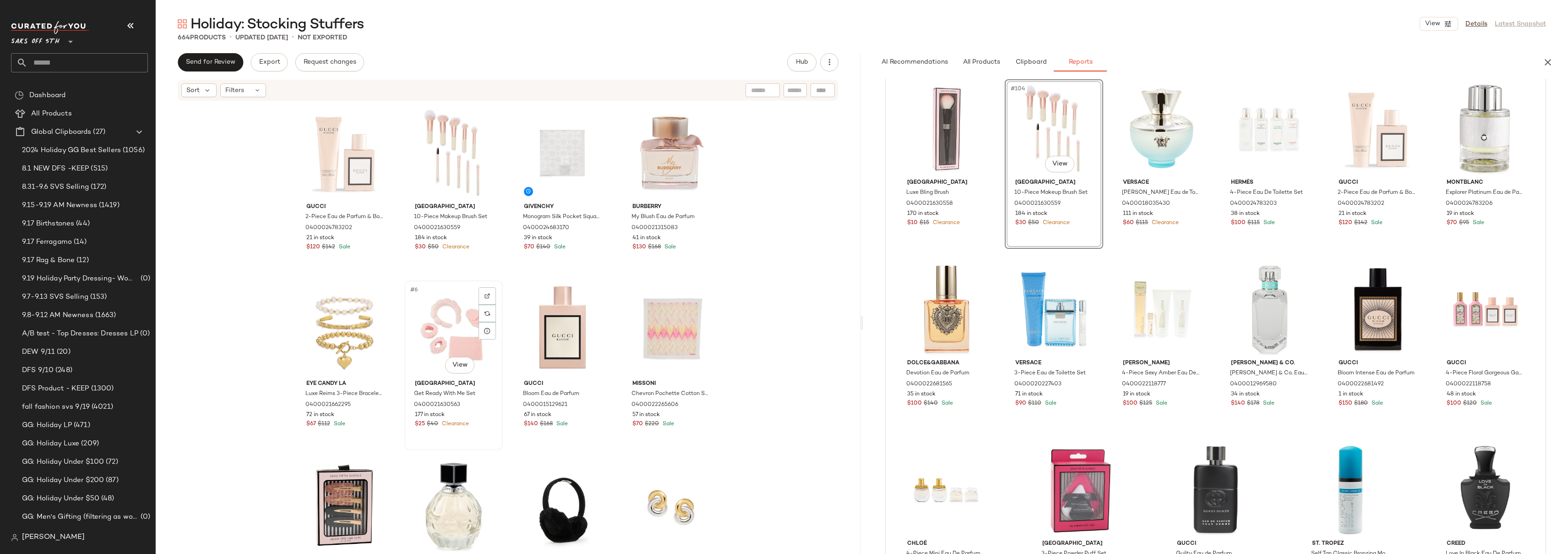
click at [416, 304] on div "#6 View" at bounding box center [453, 330] width 92 height 93
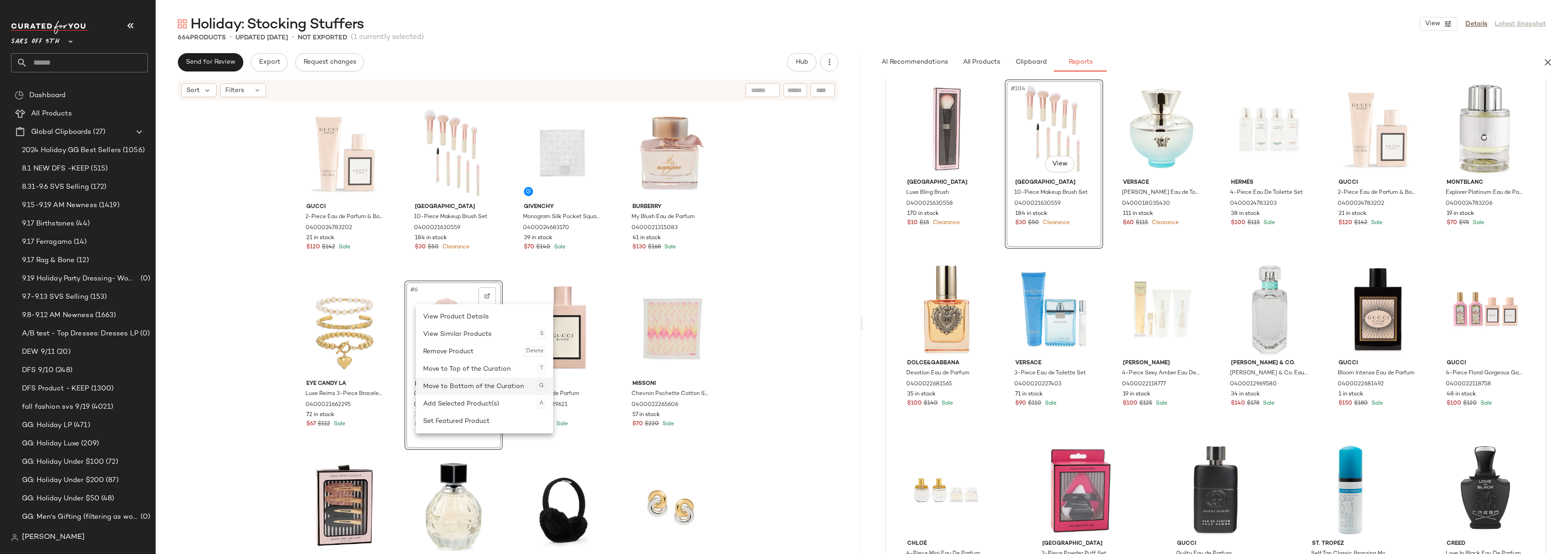
click at [504, 384] on div "Move to Bottom of the Curation G" at bounding box center [485, 386] width 123 height 18
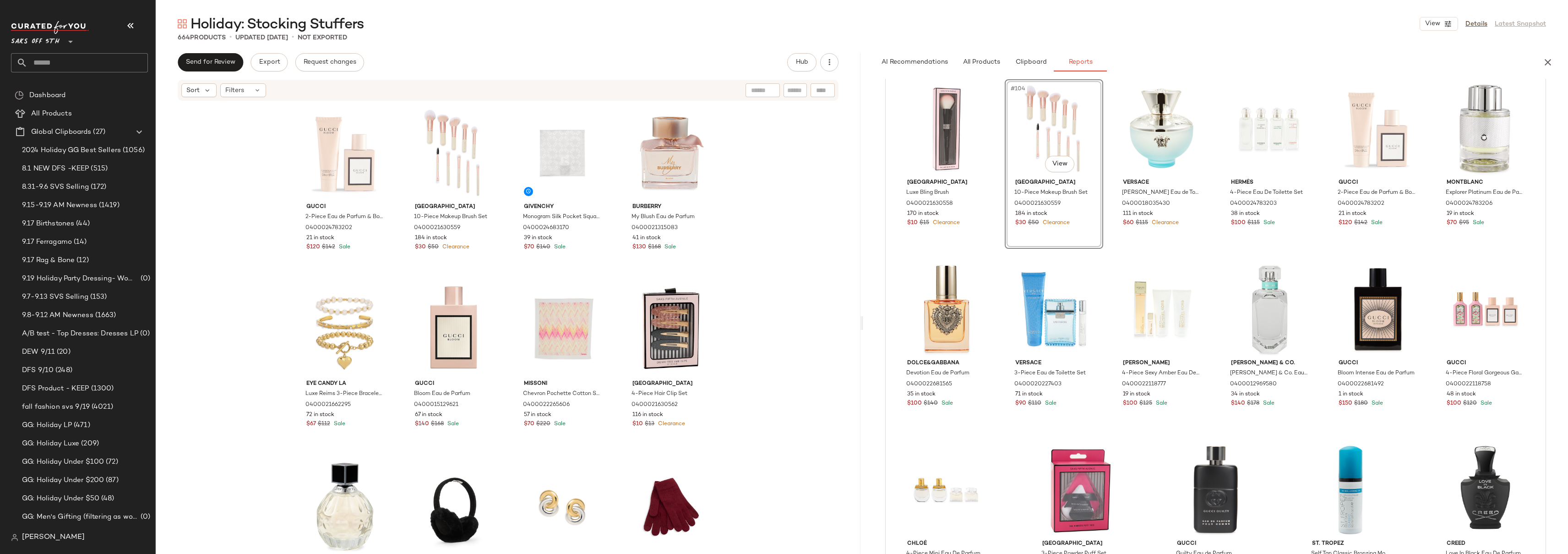
click at [802, 194] on div "Gucci 2-Piece Eau de Parfum & Body Lotion Set 0400024783202 21 in stock $120 $1…" at bounding box center [508, 326] width 705 height 449
click at [816, 225] on div "Gucci 2-Piece Eau de Parfum & Body Lotion Set 0400024783202 21 in stock $120 $1…" at bounding box center [508, 326] width 705 height 449
click at [786, 251] on div "Gucci 2-Piece Eau de Parfum & Body Lotion Set 0400024783202 21 in stock $120 $1…" at bounding box center [508, 326] width 705 height 449
click at [799, 233] on div "Gucci 2-Piece Eau de Parfum & Body Lotion Set 0400024783202 21 in stock $120 $1…" at bounding box center [508, 326] width 705 height 449
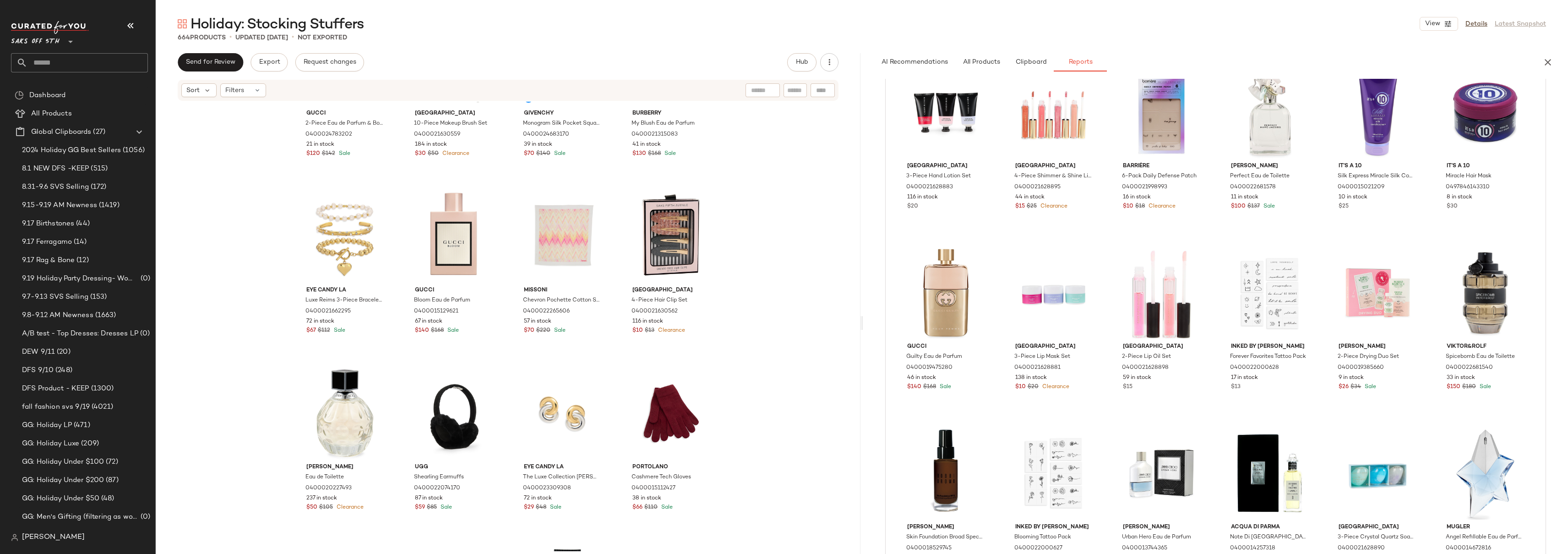
scroll to position [1216, 0]
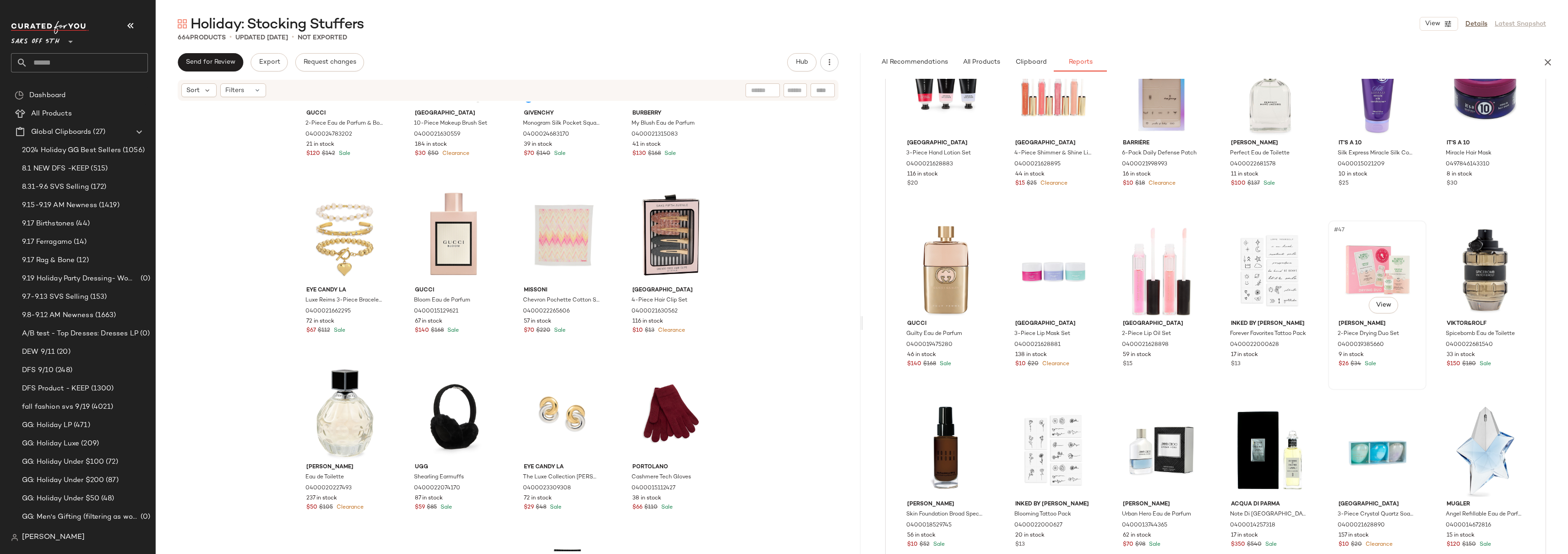
click at [1394, 241] on div "#47 View" at bounding box center [1377, 270] width 92 height 93
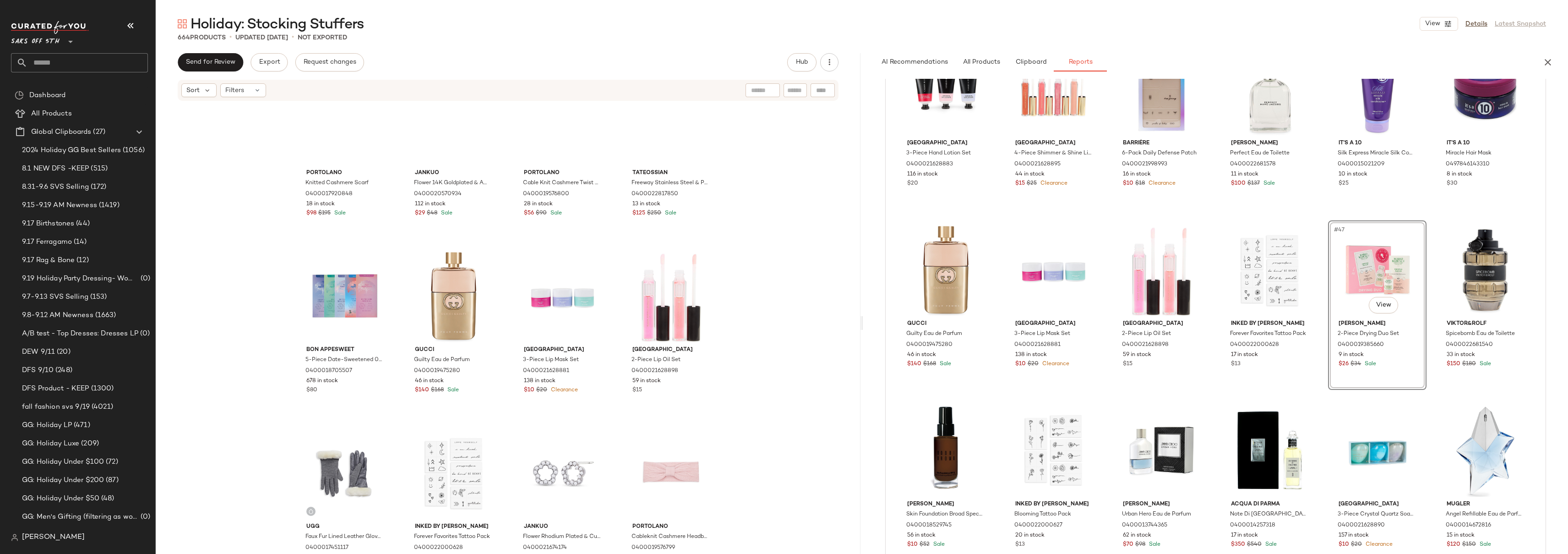
scroll to position [8525, 0]
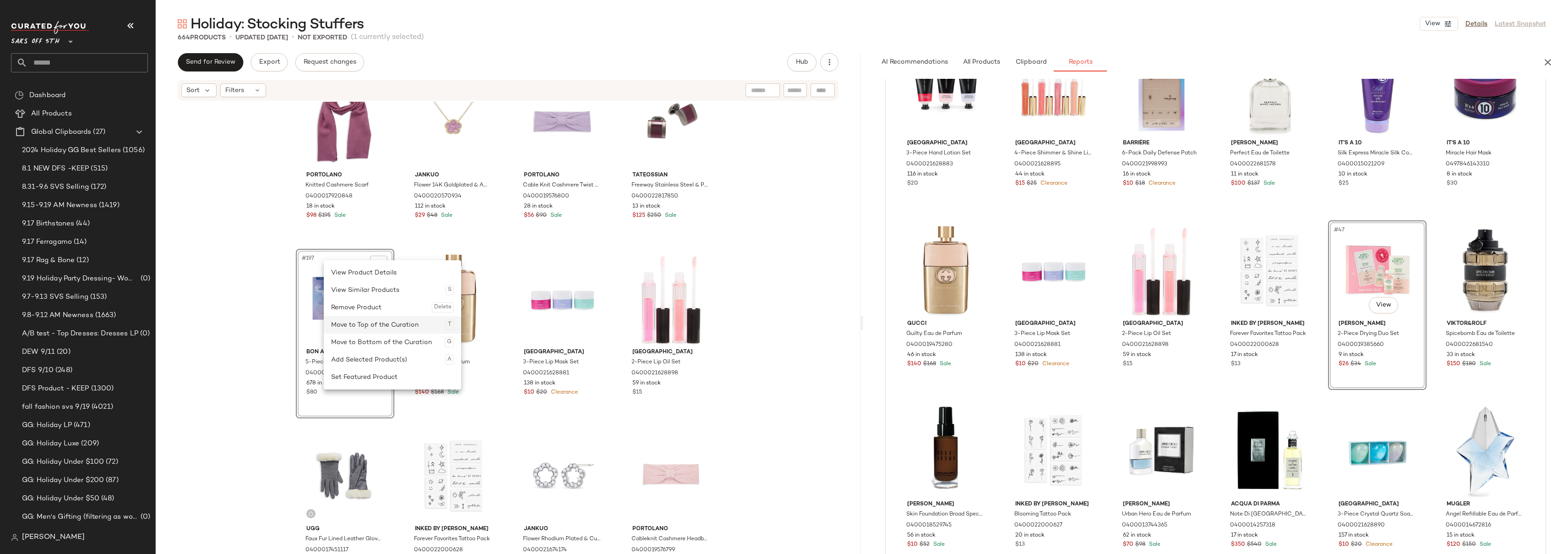
click at [401, 324] on div "Move to Top of the Curation T" at bounding box center [393, 324] width 123 height 18
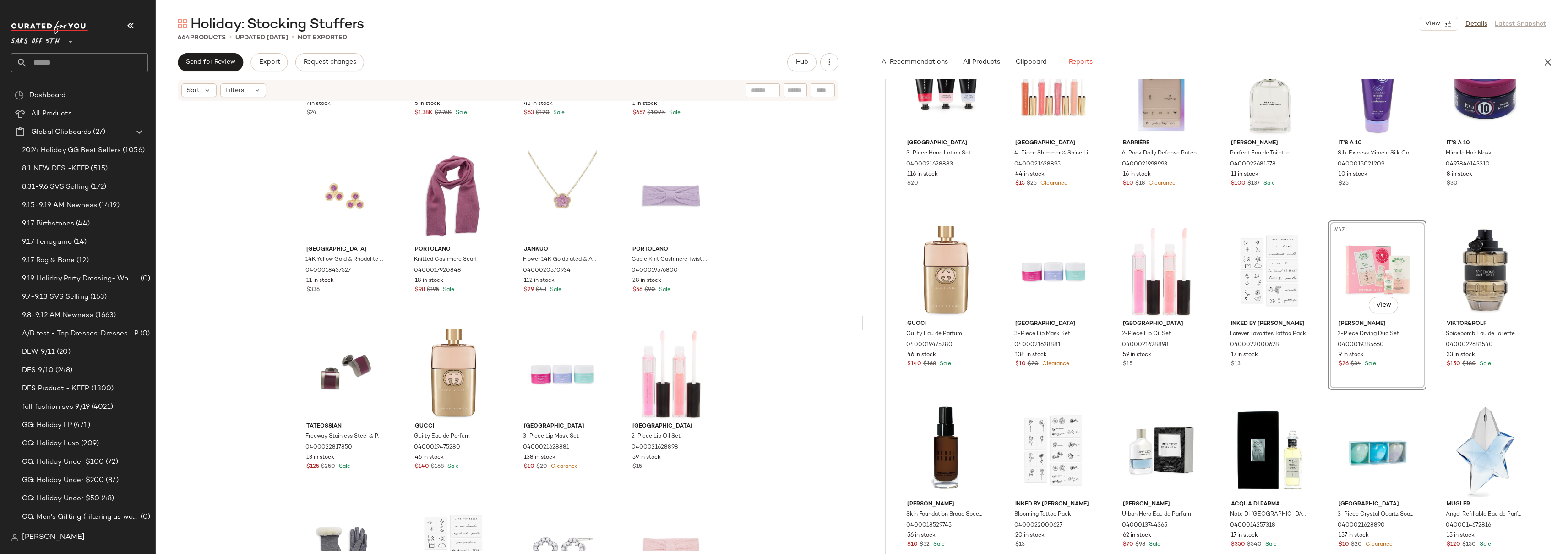
scroll to position [8445, 0]
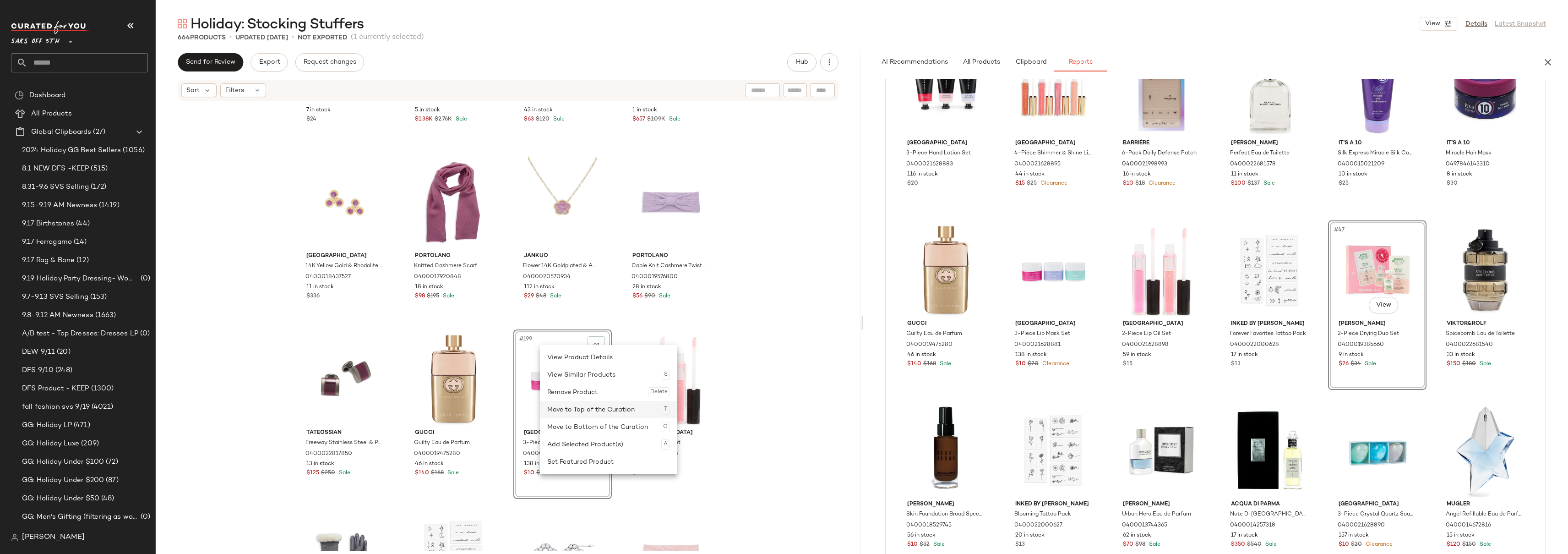
click at [607, 412] on div "Move to Top of the Curation T" at bounding box center [609, 409] width 123 height 18
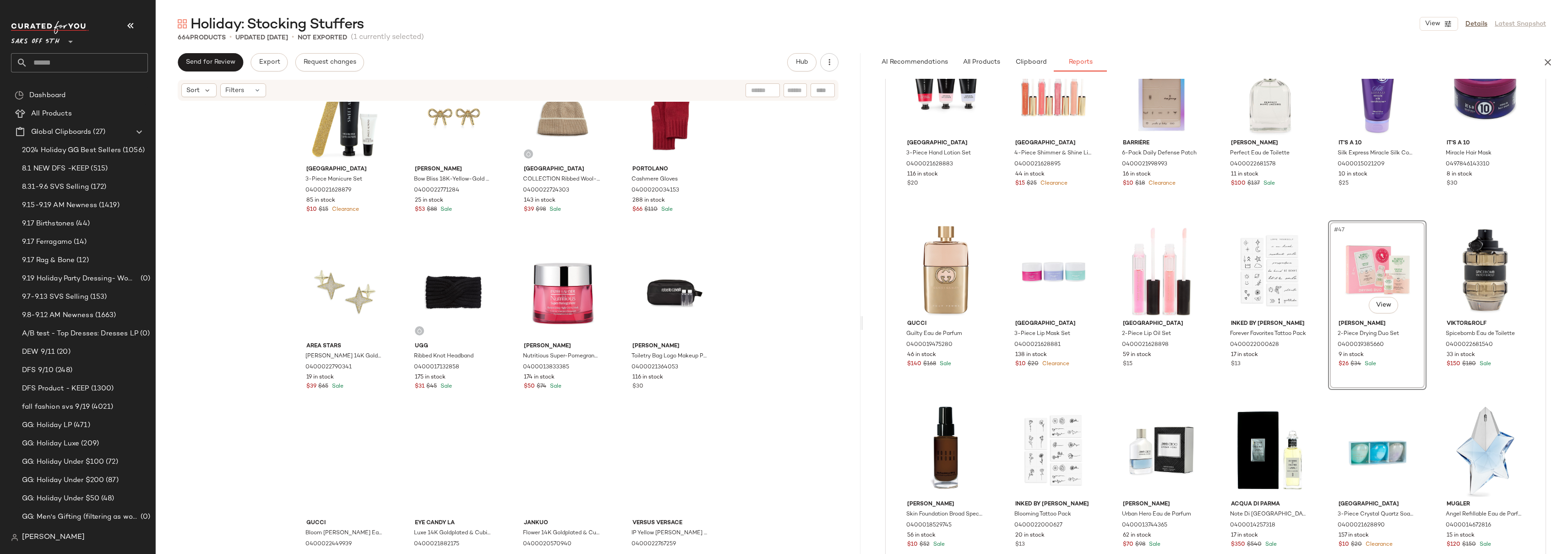
scroll to position [759, 0]
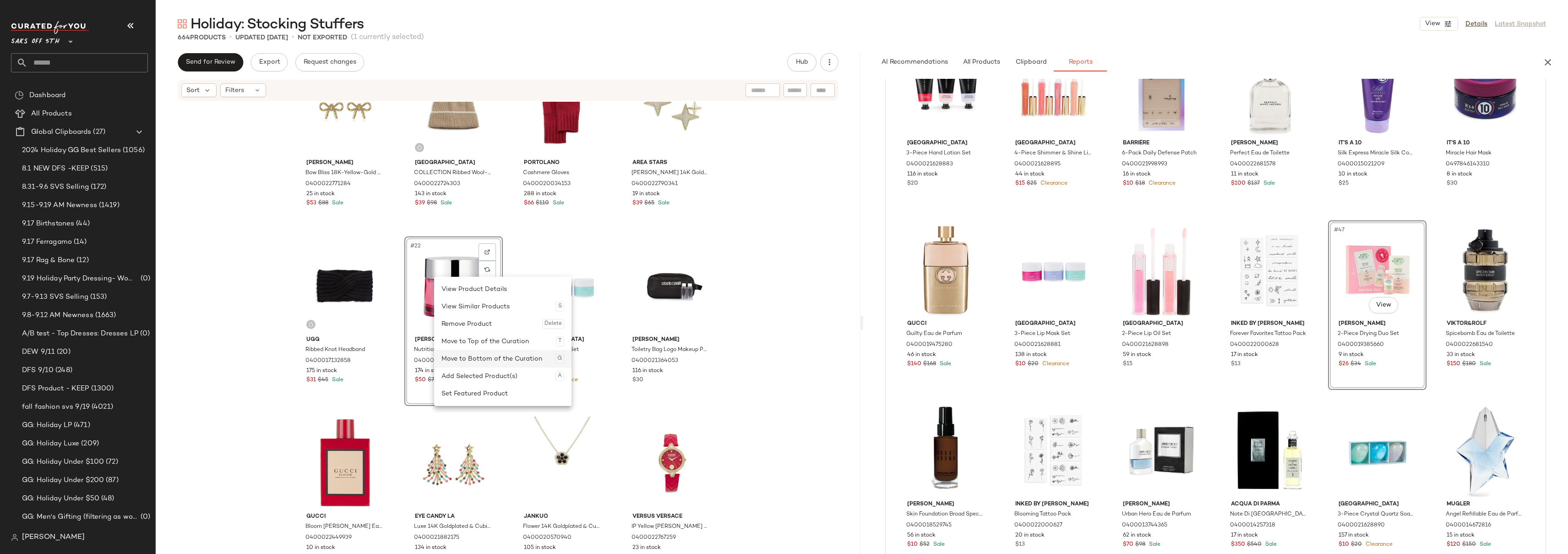
click at [502, 362] on div "Move to Bottom of the Curation G" at bounding box center [503, 359] width 123 height 18
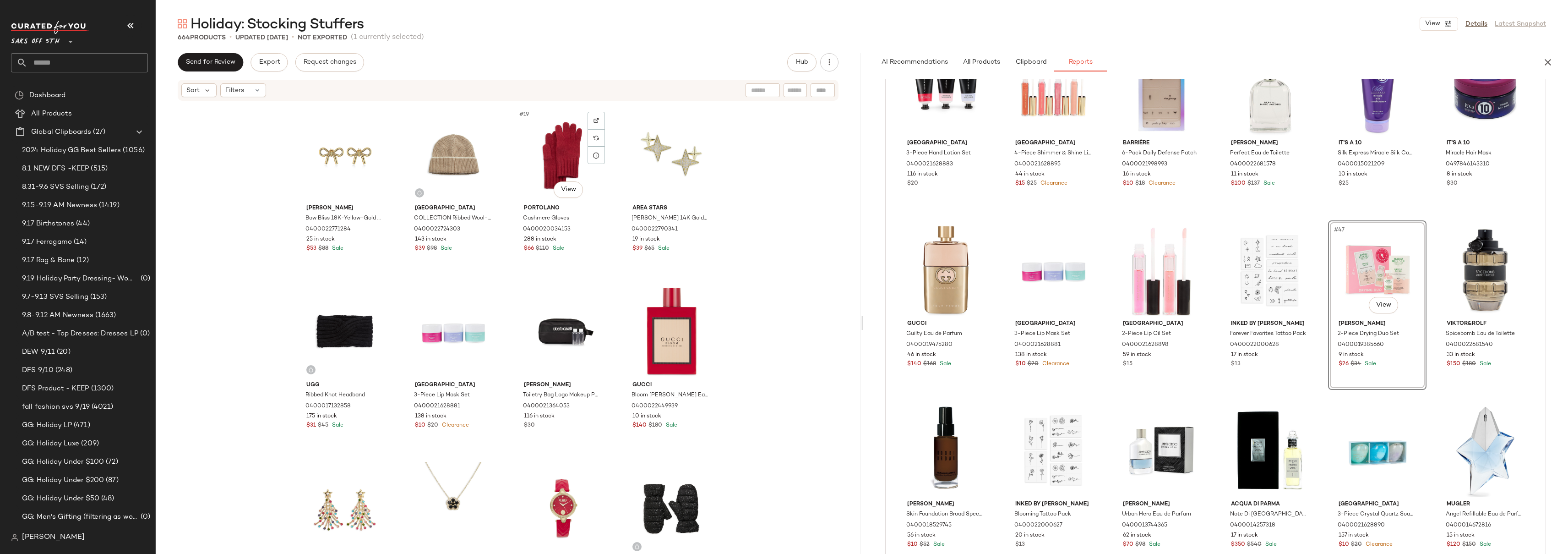
scroll to position [724, 0]
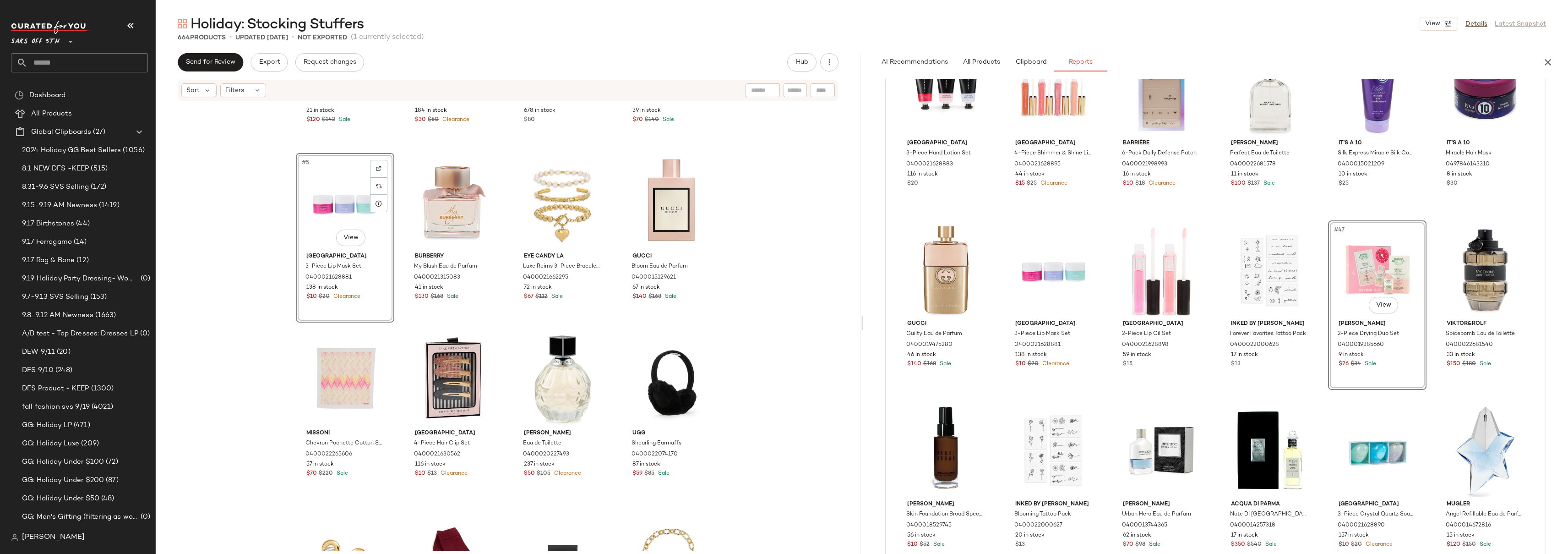
scroll to position [164, 0]
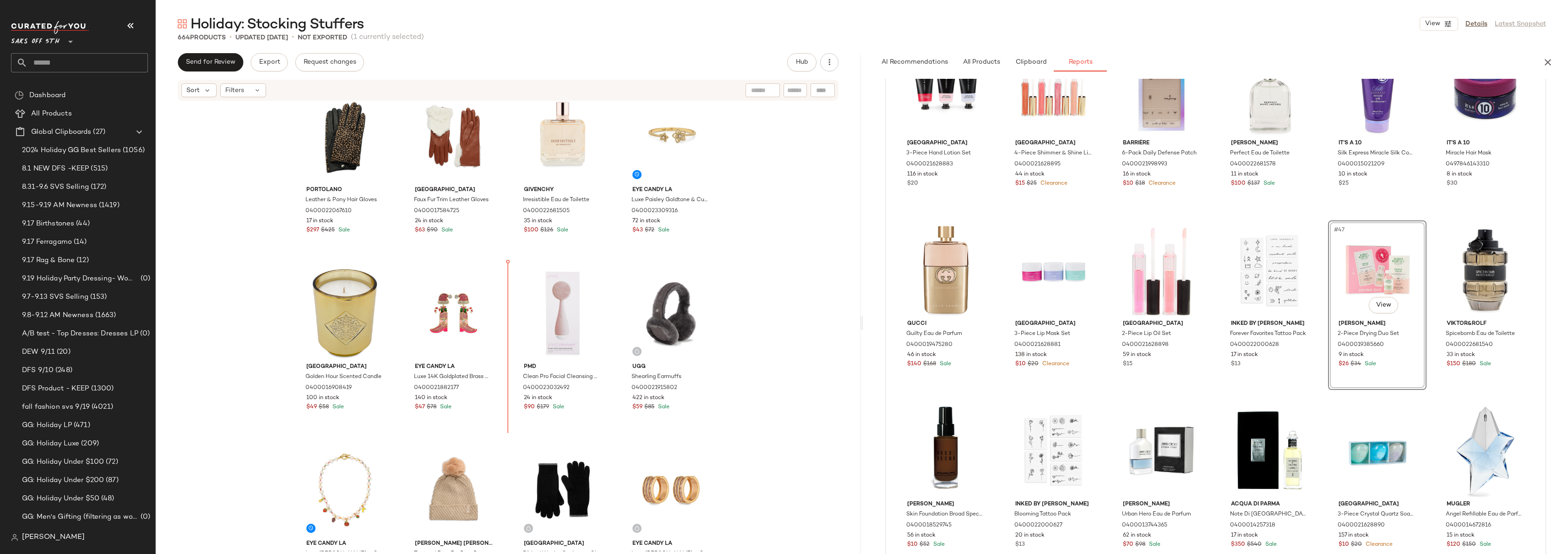
scroll to position [1806, 0]
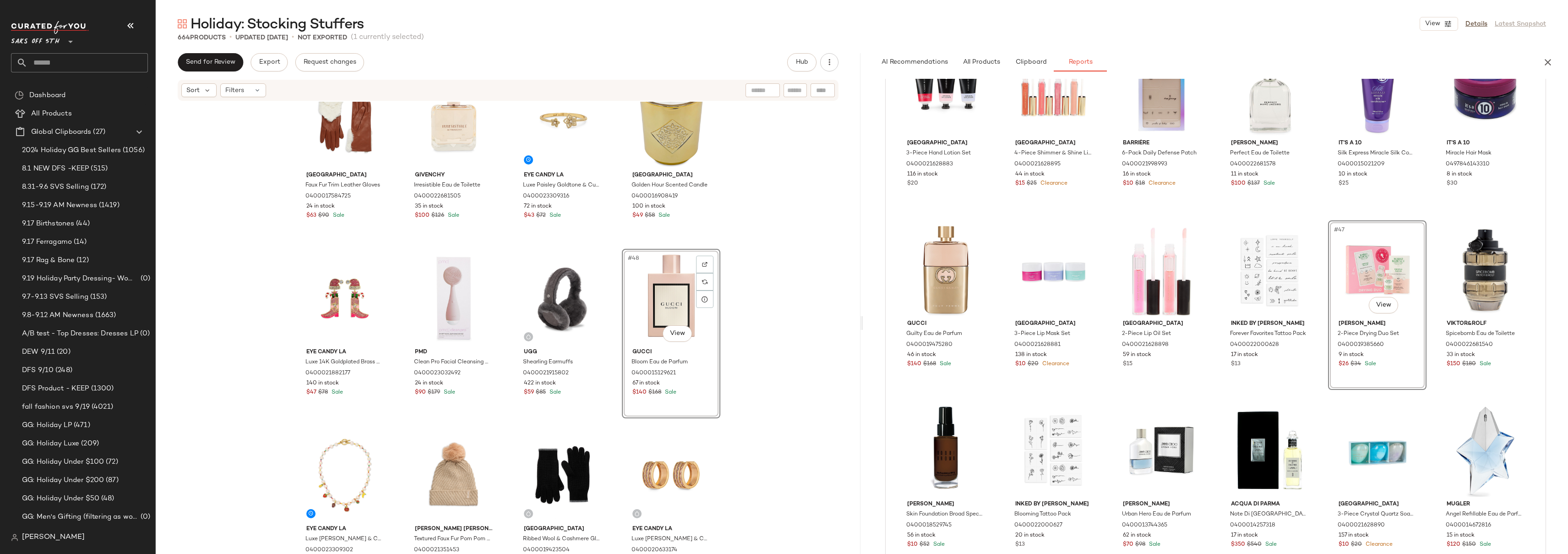
scroll to position [1808, 0]
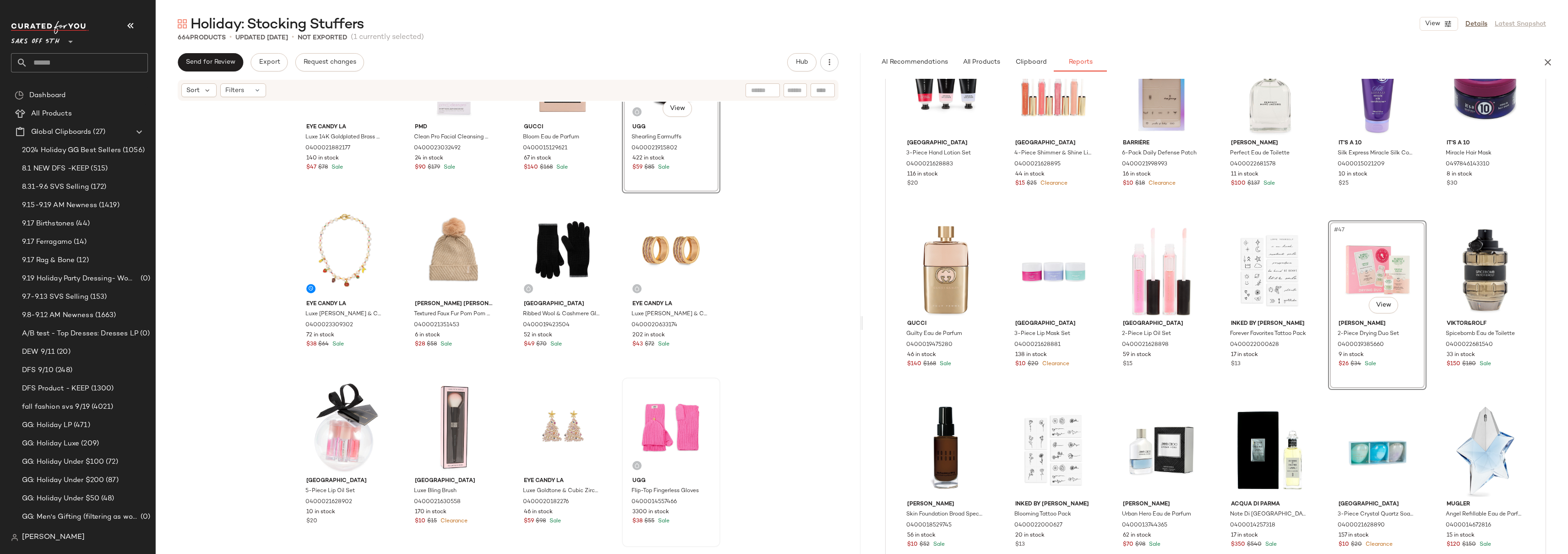
scroll to position [2050, 0]
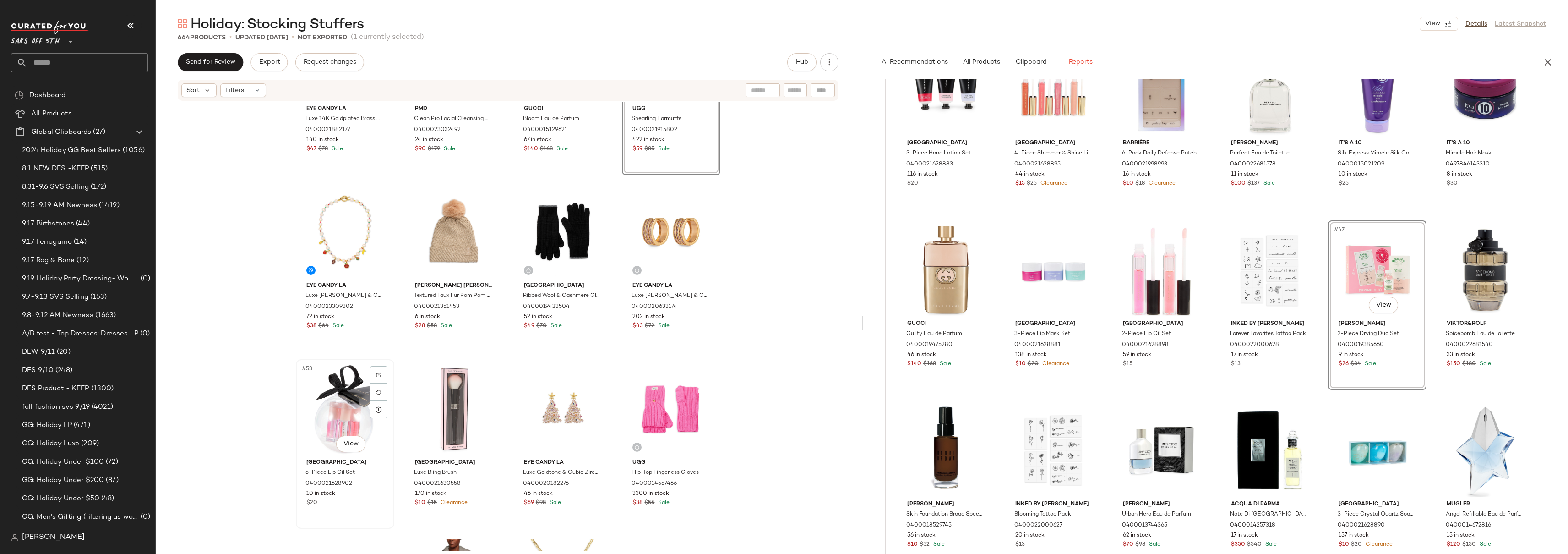
click at [307, 396] on div "#53 View" at bounding box center [345, 408] width 92 height 93
click at [657, 373] on div "#56 View" at bounding box center [671, 408] width 92 height 93
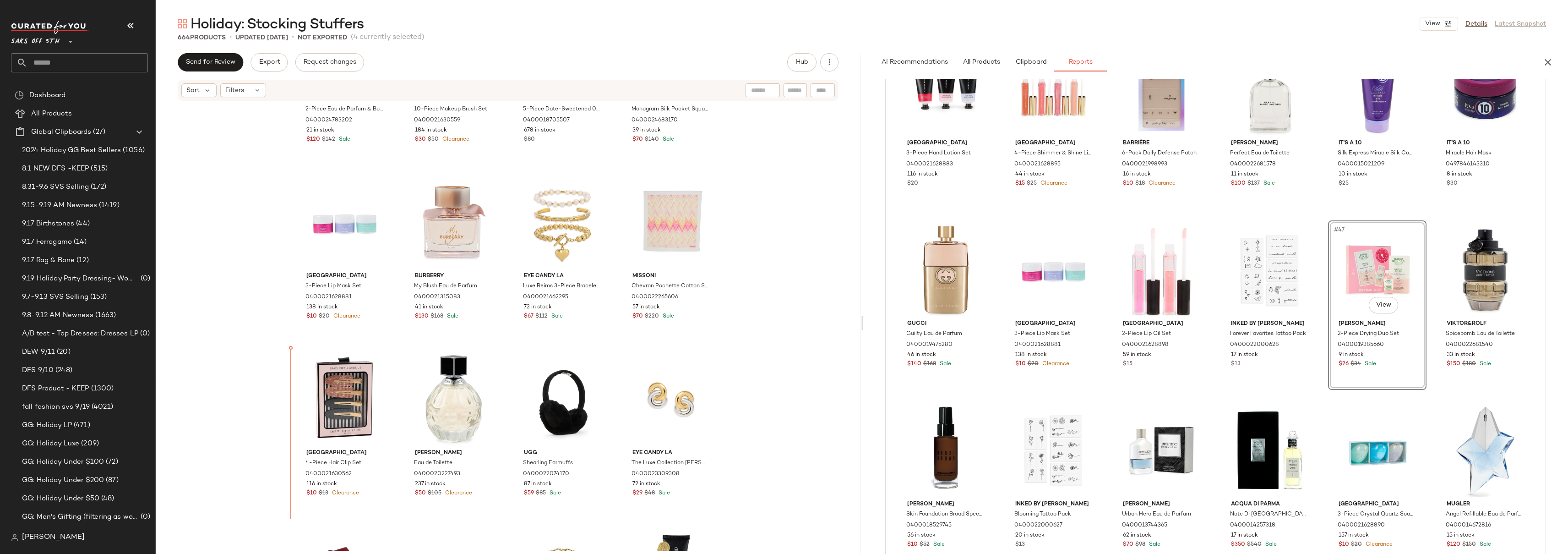
scroll to position [109, 0]
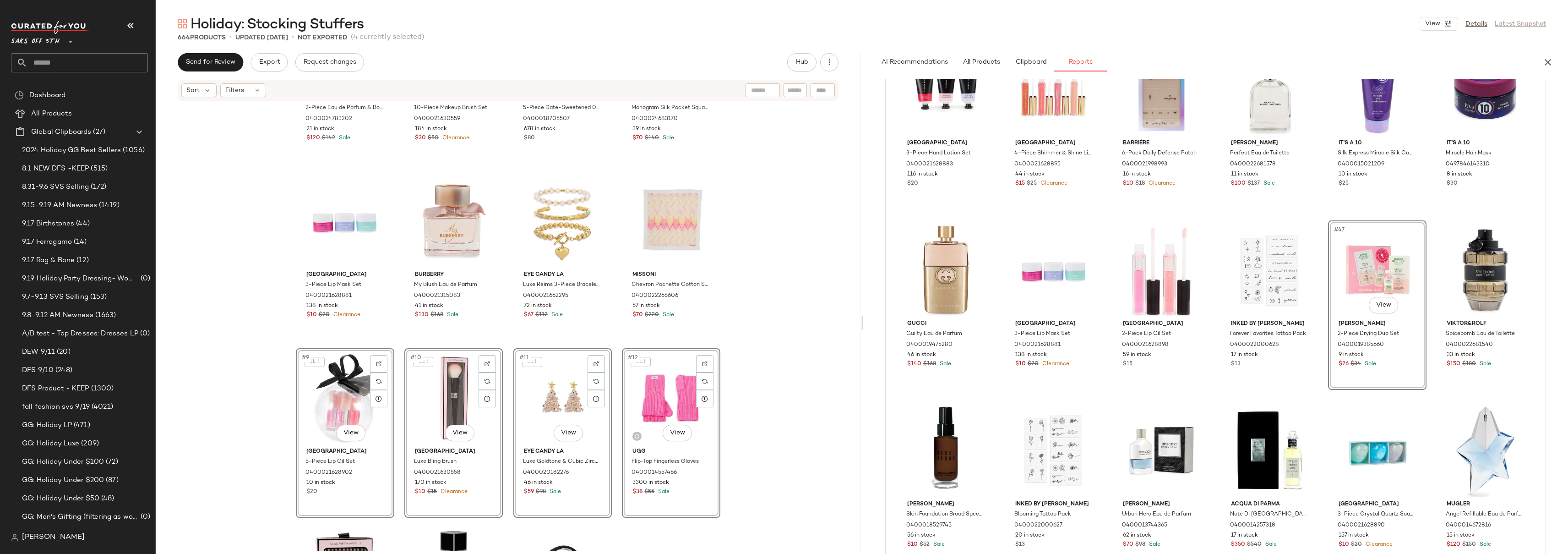
click at [836, 198] on div "Gucci 2-Piece Eau de Parfum & Body Lotion Set 0400024783202 21 in stock $120 $1…" at bounding box center [508, 326] width 705 height 449
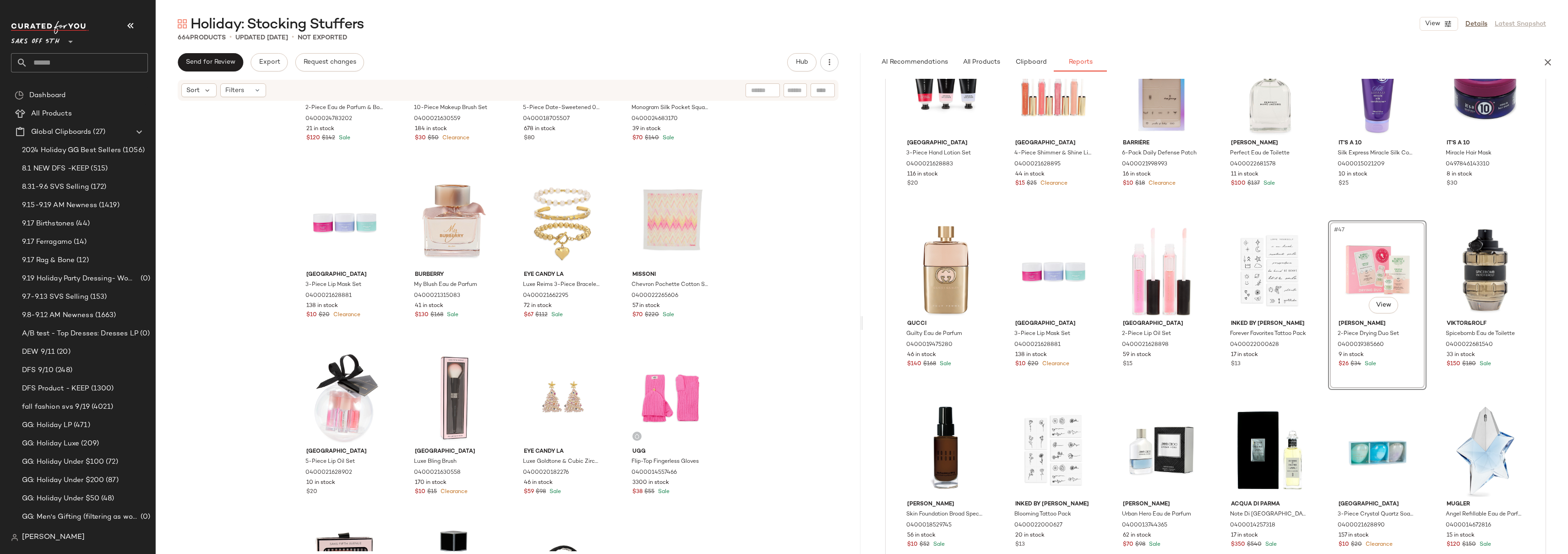
click at [794, 281] on div "Gucci 2-Piece Eau de Parfum & Body Lotion Set 0400024783202 21 in stock $120 $1…" at bounding box center [508, 326] width 705 height 449
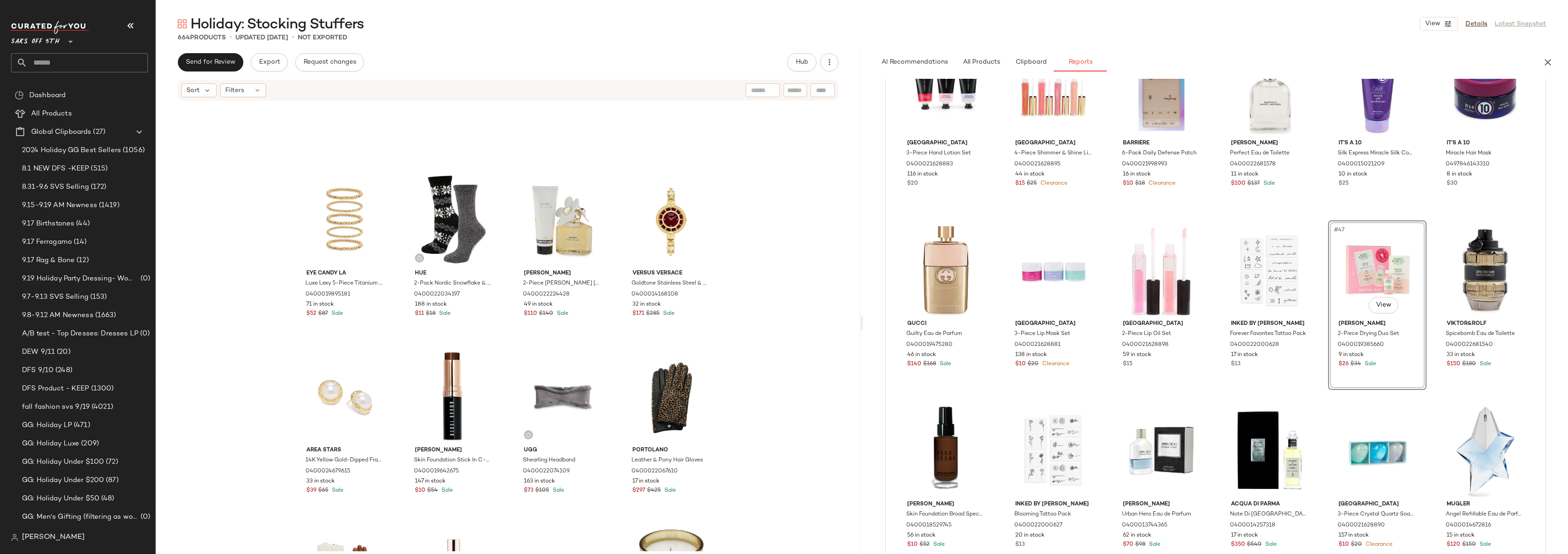
scroll to position [1297, 0]
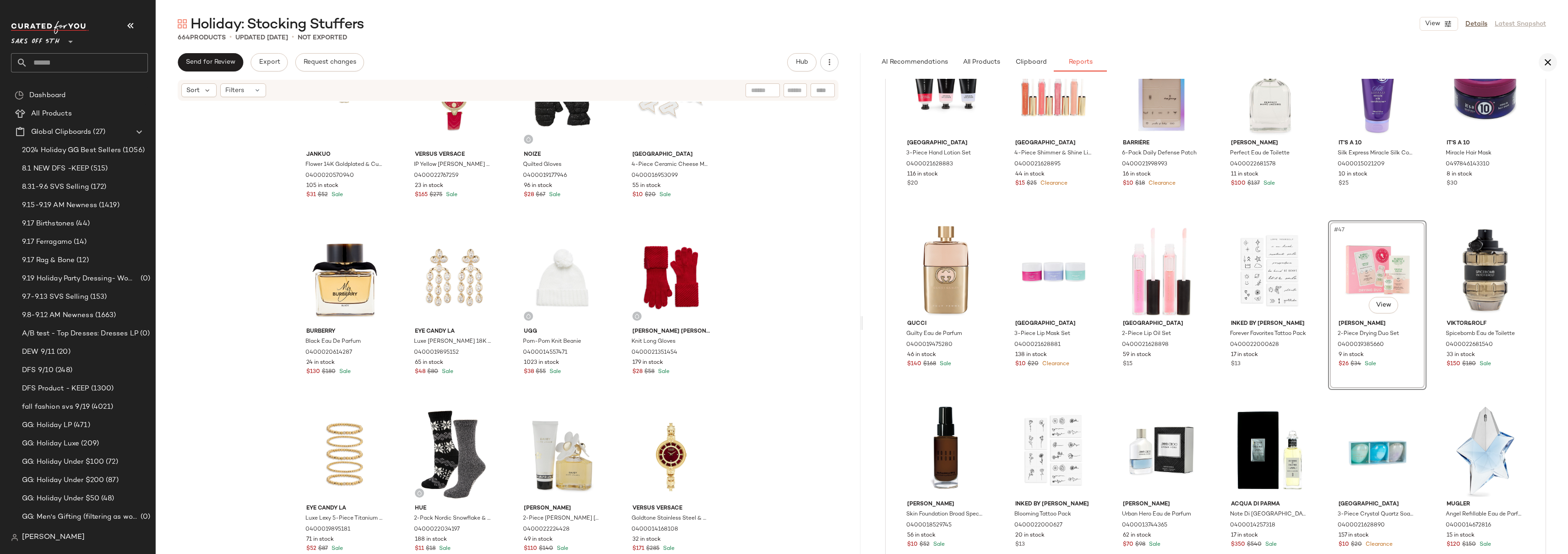
click at [1548, 60] on icon "button" at bounding box center [1548, 62] width 11 height 11
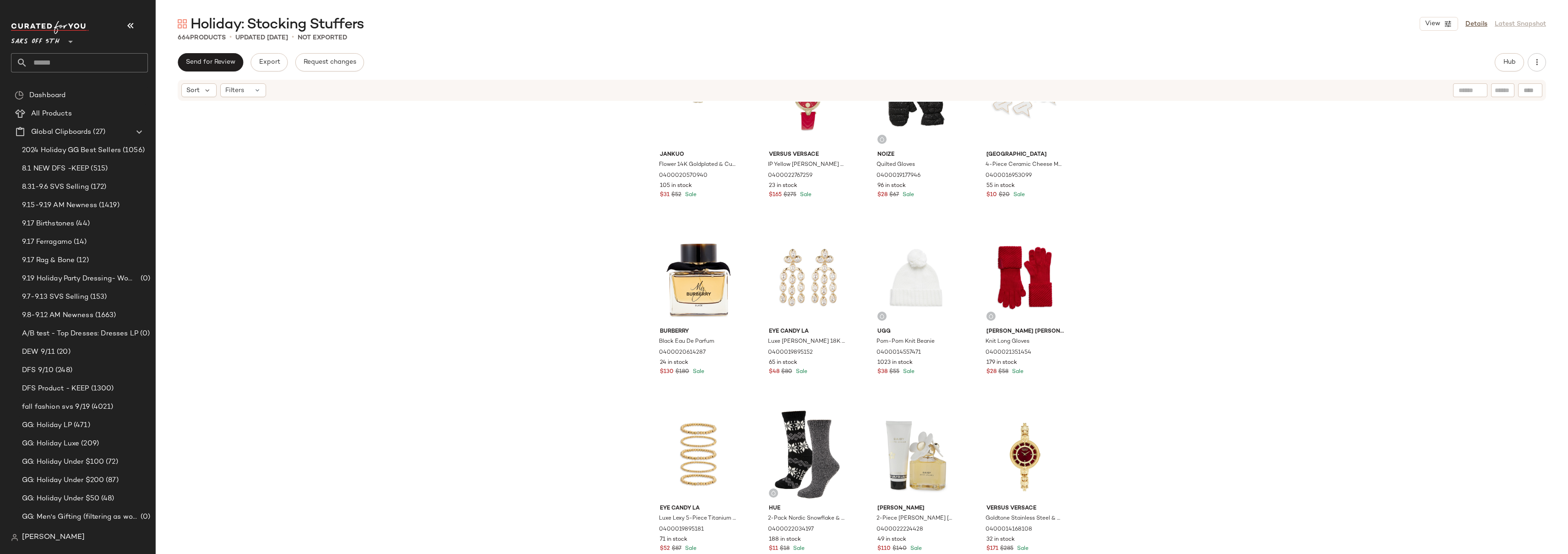
click at [1209, 213] on div "JanKuo Flower 14K Goldplated & Cubic Zirconia Pendant Necklace 0400020570940 10…" at bounding box center [862, 326] width 1412 height 449
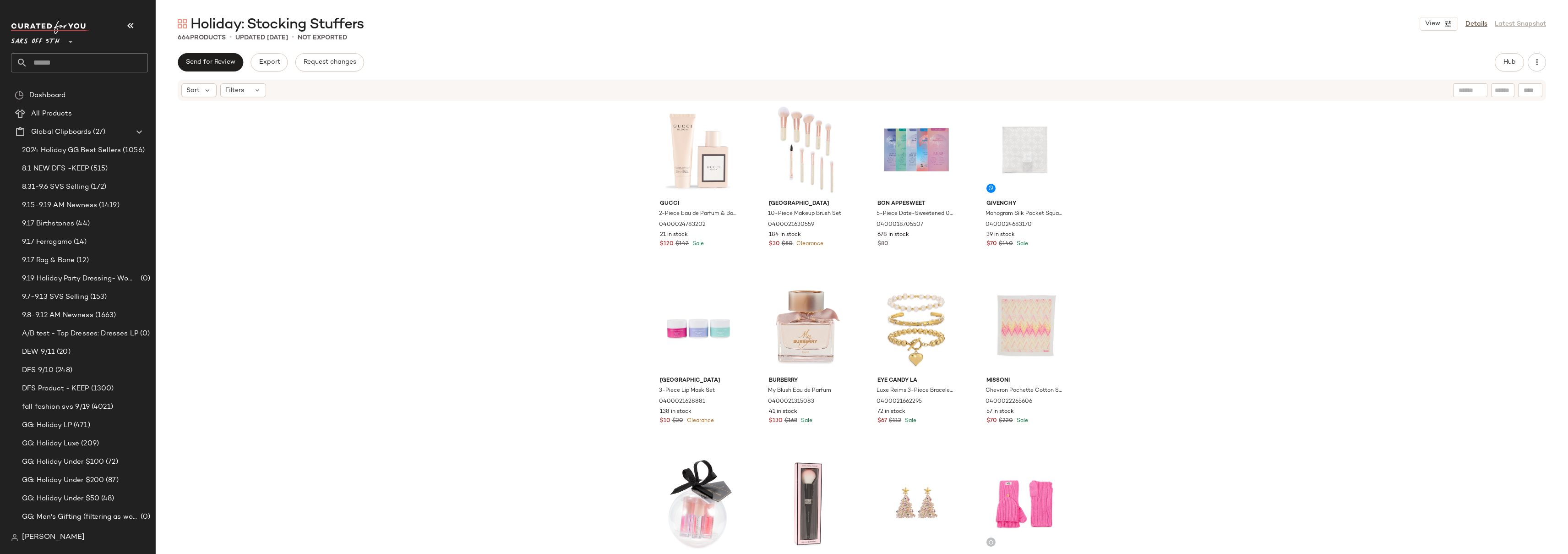
scroll to position [0, 0]
click at [1261, 195] on div "Gucci 2-Piece Eau de Parfum & Body Lotion Set 0400024783202 21 in stock $120 $1…" at bounding box center [862, 326] width 1412 height 449
click at [1511, 67] on button "Hub" at bounding box center [1510, 62] width 29 height 18
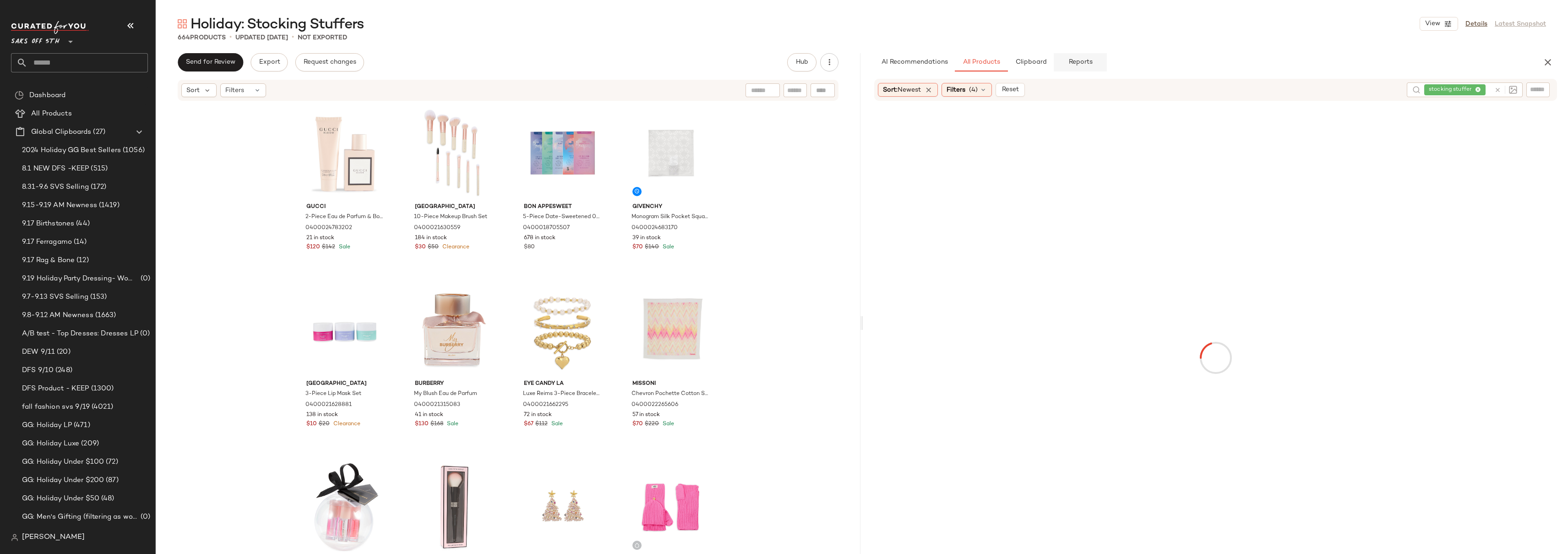
click at [1085, 63] on span "Reports" at bounding box center [1080, 62] width 24 height 7
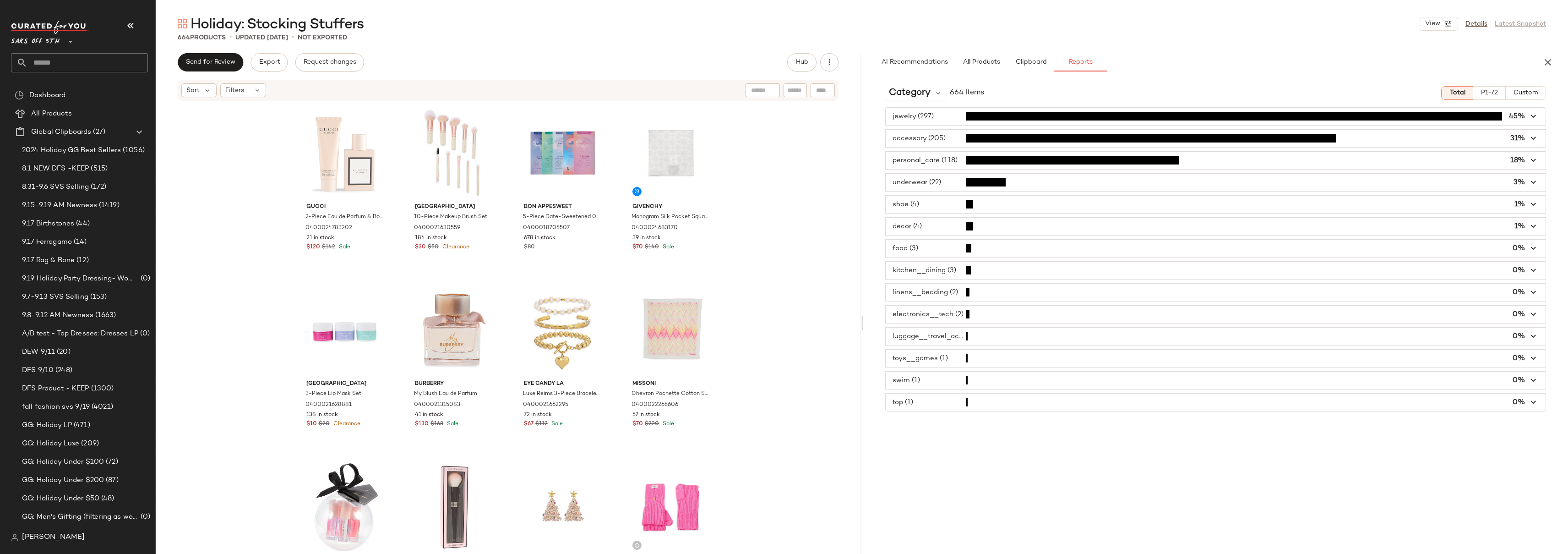
click at [938, 114] on span "button" at bounding box center [1216, 116] width 660 height 18
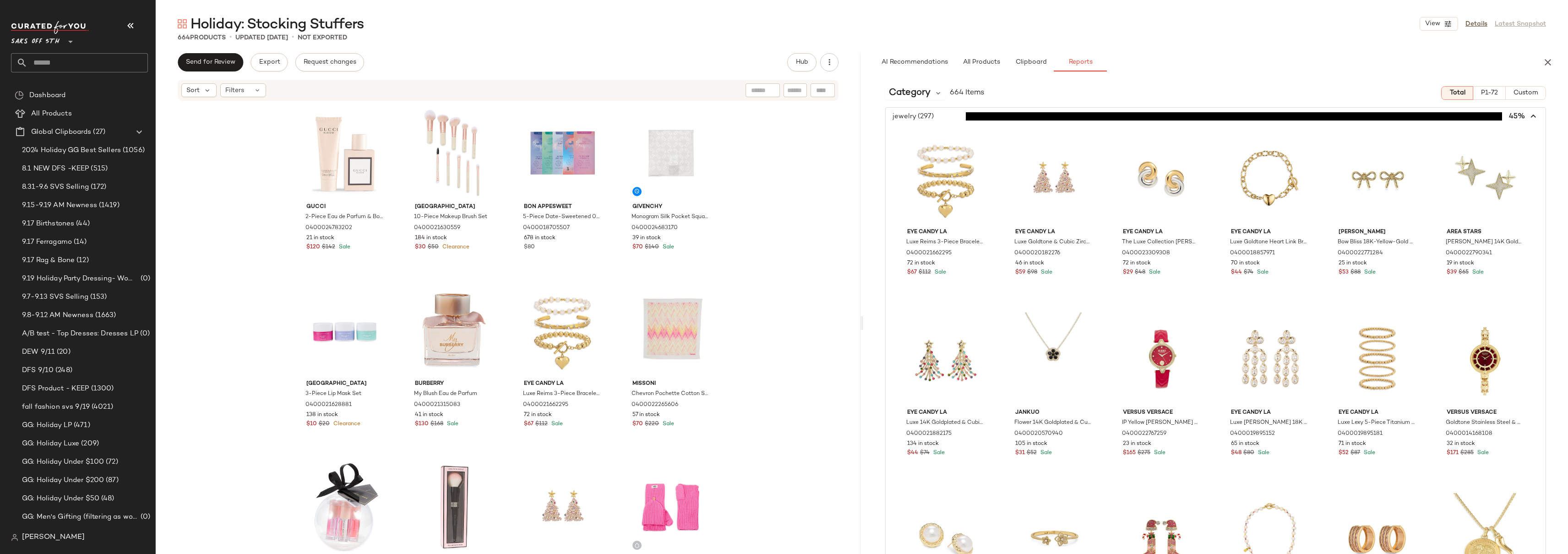
click at [938, 114] on span "button" at bounding box center [1216, 116] width 660 height 18
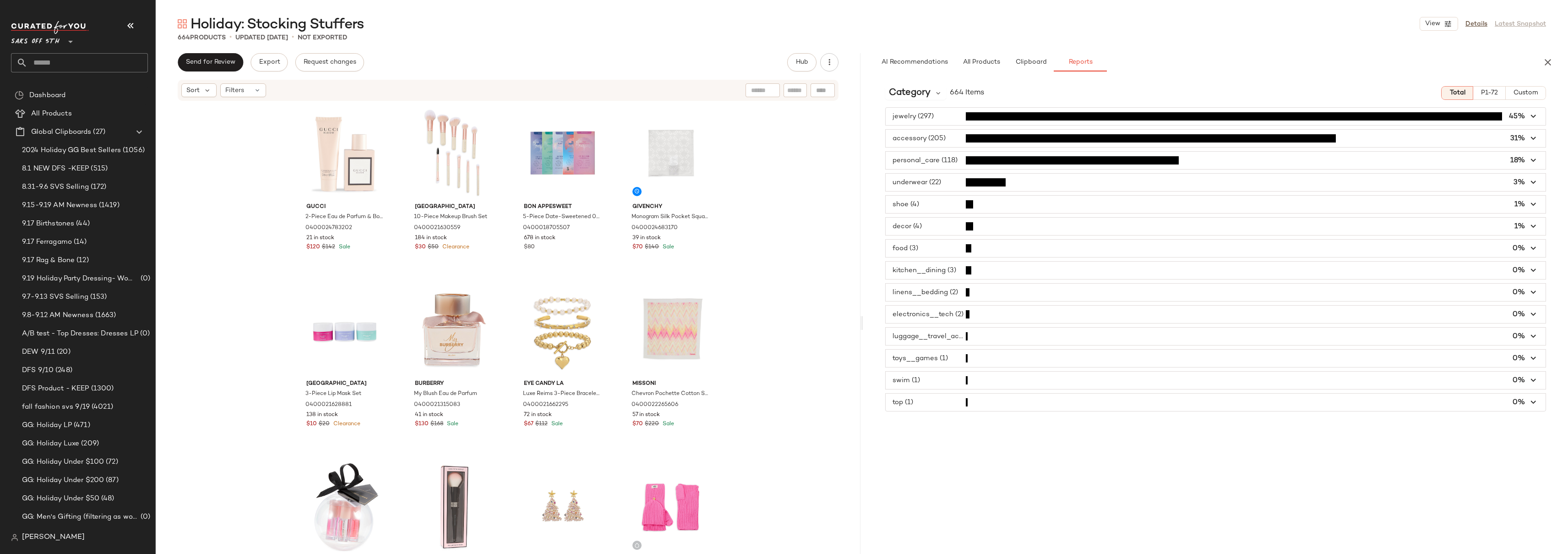
click at [951, 140] on span "button" at bounding box center [1216, 138] width 660 height 18
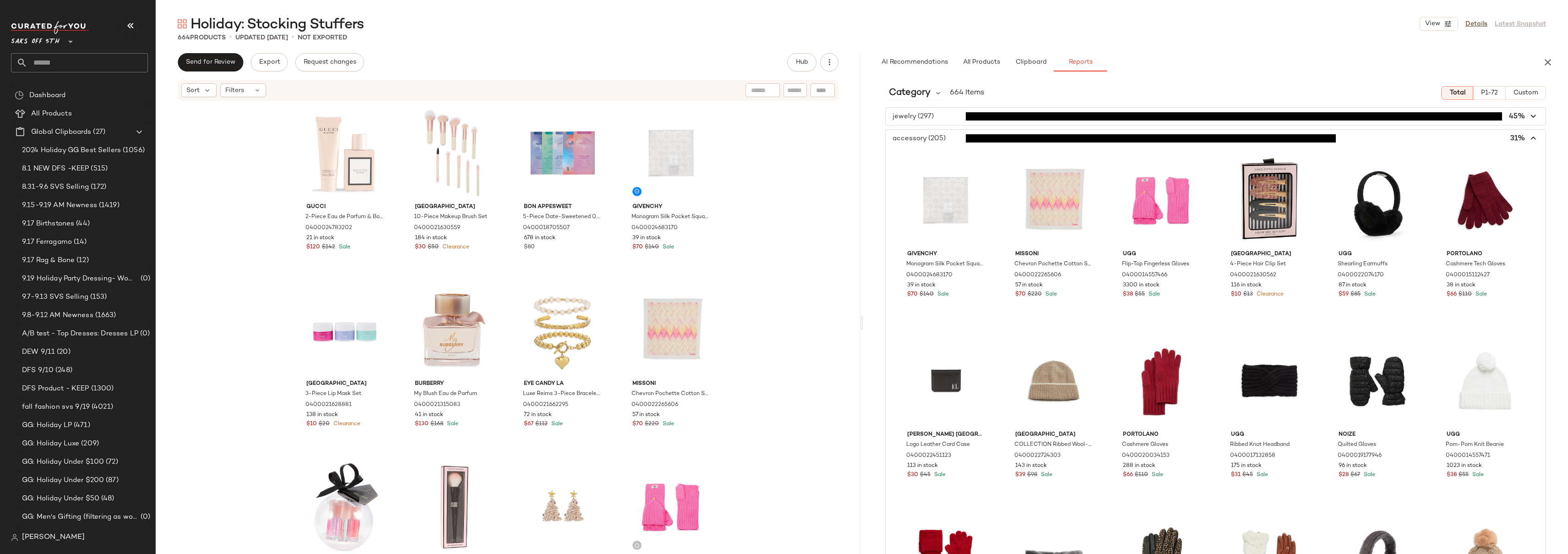
click at [951, 140] on span "button" at bounding box center [1216, 138] width 660 height 18
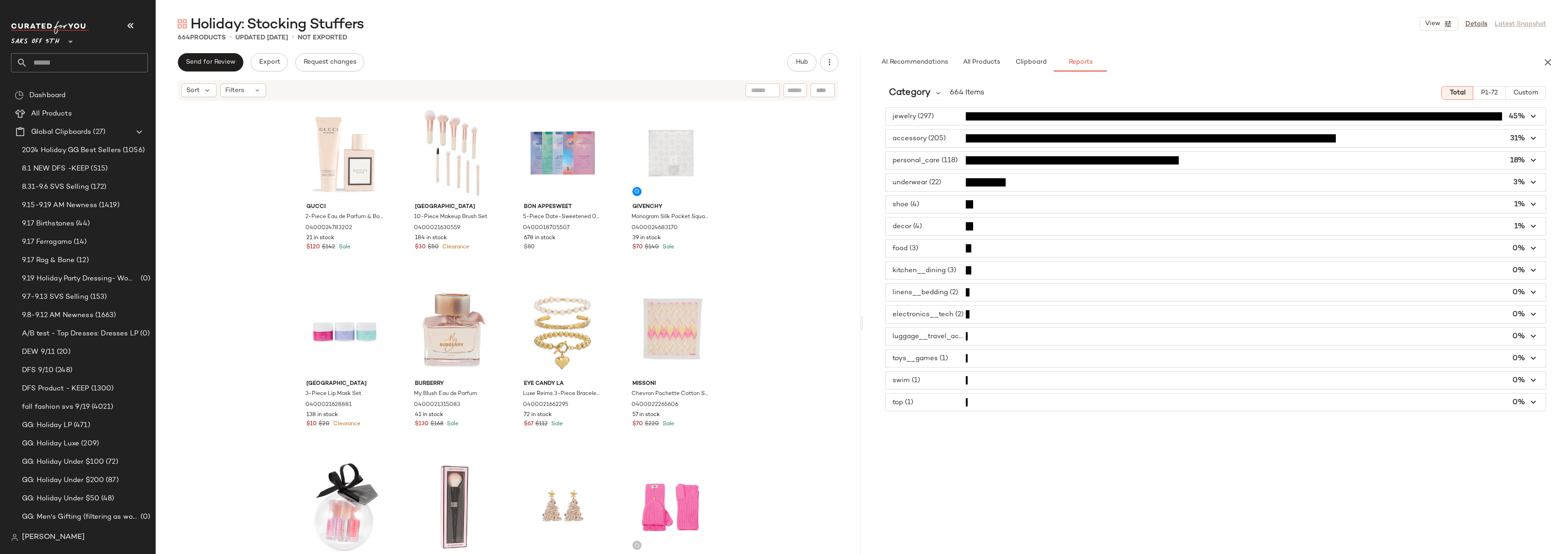
click at [951, 161] on span "button" at bounding box center [1216, 160] width 660 height 18
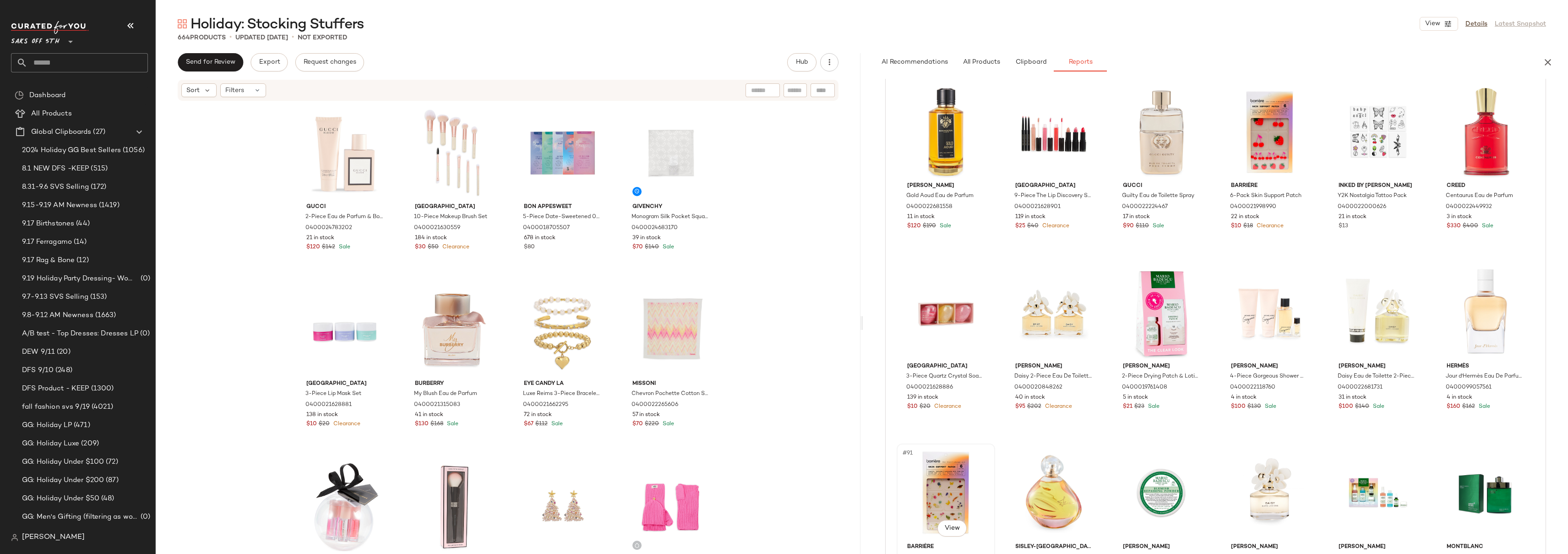
scroll to position [2421, 0]
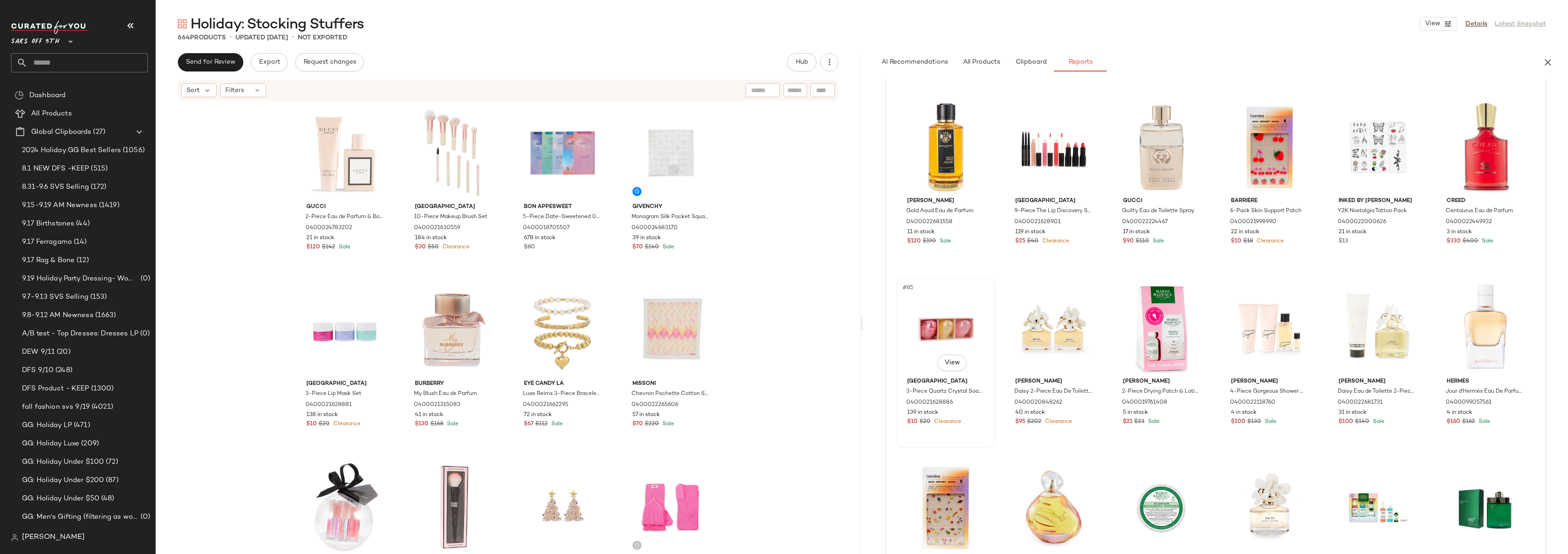
click at [920, 347] on div "#85 View" at bounding box center [945, 328] width 92 height 93
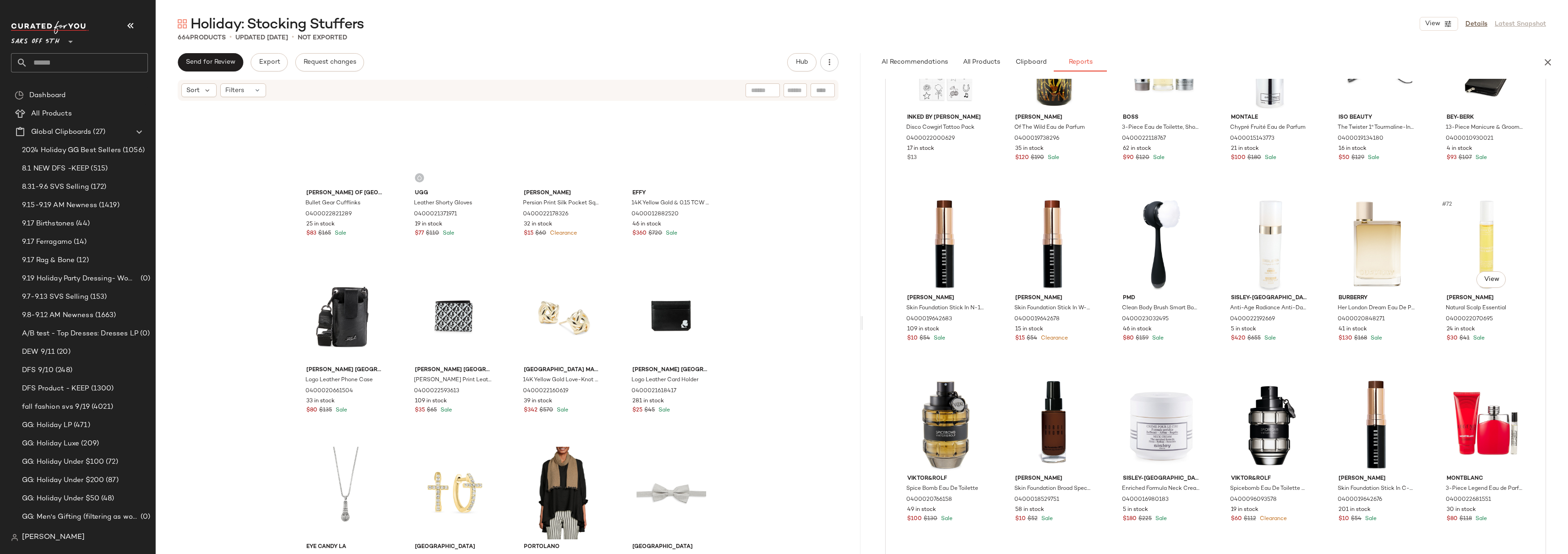
scroll to position [17446, 0]
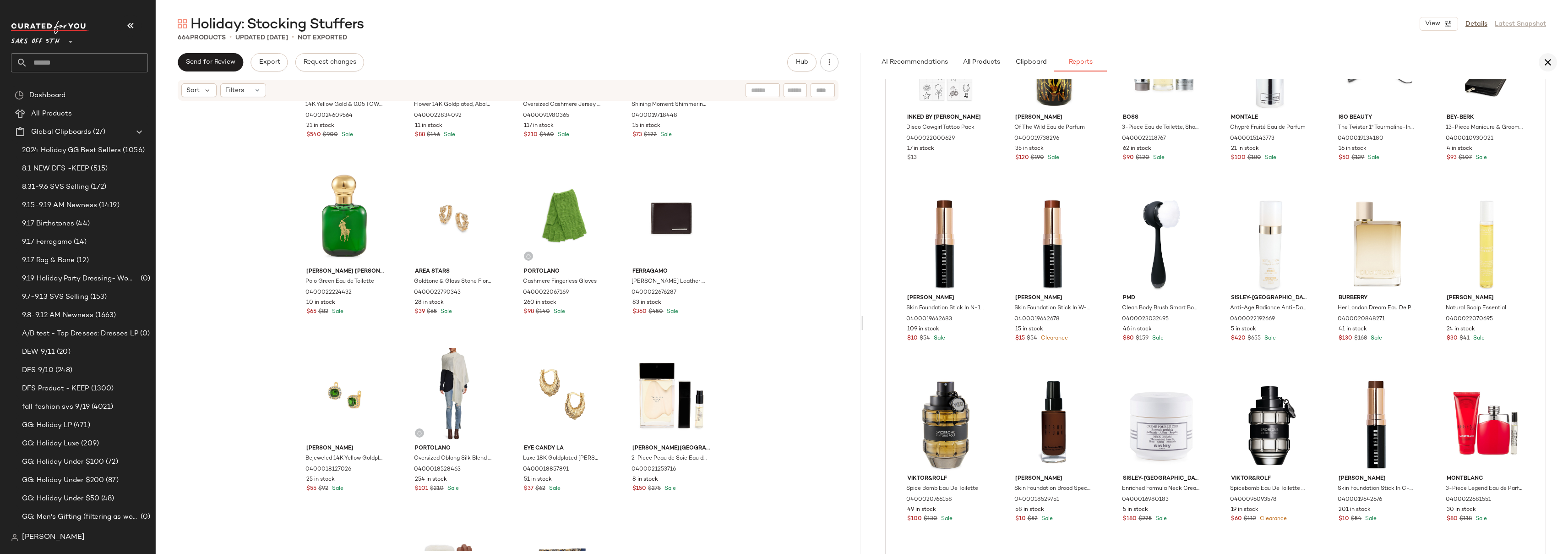
click at [1547, 58] on icon "button" at bounding box center [1548, 62] width 11 height 11
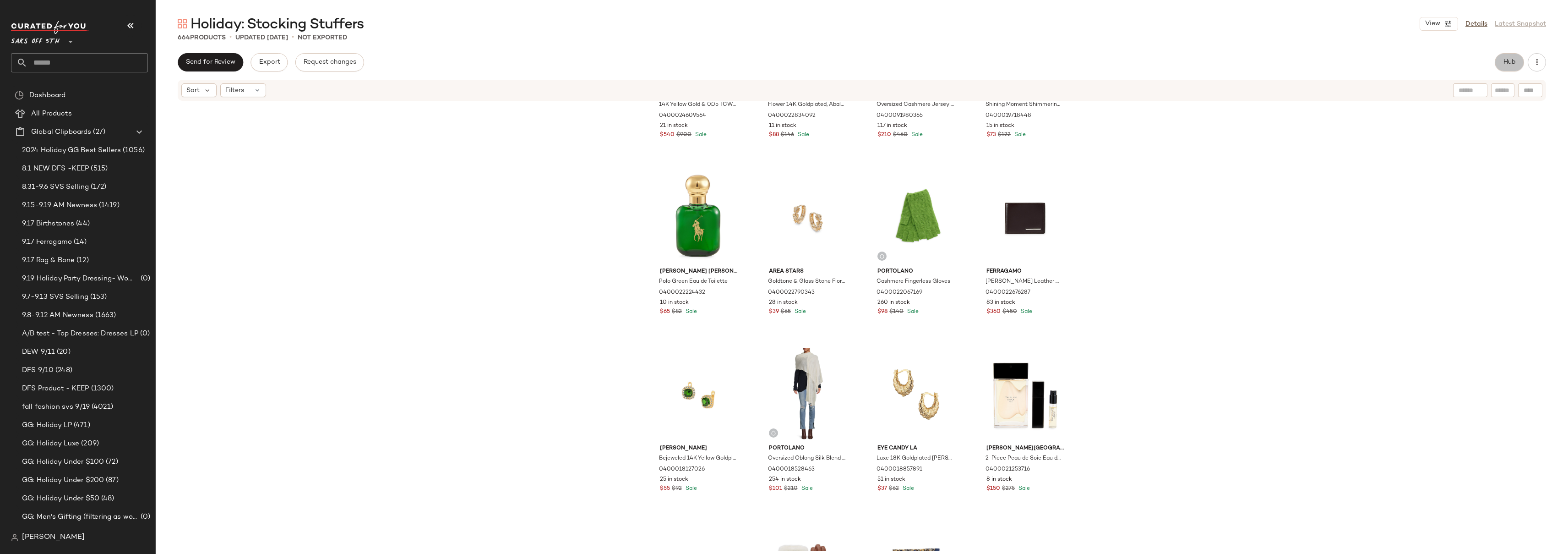
click at [1510, 60] on span "Hub" at bounding box center [1509, 62] width 13 height 7
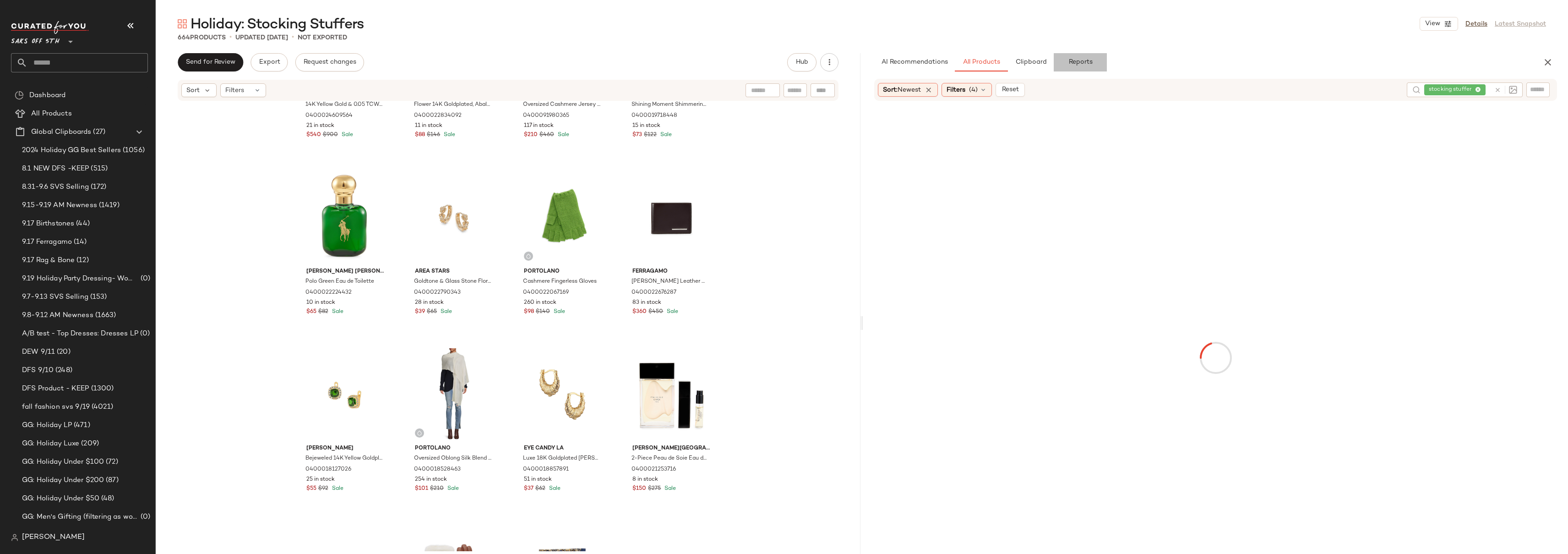
click at [1079, 55] on button "Reports" at bounding box center [1080, 62] width 53 height 18
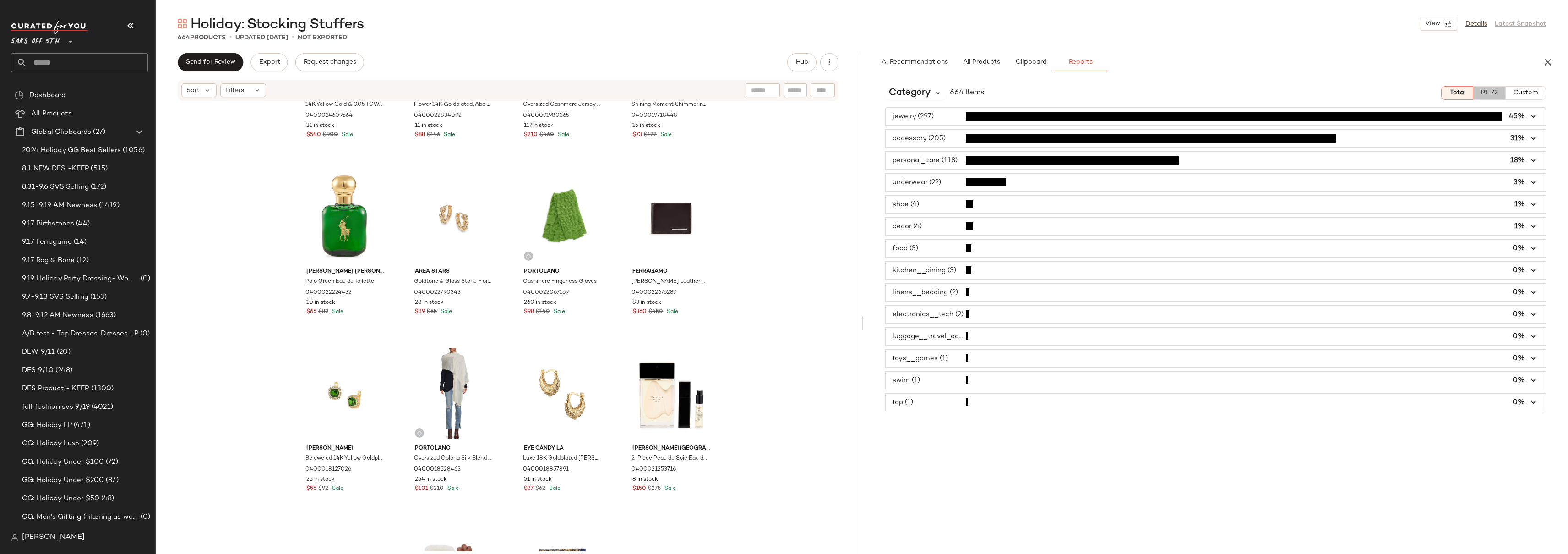
click at [1493, 89] on span "P1-72" at bounding box center [1489, 93] width 18 height 7
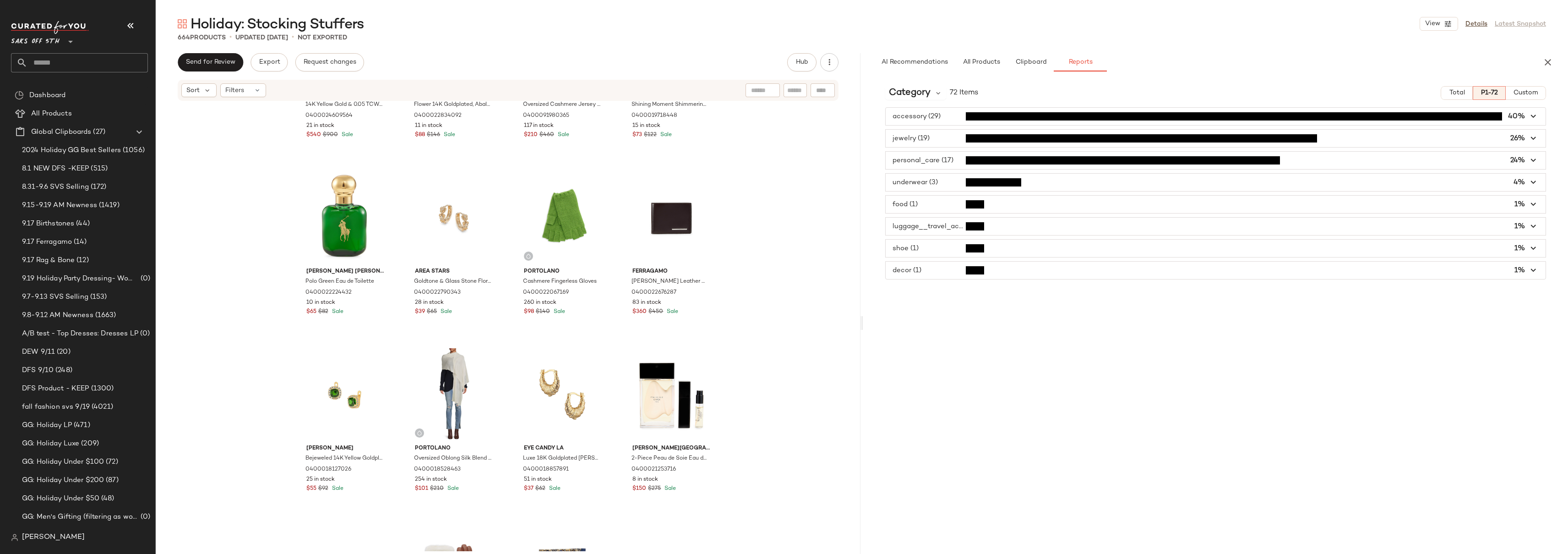
click at [1063, 311] on div "Category 72 Items Total P1-72 Custom accessory (29) 40% jewelry (19) 26% person…" at bounding box center [1216, 335] width 705 height 513
click at [945, 117] on span "button" at bounding box center [1216, 116] width 660 height 18
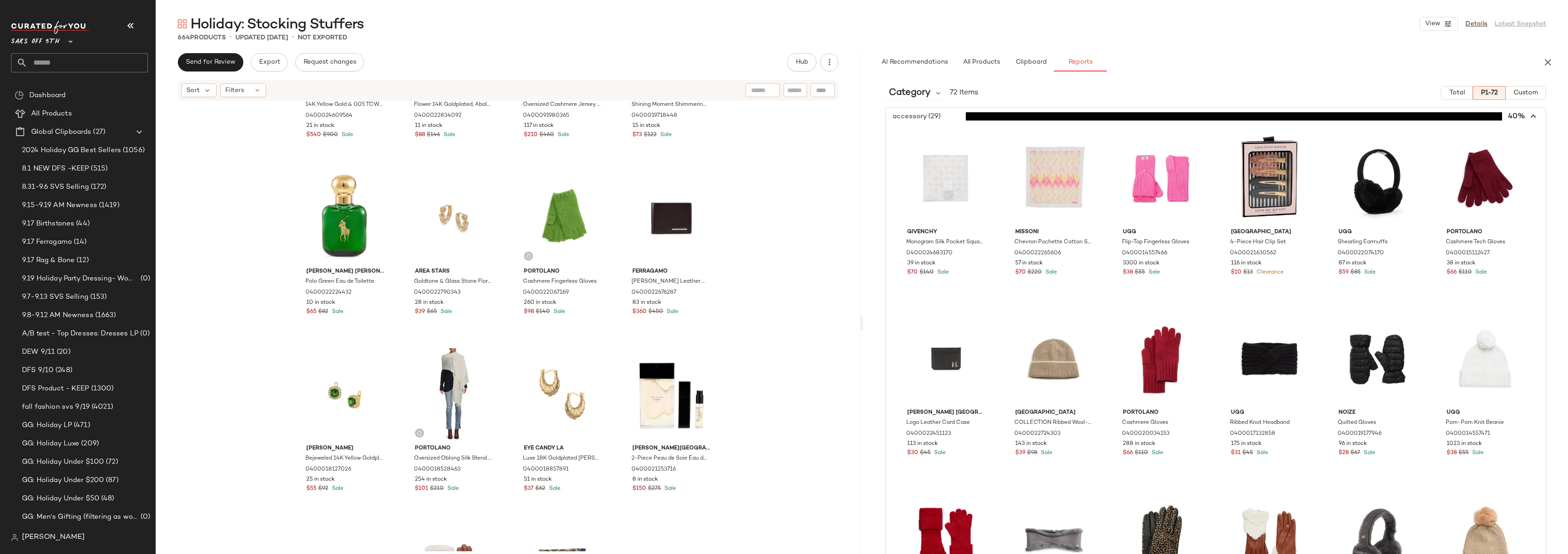
click at [945, 117] on span "button" at bounding box center [1216, 116] width 660 height 18
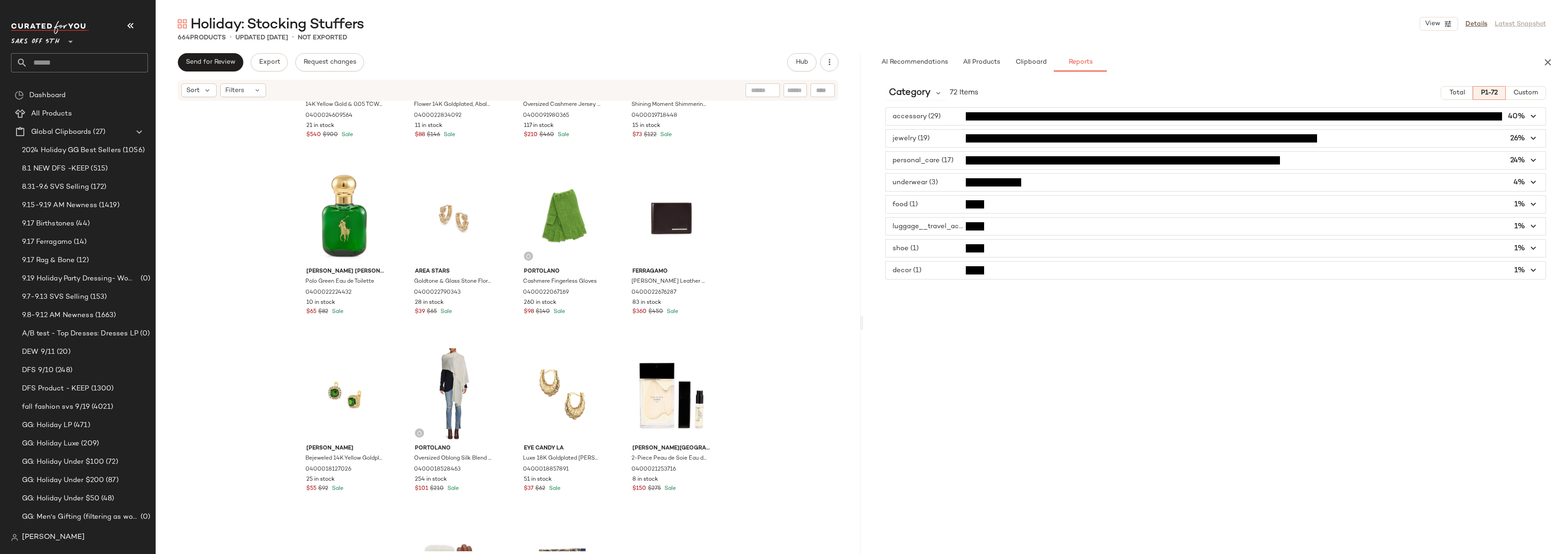
click at [937, 139] on span "button" at bounding box center [1216, 138] width 660 height 18
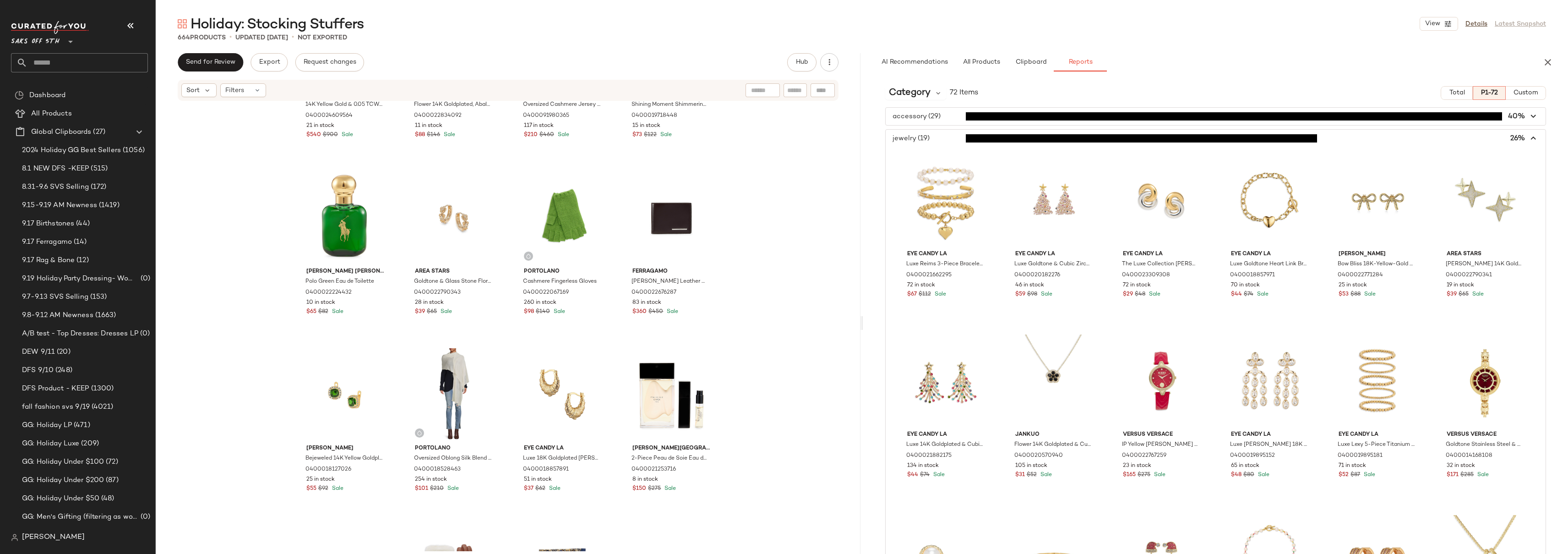
click at [937, 139] on span "button" at bounding box center [1216, 138] width 660 height 18
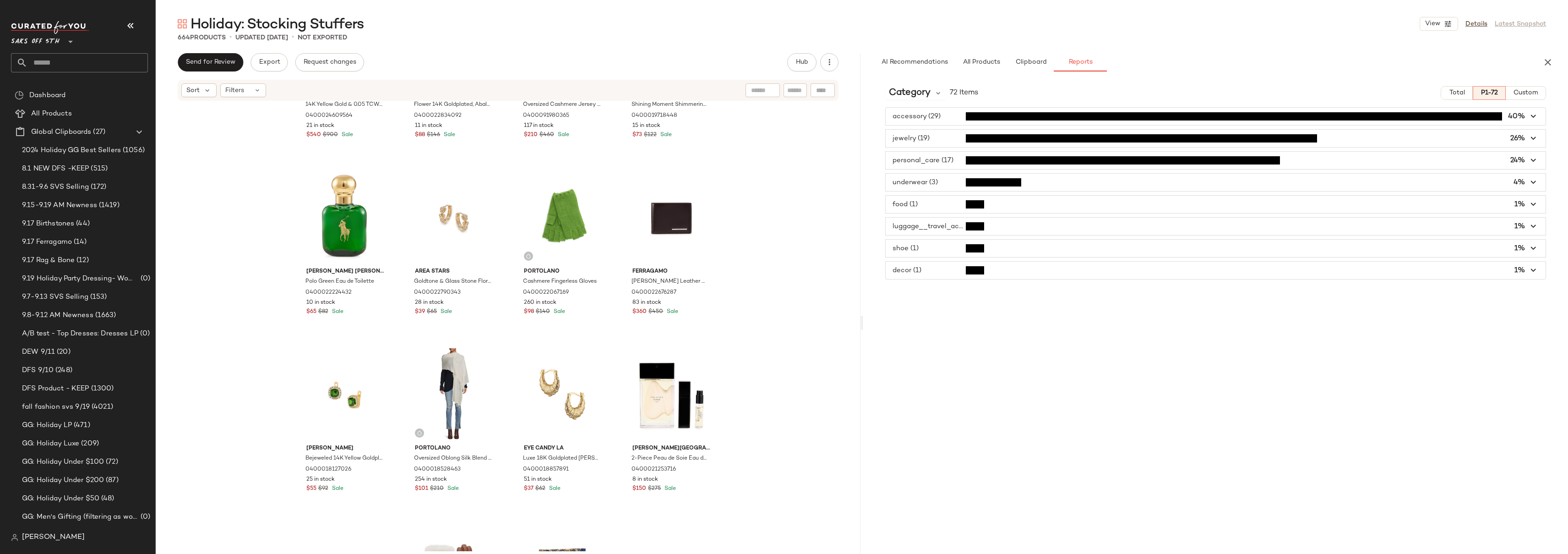
click at [941, 162] on span "button" at bounding box center [1216, 160] width 660 height 18
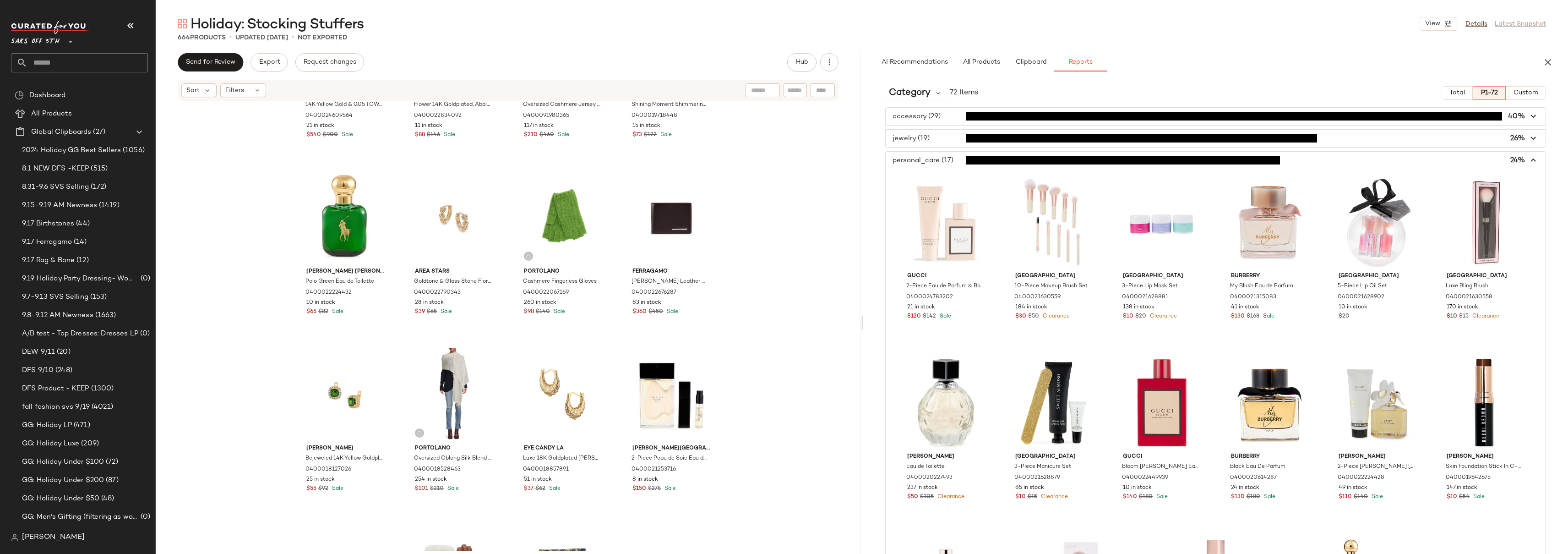
click at [941, 162] on span "button" at bounding box center [1216, 160] width 660 height 18
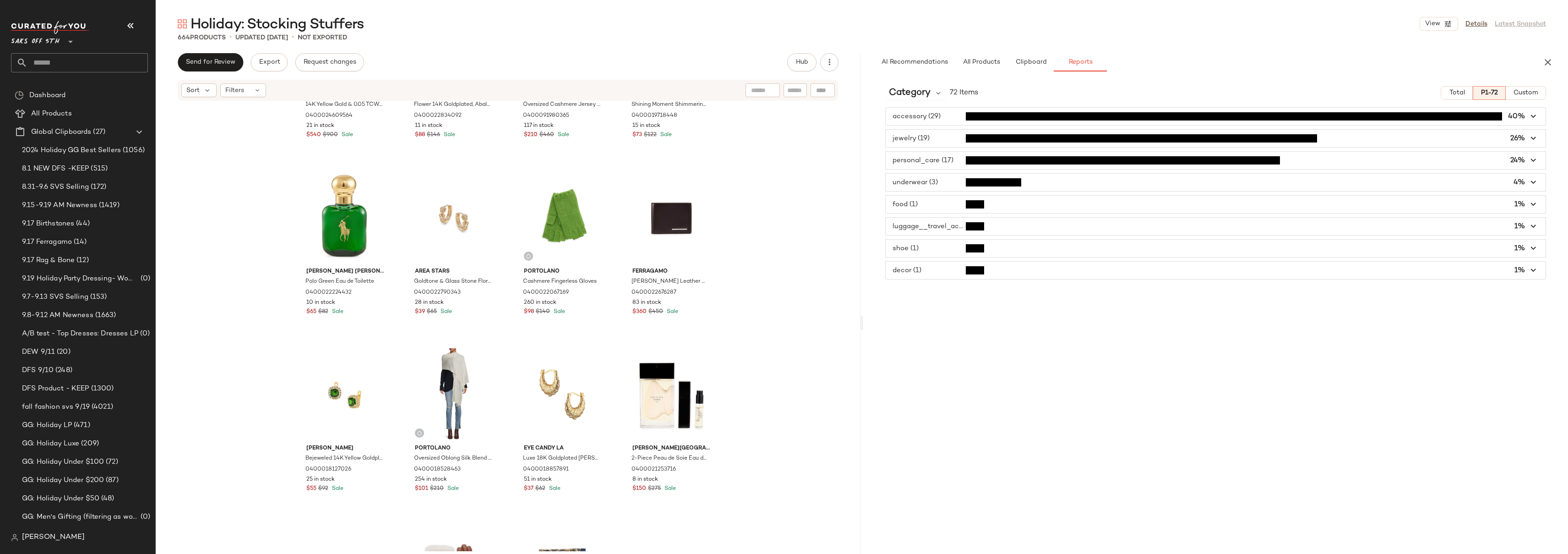
click at [920, 184] on span "button" at bounding box center [1216, 182] width 660 height 18
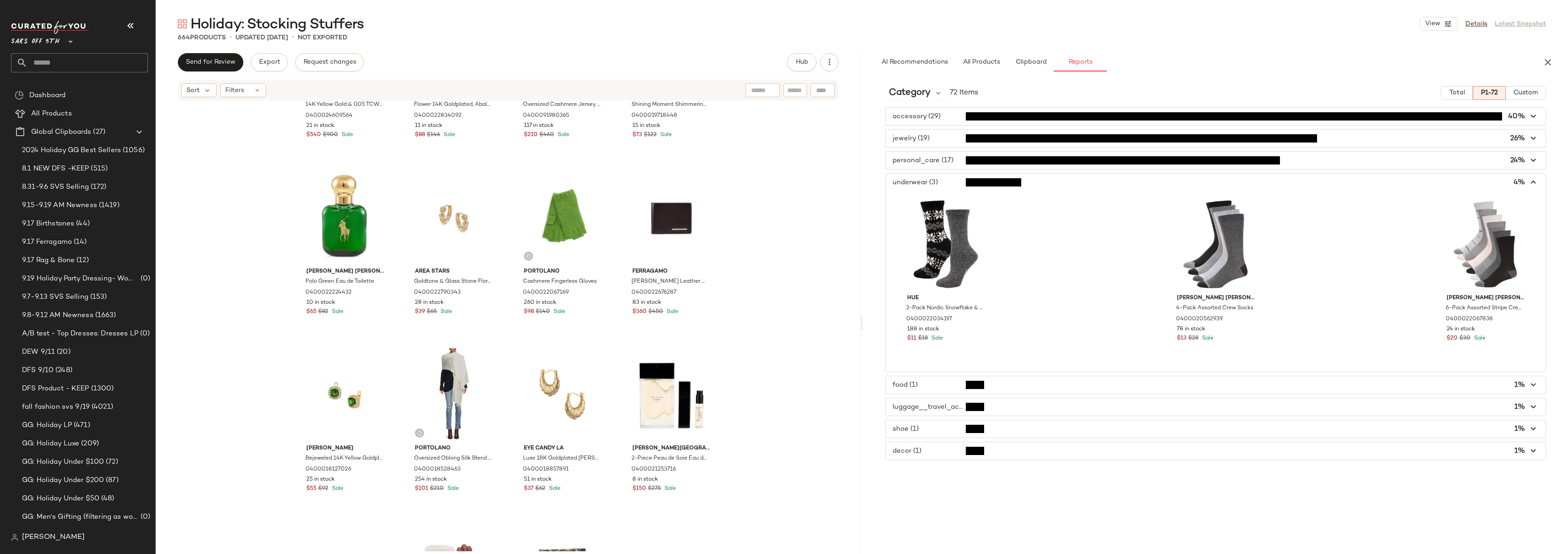
click at [920, 184] on span "button" at bounding box center [1216, 182] width 660 height 18
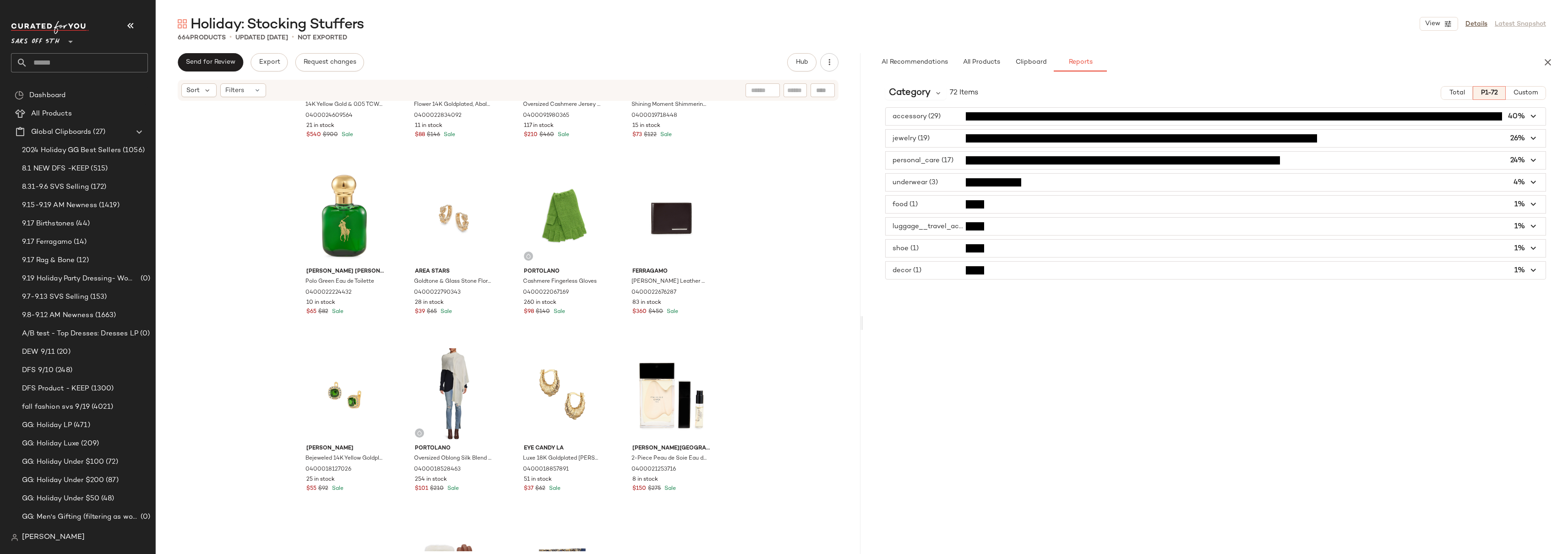
click at [930, 202] on span "button" at bounding box center [1216, 204] width 660 height 18
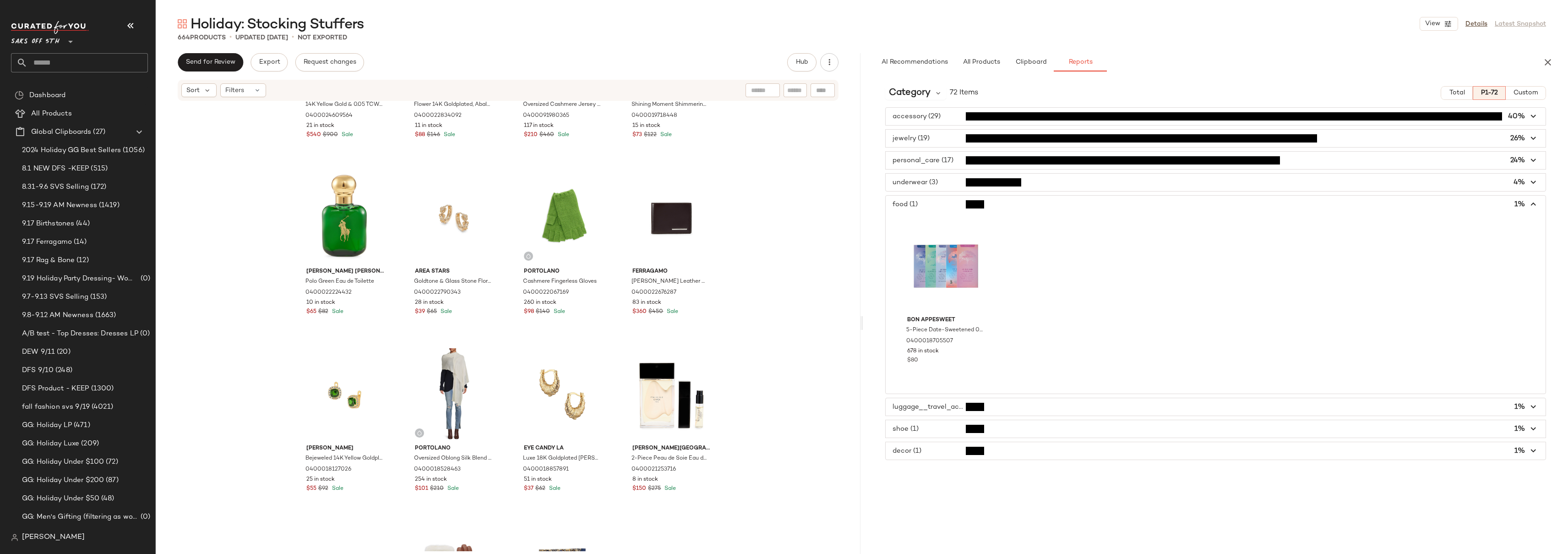
click at [930, 202] on span "button" at bounding box center [1216, 204] width 660 height 18
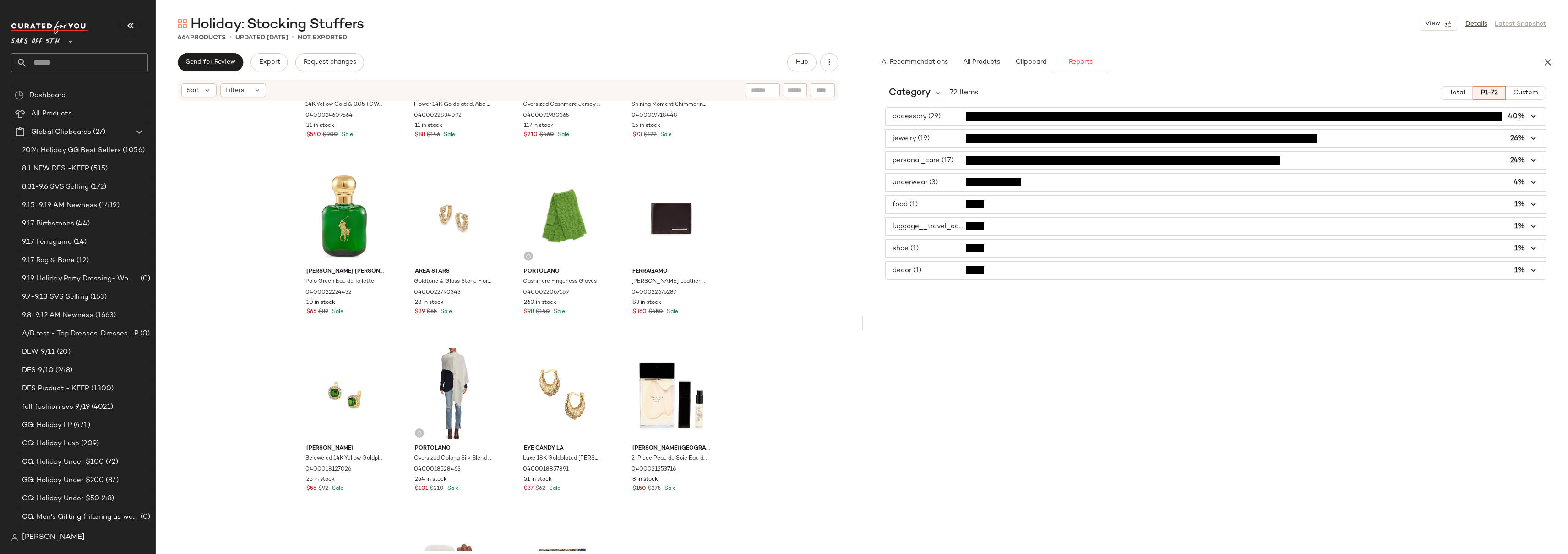
click at [922, 228] on span "button" at bounding box center [1216, 226] width 660 height 18
click at [931, 225] on span "button" at bounding box center [1216, 226] width 660 height 18
click at [925, 253] on span "button" at bounding box center [1216, 248] width 660 height 18
click at [917, 264] on span "button" at bounding box center [1216, 270] width 660 height 18
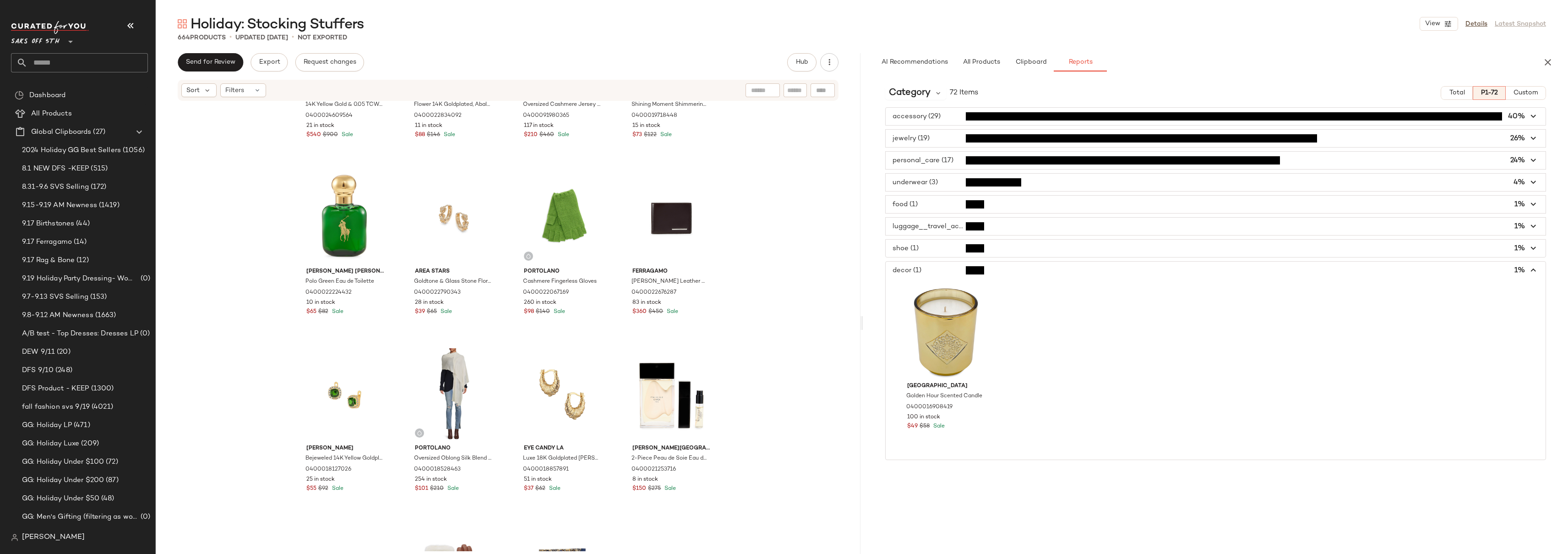
click at [934, 272] on span "button" at bounding box center [1216, 270] width 660 height 18
click at [939, 302] on div "Category 72 Items Total P1-72 Custom accessory (29) 40% jewelry (19) 26% person…" at bounding box center [1216, 335] width 705 height 513
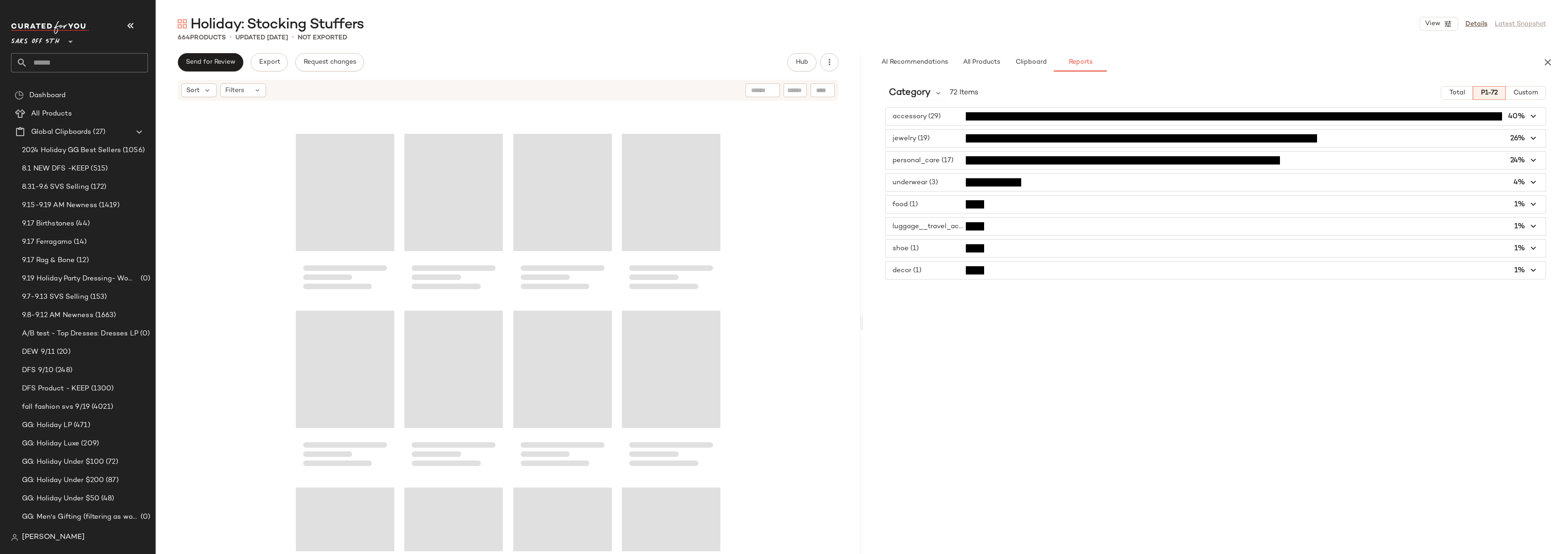
scroll to position [11859, 0]
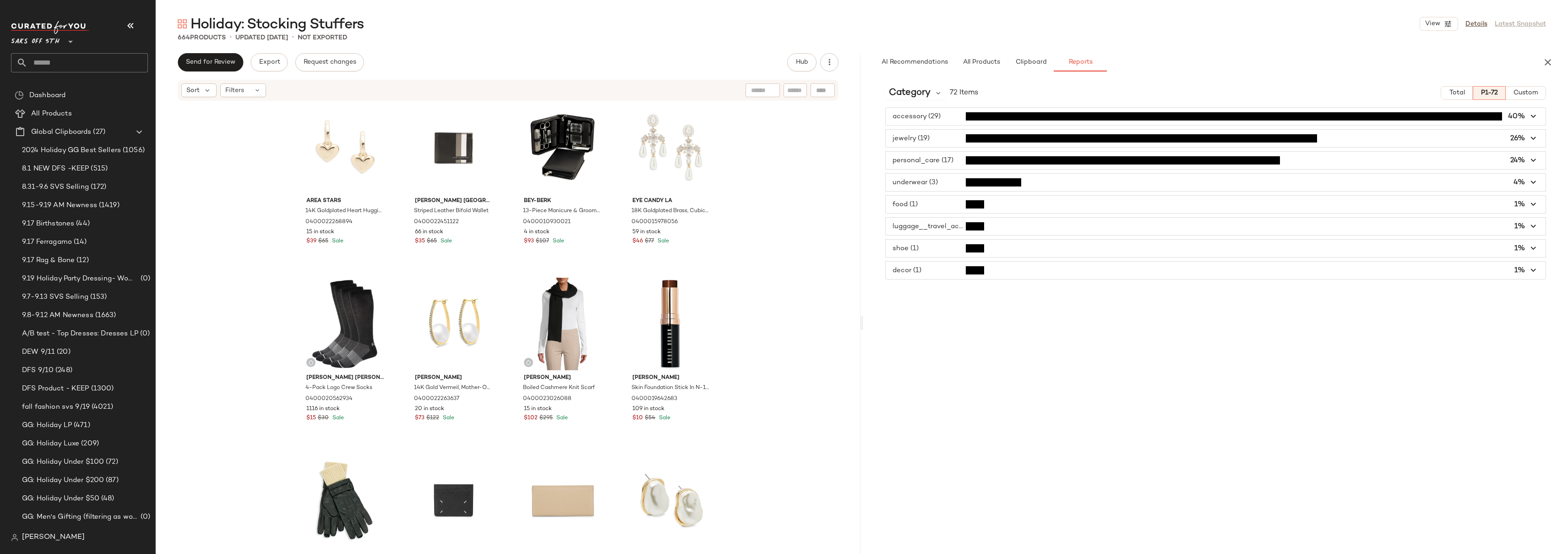
click at [778, 194] on div "Area Stars 14K Goldplated Heart Huggie Drop Earrings 0400022268894 15 in stock …" at bounding box center [508, 326] width 705 height 449
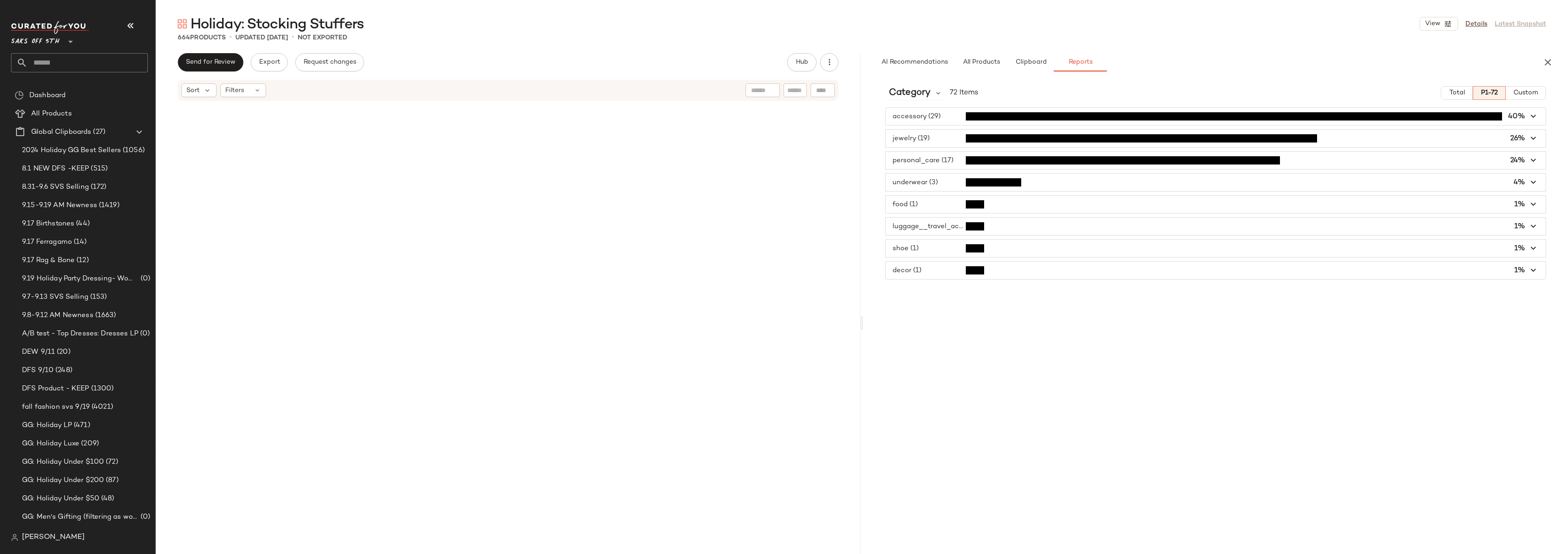
scroll to position [0, 0]
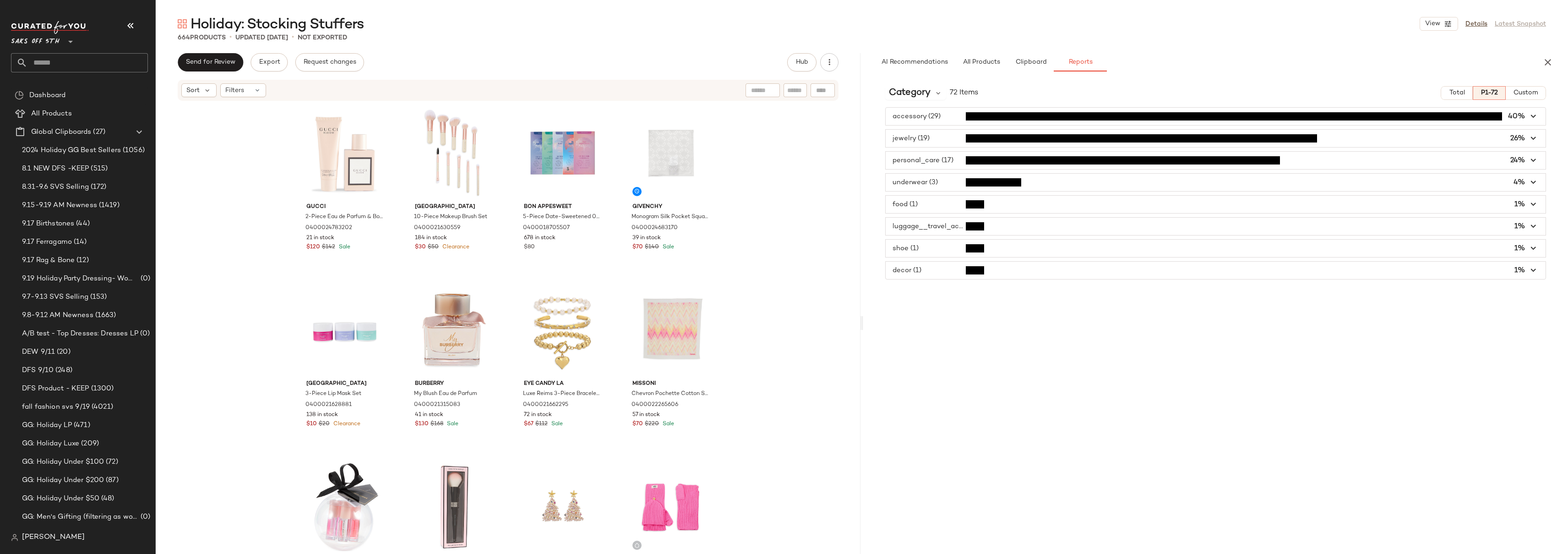
click at [784, 214] on div "Gucci 2-Piece Eau de Parfum & Body Lotion Set 0400024783202 21 in stock $120 $1…" at bounding box center [508, 326] width 705 height 449
click at [765, 260] on div "Gucci 2-Piece Eau de Parfum & Body Lotion Set 0400024783202 21 in stock $120 $1…" at bounding box center [508, 326] width 705 height 449
click at [772, 253] on div "Gucci 2-Piece Eau de Parfum & Body Lotion Set 0400024783202 21 in stock $120 $1…" at bounding box center [508, 326] width 705 height 449
click at [763, 249] on div "Gucci 2-Piece Eau de Parfum & Body Lotion Set 0400024783202 21 in stock $120 $1…" at bounding box center [508, 326] width 705 height 449
click at [766, 222] on div "Gucci 2-Piece Eau de Parfum & Body Lotion Set 0400024783202 21 in stock $120 $1…" at bounding box center [508, 326] width 705 height 449
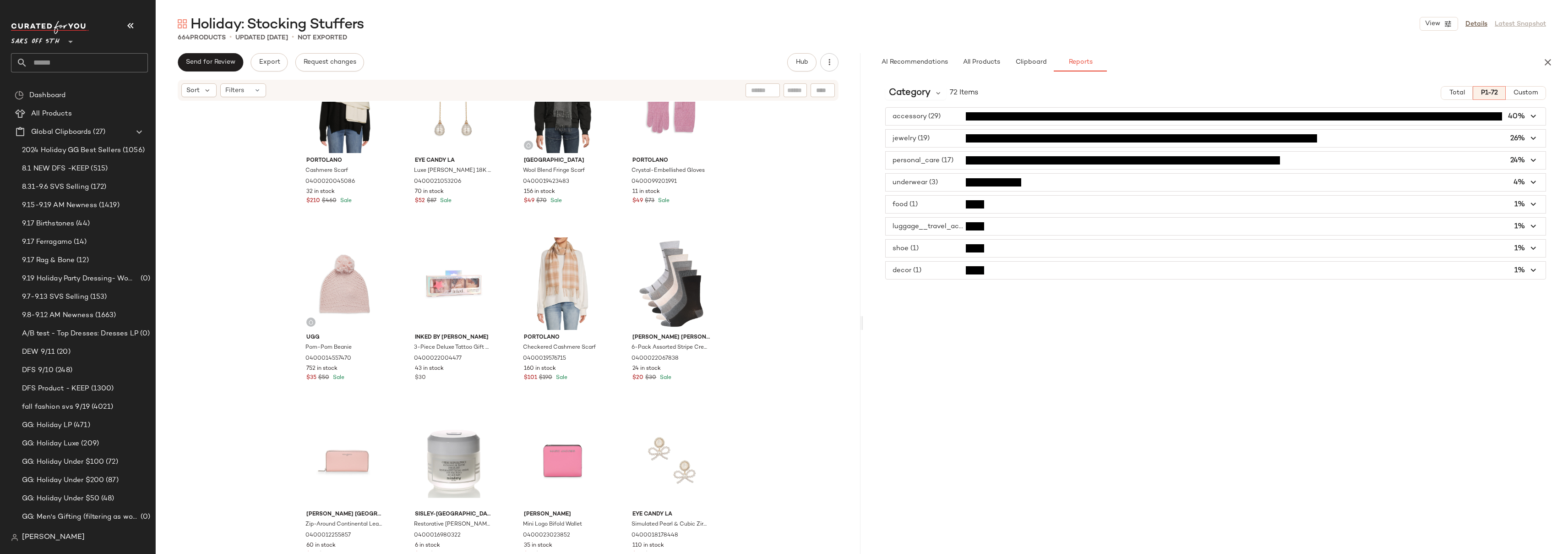
scroll to position [2886, 0]
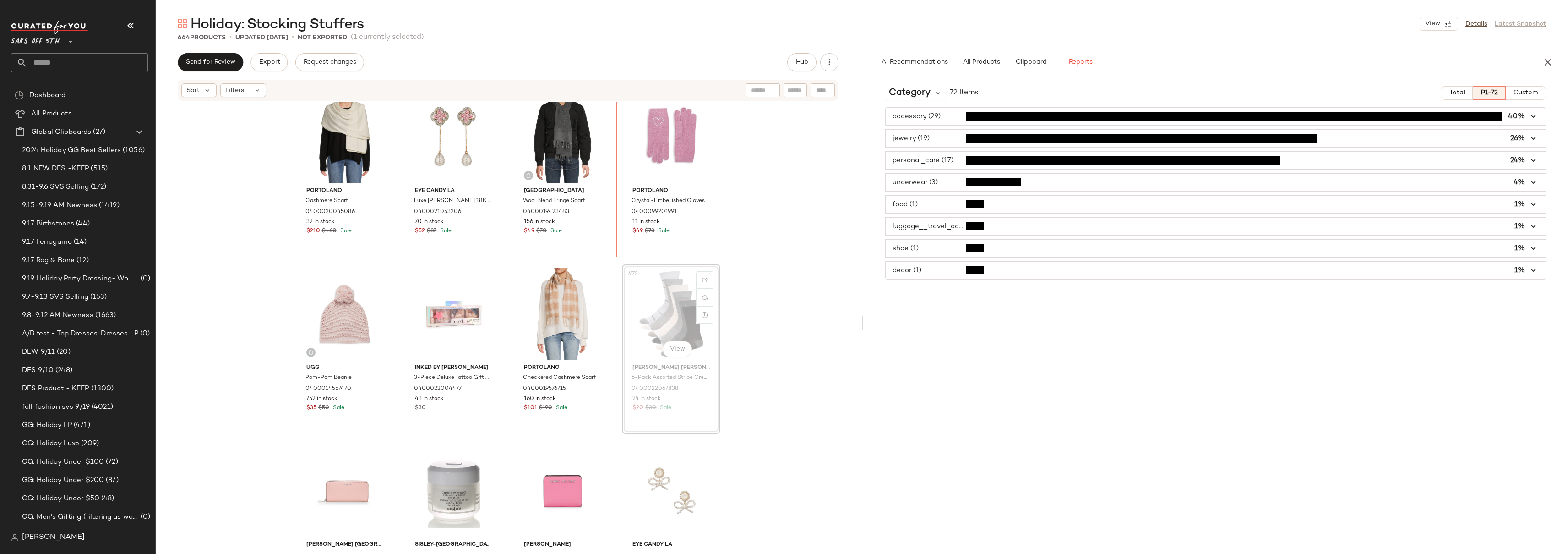
scroll to position [2819, 0]
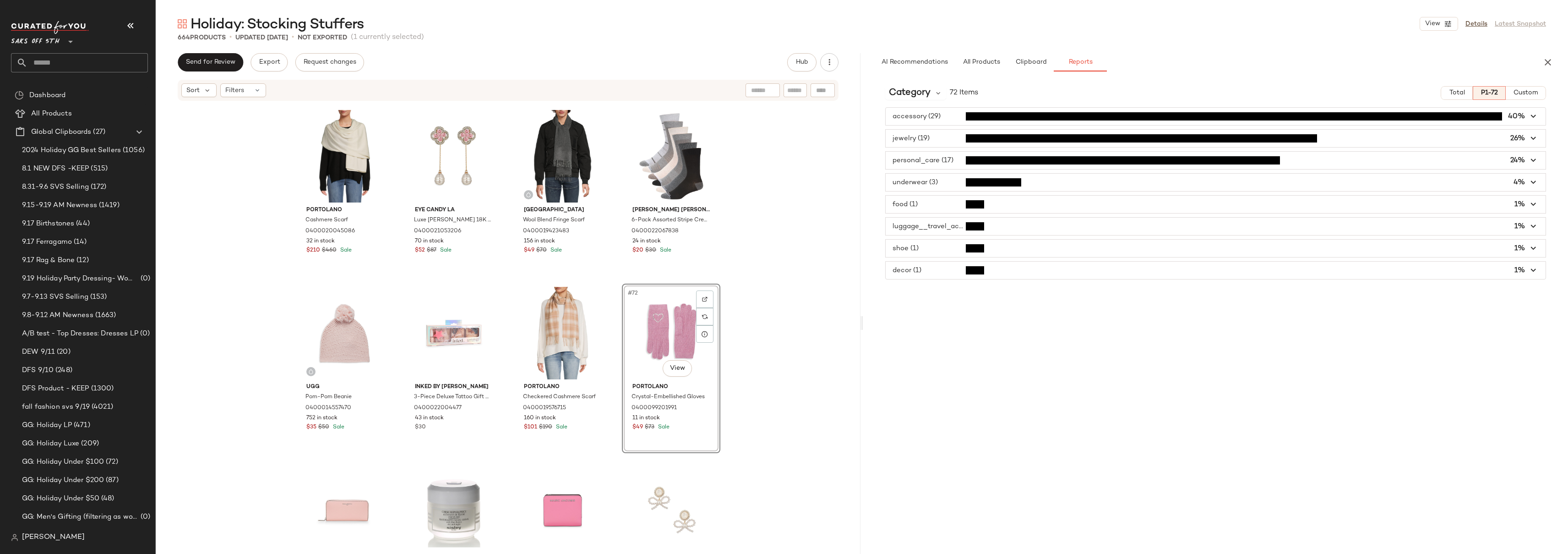
scroll to position [2834, 0]
click at [779, 203] on div "Portolano Cashmere Scarf 0400020045086 32 in stock $210 $460 Sale Eye Candy LA …" at bounding box center [508, 326] width 705 height 449
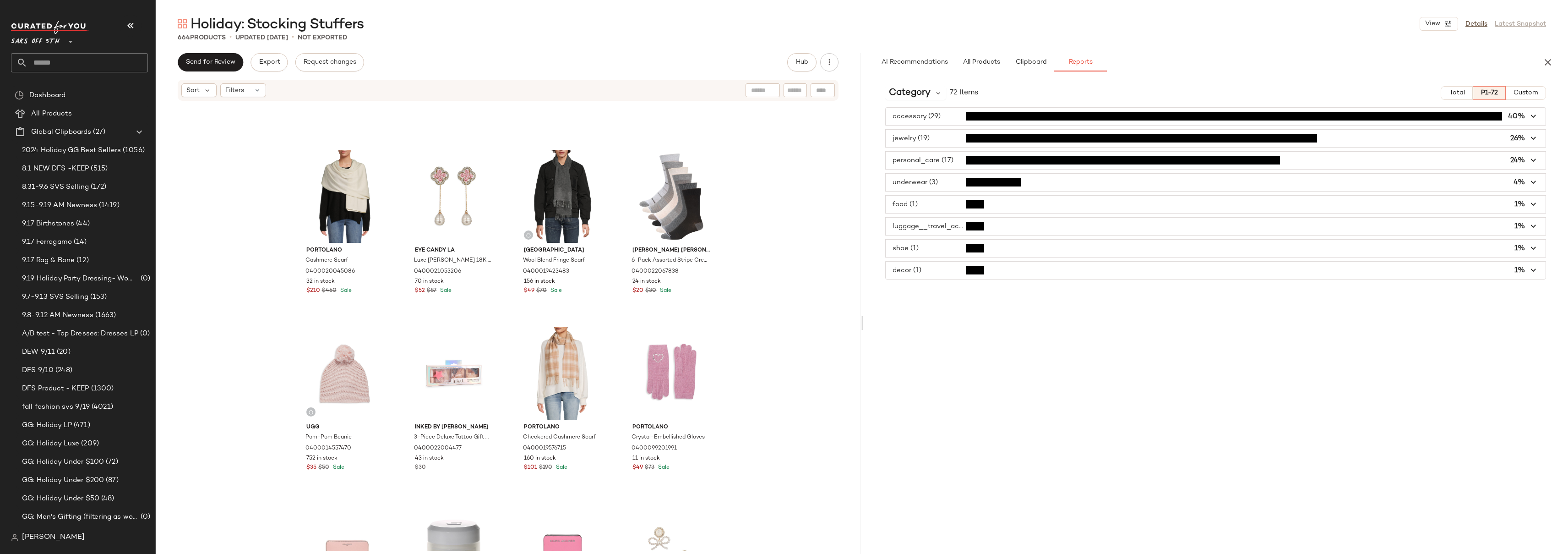
scroll to position [2755, 0]
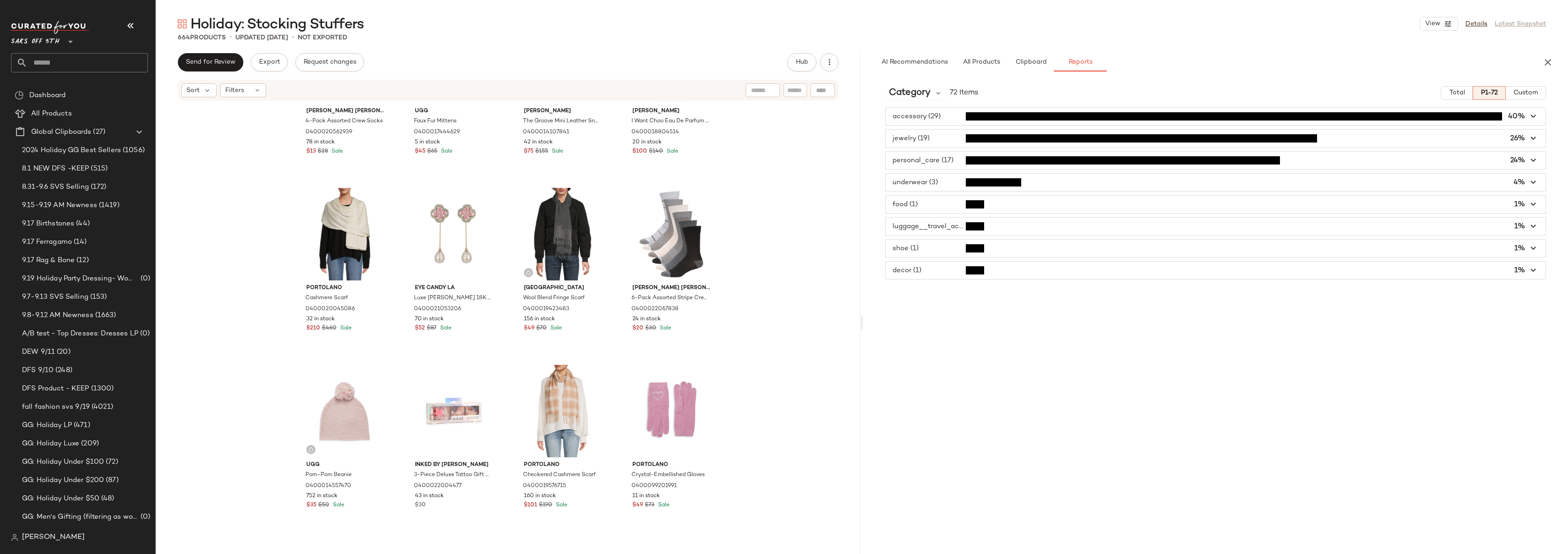
drag, startPoint x: 277, startPoint y: 186, endPoint x: 813, endPoint y: 452, distance: 598.4
click at [814, 455] on div "Kenneth Cole 4-Pack Assorted Crew Socks 0400020562939 78 in stock $13 $28 Sale …" at bounding box center [508, 326] width 705 height 449
drag, startPoint x: 262, startPoint y: 362, endPoint x: 738, endPoint y: 440, distance: 482.3
click at [738, 440] on div "Kenneth Cole 4-Pack Assorted Crew Socks 0400020562939 78 in stock $13 $28 Sale …" at bounding box center [508, 326] width 705 height 449
click at [299, 382] on div "#69 View" at bounding box center [345, 411] width 92 height 93
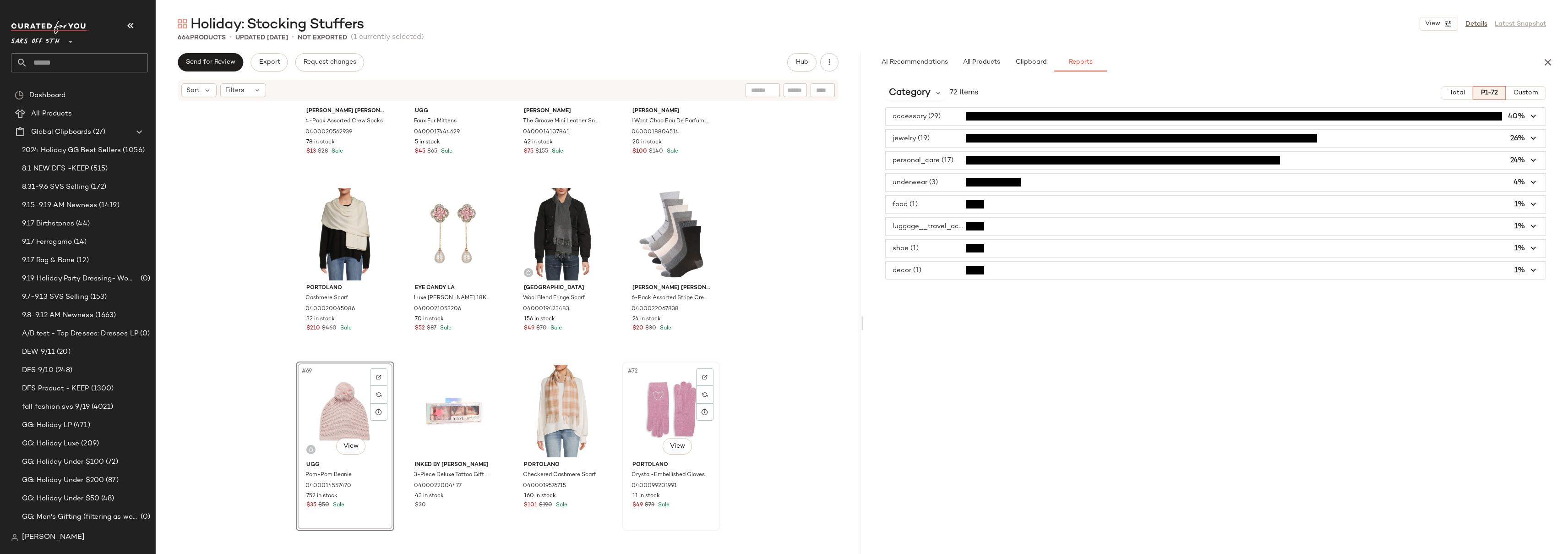
click at [672, 372] on div "#72 View" at bounding box center [671, 411] width 92 height 93
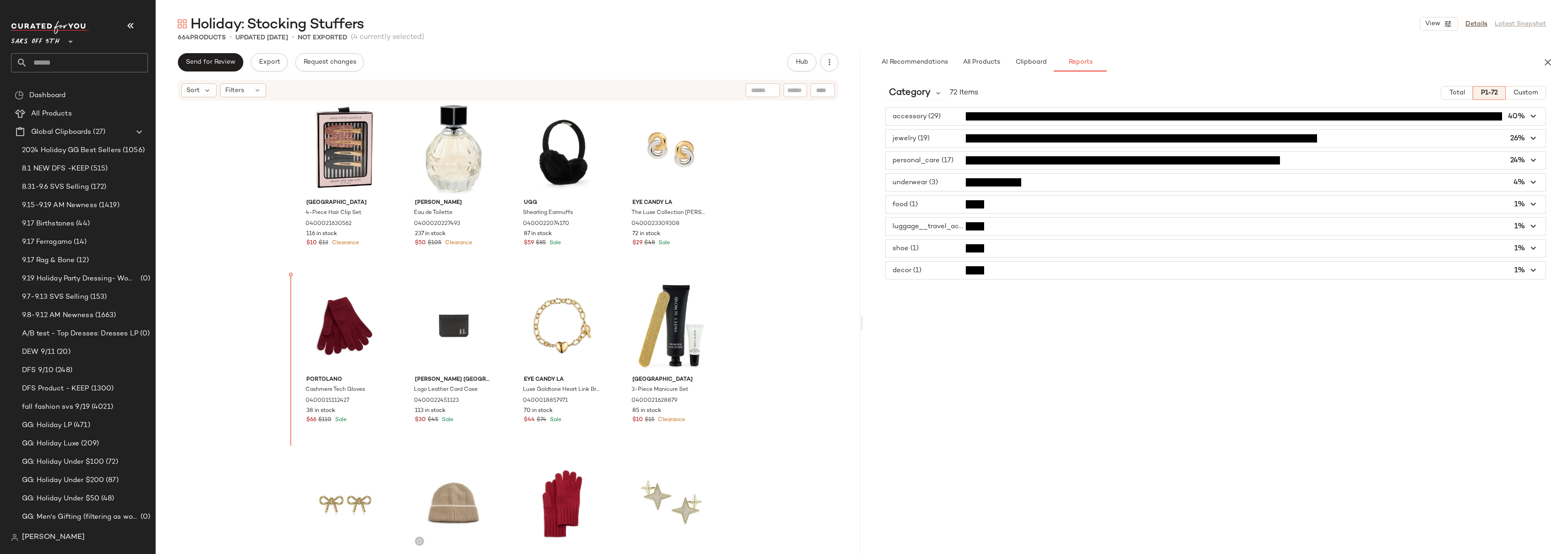
scroll to position [349, 0]
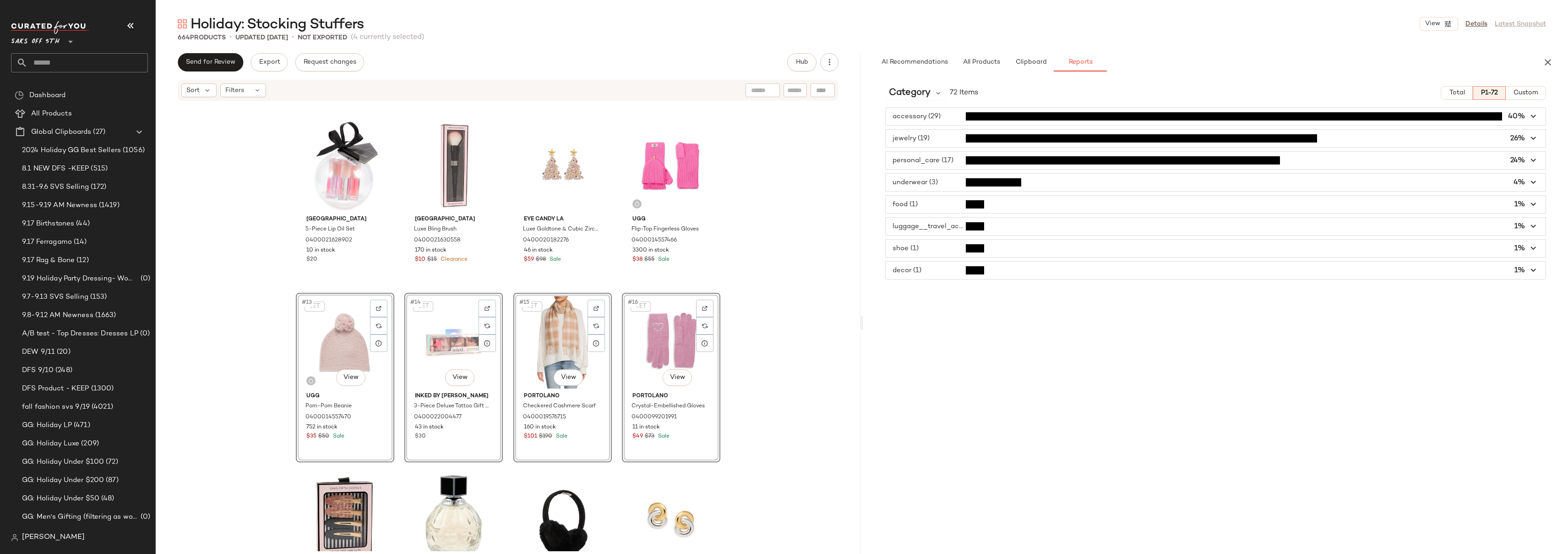
click at [809, 253] on div "Saks Fifth Avenue 5-Piece Lip Oil Set 0400021628902 10 in stock $20 Saks Fifth …" at bounding box center [508, 326] width 705 height 449
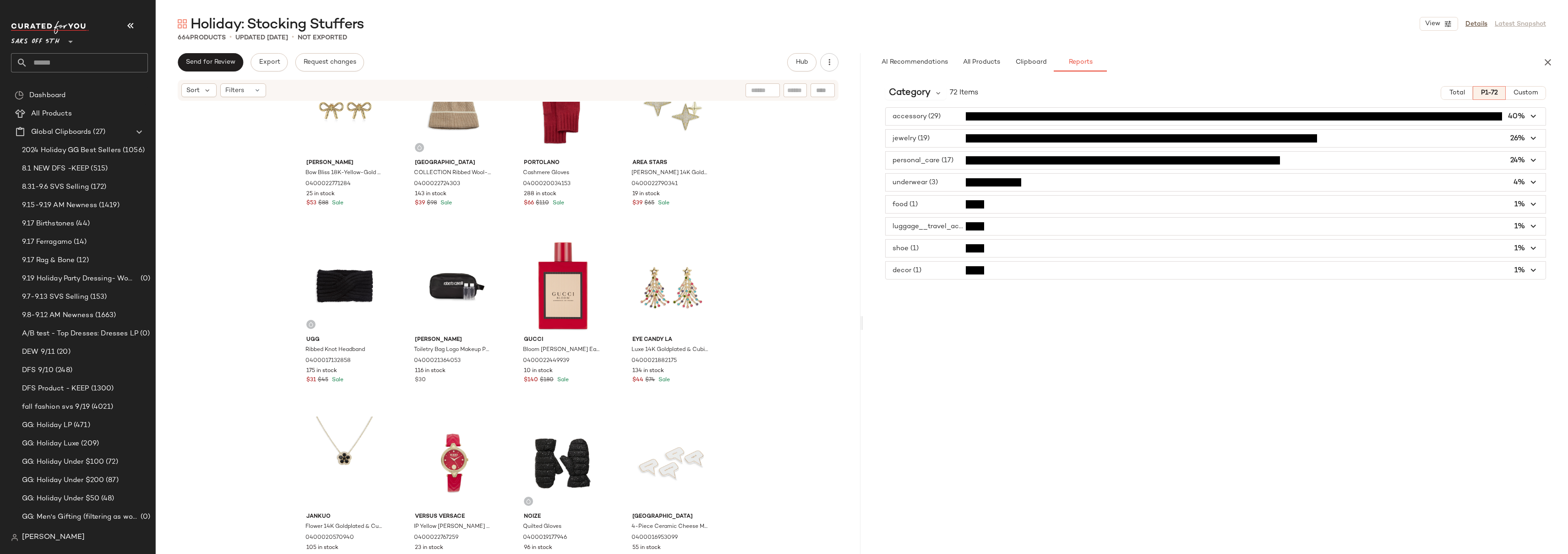
click at [802, 275] on div "Gabi Rielle Bow Bliss 18K-Yellow-Gold Vermeil & Sterling Silver Stud Earrings 0…" at bounding box center [508, 326] width 705 height 449
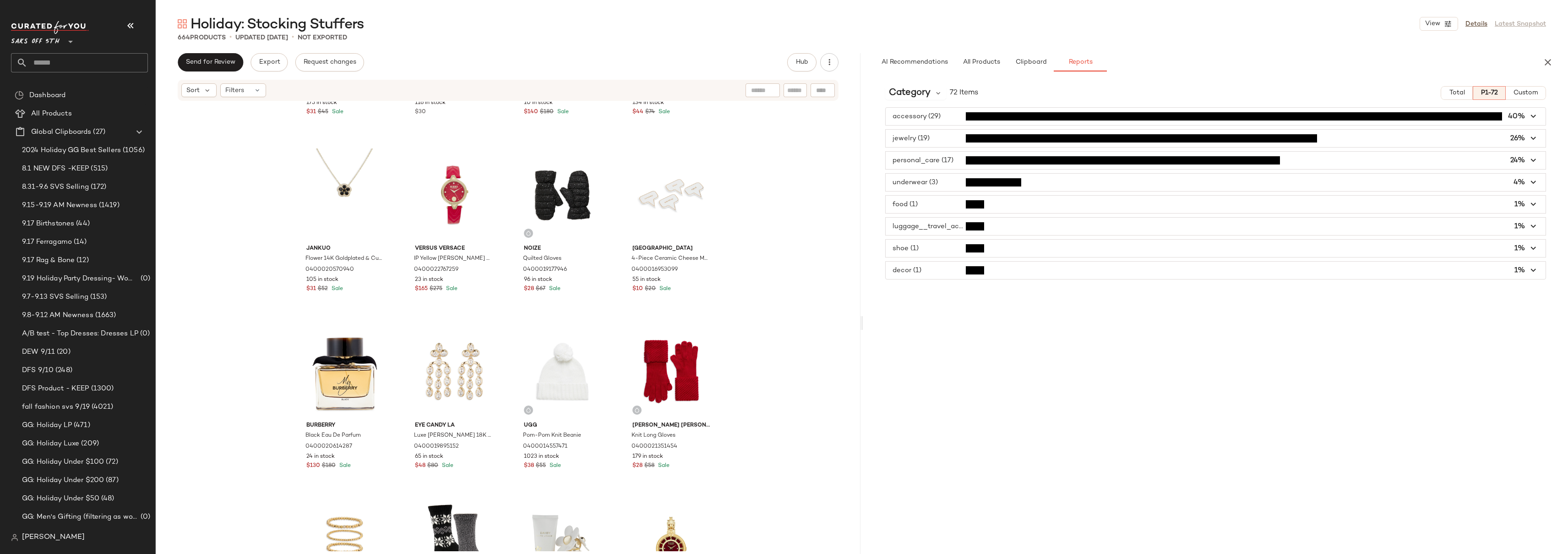
click at [802, 199] on div "Ugg Ribbed Knot Headband 0400017132858 175 in stock $31 $45 Sale Roberto Cavall…" at bounding box center [508, 326] width 705 height 449
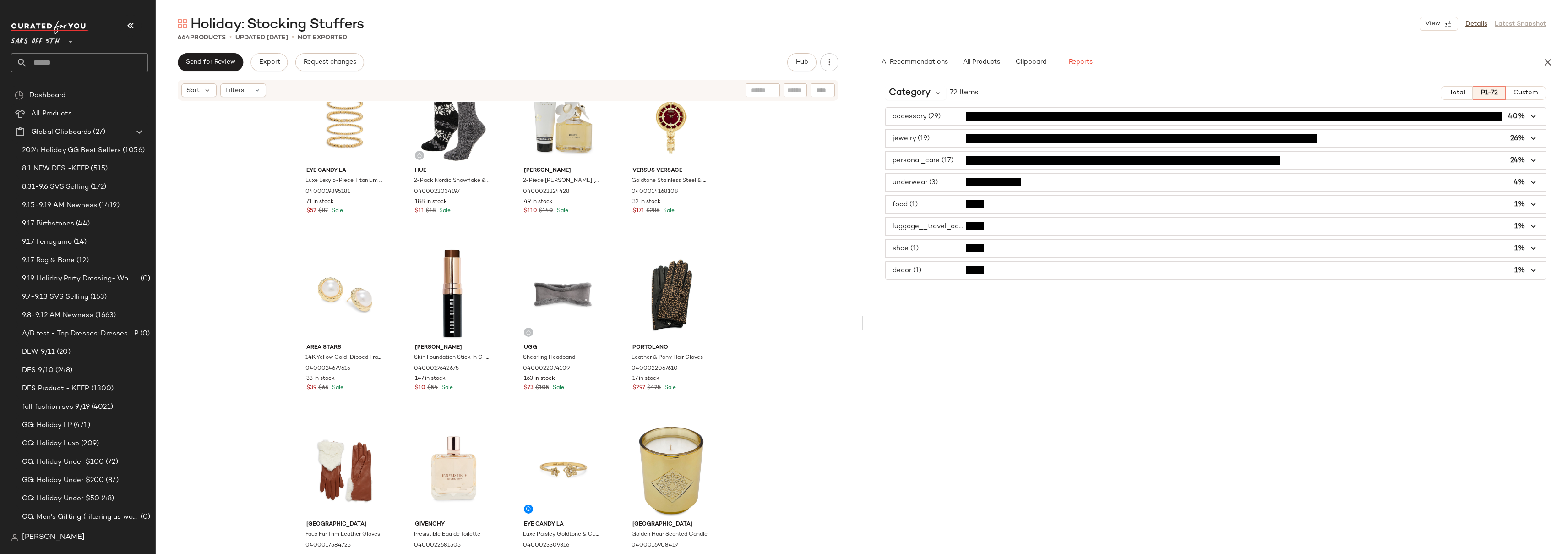
click at [811, 236] on div "Burberry Black Eau De Parfum 0400020614287 24 in stock $130 $180 Sale Eye Candy…" at bounding box center [508, 326] width 705 height 449
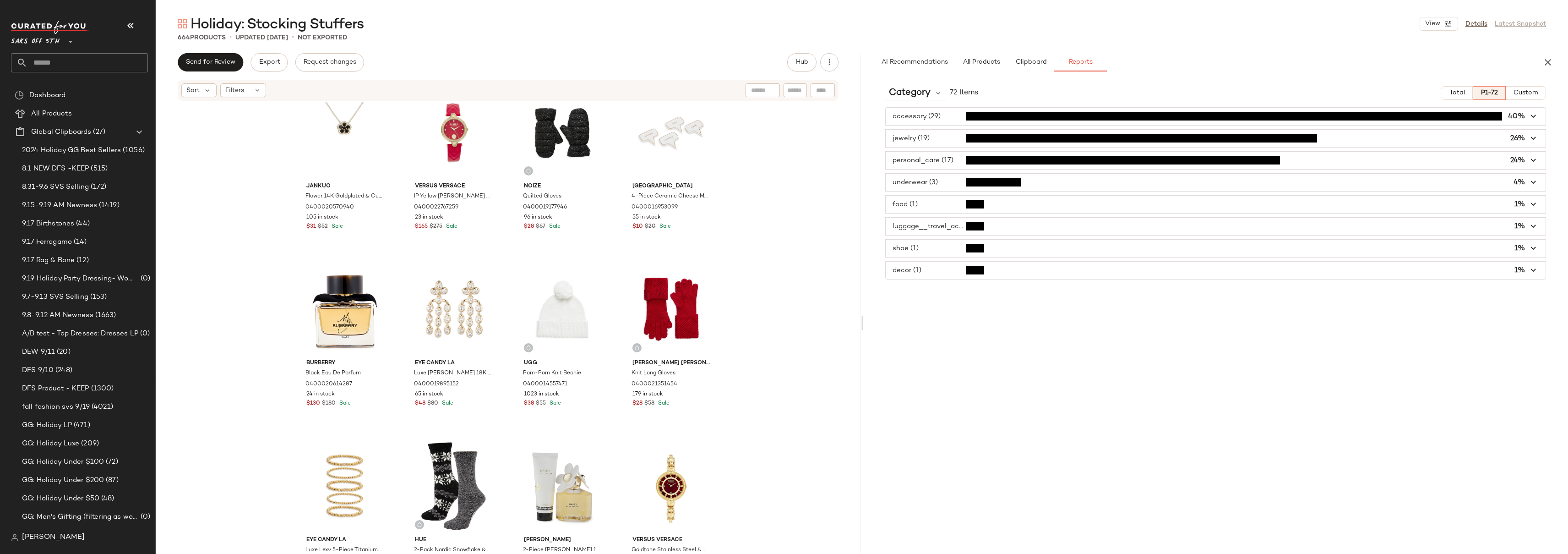
scroll to position [1188, 0]
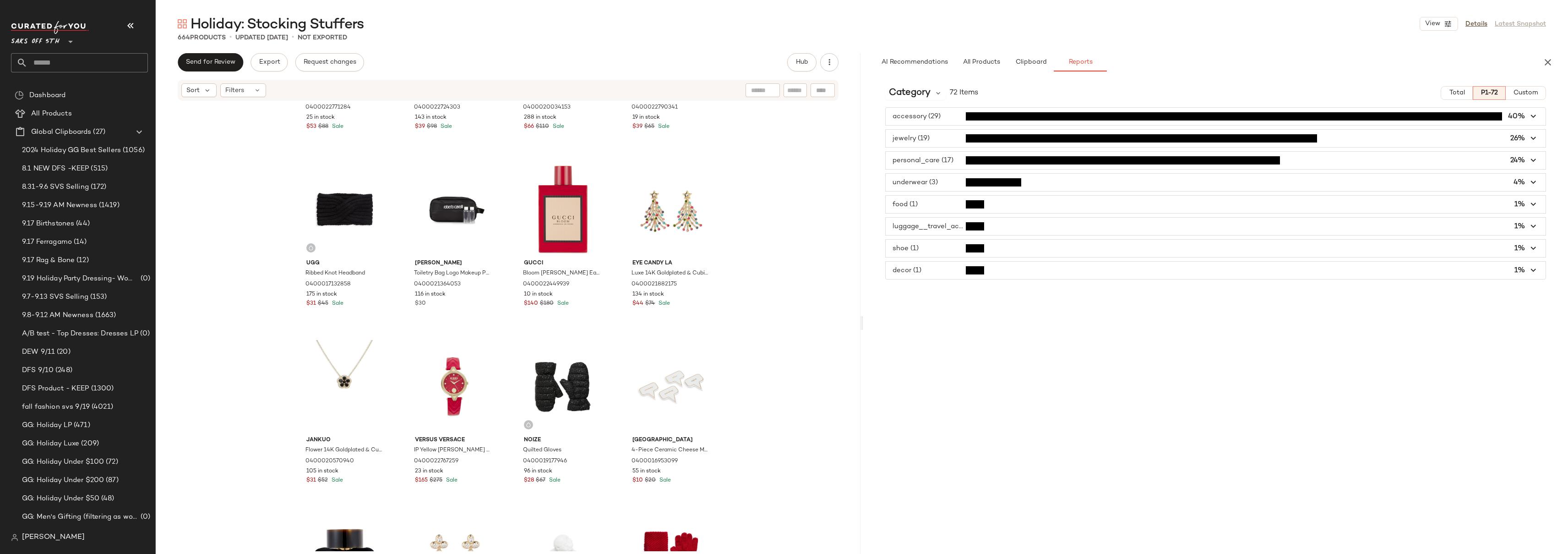
click at [934, 271] on span "button" at bounding box center [1216, 270] width 660 height 18
click at [935, 271] on span "button" at bounding box center [1216, 270] width 660 height 18
click at [939, 183] on span "button" at bounding box center [1216, 182] width 660 height 18
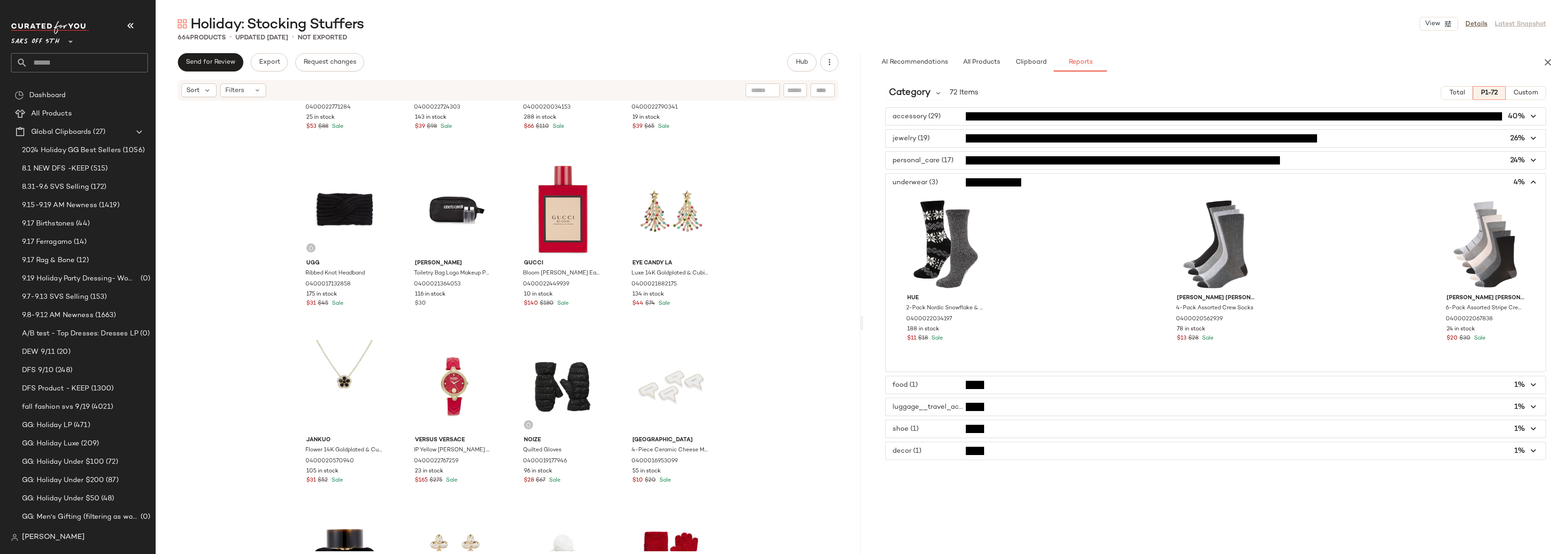
click at [939, 183] on span "button" at bounding box center [1216, 182] width 660 height 18
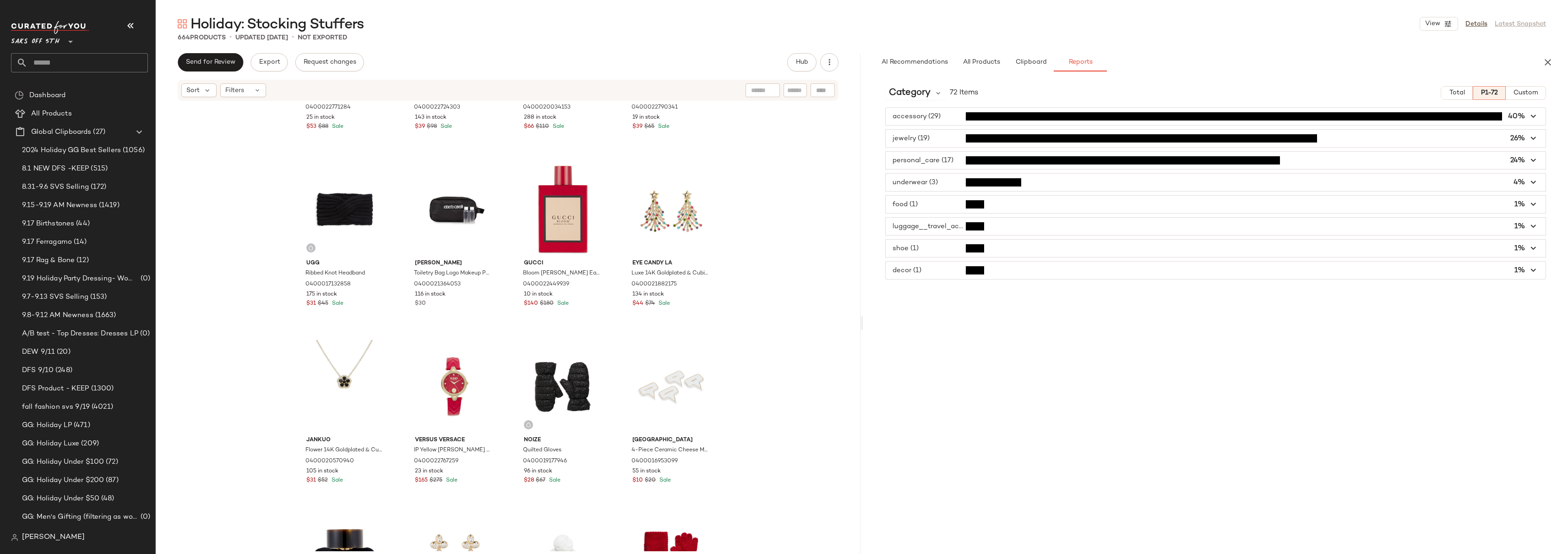
click at [939, 164] on span "button" at bounding box center [1216, 160] width 660 height 18
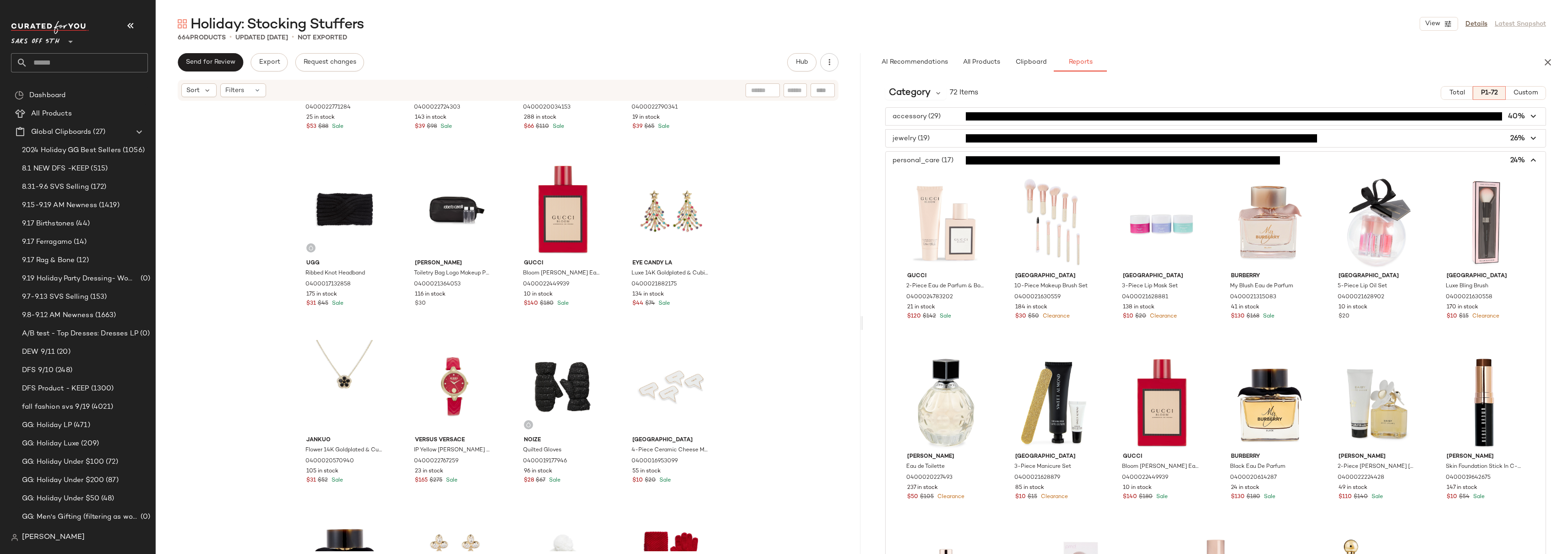
click at [939, 164] on span "button" at bounding box center [1216, 160] width 660 height 18
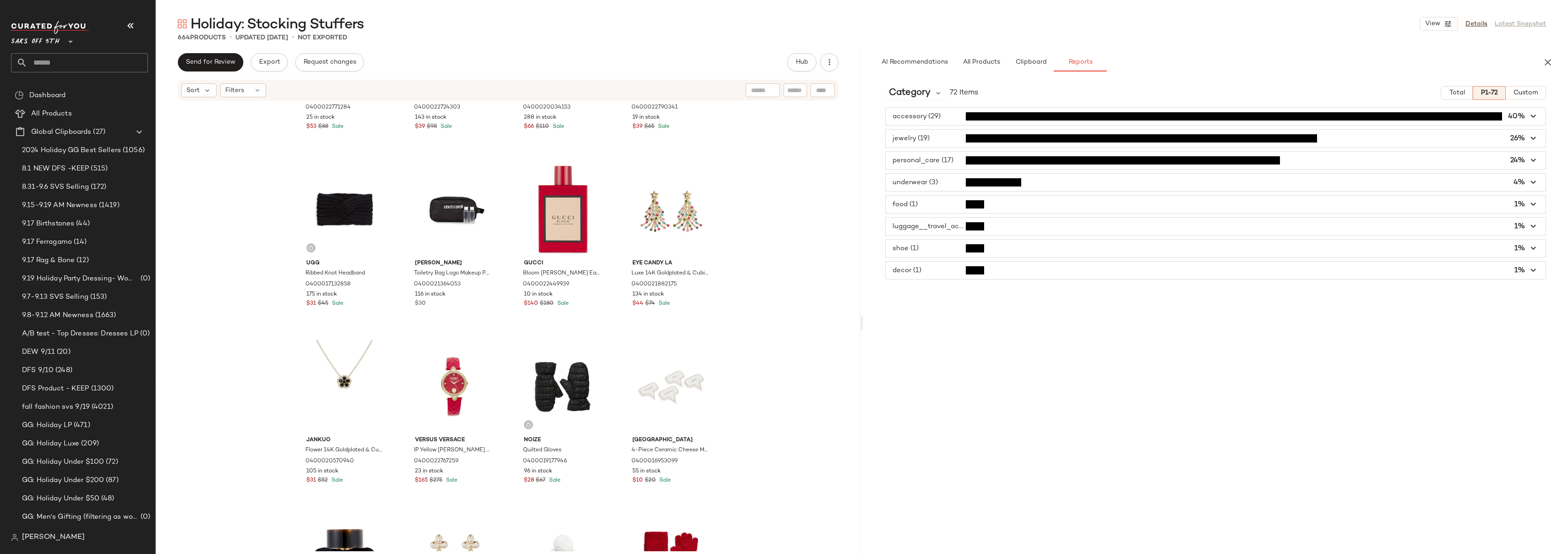
click at [940, 136] on span "button" at bounding box center [1216, 138] width 660 height 18
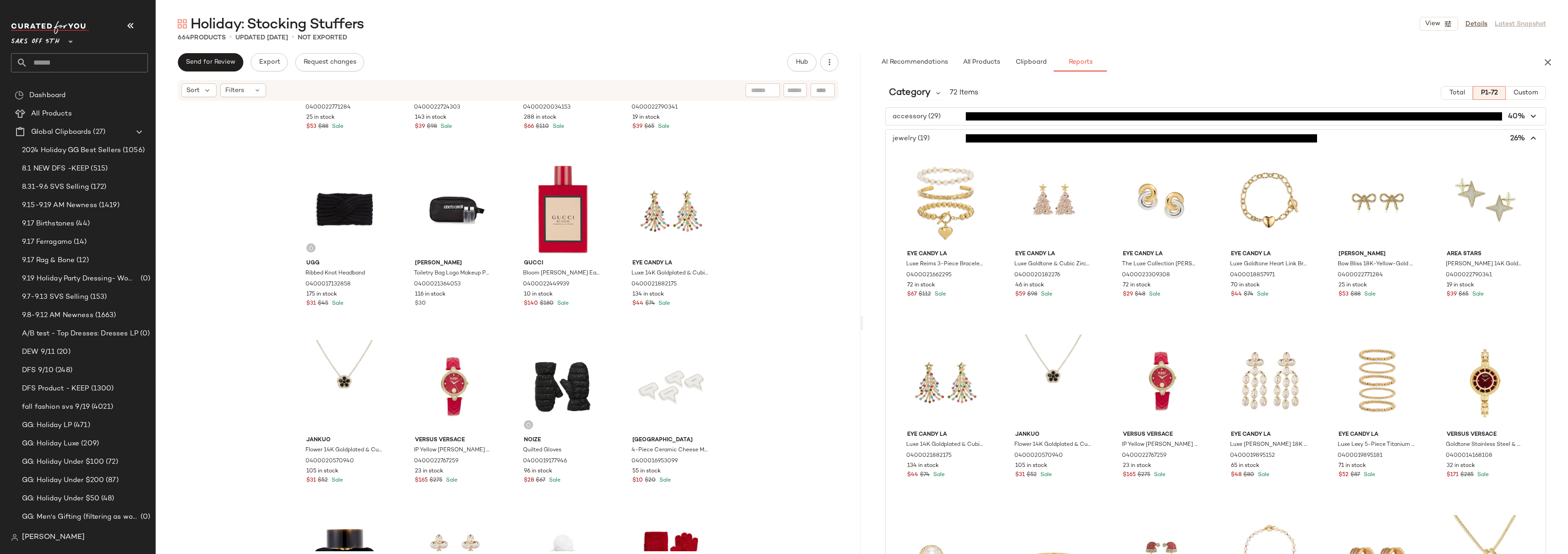
click at [940, 136] on span "button" at bounding box center [1216, 138] width 660 height 18
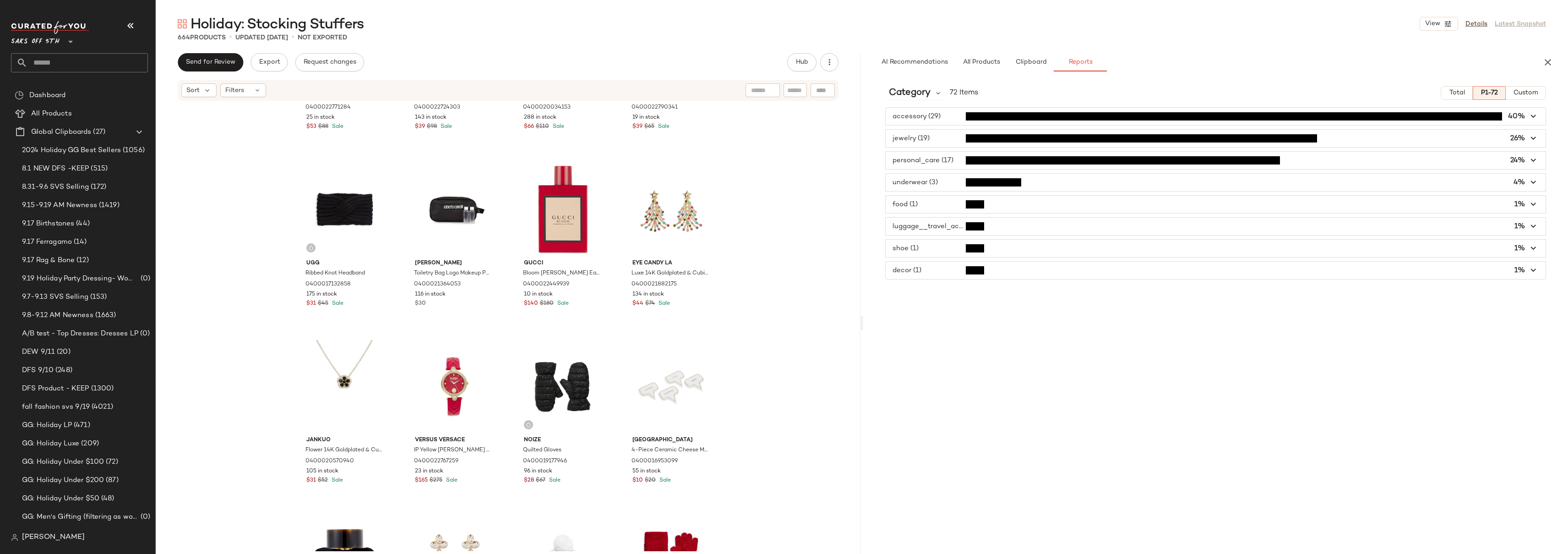
click at [944, 116] on span "button" at bounding box center [1216, 116] width 660 height 18
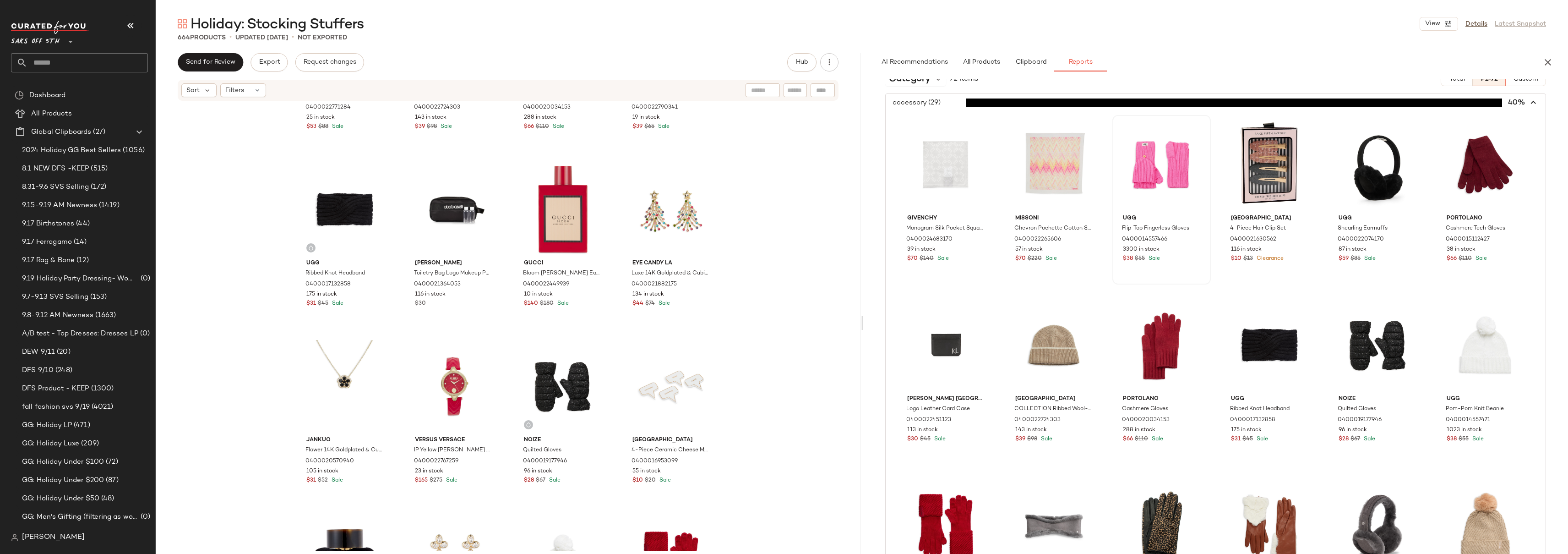
scroll to position [0, 0]
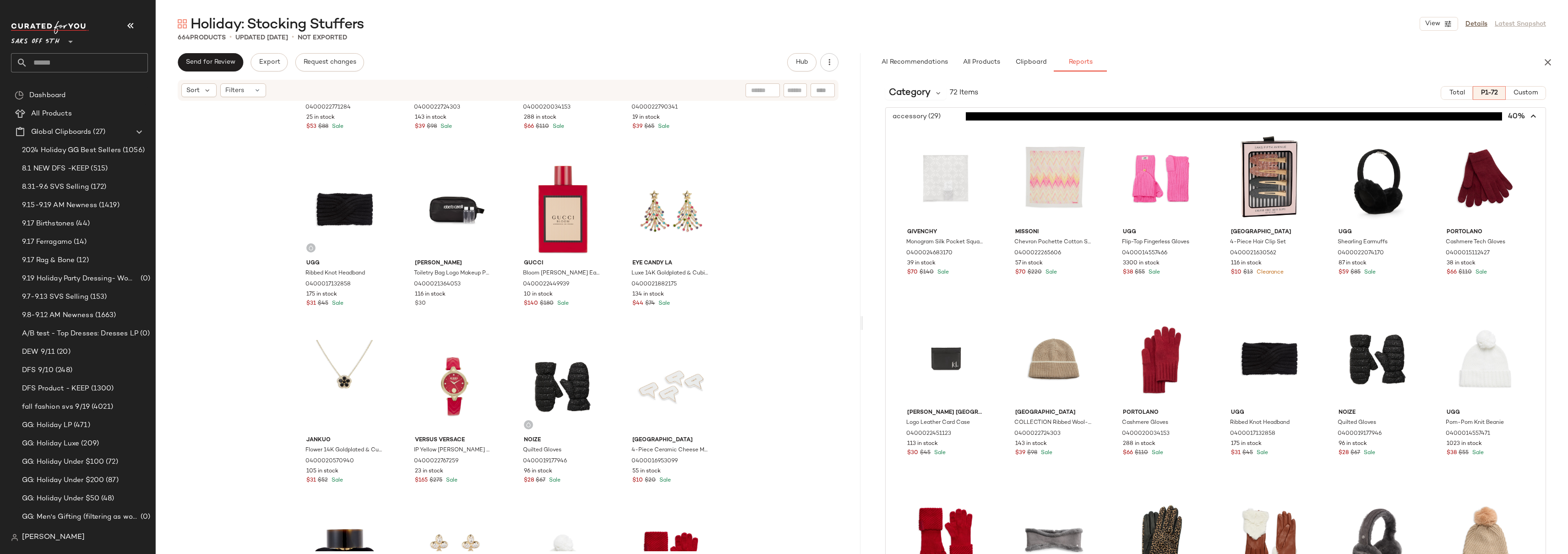
click at [946, 116] on span "button" at bounding box center [1216, 116] width 660 height 18
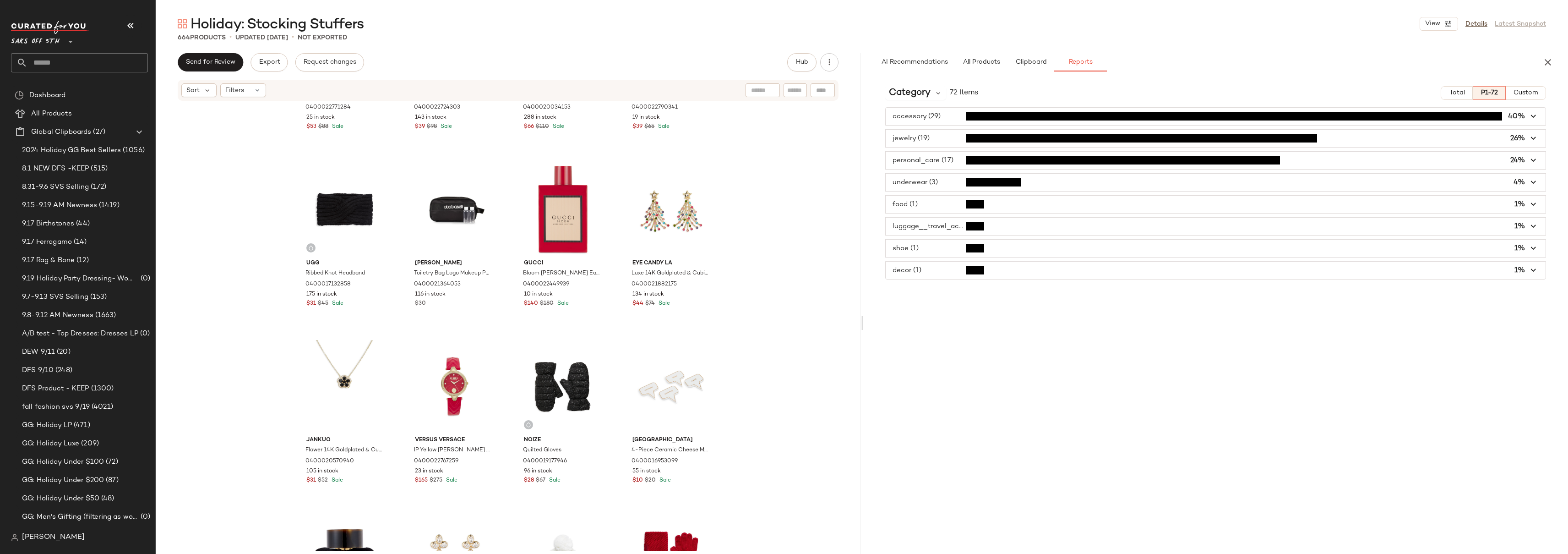
click at [933, 156] on span "button" at bounding box center [1216, 160] width 660 height 18
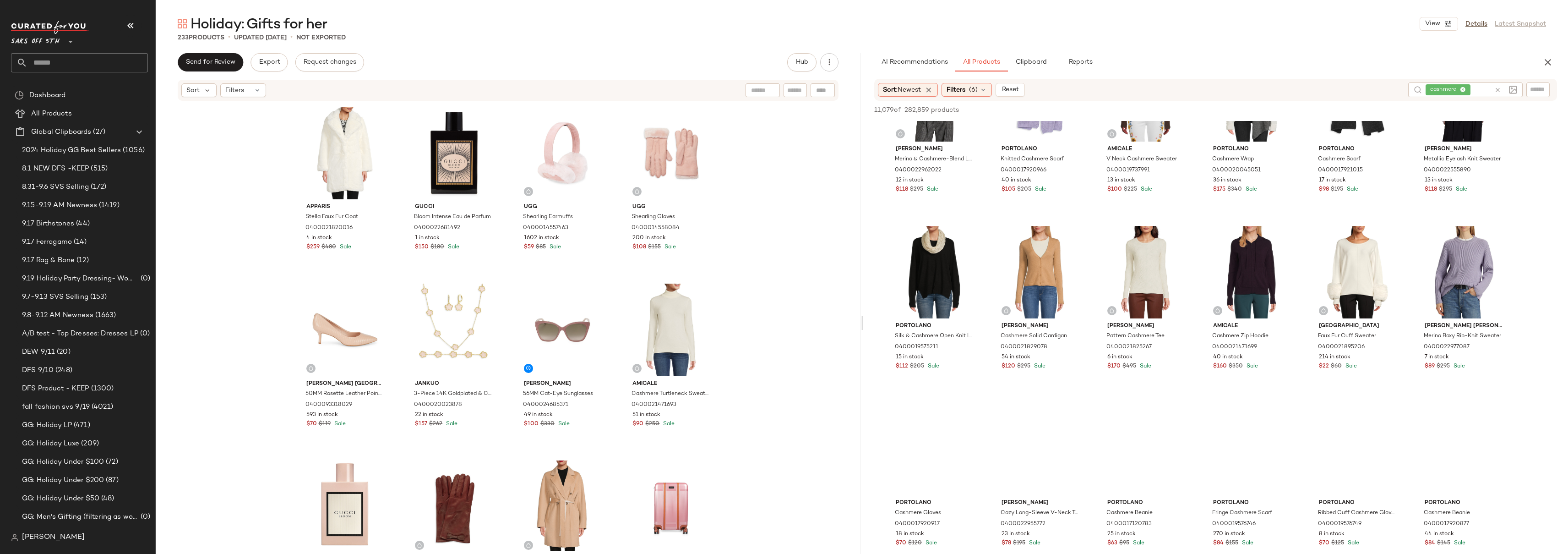
scroll to position [2055, 0]
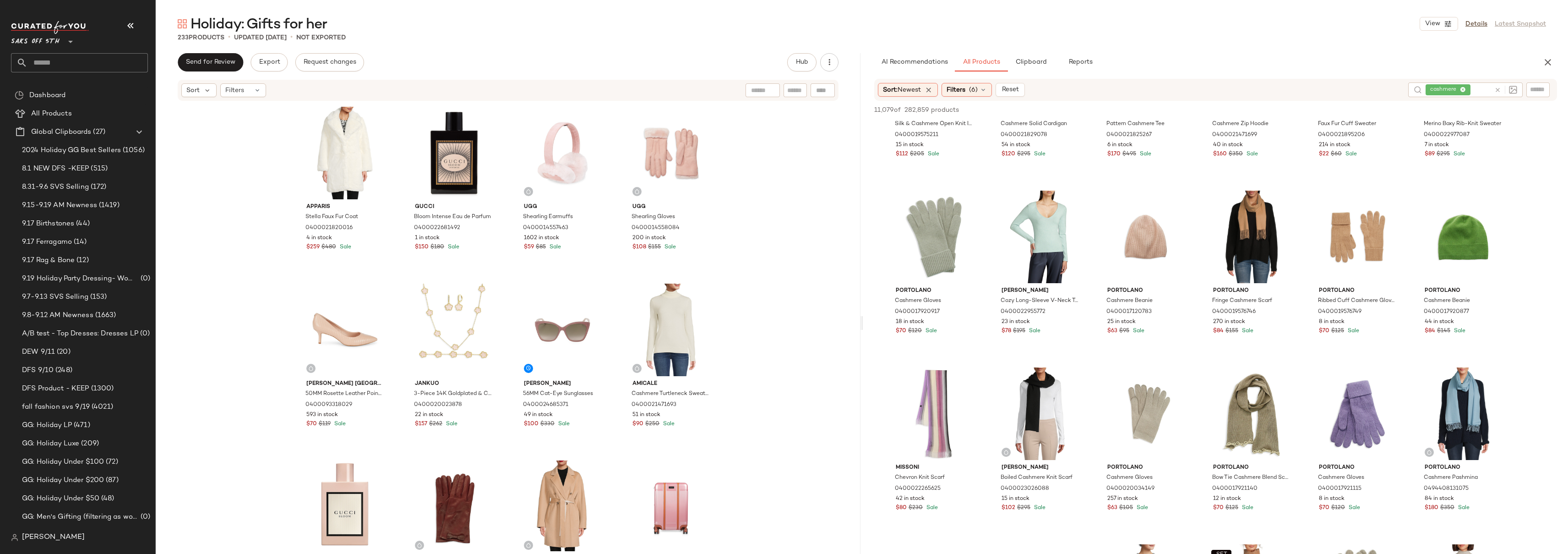
click at [828, 245] on div "Apparis Stella Faux Fur Coat 0400021820016 4 in stock $259 $480 Sale Gucci Bloo…" at bounding box center [508, 326] width 705 height 449
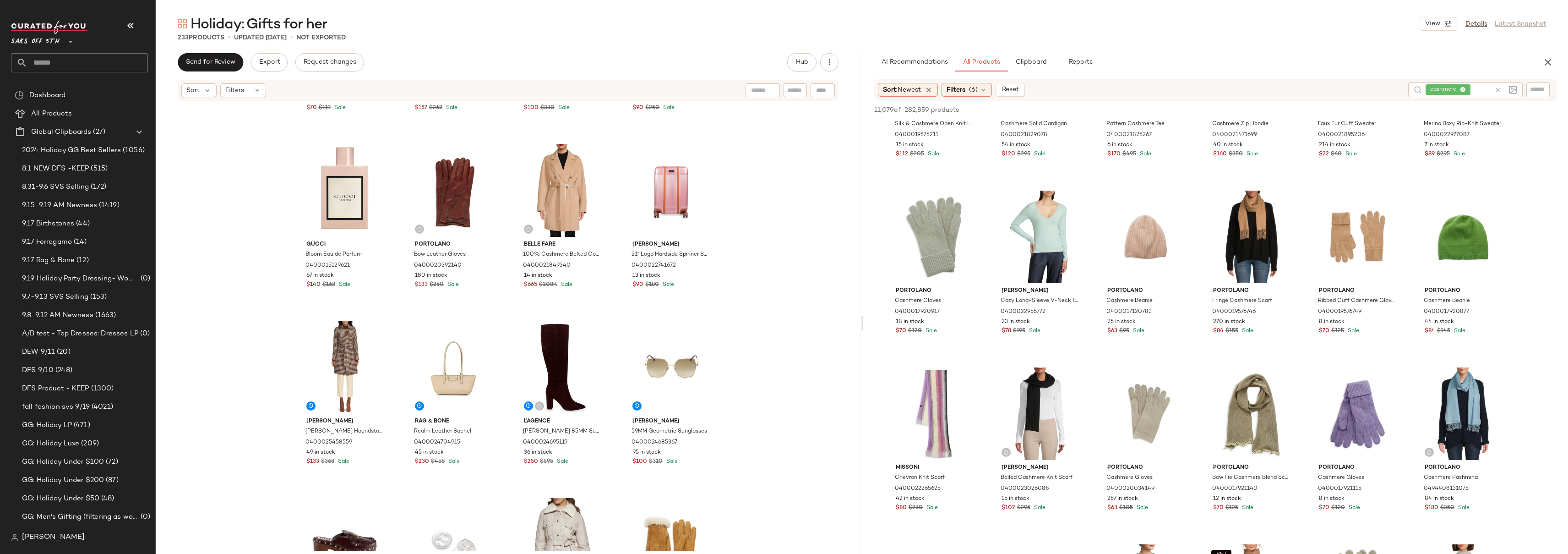
scroll to position [0, 0]
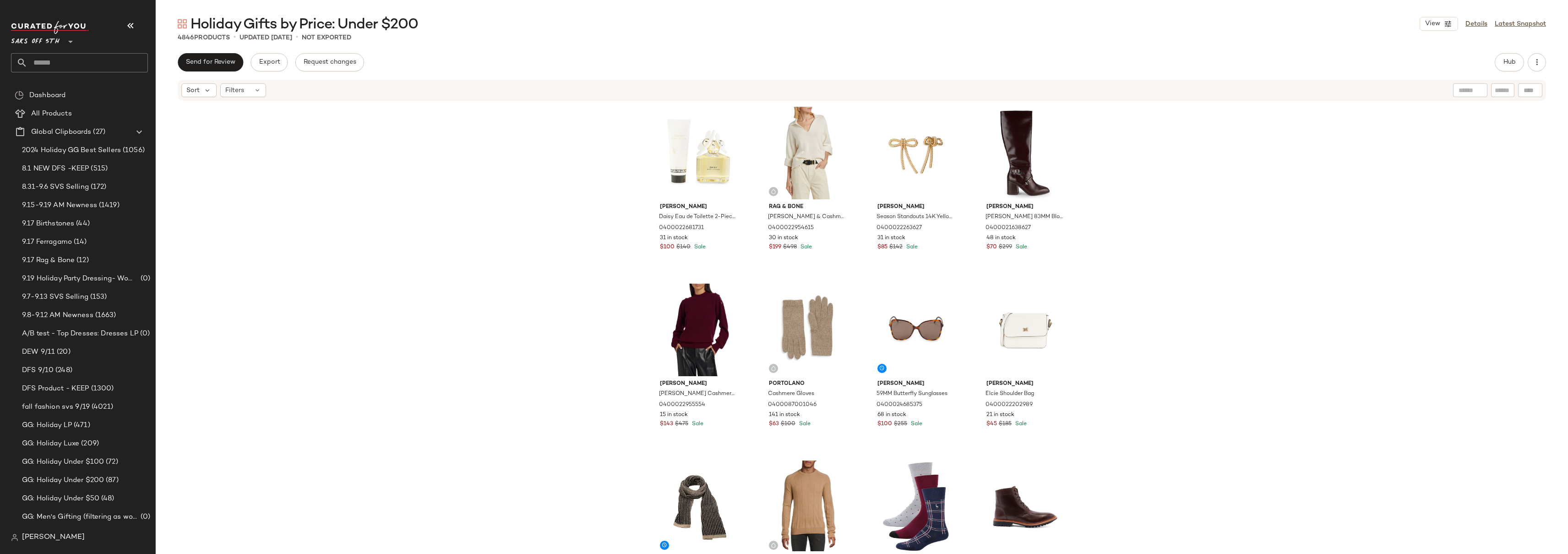
click at [1249, 182] on div "[PERSON_NAME] [PERSON_NAME] Eau de Toilette 2-Piece Set 0400022681731 31 in sto…" at bounding box center [862, 326] width 1412 height 449
click at [1199, 148] on div "[PERSON_NAME] [PERSON_NAME] Eau de Toilette 2-Piece Set 0400022681731 31 in sto…" at bounding box center [862, 326] width 1412 height 449
click at [1163, 206] on div "[PERSON_NAME] [PERSON_NAME] Eau de Toilette 2-Piece Set 0400022681731 31 in sto…" at bounding box center [862, 326] width 1412 height 449
click at [1228, 199] on div "[PERSON_NAME] [PERSON_NAME] Eau de Toilette 2-Piece Set 0400022681731 31 in sto…" at bounding box center [862, 326] width 1412 height 449
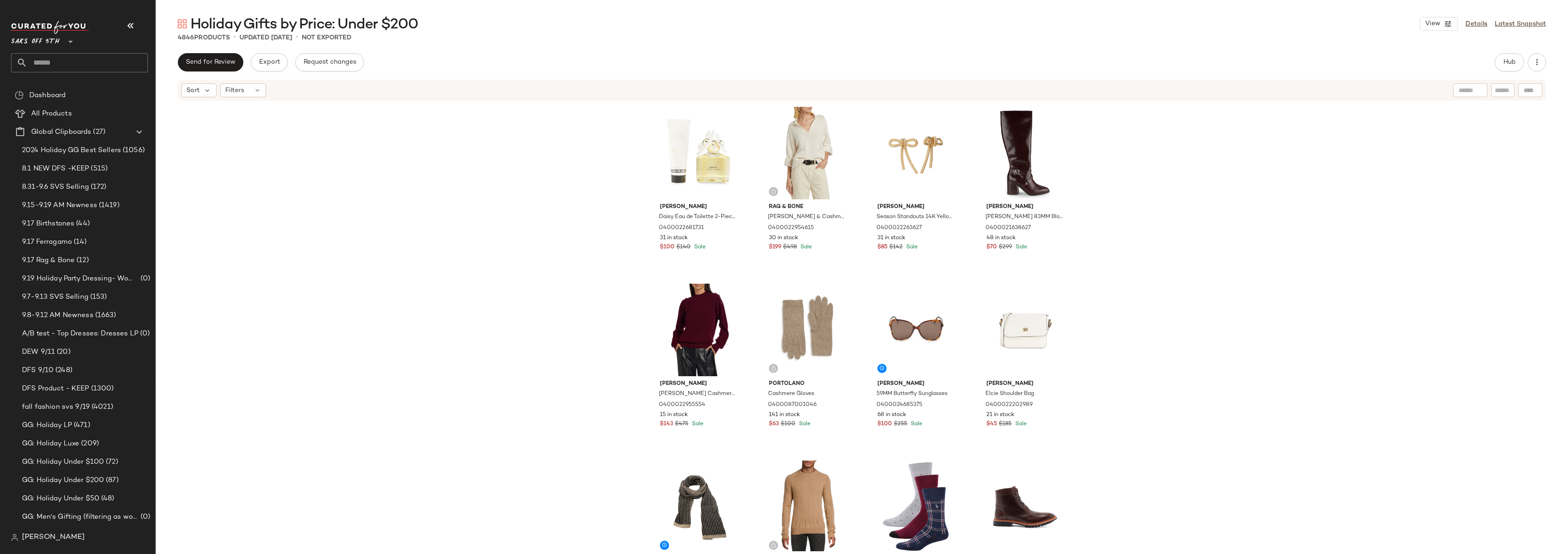
click at [1228, 199] on div "[PERSON_NAME] [PERSON_NAME] Eau de Toilette 2-Piece Set 0400022681731 31 in sto…" at bounding box center [862, 326] width 1412 height 449
click at [1507, 66] on button "Hub" at bounding box center [1510, 62] width 29 height 18
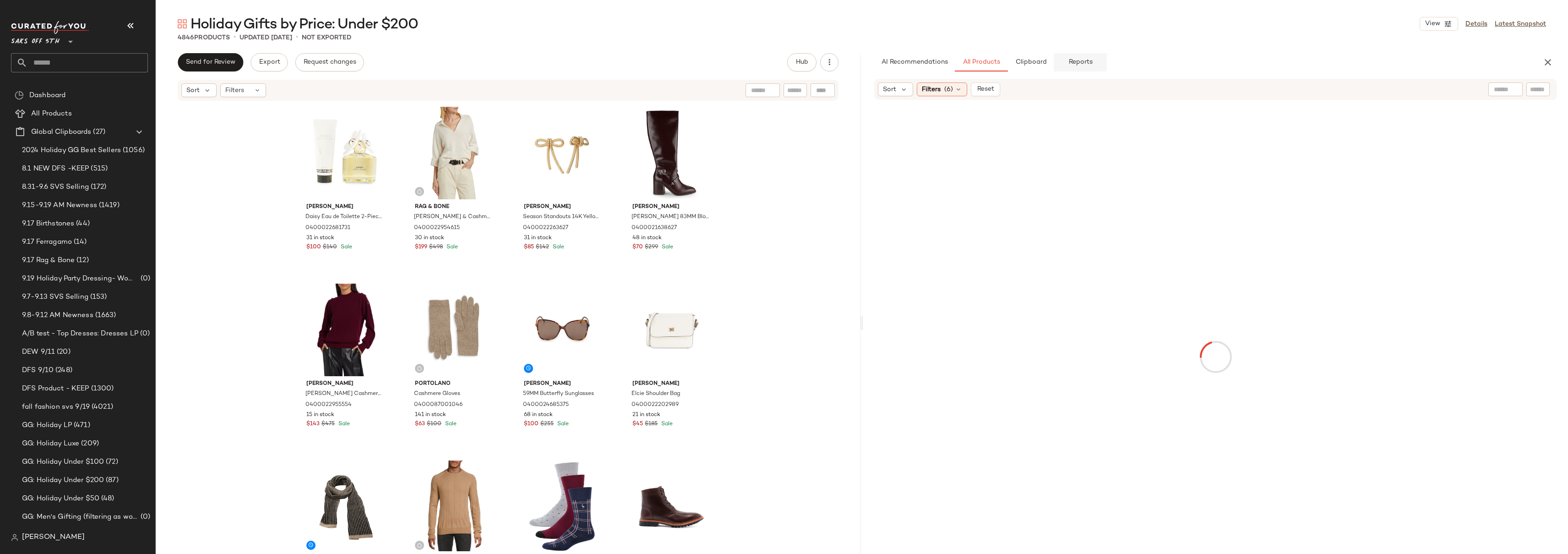
click at [1083, 57] on button "Reports" at bounding box center [1080, 62] width 53 height 18
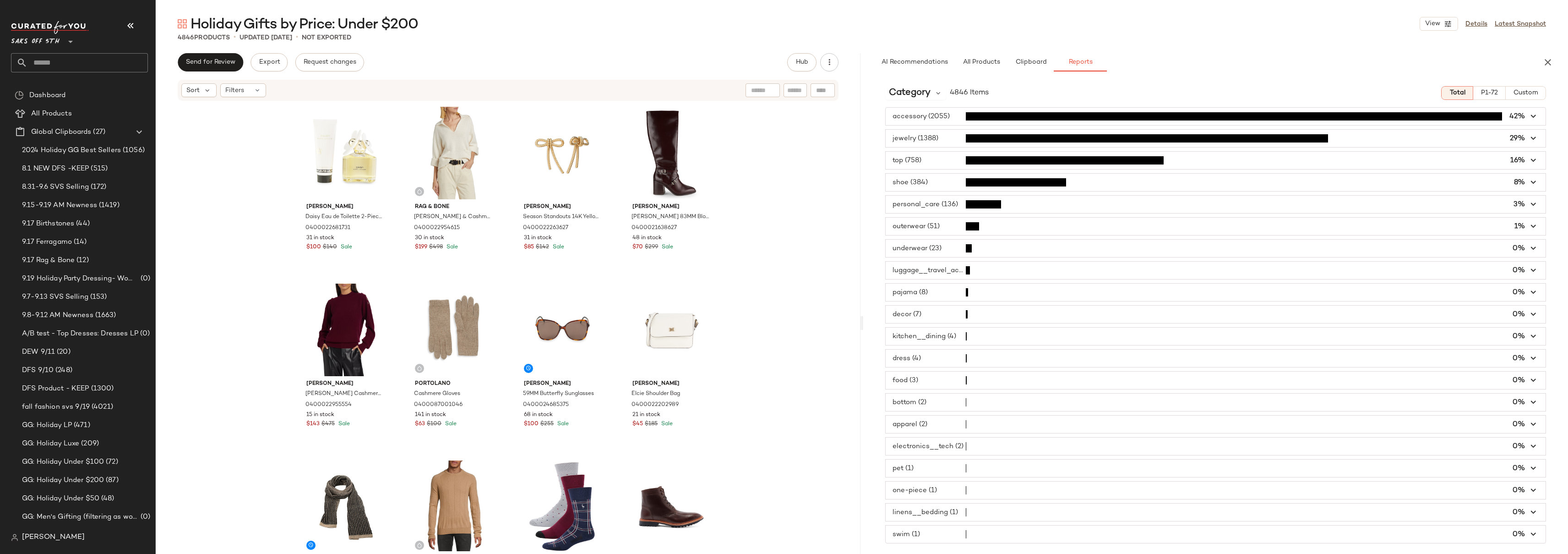
click at [950, 114] on span "button" at bounding box center [1216, 116] width 660 height 18
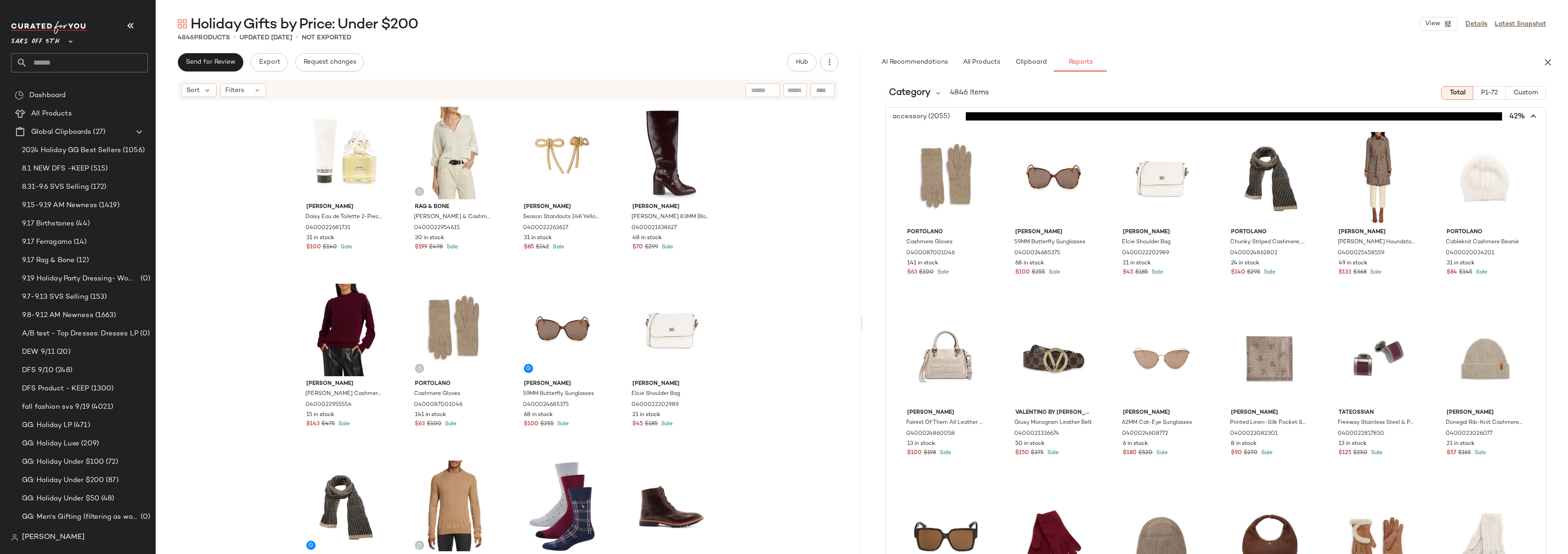
click at [950, 114] on span "button" at bounding box center [1216, 116] width 660 height 18
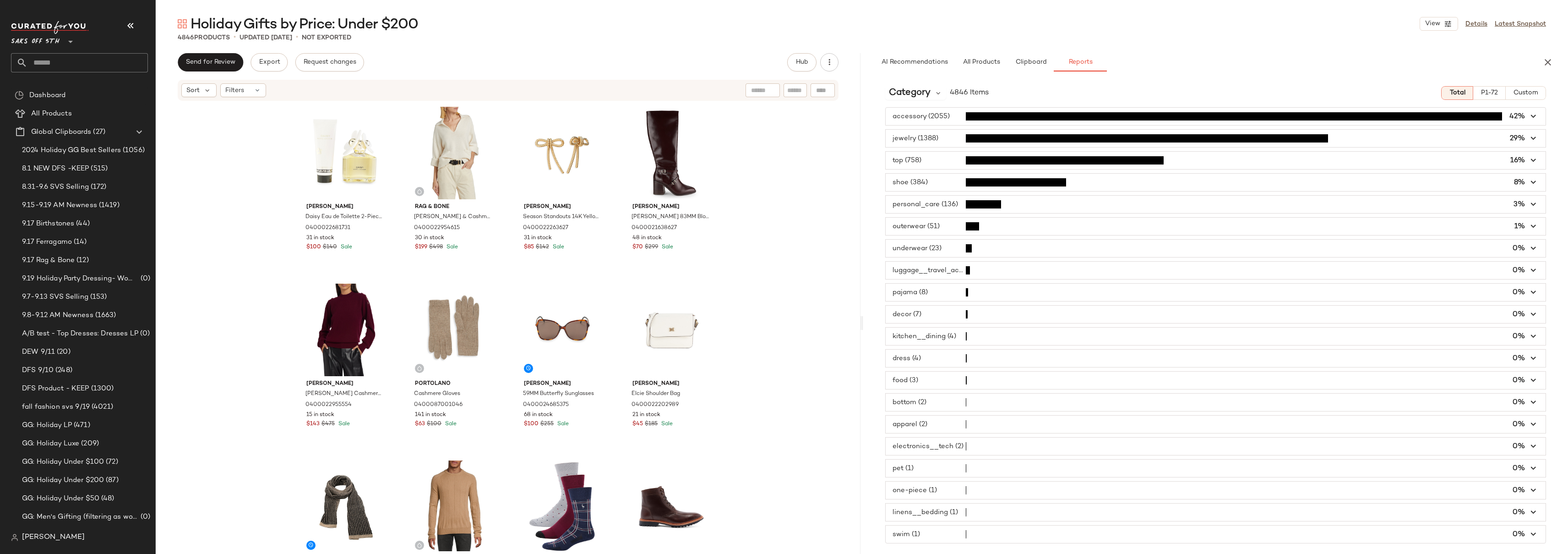
click at [923, 135] on span "button" at bounding box center [1216, 138] width 660 height 18
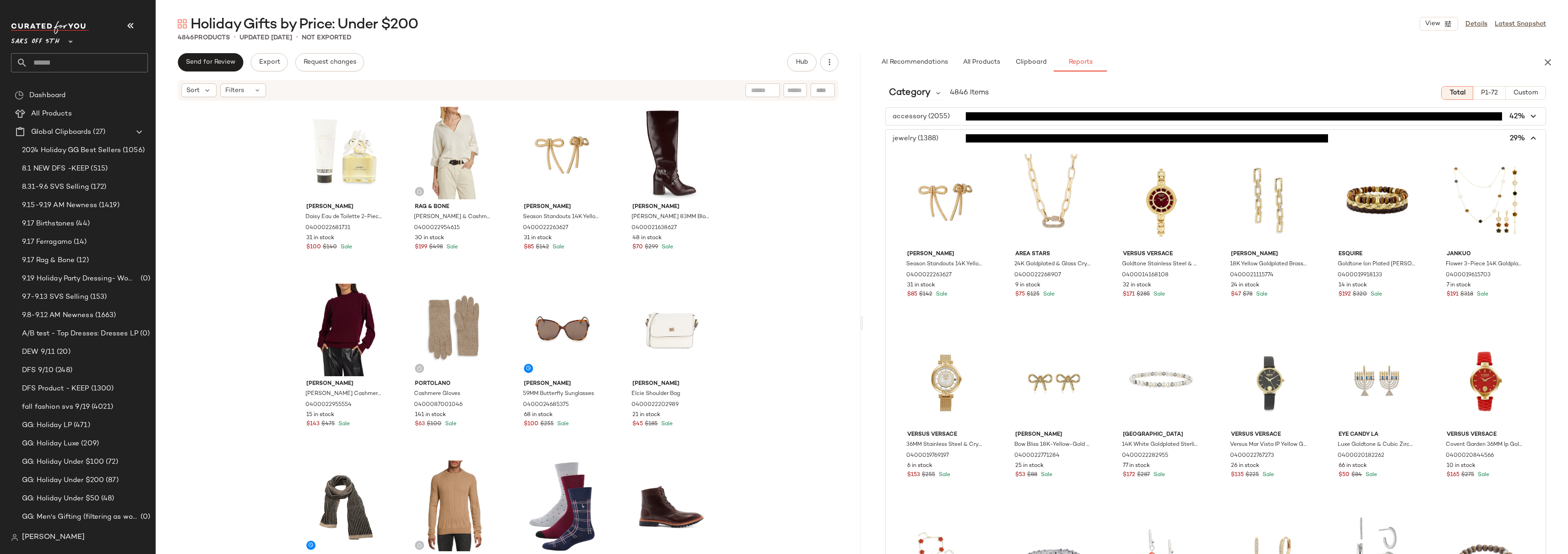
click at [923, 135] on span "button" at bounding box center [1216, 138] width 660 height 18
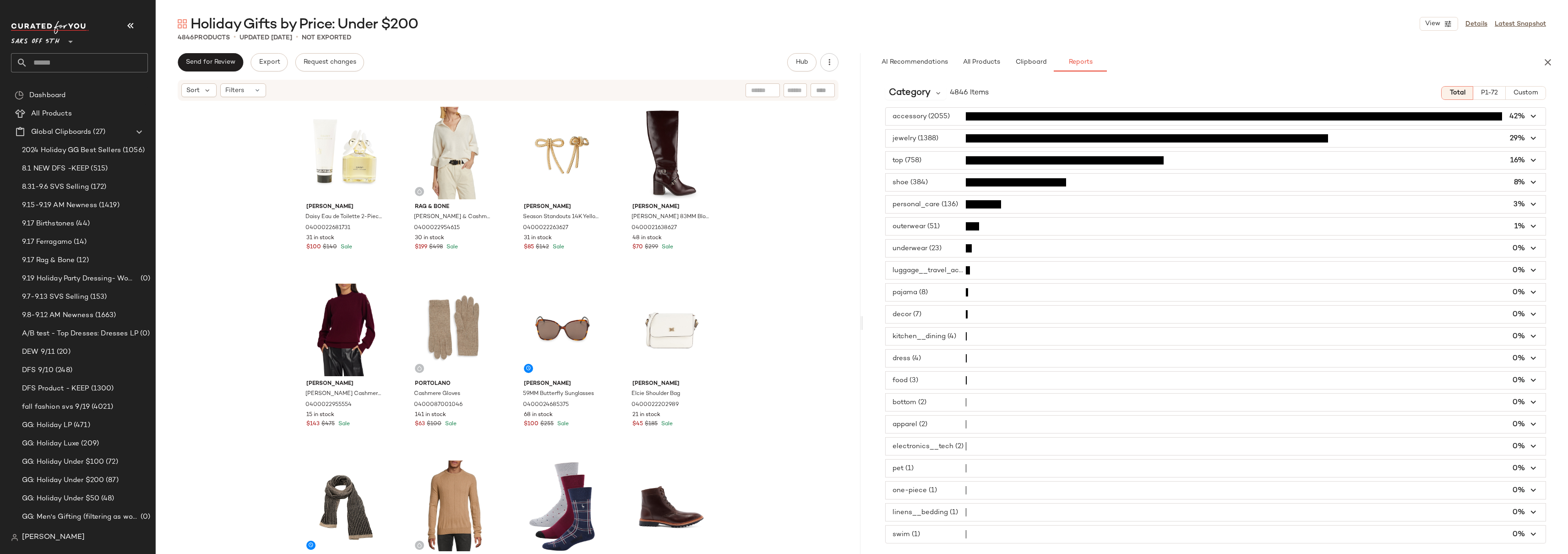
click at [938, 182] on span "button" at bounding box center [1216, 182] width 660 height 18
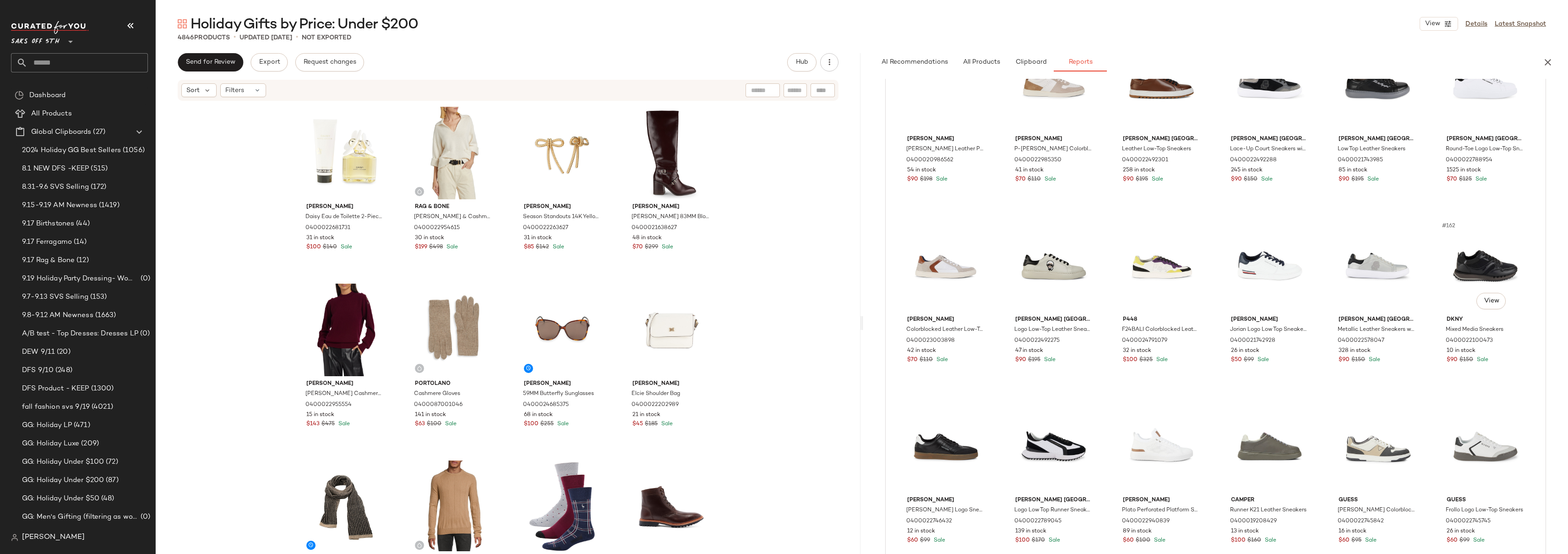
scroll to position [4878, 0]
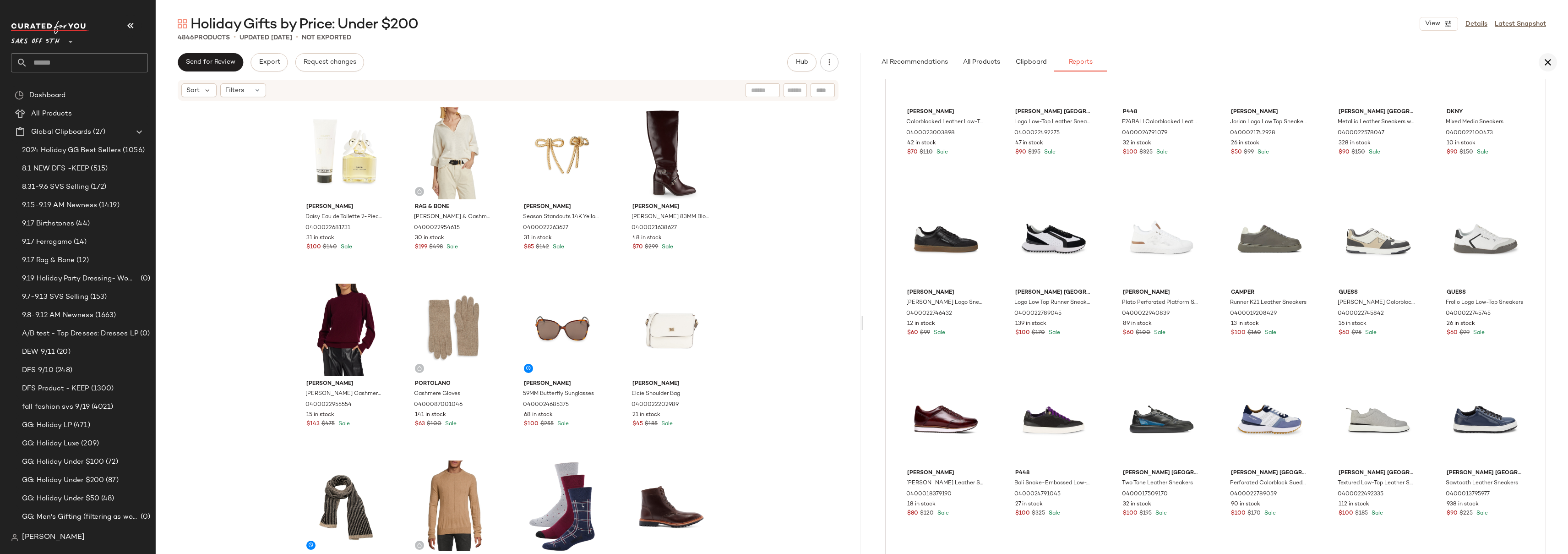
click at [1550, 60] on icon "button" at bounding box center [1548, 62] width 11 height 11
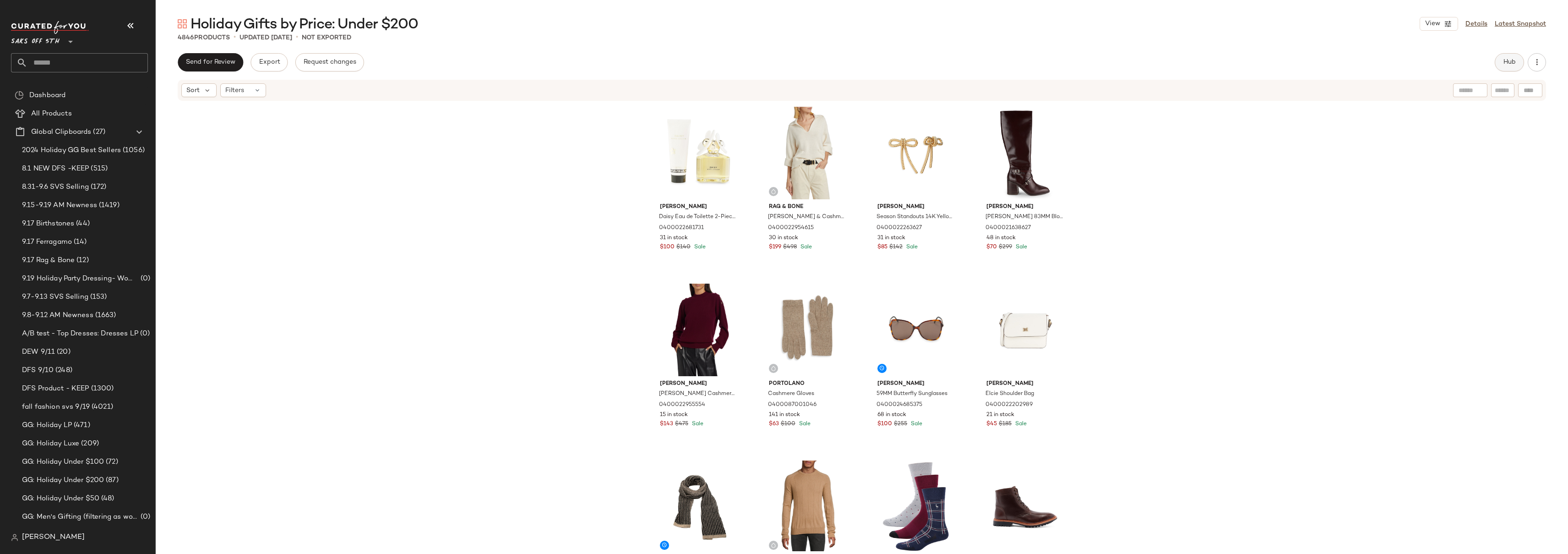
click at [1499, 61] on button "Hub" at bounding box center [1510, 62] width 29 height 18
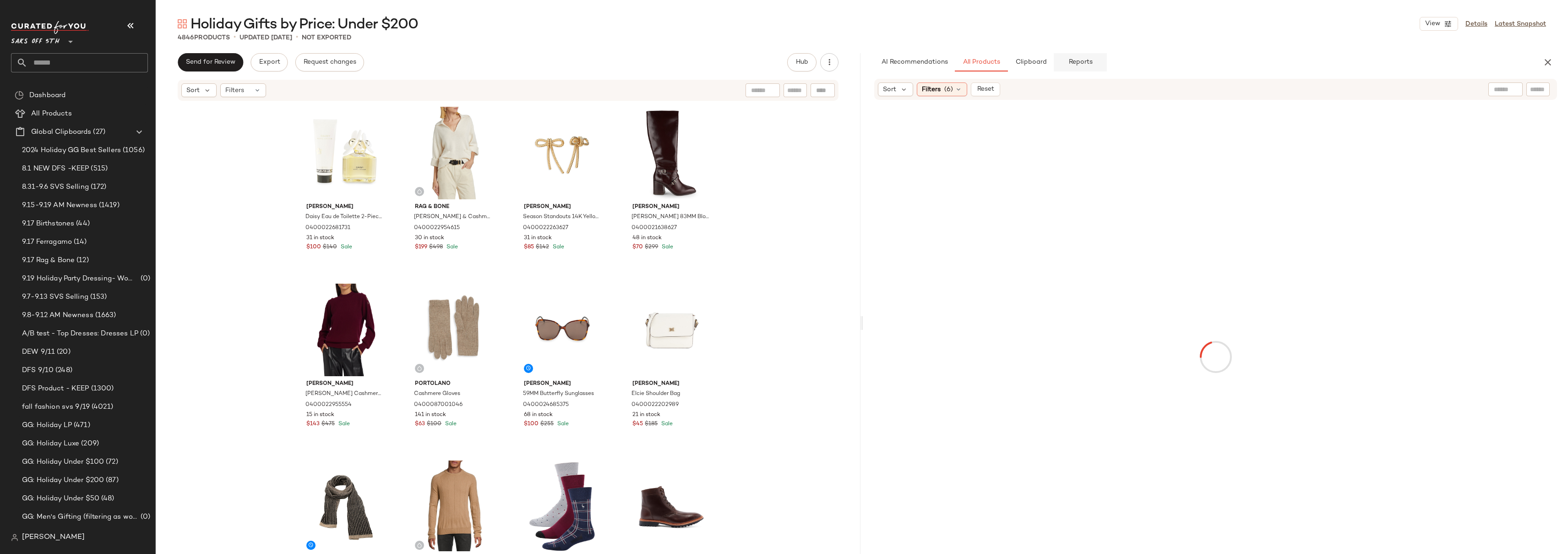
click at [1085, 65] on span "Reports" at bounding box center [1080, 62] width 24 height 7
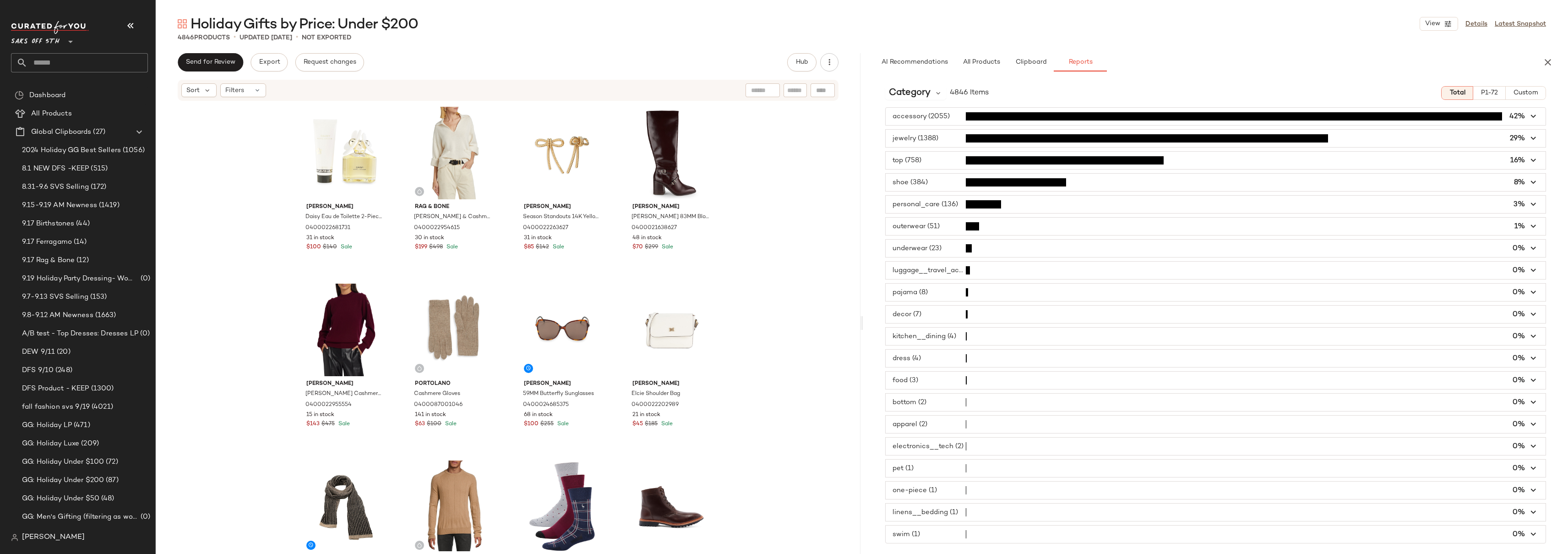
click at [922, 290] on span "button" at bounding box center [1216, 292] width 660 height 18
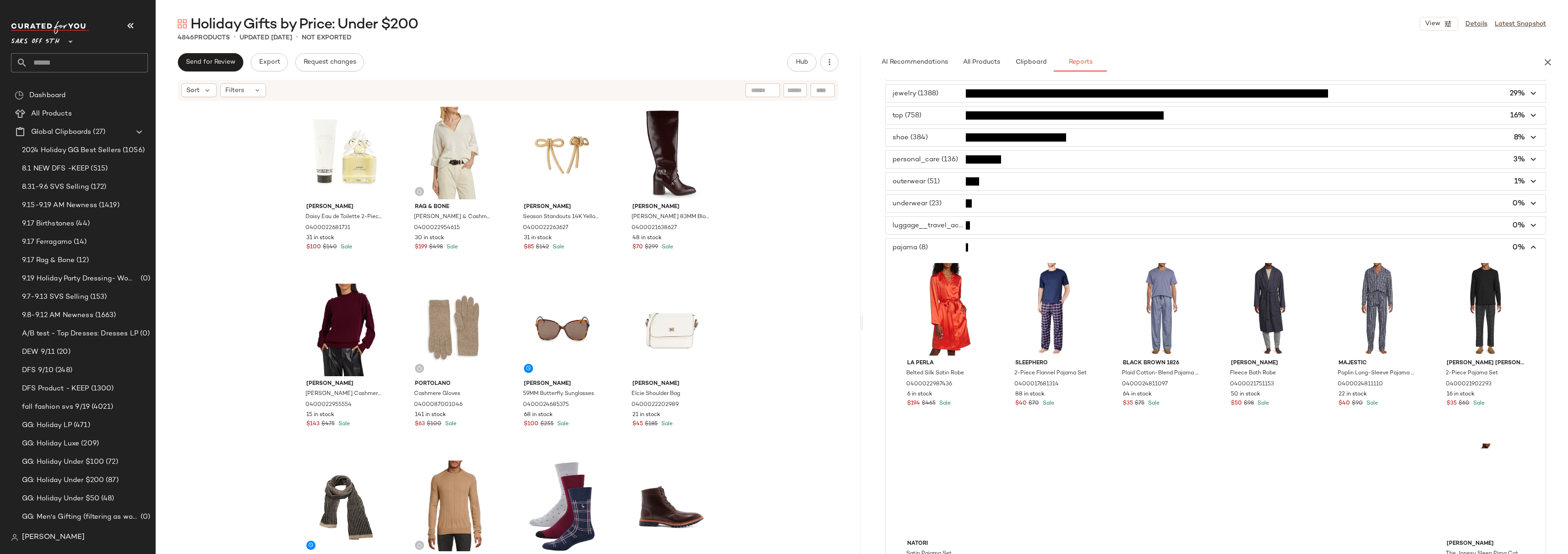
scroll to position [43, 0]
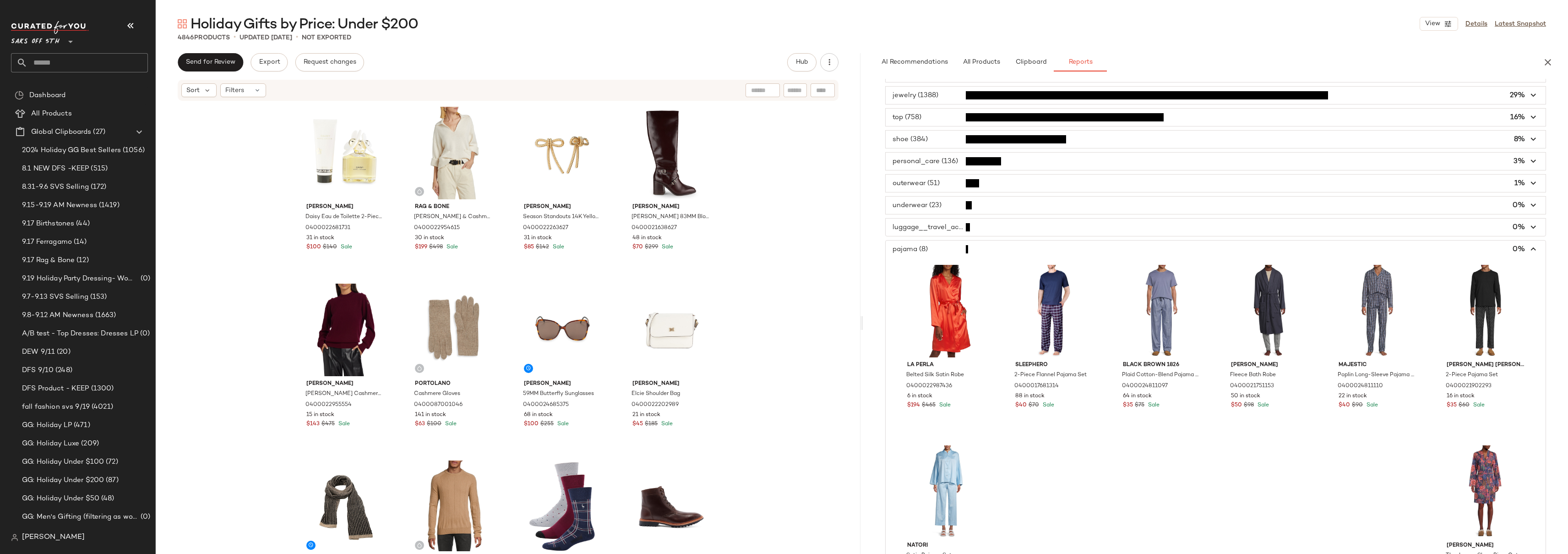
click at [943, 245] on span "button" at bounding box center [1216, 249] width 660 height 18
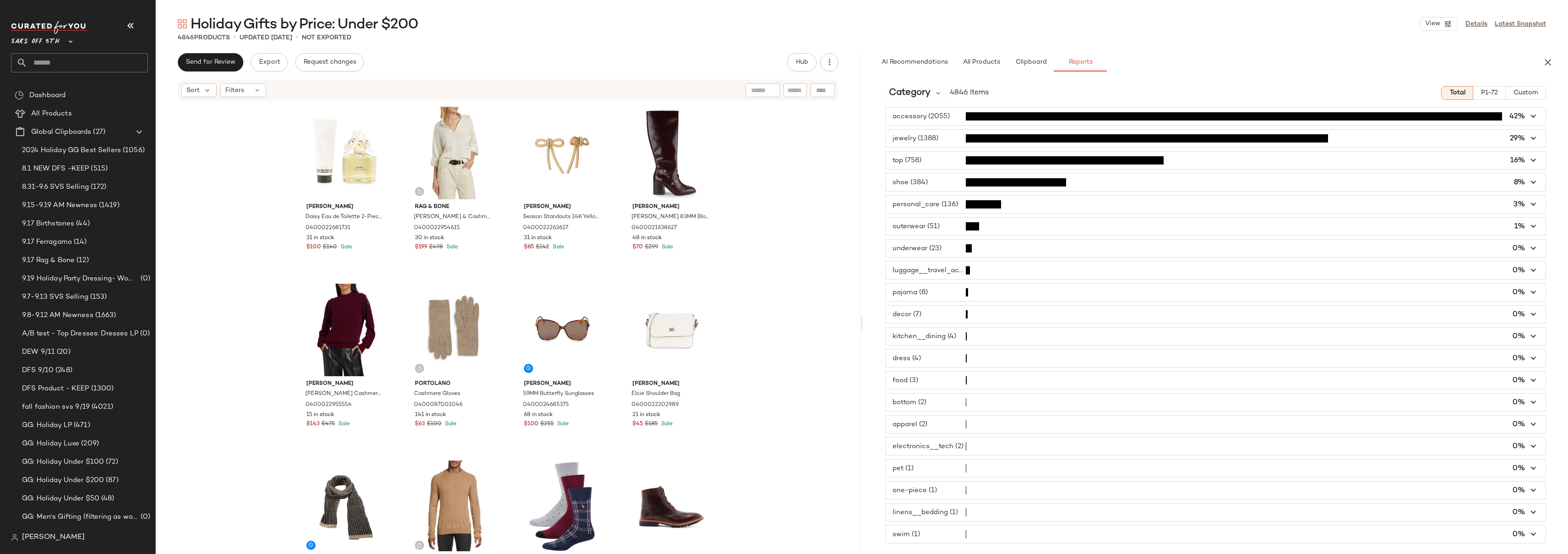
scroll to position [0, 0]
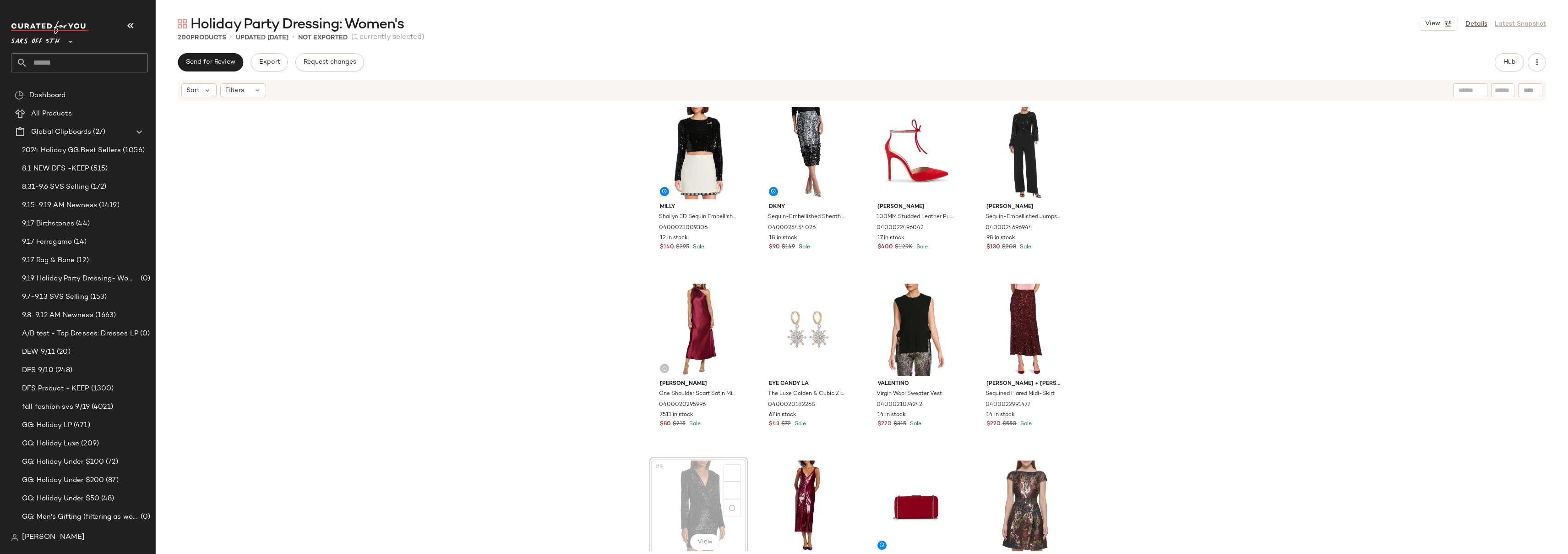
scroll to position [3, 0]
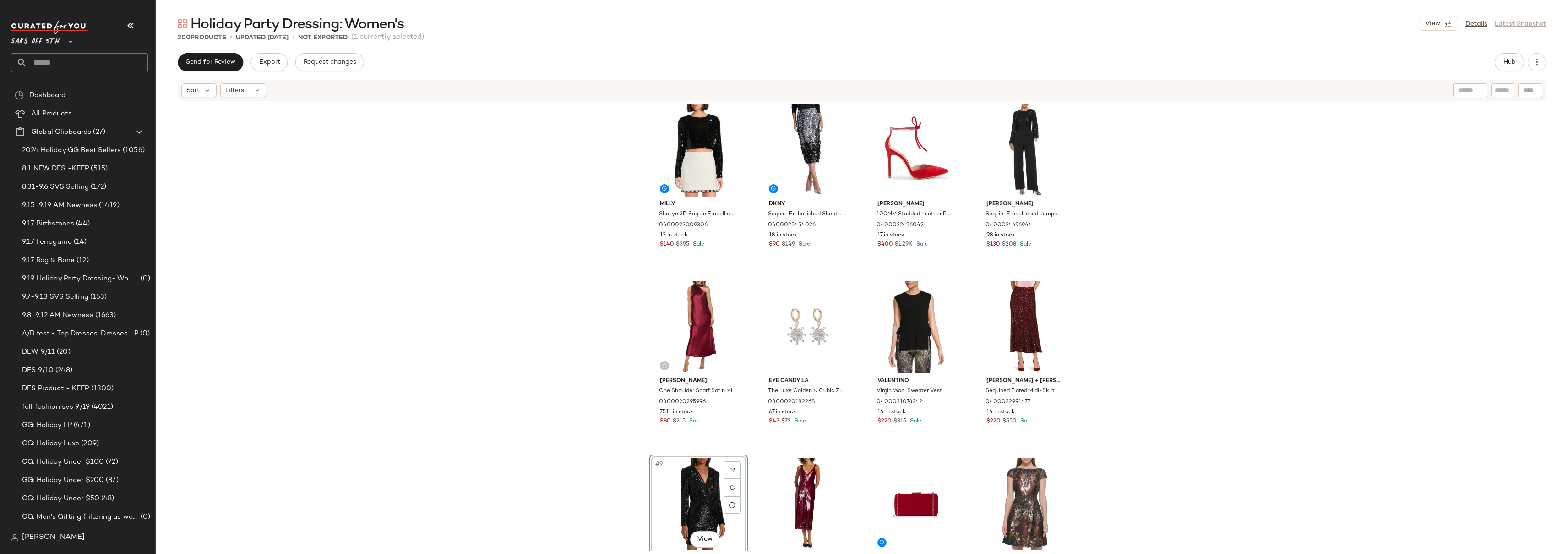
click at [1173, 158] on div "Milly Shailyn 3D Sequin Embellished Top 0400023009306 12 in stock $140 $395 Sal…" at bounding box center [862, 326] width 1412 height 449
click at [1162, 177] on div "Milly Shailyn 3D Sequin Embellished Top 0400023009306 12 in stock $140 $395 Sal…" at bounding box center [862, 326] width 1412 height 449
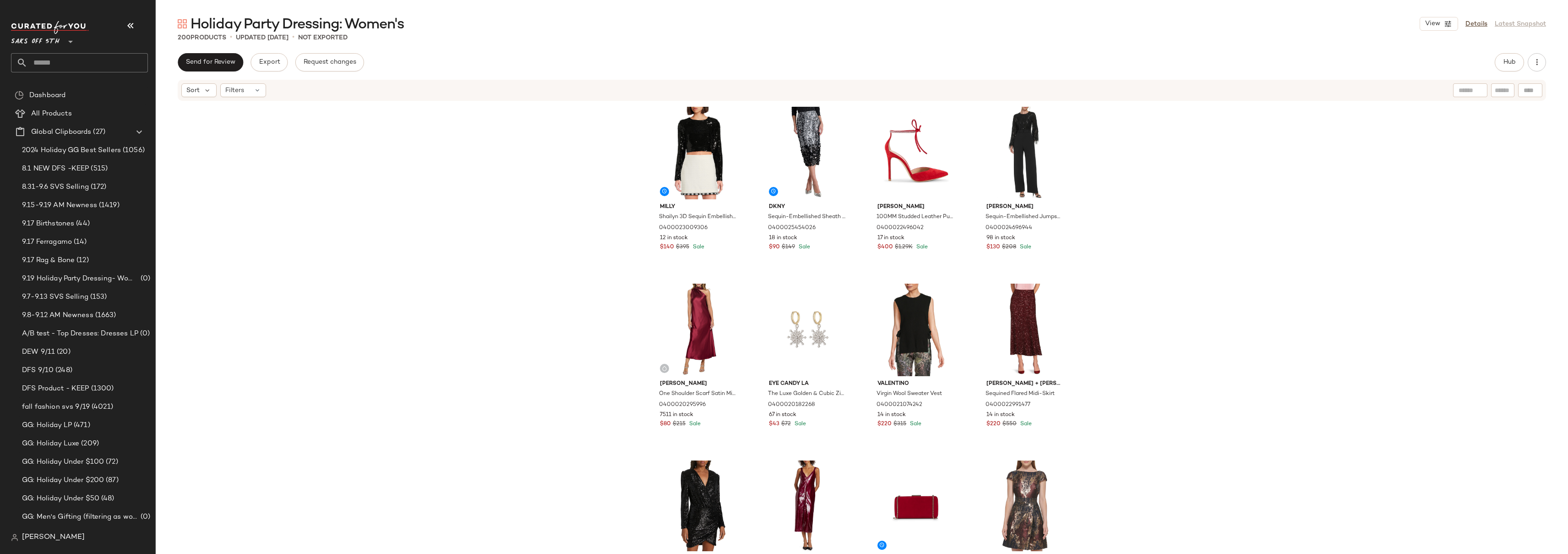
click at [1384, 183] on div "Milly Shailyn 3D Sequin Embellished Top 0400023009306 12 in stock $140 $395 Sal…" at bounding box center [862, 326] width 1412 height 449
click at [1483, 167] on div "Milly Shailyn 3D Sequin Embellished Top 0400023009306 12 in stock $140 $395 Sal…" at bounding box center [862, 326] width 1412 height 449
click at [1511, 63] on span "Hub" at bounding box center [1509, 62] width 13 height 7
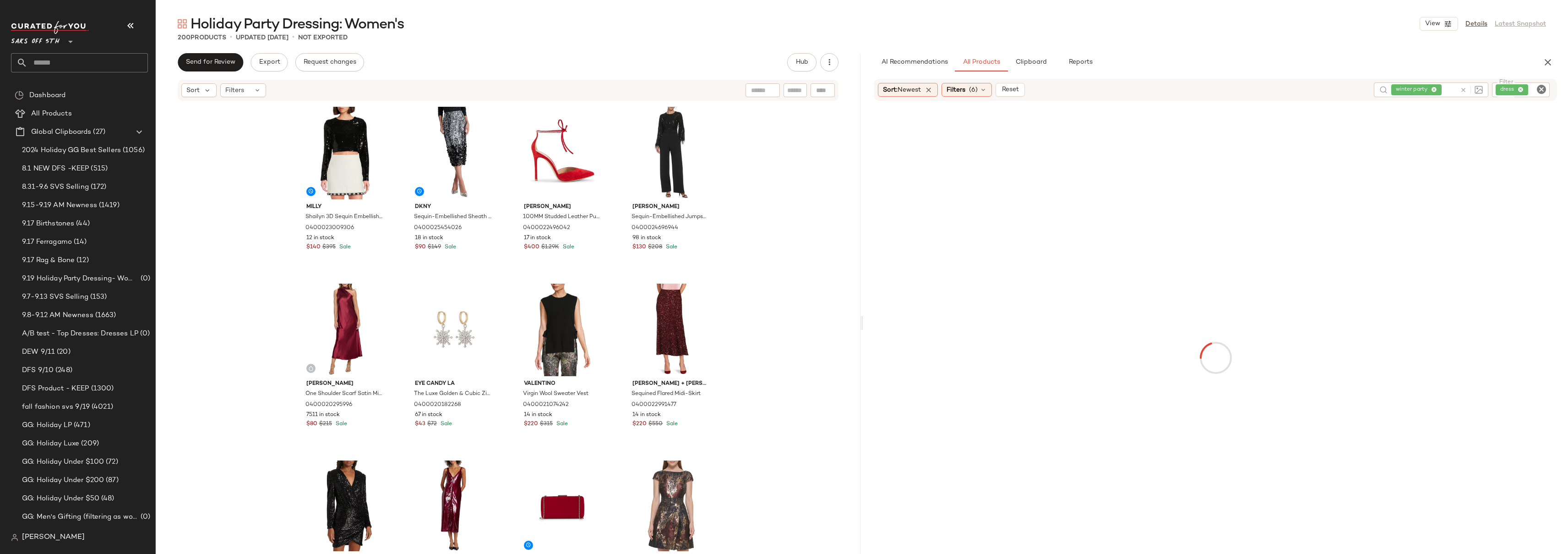
click at [1073, 66] on span "Reports" at bounding box center [1080, 62] width 24 height 7
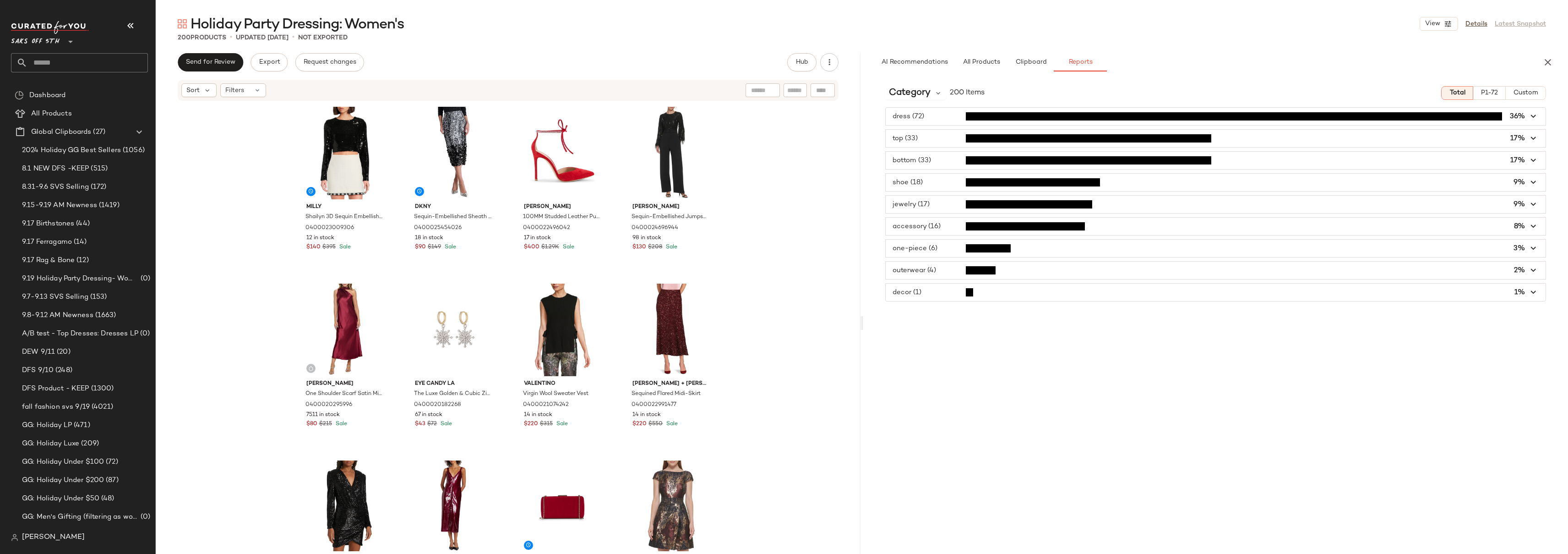
click at [927, 119] on span "button" at bounding box center [1216, 116] width 660 height 18
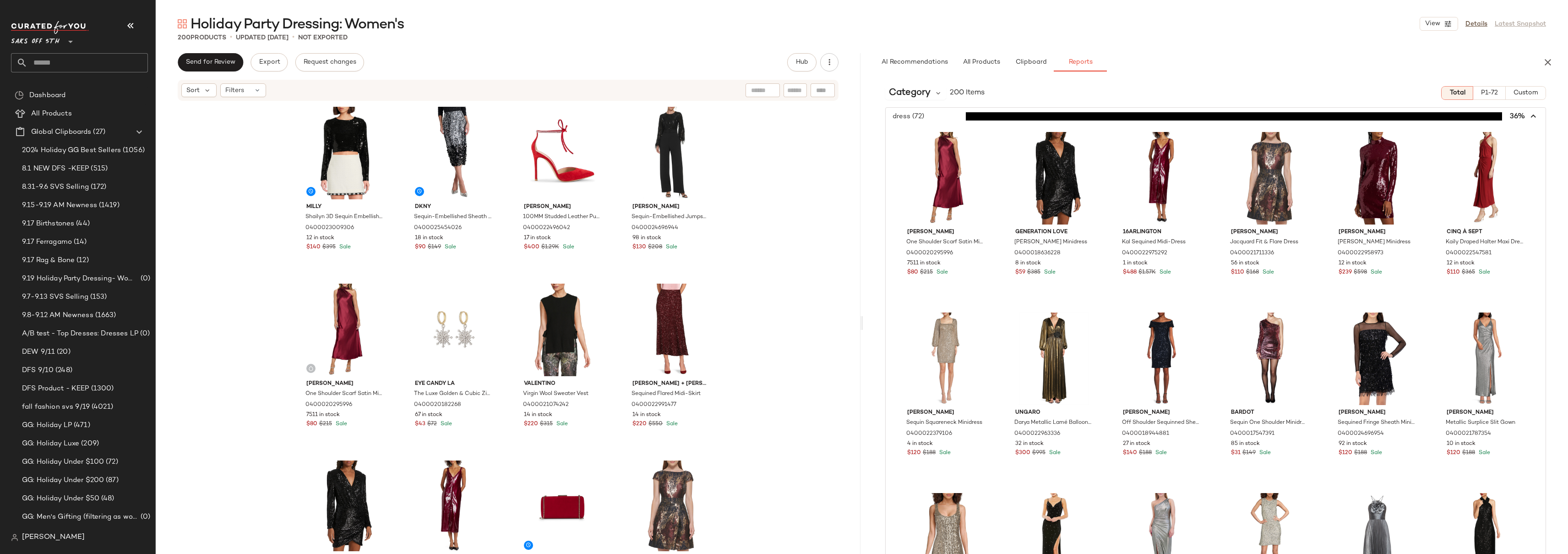
click at [929, 117] on span "button" at bounding box center [1216, 116] width 660 height 18
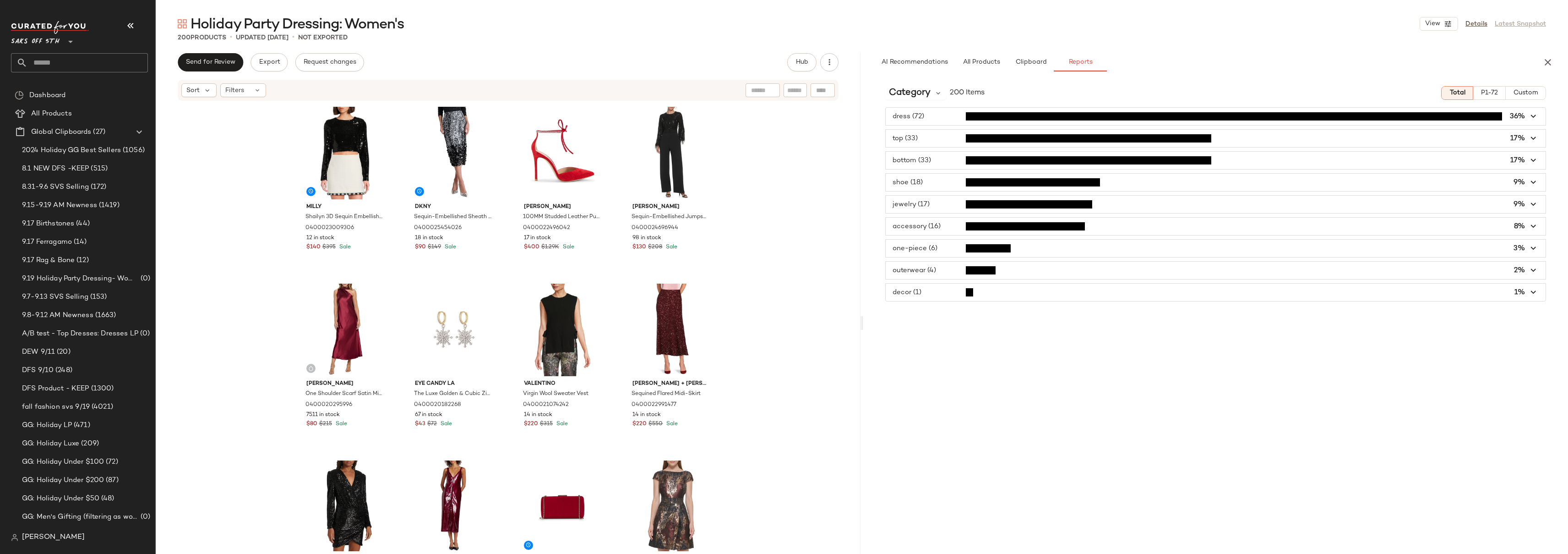
click at [936, 185] on span "button" at bounding box center [1216, 182] width 660 height 18
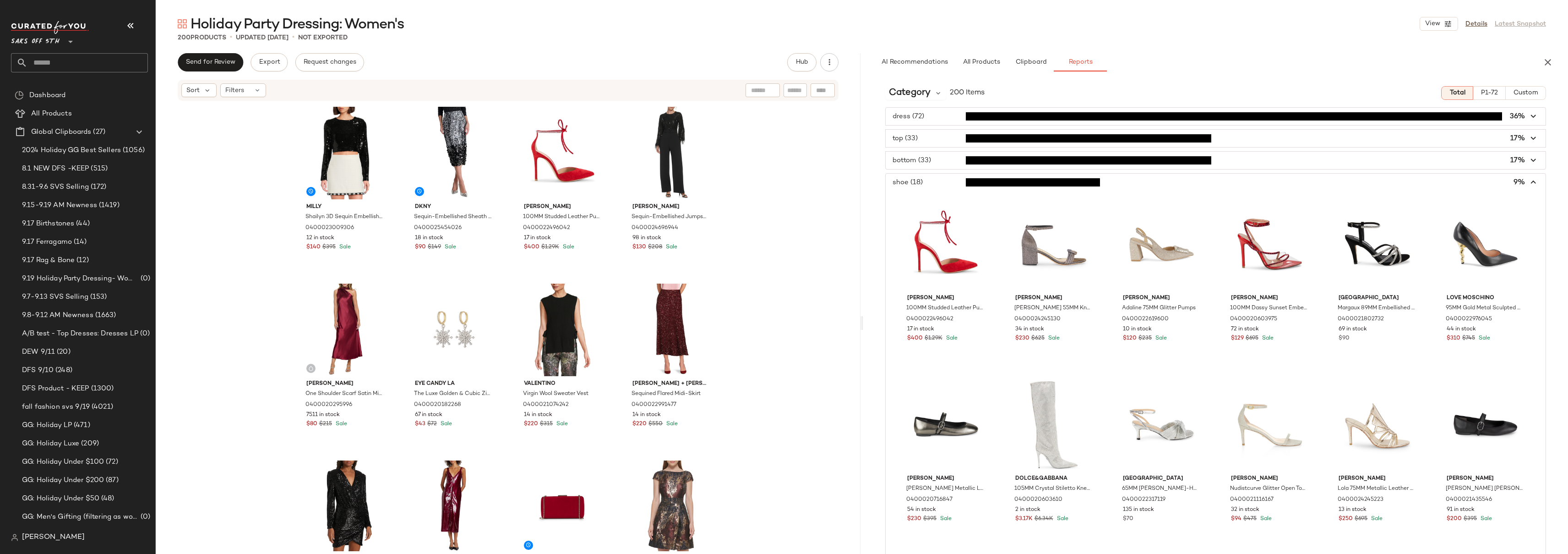
click at [936, 184] on span "button" at bounding box center [1216, 182] width 660 height 18
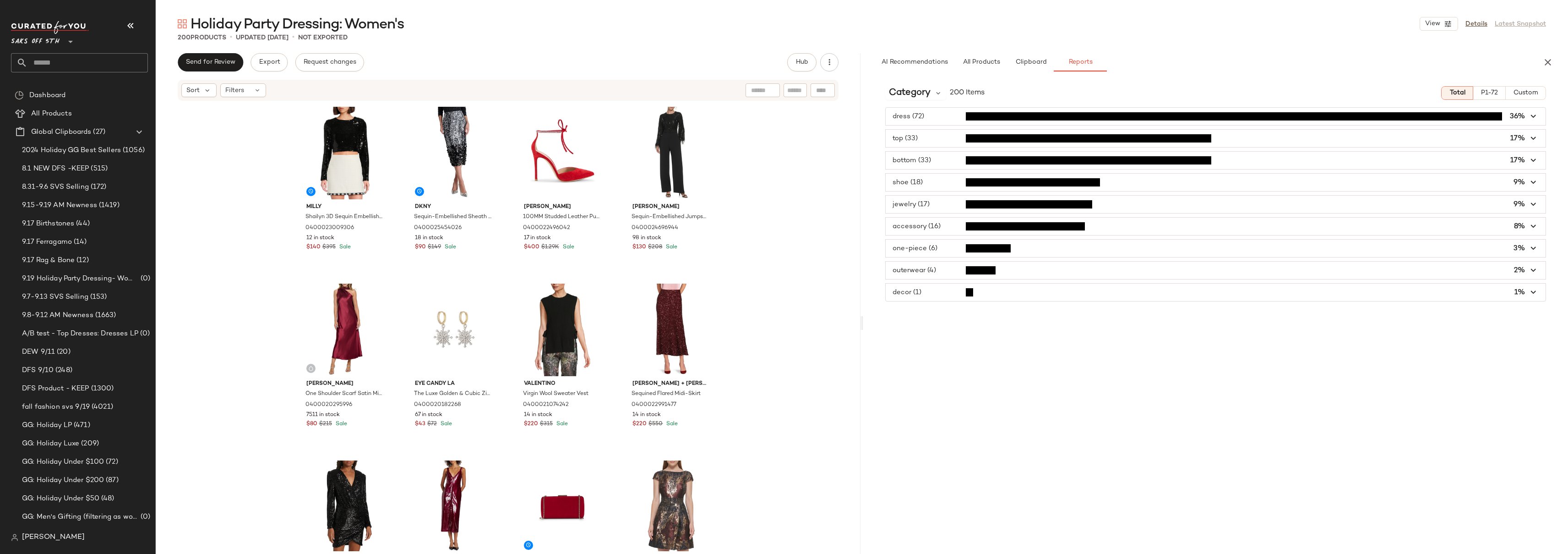
click at [935, 206] on span "button" at bounding box center [1216, 204] width 660 height 18
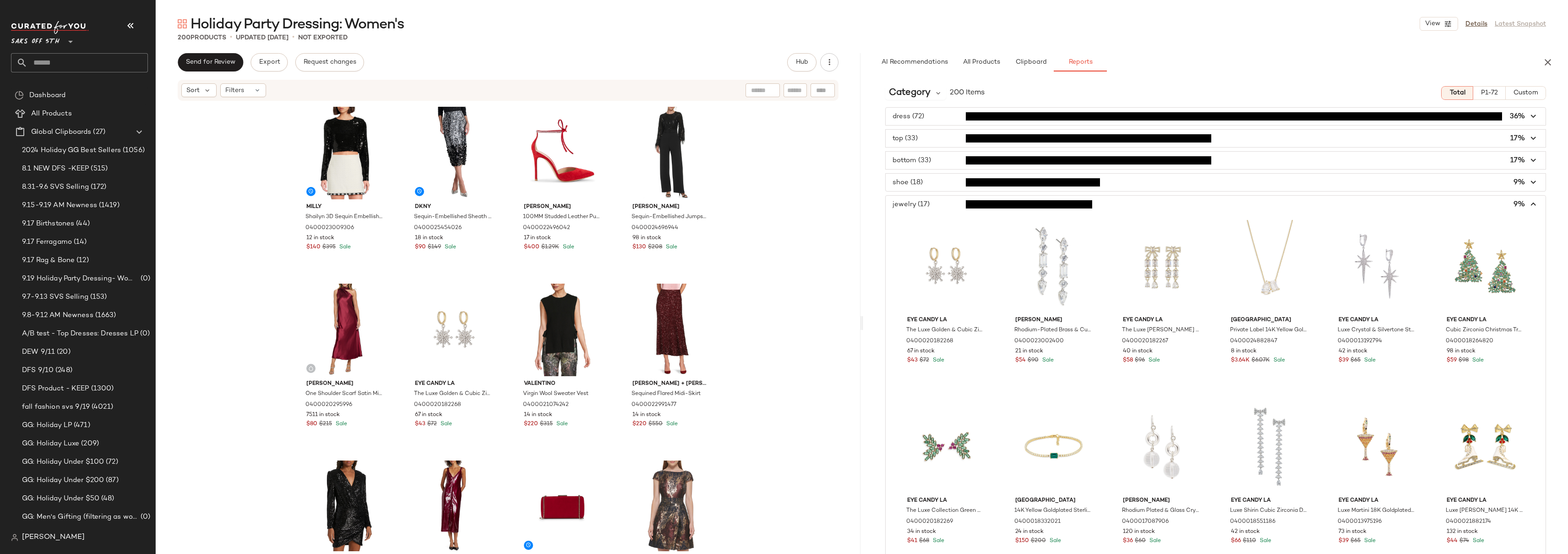
click at [935, 206] on span "button" at bounding box center [1216, 204] width 660 height 18
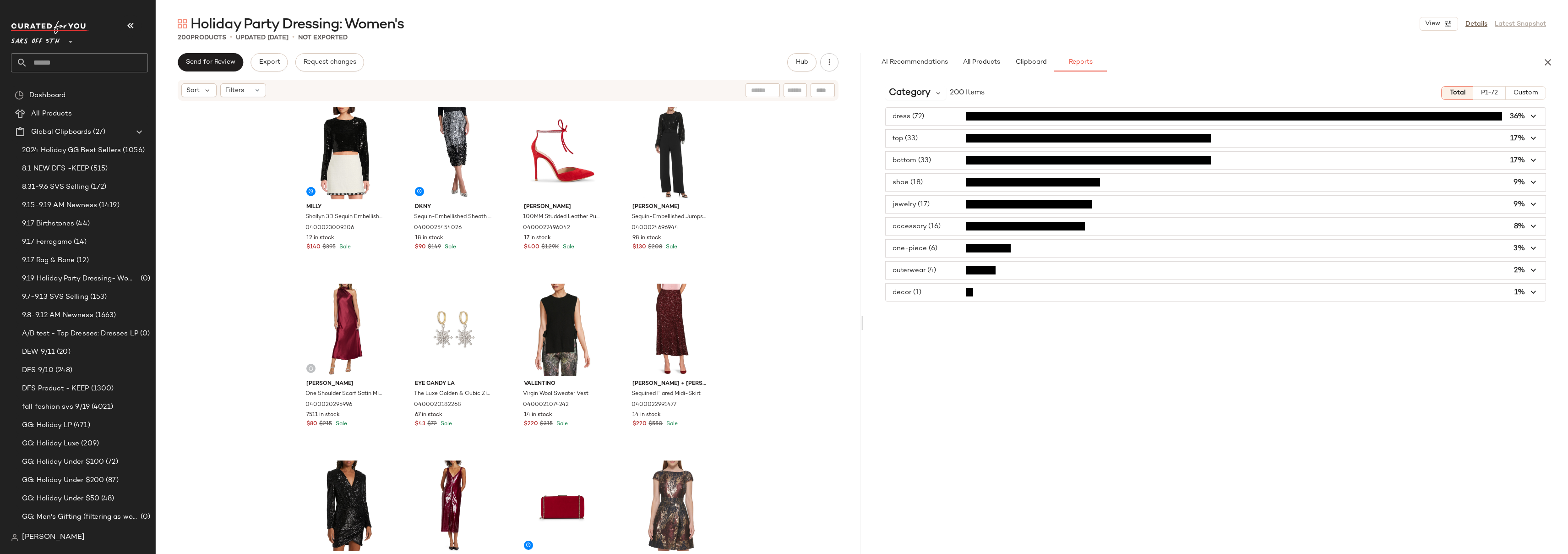
click at [931, 227] on span "button" at bounding box center [1216, 226] width 660 height 18
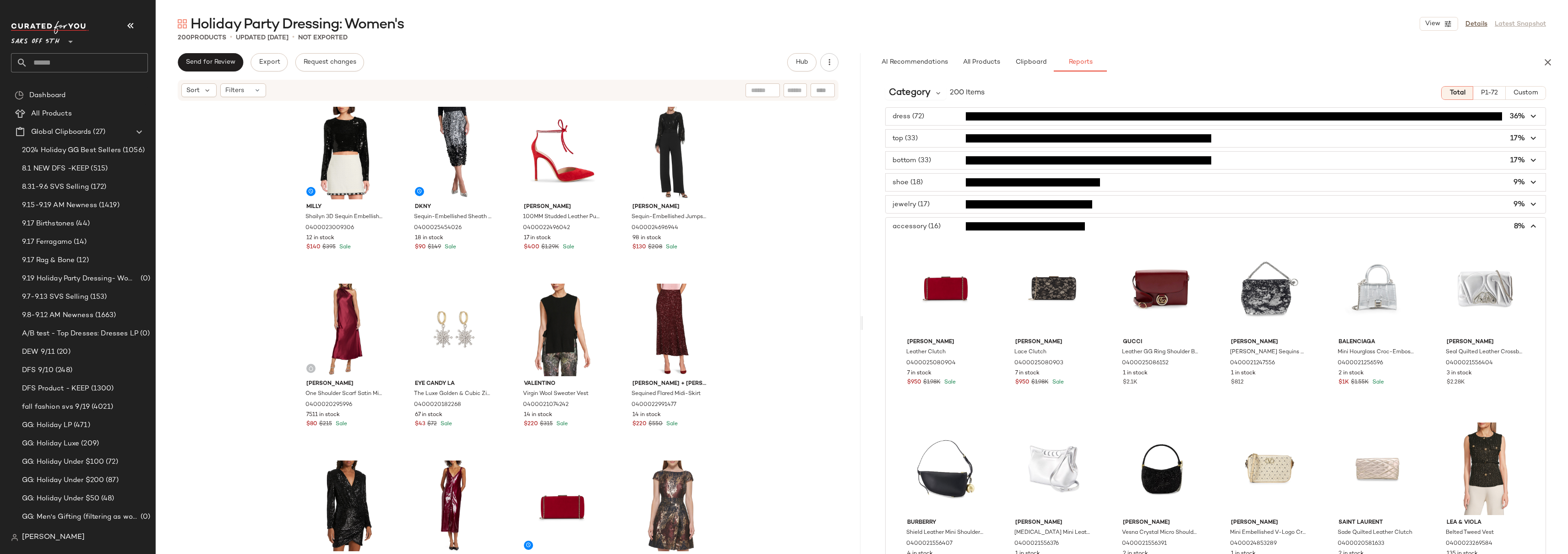
click at [934, 225] on span "button" at bounding box center [1216, 226] width 660 height 18
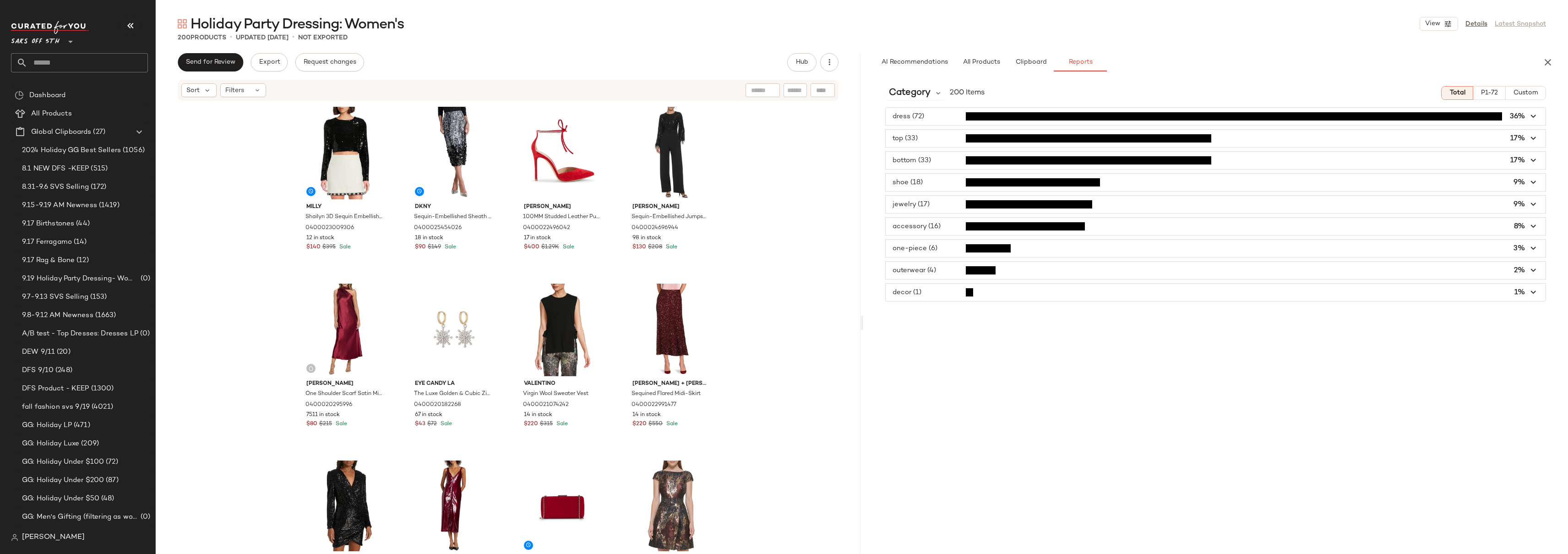
click at [939, 182] on span "button" at bounding box center [1216, 182] width 660 height 18
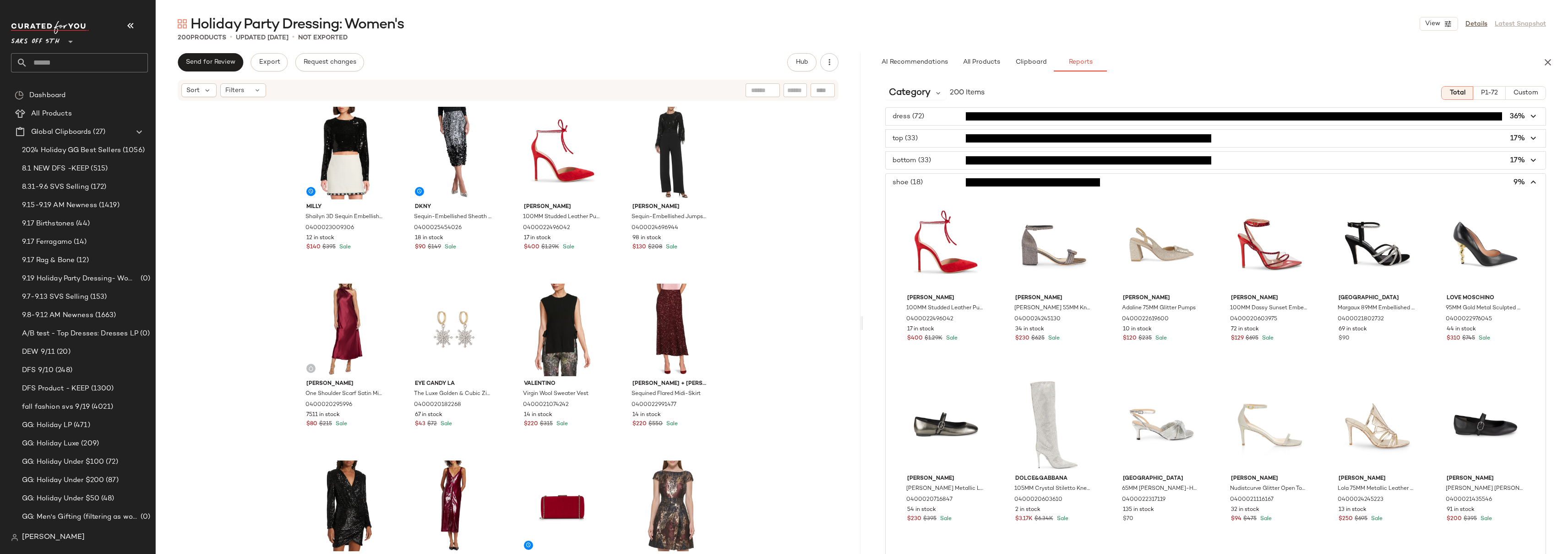
click at [939, 182] on span "button" at bounding box center [1216, 182] width 660 height 18
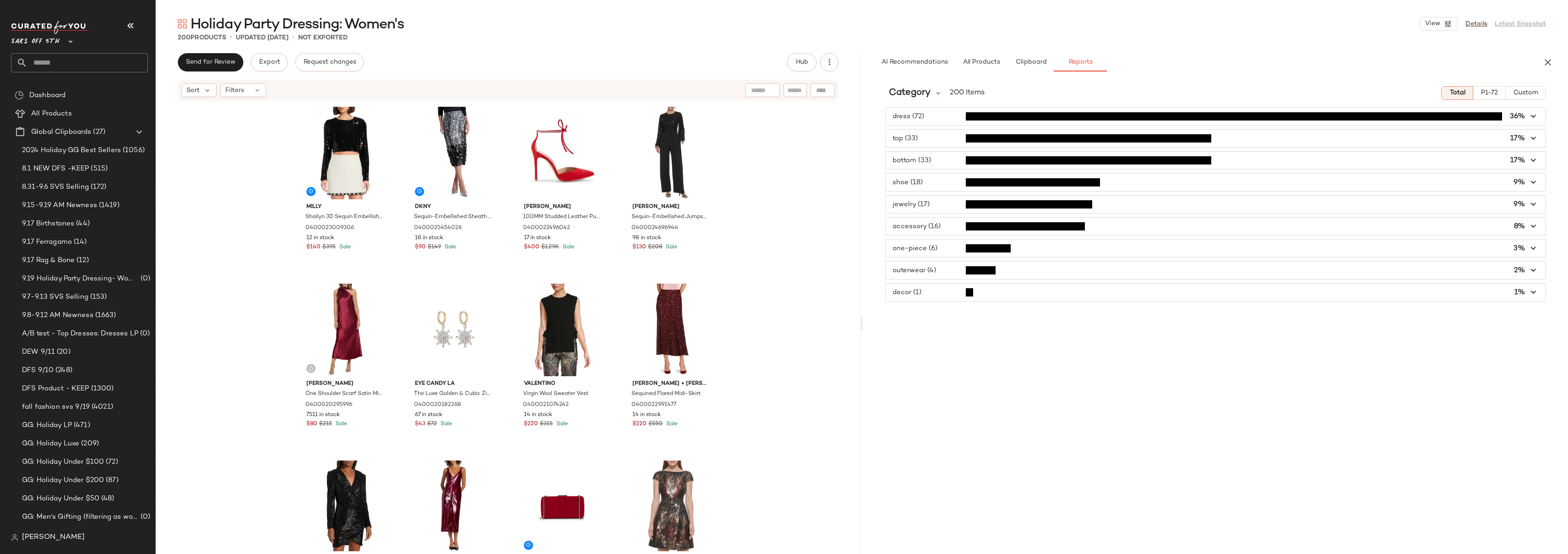
click at [766, 205] on div "Milly Shailyn 3D Sequin Embellished Top 0400023009306 12 in stock $140 $395 Sal…" at bounding box center [508, 326] width 705 height 449
click at [784, 167] on div "Milly Shailyn 3D Sequin Embellished Top 0400023009306 12 in stock $140 $395 Sal…" at bounding box center [508, 326] width 705 height 449
click at [793, 219] on div "Milly Shailyn 3D Sequin Embellished Top 0400023009306 12 in stock $140 $395 Sal…" at bounding box center [508, 326] width 705 height 449
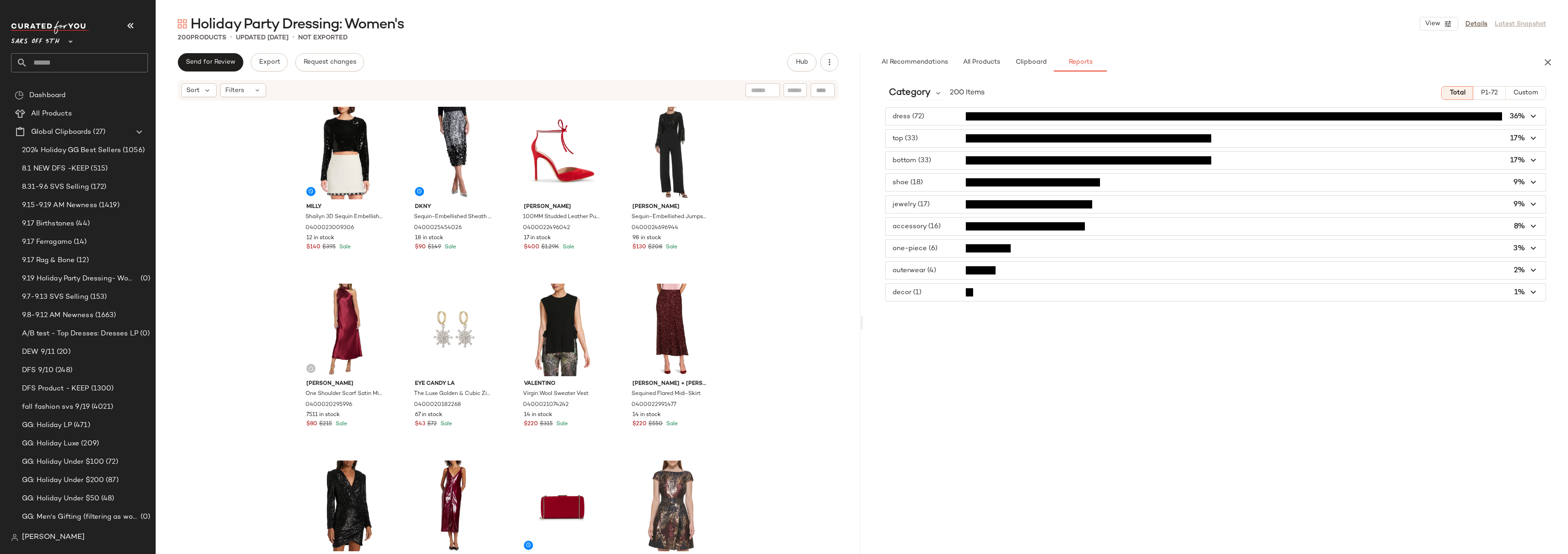
click at [793, 219] on div "Milly Shailyn 3D Sequin Embellished Top 0400023009306 12 in stock $140 $395 Sal…" at bounding box center [508, 326] width 705 height 449
click at [754, 185] on div "Milly Shailyn 3D Sequin Embellished Top 0400023009306 12 in stock $140 $395 Sal…" at bounding box center [508, 326] width 705 height 449
